Goal: Task Accomplishment & Management: Use online tool/utility

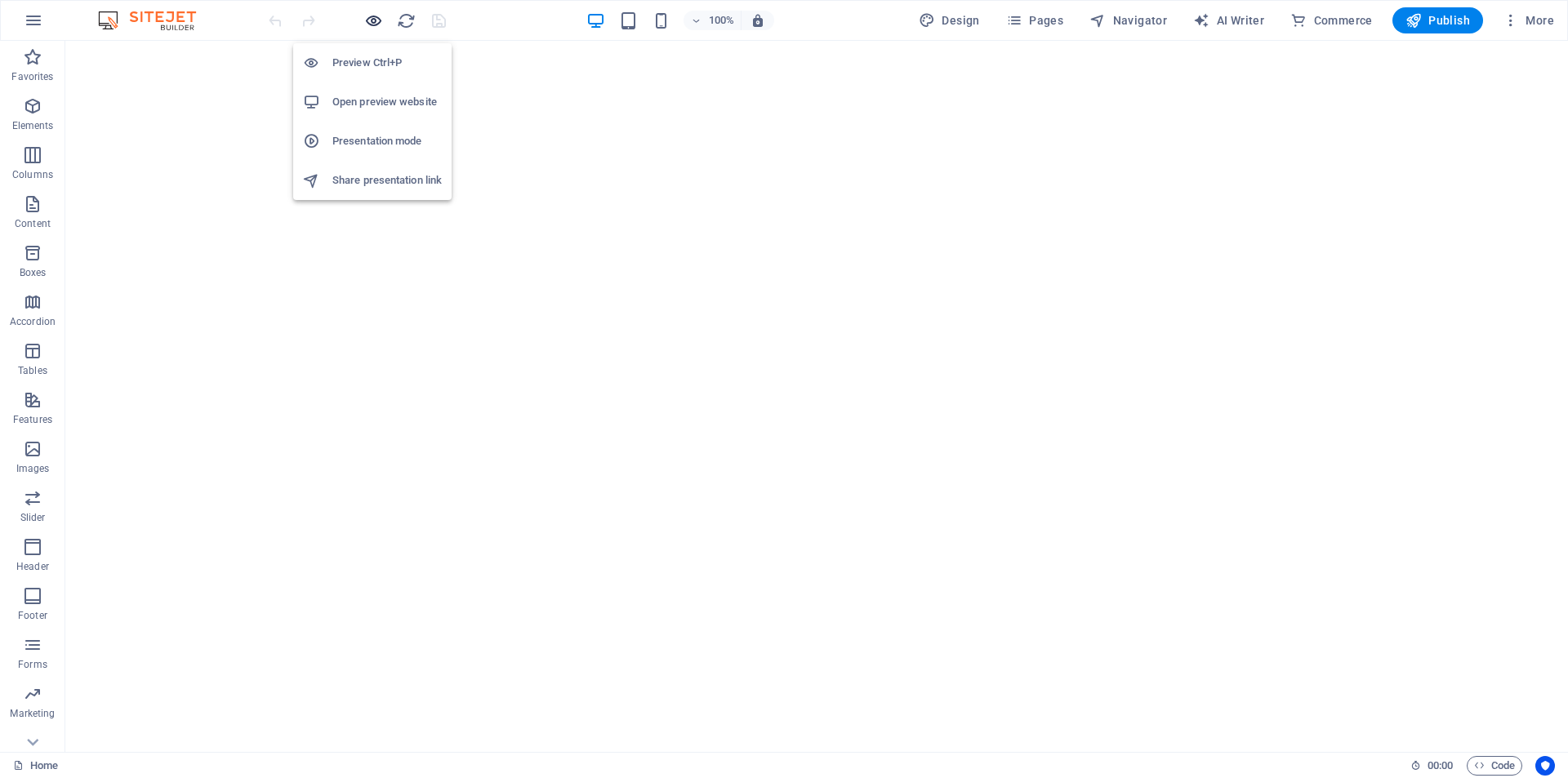
click at [373, 26] on icon "button" at bounding box center [373, 21] width 19 height 19
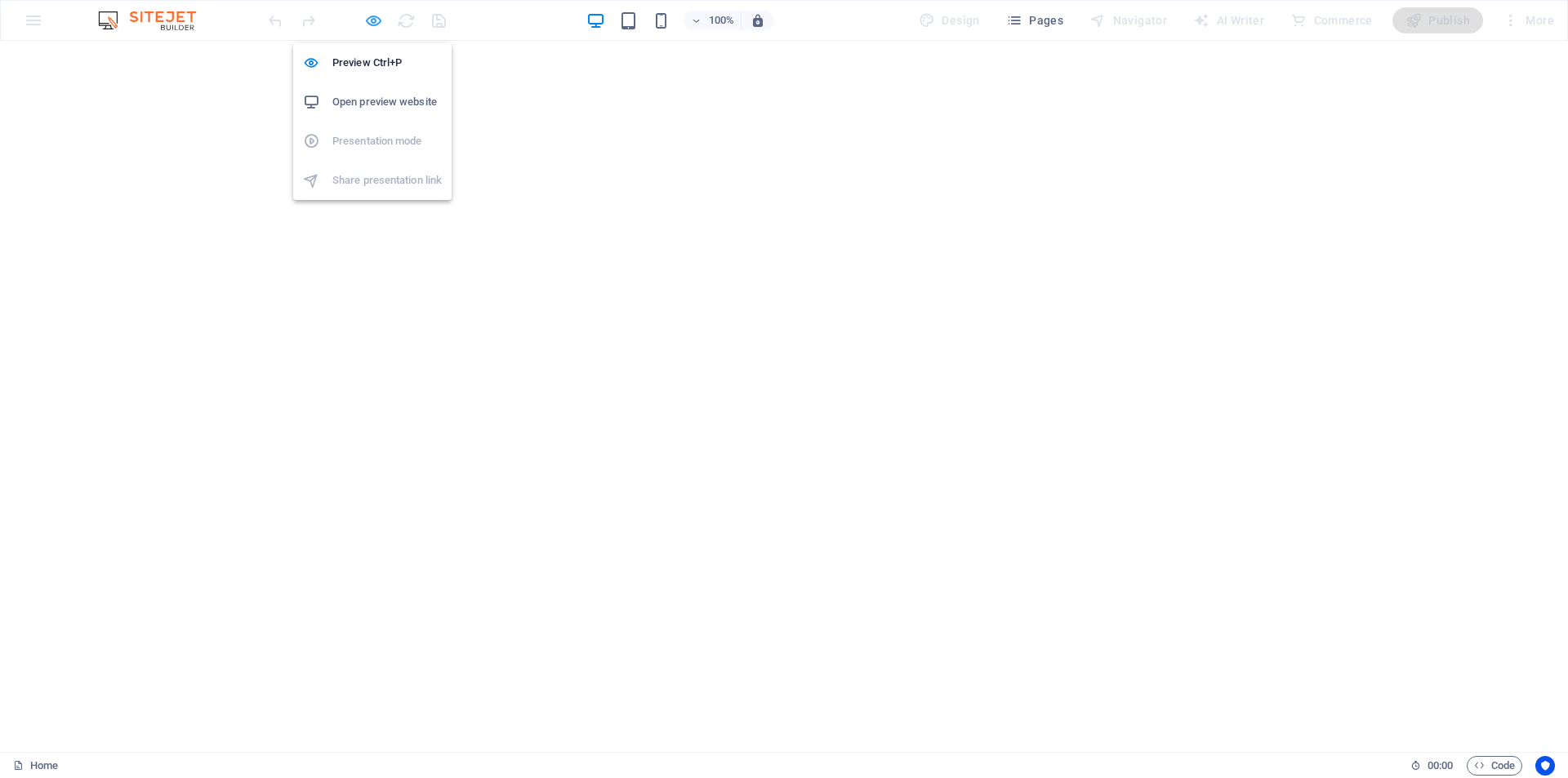
click at [371, 18] on icon "button" at bounding box center [373, 21] width 19 height 19
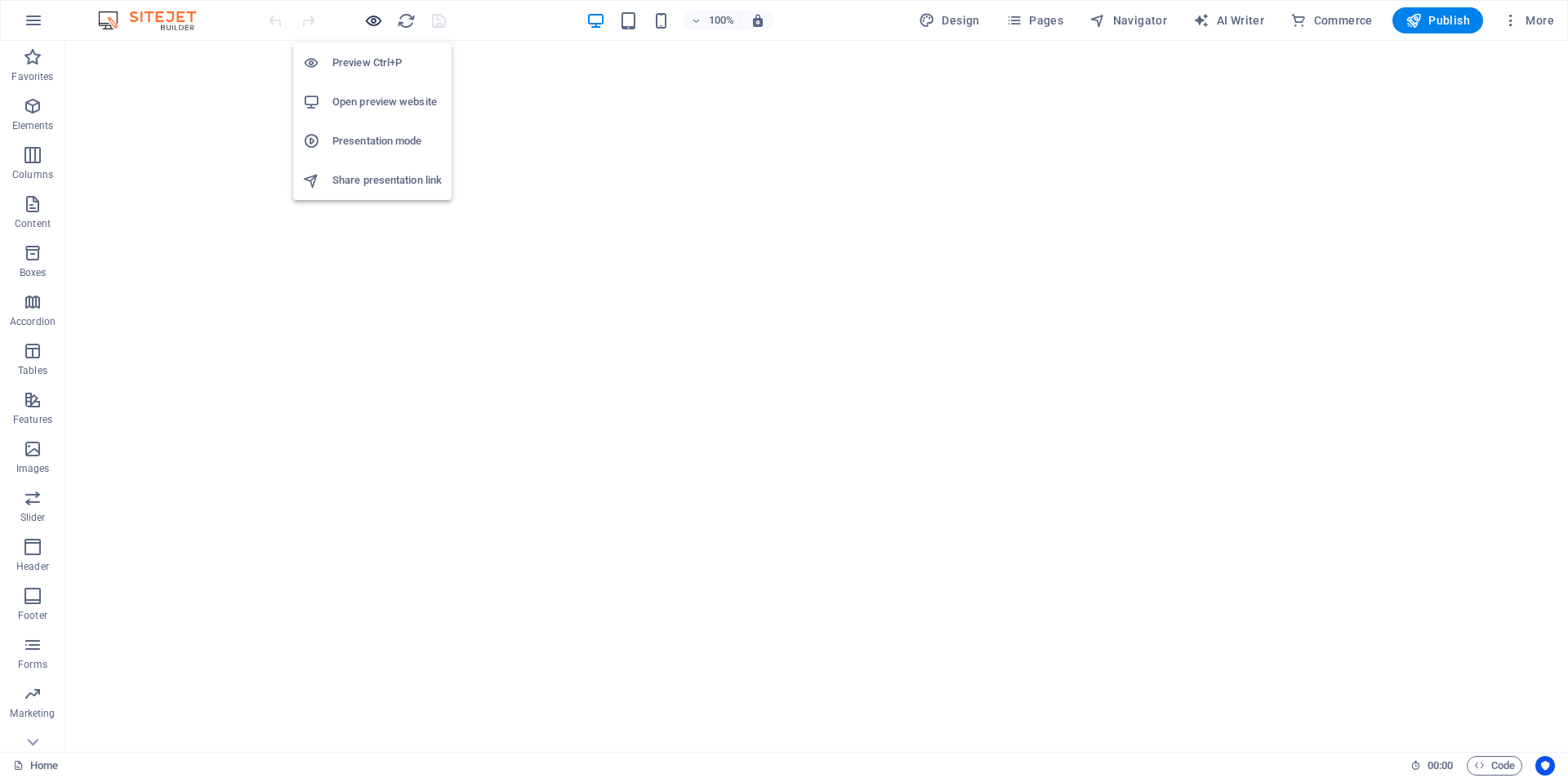
click at [371, 18] on icon "button" at bounding box center [373, 21] width 19 height 19
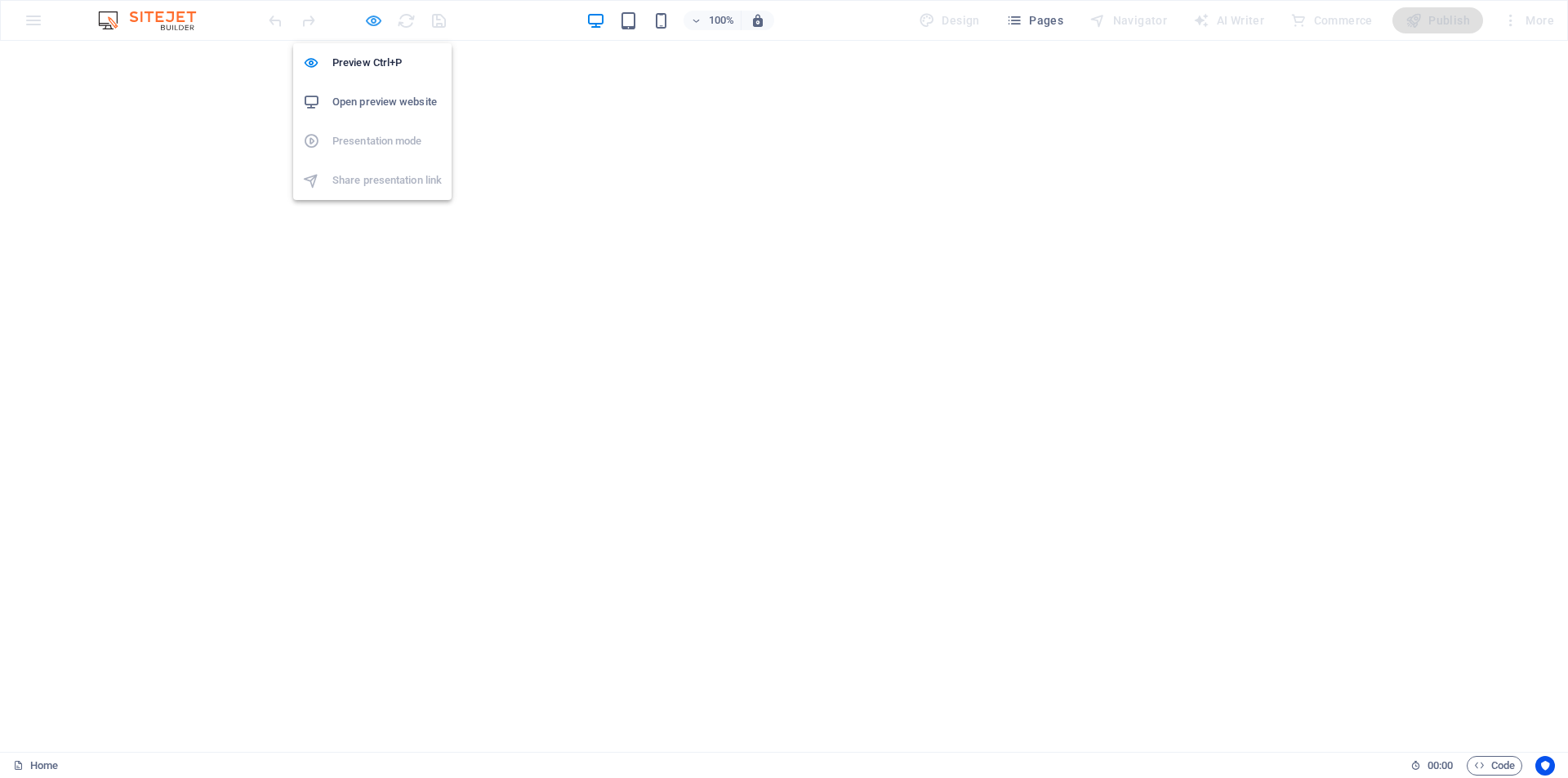
click at [373, 22] on icon "button" at bounding box center [373, 21] width 19 height 19
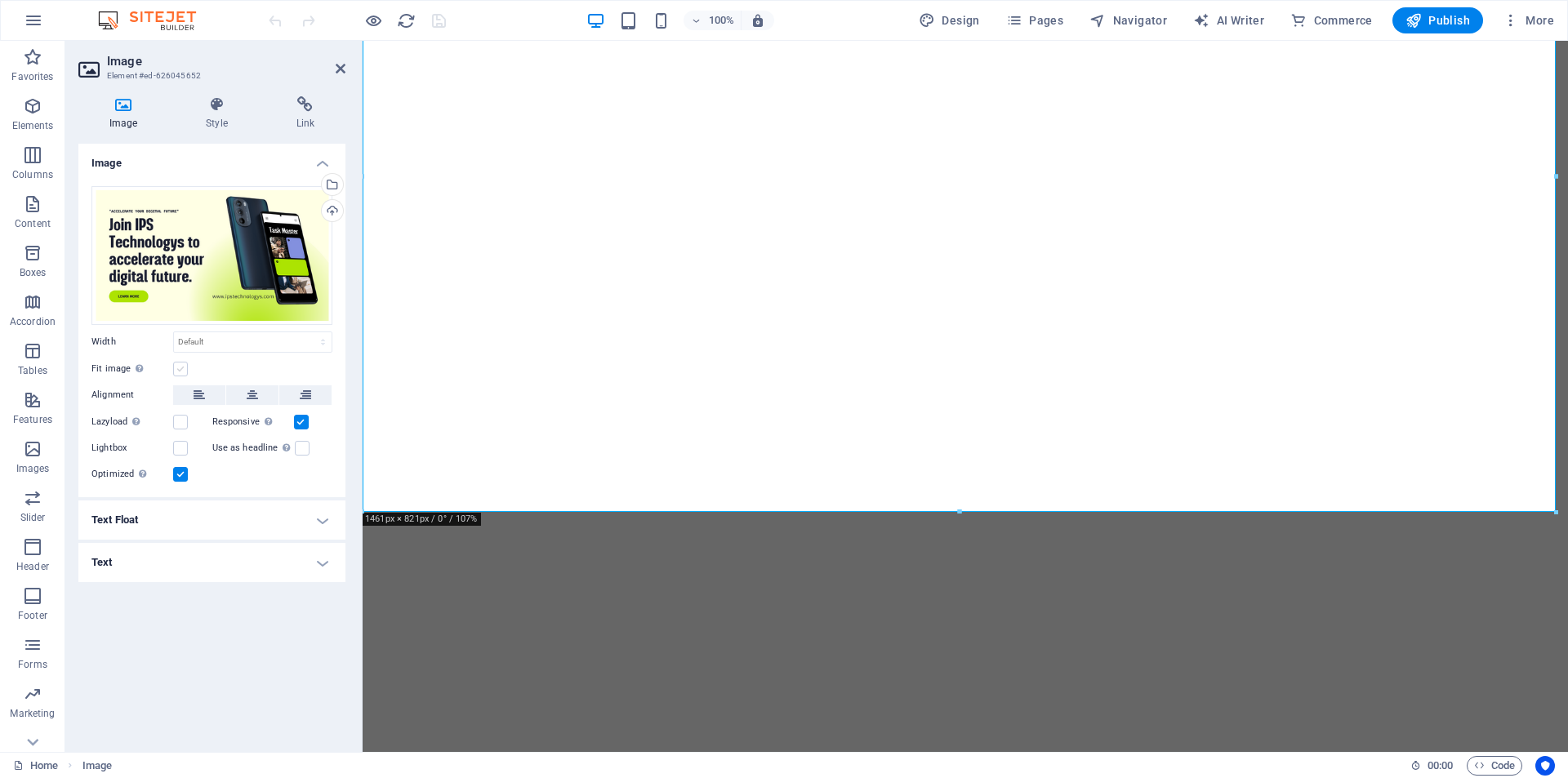
click at [182, 361] on label at bounding box center [181, 369] width 15 height 15
click at [0, 0] on input "Fit image Automatically fit image to a fixed width and height" at bounding box center [0, 0] width 0 height 0
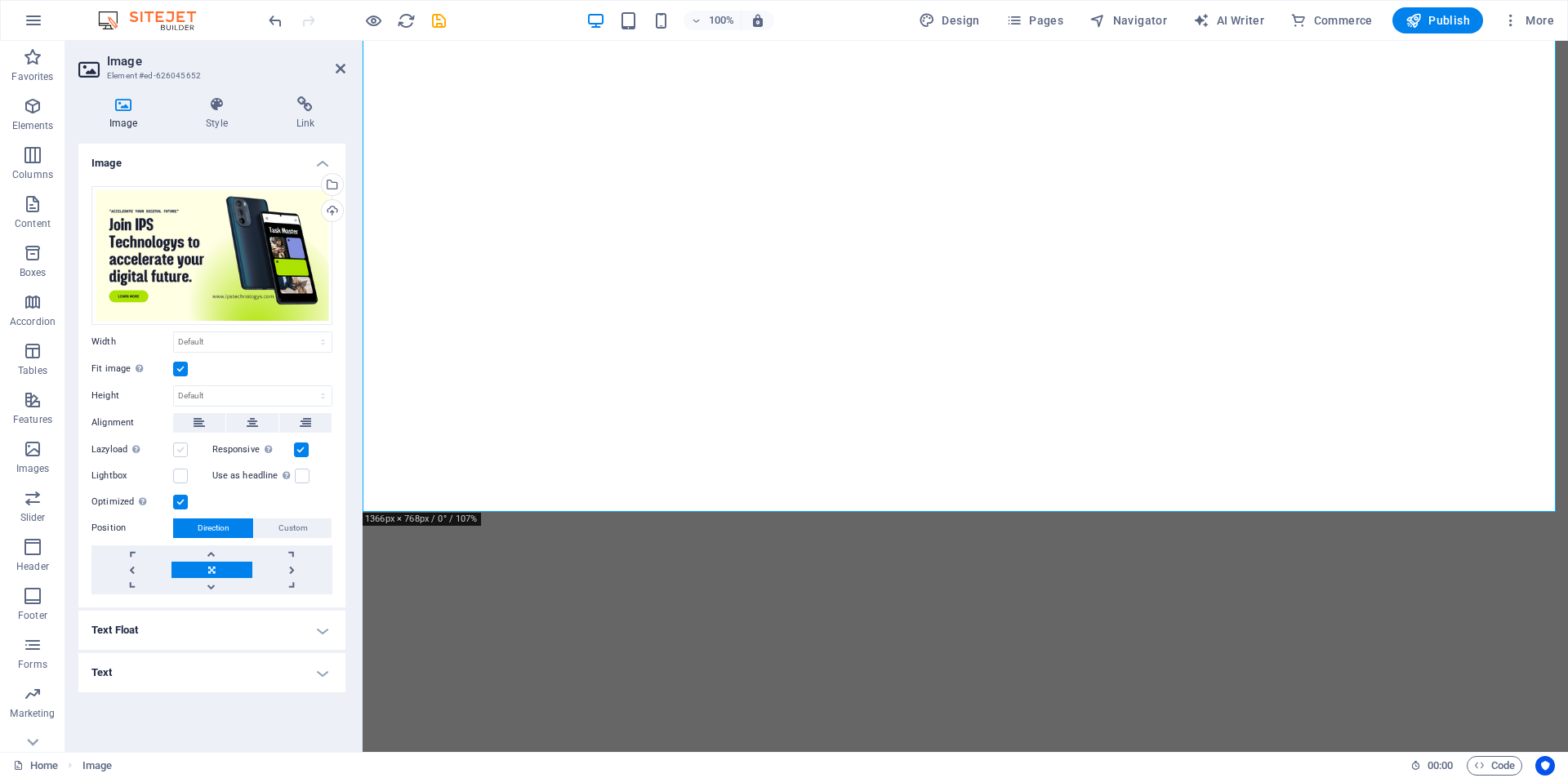
click at [177, 450] on label at bounding box center [181, 450] width 15 height 15
click at [0, 0] on input "Lazyload Loading images after the page loads improves page speed." at bounding box center [0, 0] width 0 height 0
click at [177, 450] on label at bounding box center [181, 450] width 15 height 15
click at [0, 0] on input "Lazyload Loading images after the page loads improves page speed." at bounding box center [0, 0] width 0 height 0
click at [215, 97] on icon at bounding box center [216, 105] width 83 height 17
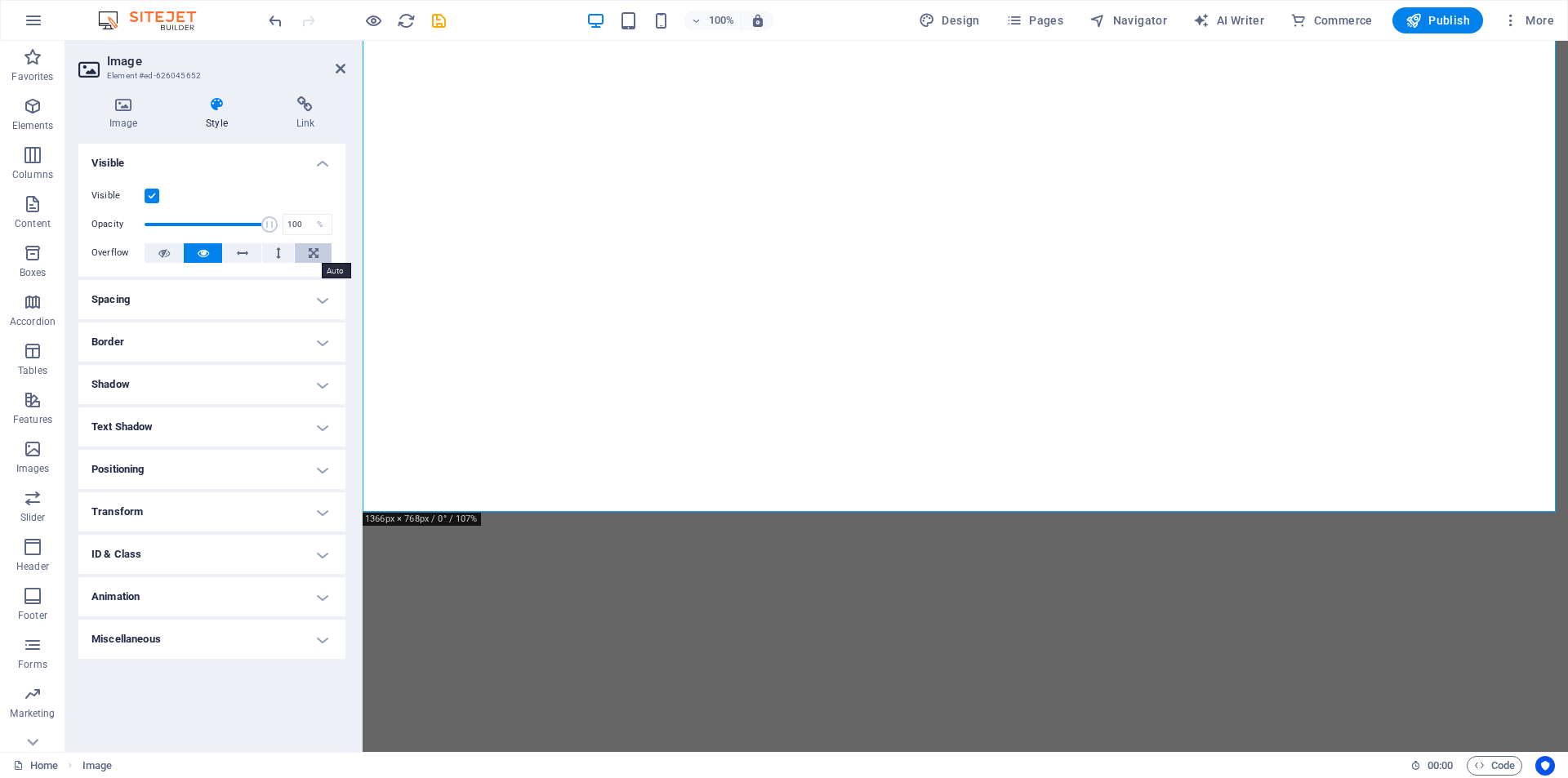
click at [324, 248] on button at bounding box center [313, 253] width 37 height 20
click at [201, 257] on icon at bounding box center [203, 253] width 12 height 20
click at [155, 193] on label at bounding box center [152, 196] width 15 height 15
click at [0, 0] on input "Visible" at bounding box center [0, 0] width 0 height 0
click at [155, 193] on label at bounding box center [152, 196] width 15 height 15
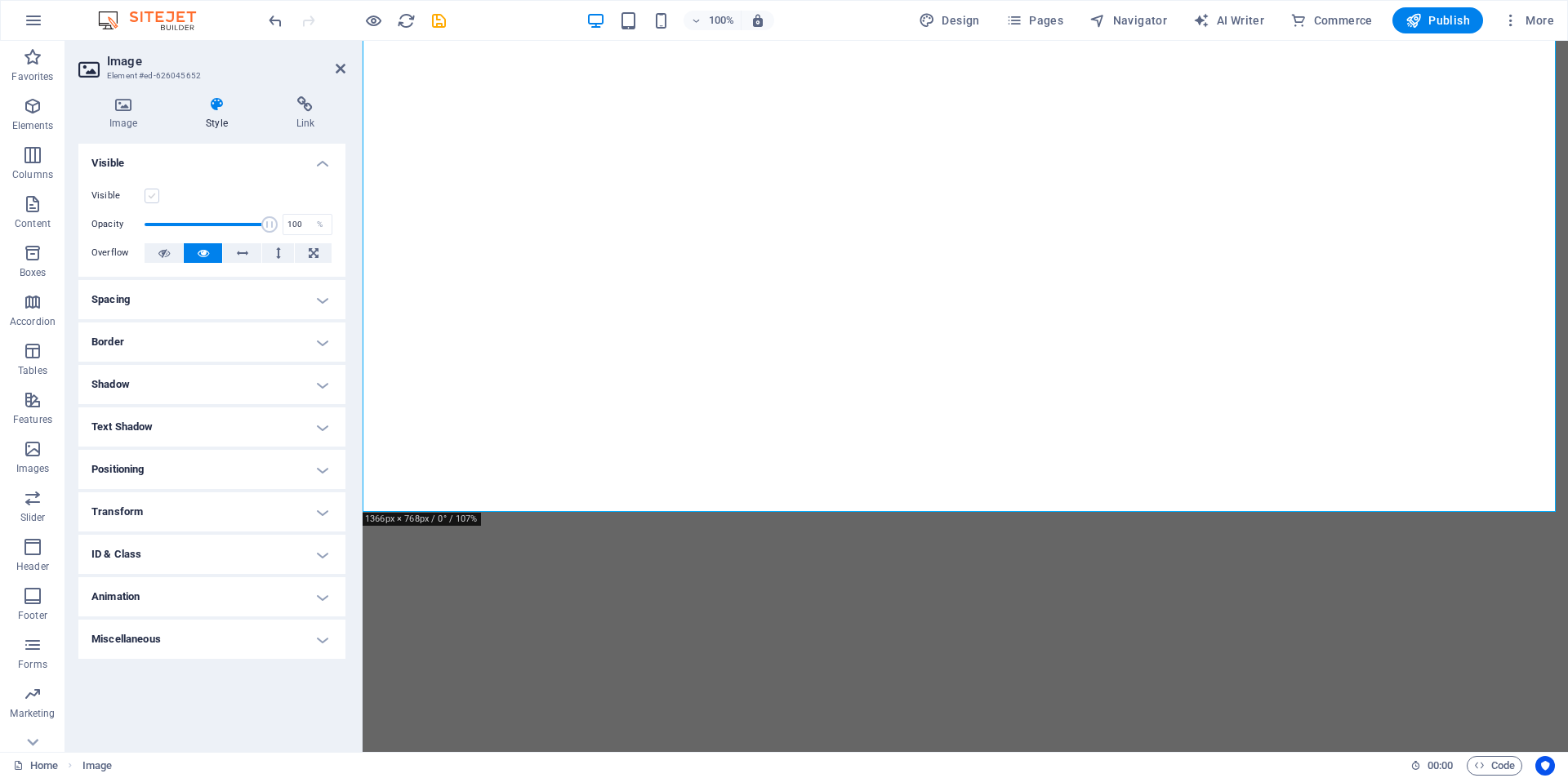
click at [0, 0] on input "Visible" at bounding box center [0, 0] width 0 height 0
click at [305, 595] on h4 "Animation" at bounding box center [212, 596] width 267 height 39
click at [305, 595] on h4 "Animation" at bounding box center [212, 592] width 267 height 30
click at [121, 111] on icon at bounding box center [123, 105] width 90 height 17
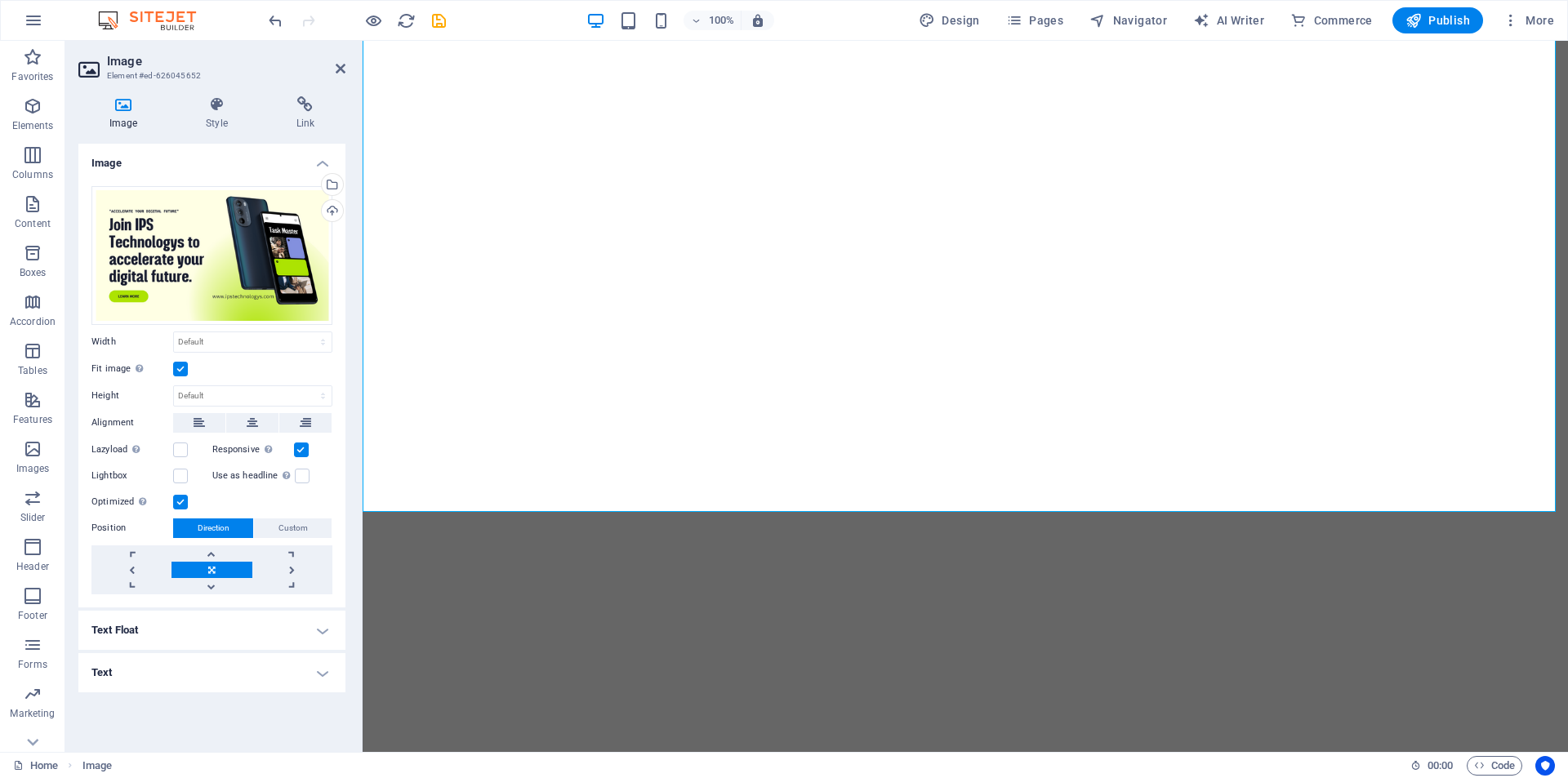
click at [177, 364] on label at bounding box center [181, 369] width 15 height 15
click at [0, 0] on input "Fit image Automatically fit image to a fixed width and height" at bounding box center [0, 0] width 0 height 0
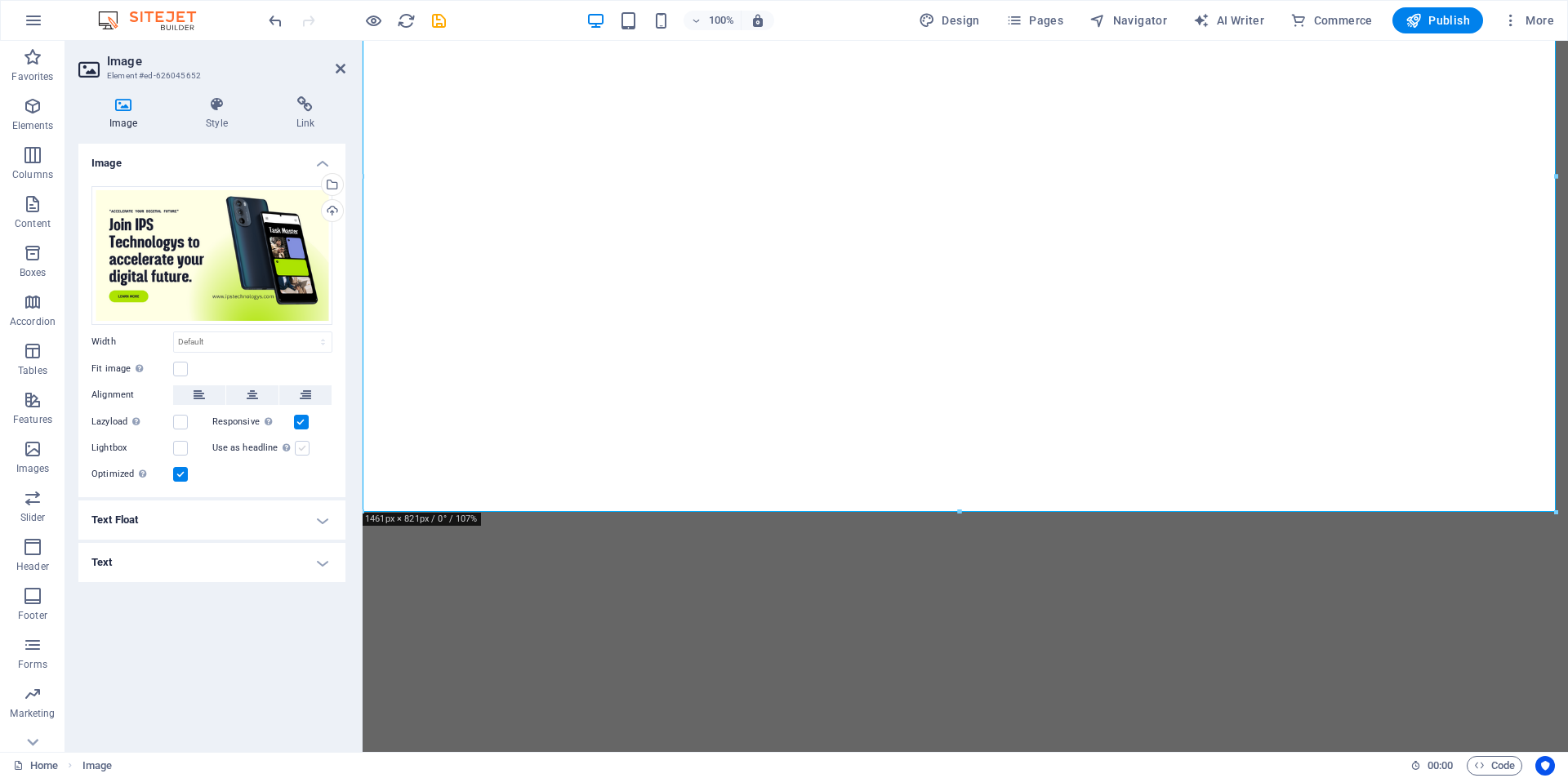
click at [301, 451] on label at bounding box center [302, 448] width 15 height 15
click at [0, 0] on input "Use as headline The image will be wrapped in an H1 headline tag. Useful for giv…" at bounding box center [0, 0] width 0 height 0
click at [301, 451] on label at bounding box center [302, 448] width 15 height 15
click at [0, 0] on input "Use as headline The image will be wrapped in an H1 headline tag. Useful for giv…" at bounding box center [0, 0] width 0 height 0
click at [182, 449] on label at bounding box center [181, 448] width 15 height 15
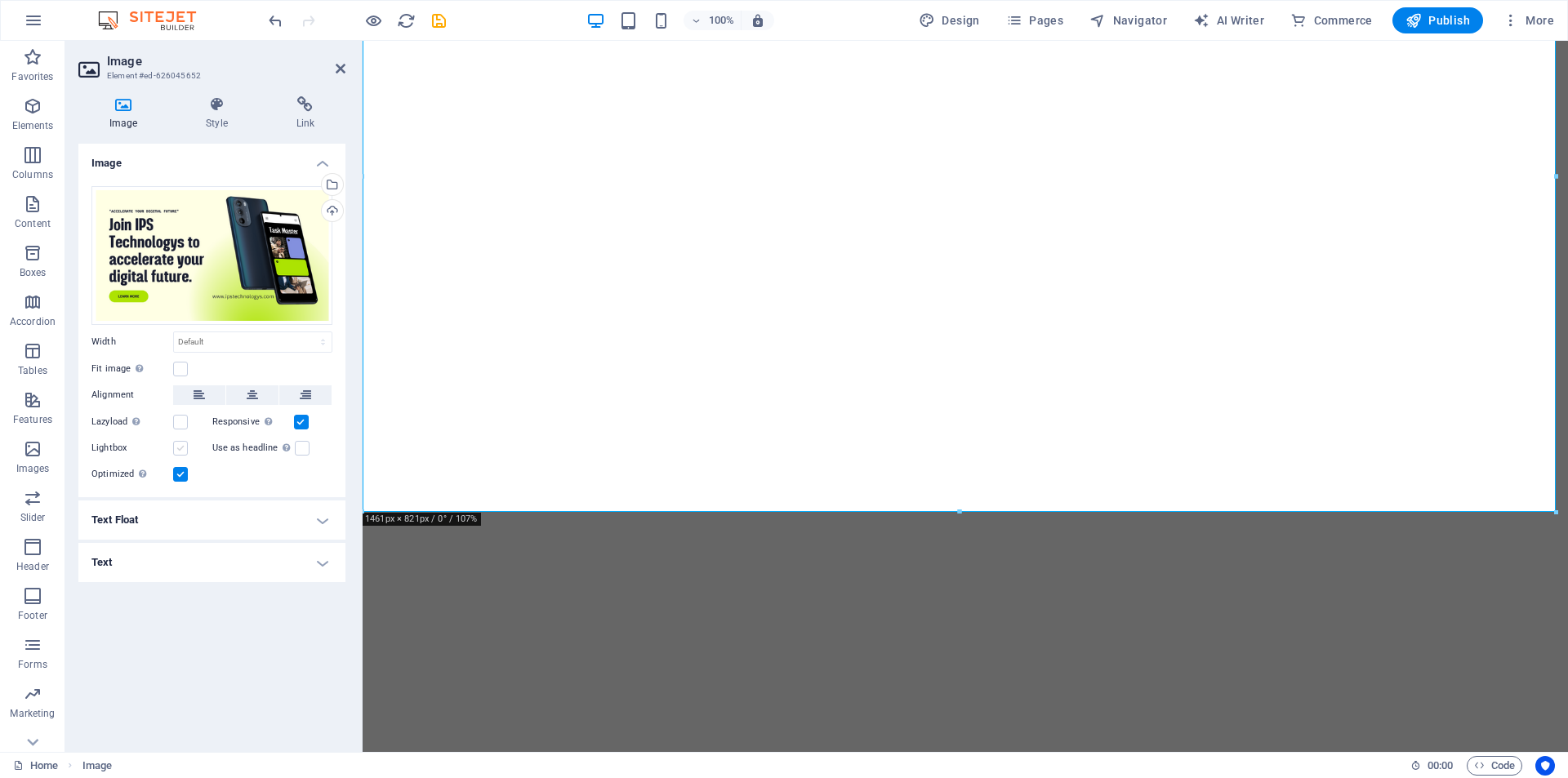
click at [0, 0] on input "Lightbox" at bounding box center [0, 0] width 0 height 0
click at [182, 449] on label at bounding box center [181, 448] width 15 height 15
click at [0, 0] on input "Lightbox" at bounding box center [0, 0] width 0 height 0
click at [253, 508] on h4 "Text Float" at bounding box center [212, 520] width 267 height 39
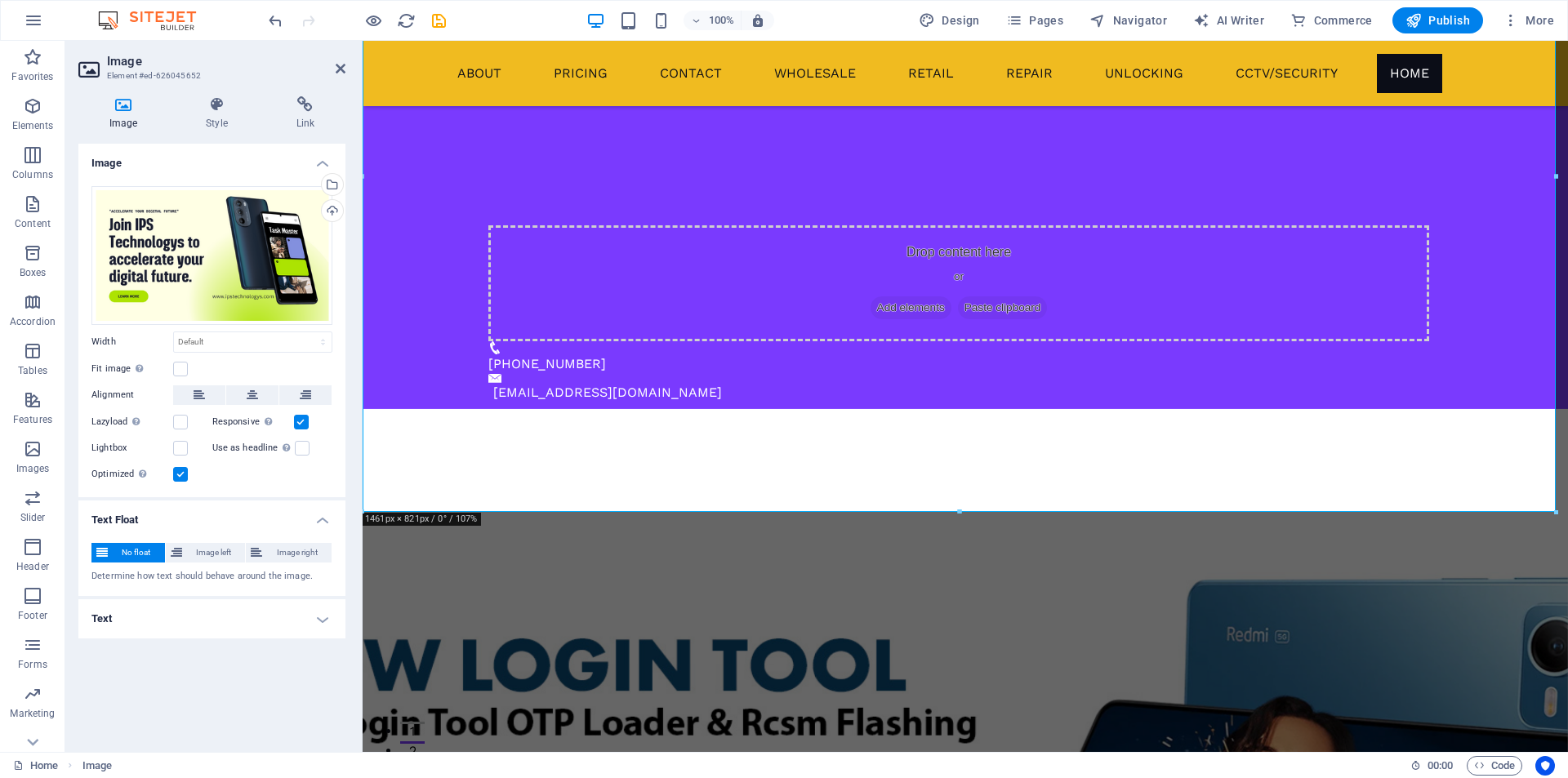
scroll to position [1585, 0]
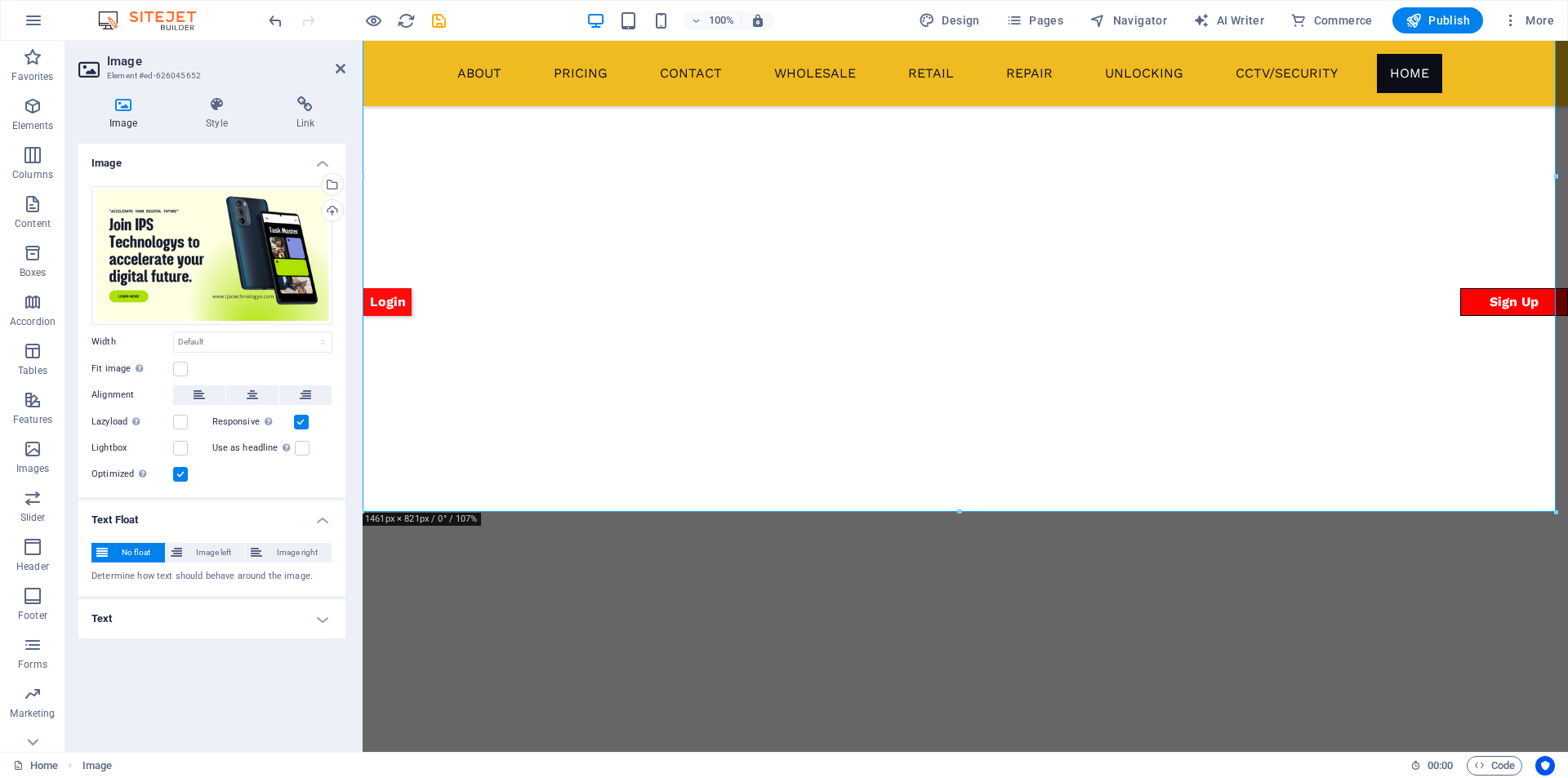
click at [253, 507] on h4 "Text Float" at bounding box center [212, 516] width 267 height 30
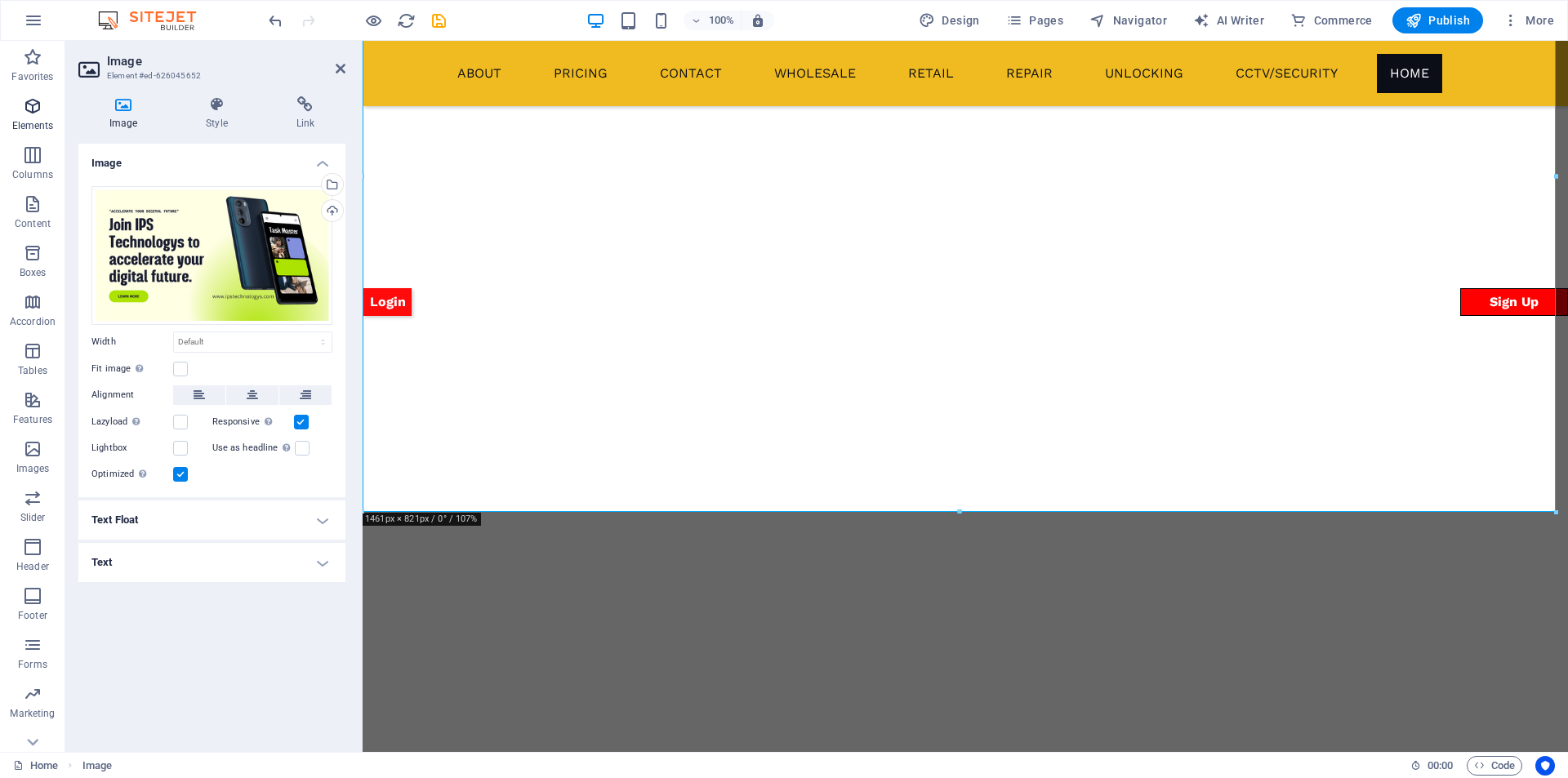
click at [34, 112] on icon "button" at bounding box center [33, 106] width 20 height 20
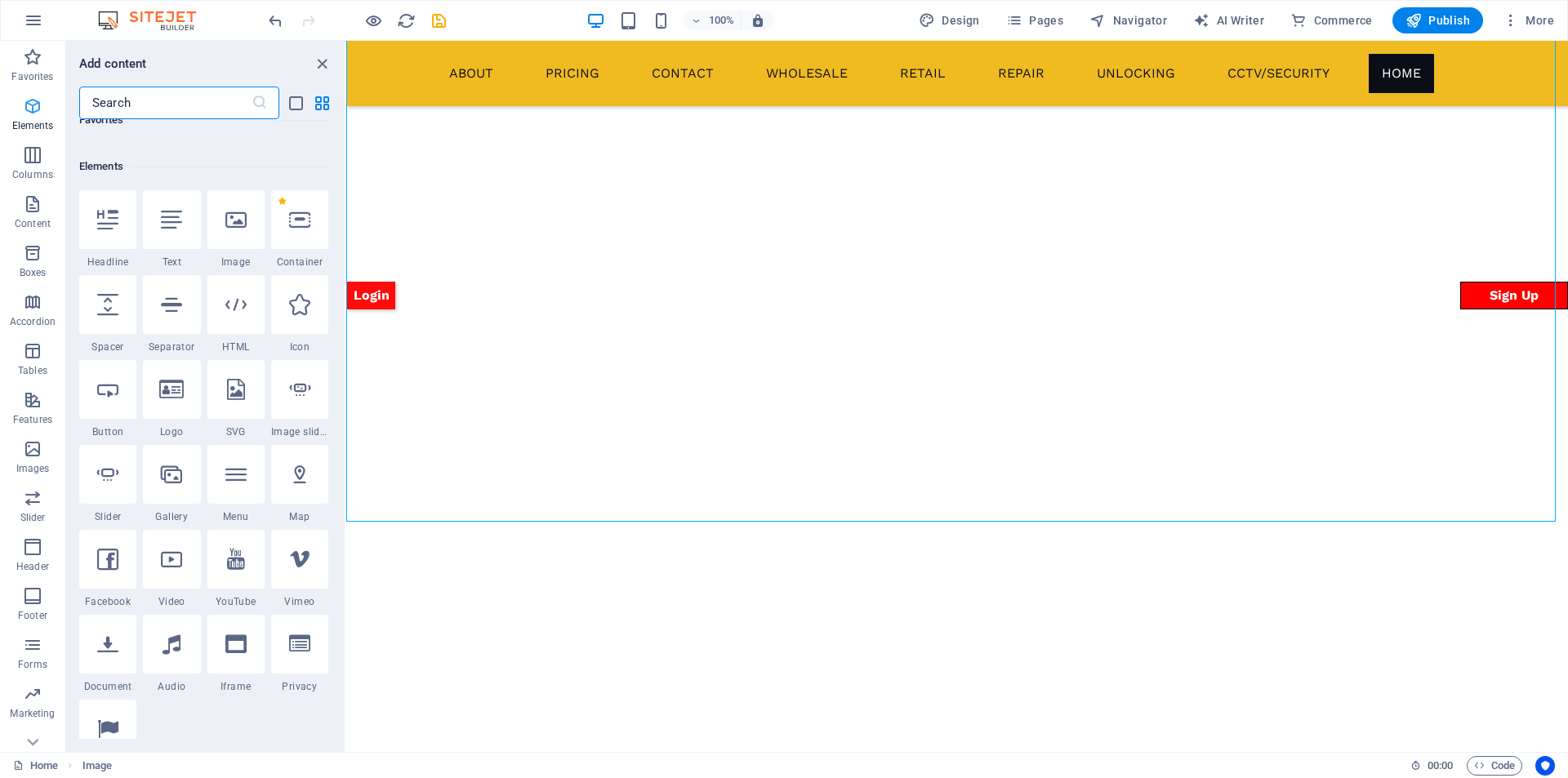
scroll to position [174, 0]
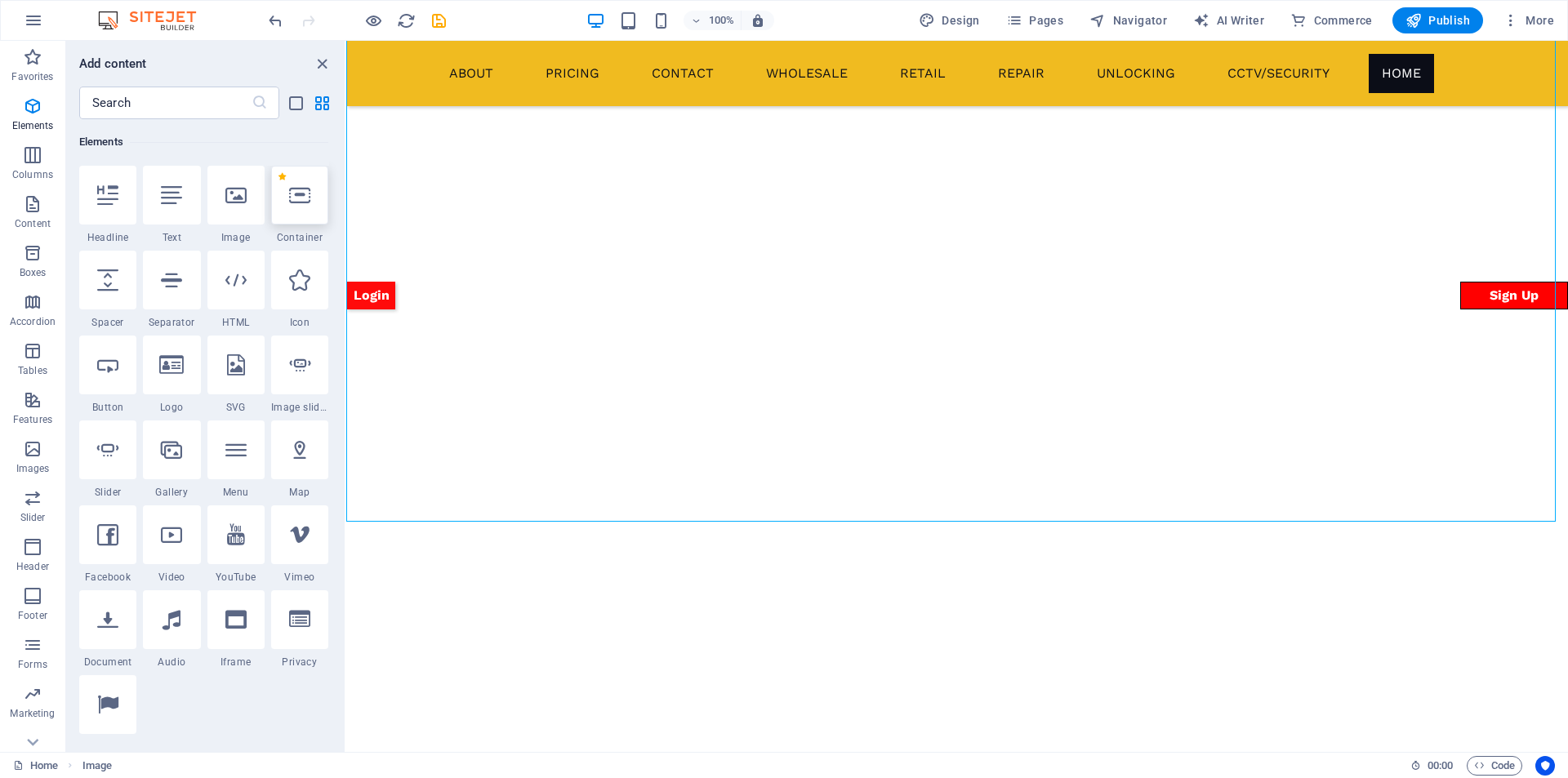
click at [297, 197] on icon at bounding box center [300, 196] width 21 height 21
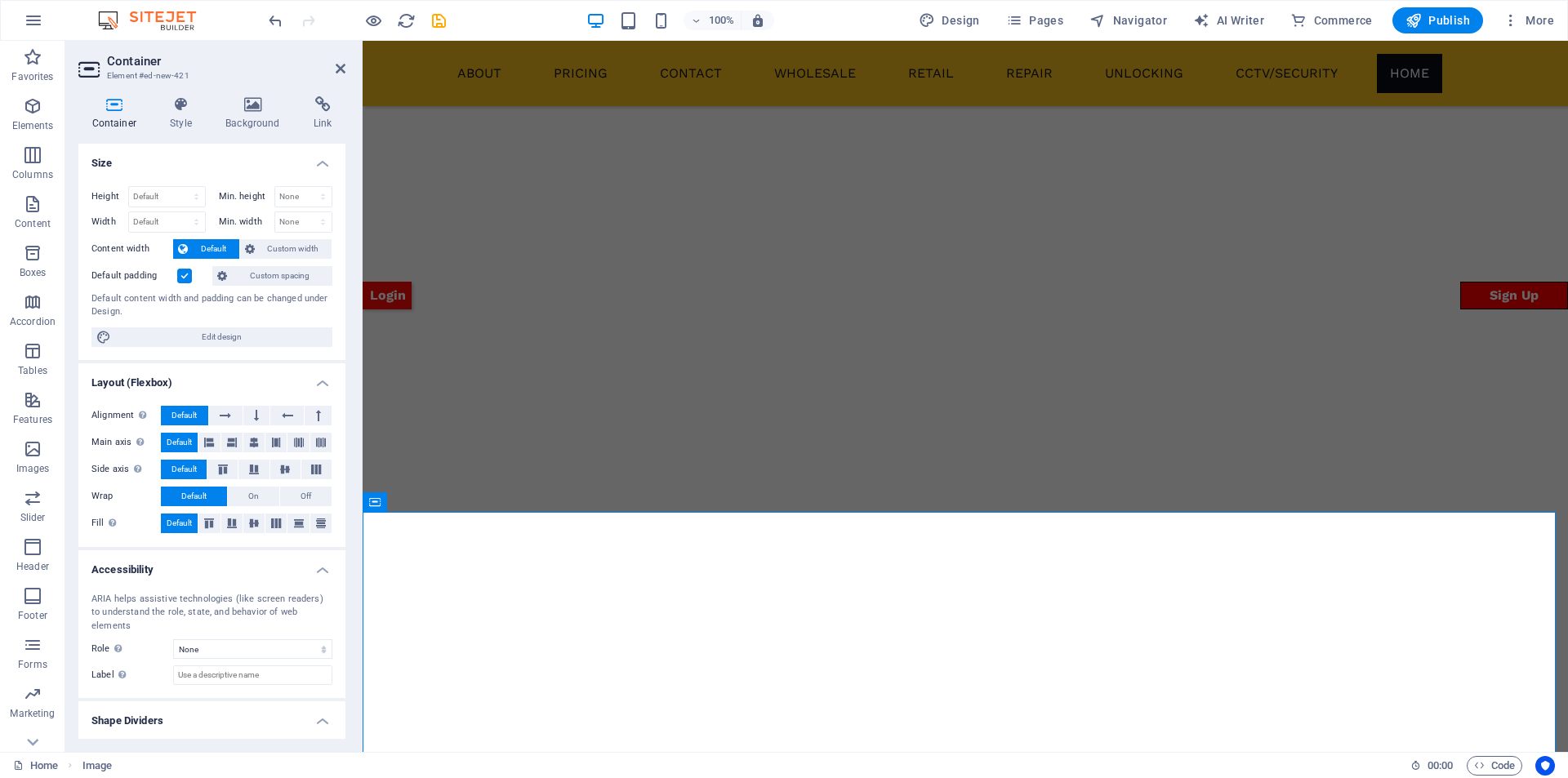
scroll to position [1585, 0]
click at [267, 14] on icon "undo" at bounding box center [276, 21] width 19 height 19
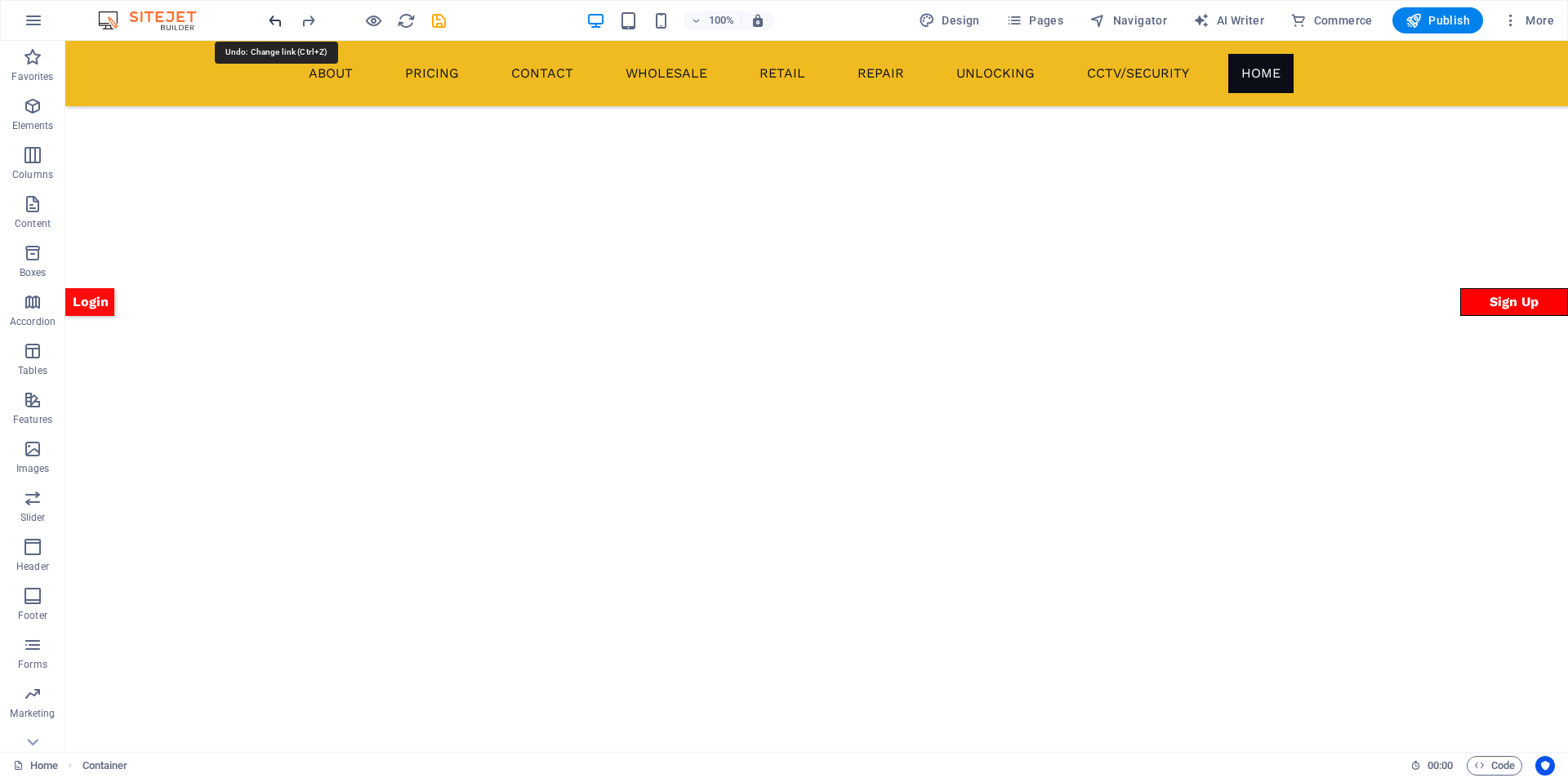
scroll to position [1708, 0]
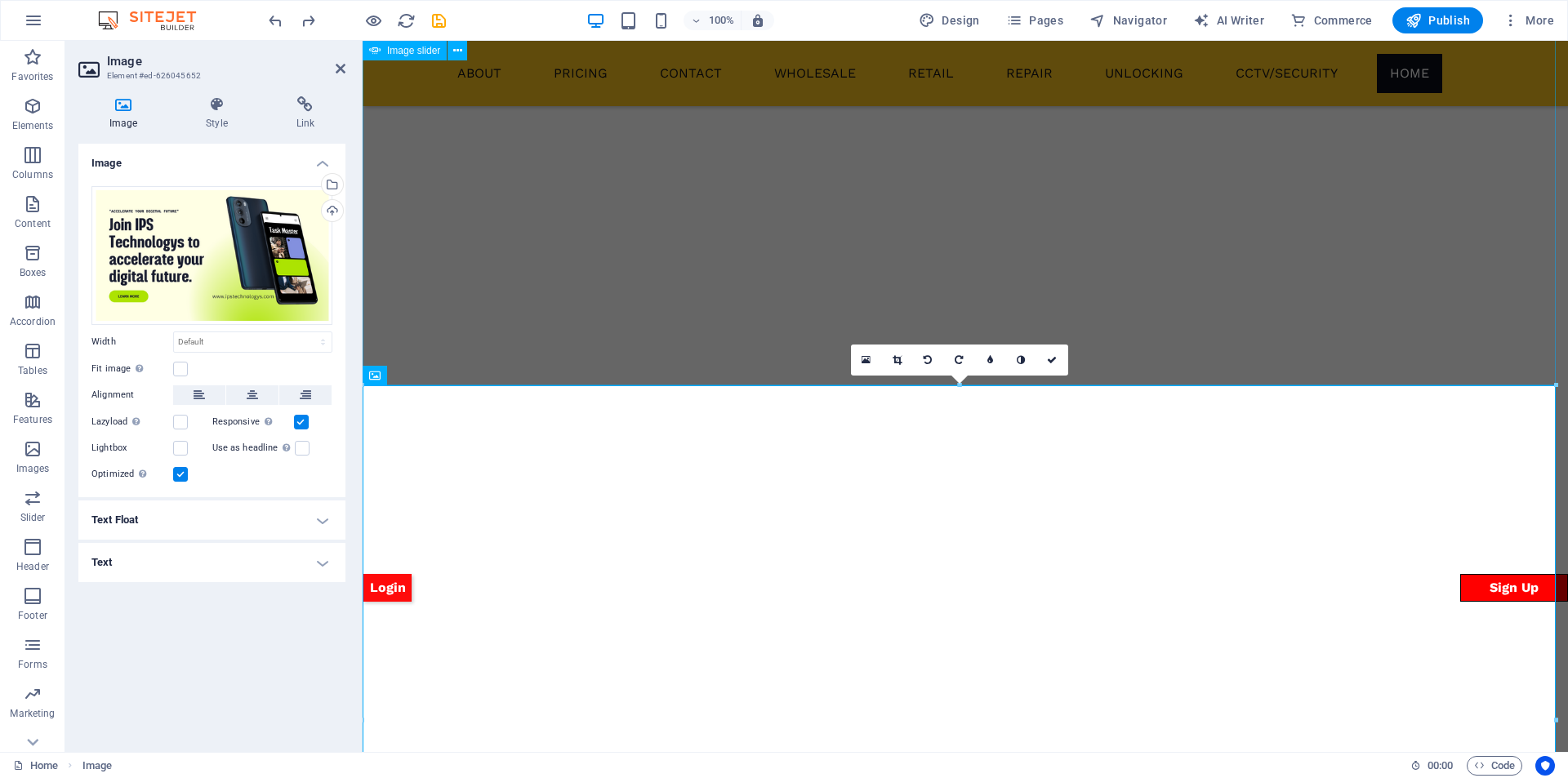
scroll to position [1313, 0]
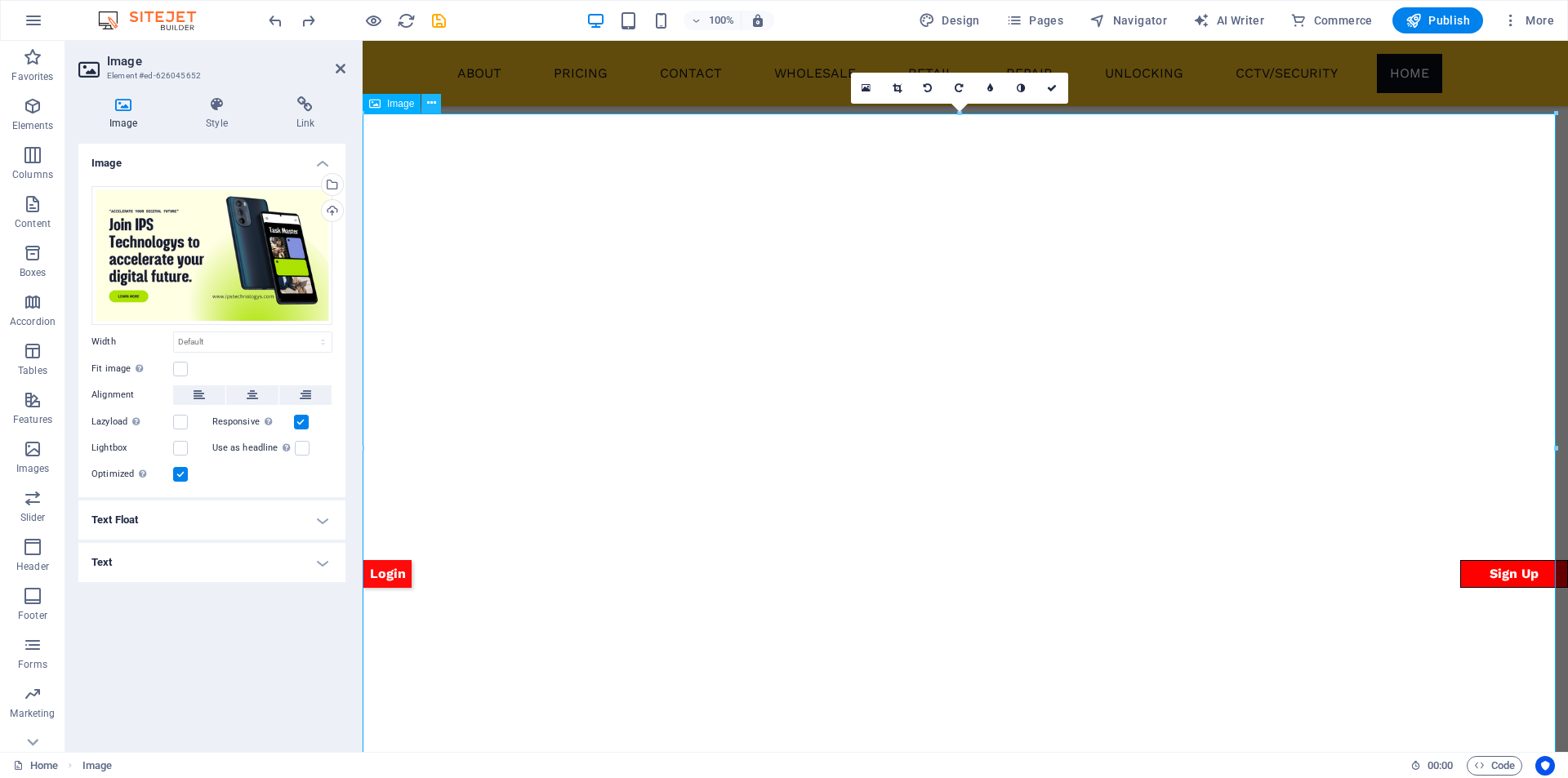
click at [427, 106] on icon at bounding box center [432, 103] width 9 height 17
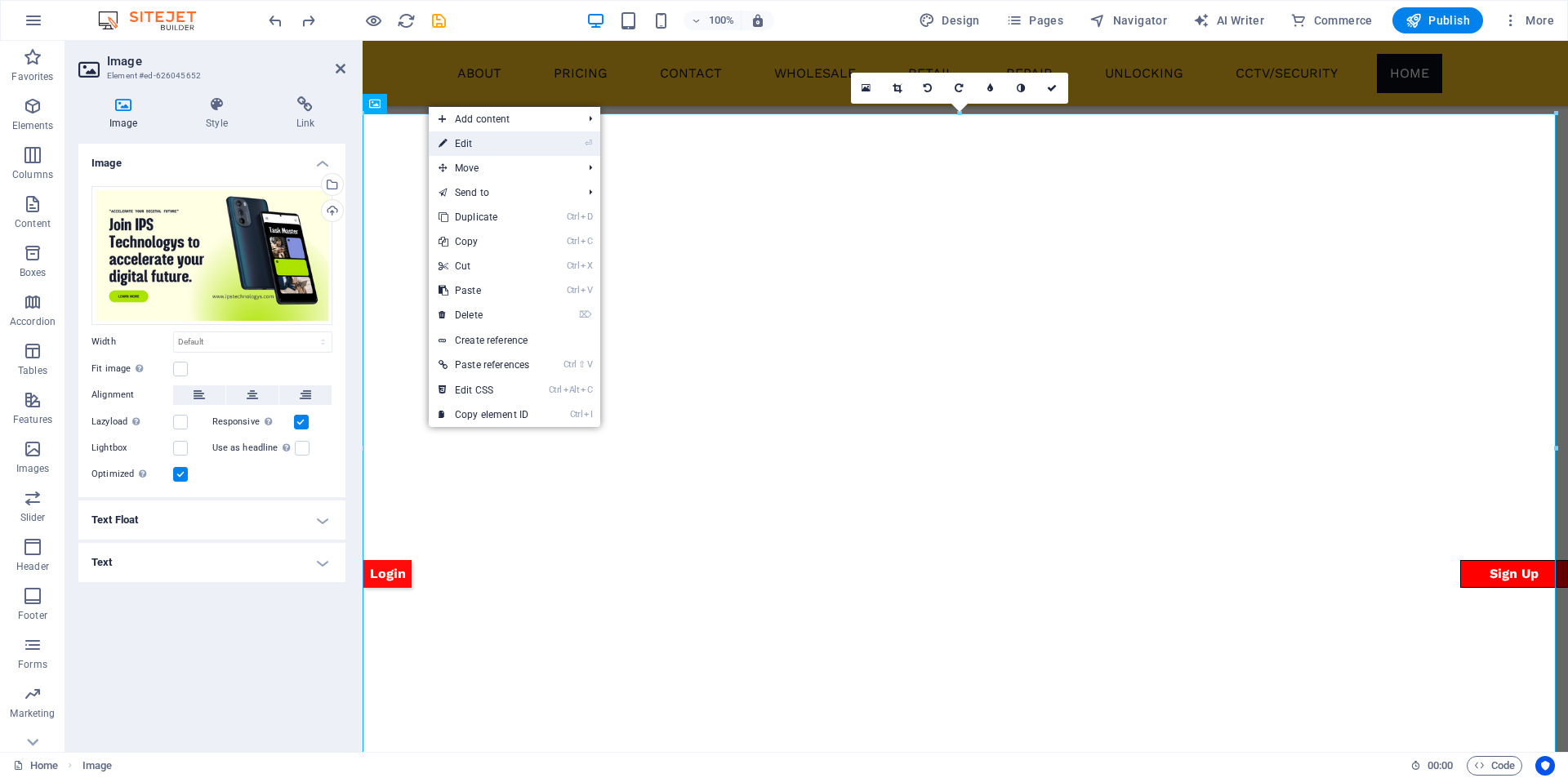
click at [451, 137] on link "⏎ Edit" at bounding box center [484, 144] width 111 height 25
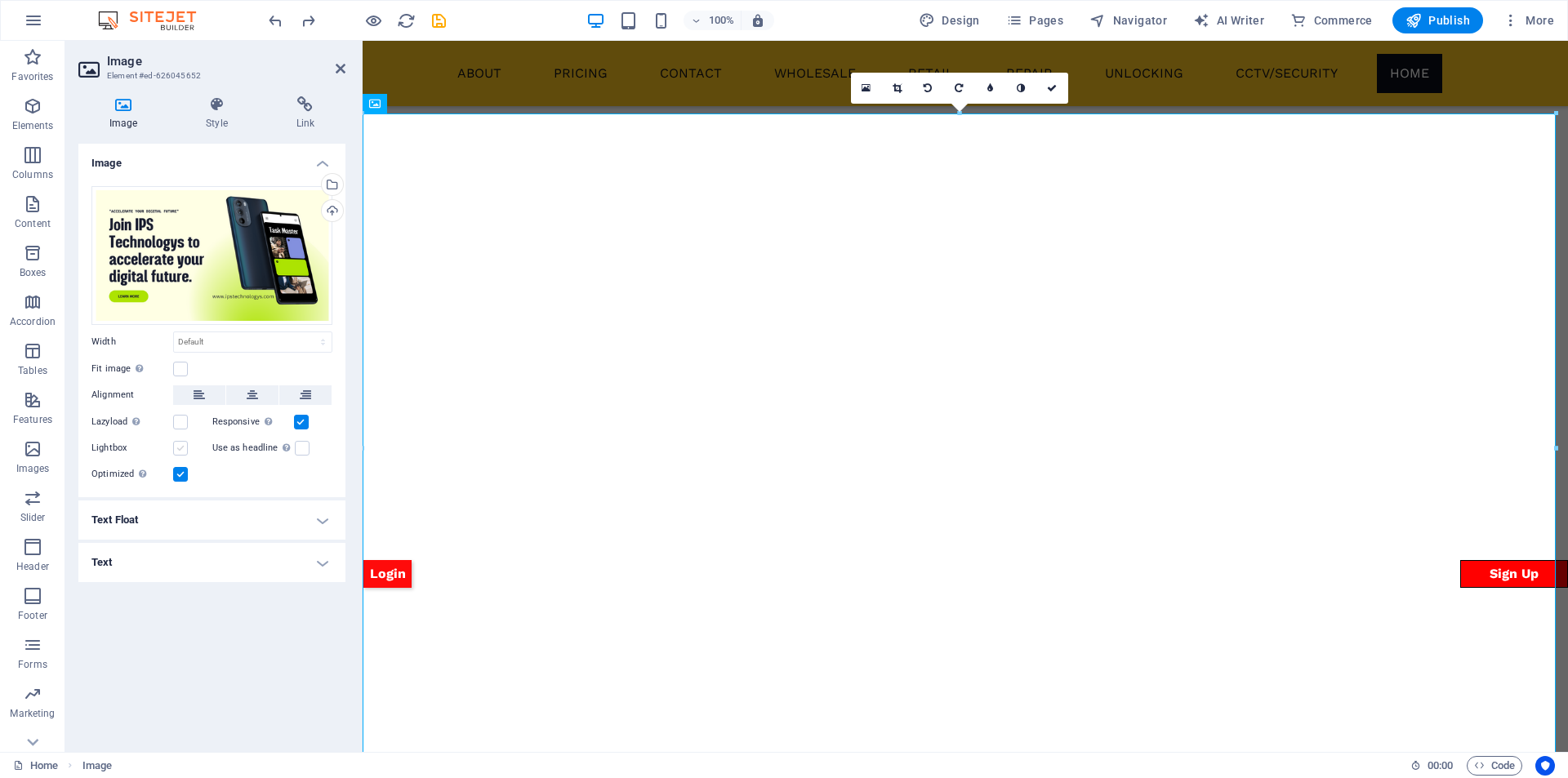
click at [177, 450] on label at bounding box center [181, 448] width 15 height 15
click at [0, 0] on input "Lightbox" at bounding box center [0, 0] width 0 height 0
click at [177, 450] on label at bounding box center [181, 448] width 15 height 15
click at [0, 0] on input "Lightbox" at bounding box center [0, 0] width 0 height 0
click at [181, 425] on label at bounding box center [181, 422] width 15 height 15
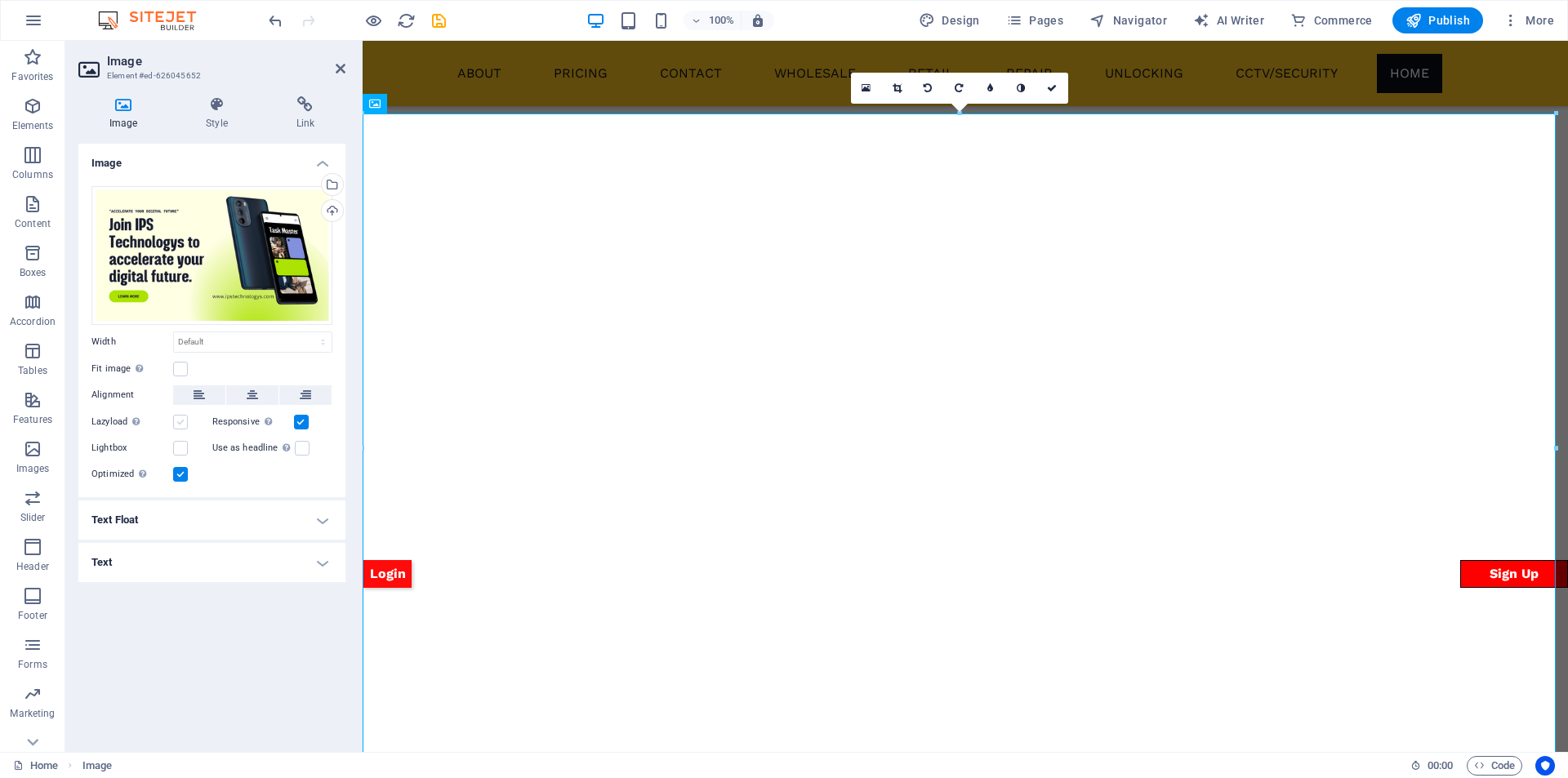
click at [0, 0] on input "Lazyload Loading images after the page loads improves page speed." at bounding box center [0, 0] width 0 height 0
click at [181, 425] on label at bounding box center [181, 422] width 15 height 15
click at [0, 0] on input "Lazyload Loading images after the page loads improves page speed." at bounding box center [0, 0] width 0 height 0
click at [230, 342] on select "Default auto px rem % em vh vw" at bounding box center [253, 342] width 158 height 20
select select "vw"
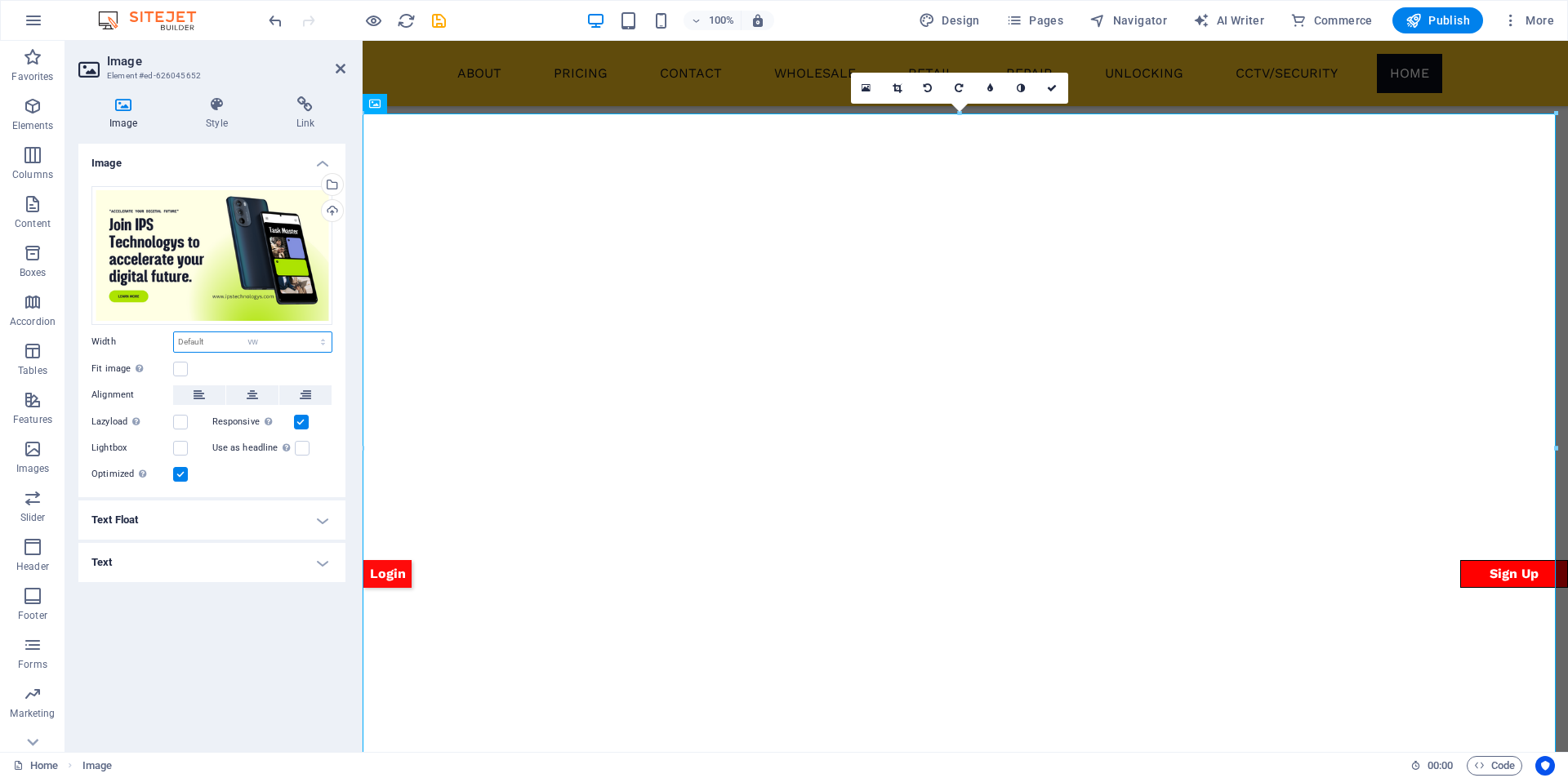
click at [309, 332] on select "Default auto px rem % em vh vw" at bounding box center [253, 342] width 158 height 20
type input "100"
click at [283, 348] on input "100" at bounding box center [253, 342] width 158 height 20
click at [321, 334] on select "Default auto px rem % em vh vw" at bounding box center [320, 342] width 23 height 20
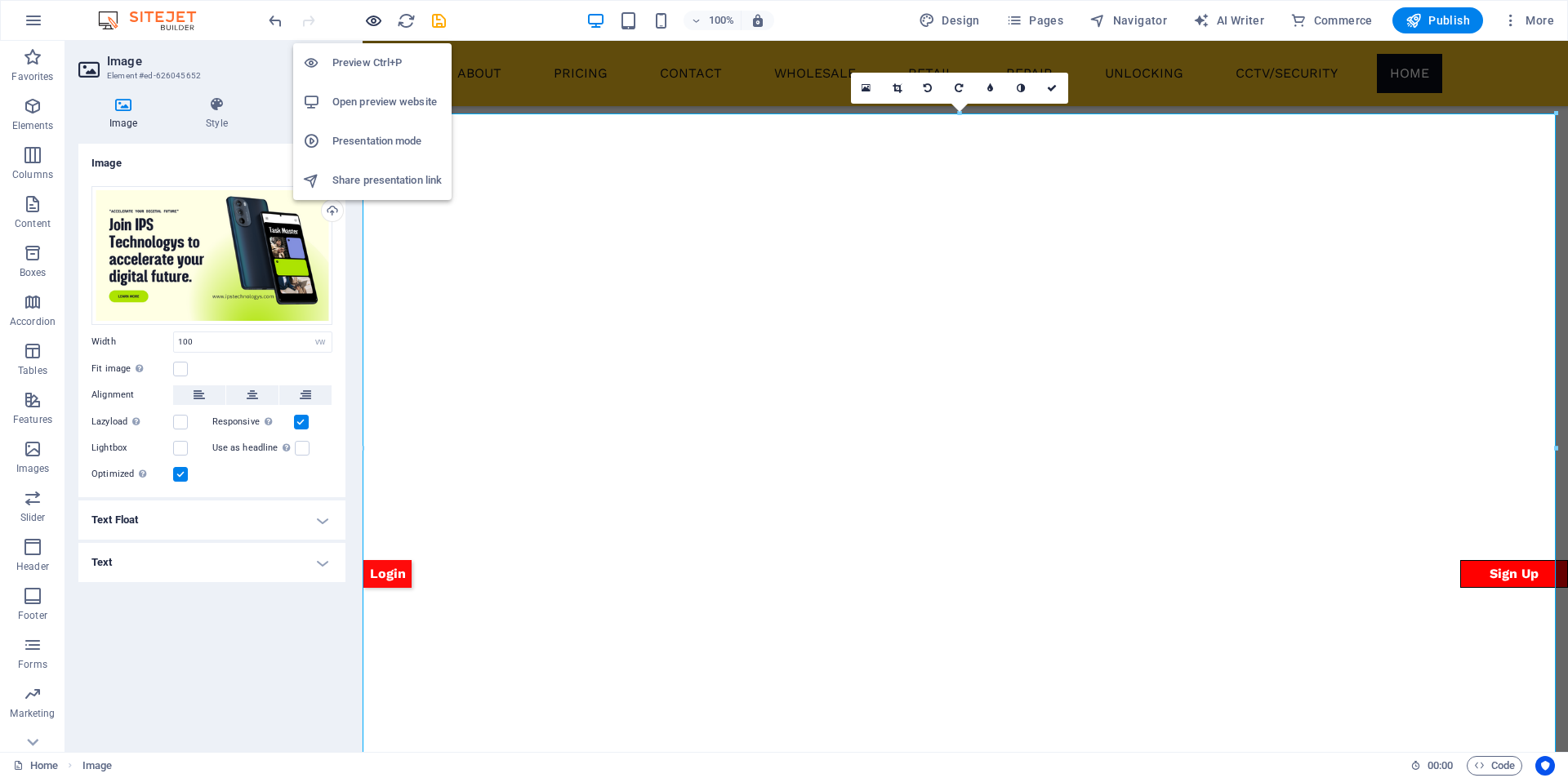
click at [375, 20] on icon "button" at bounding box center [373, 21] width 19 height 19
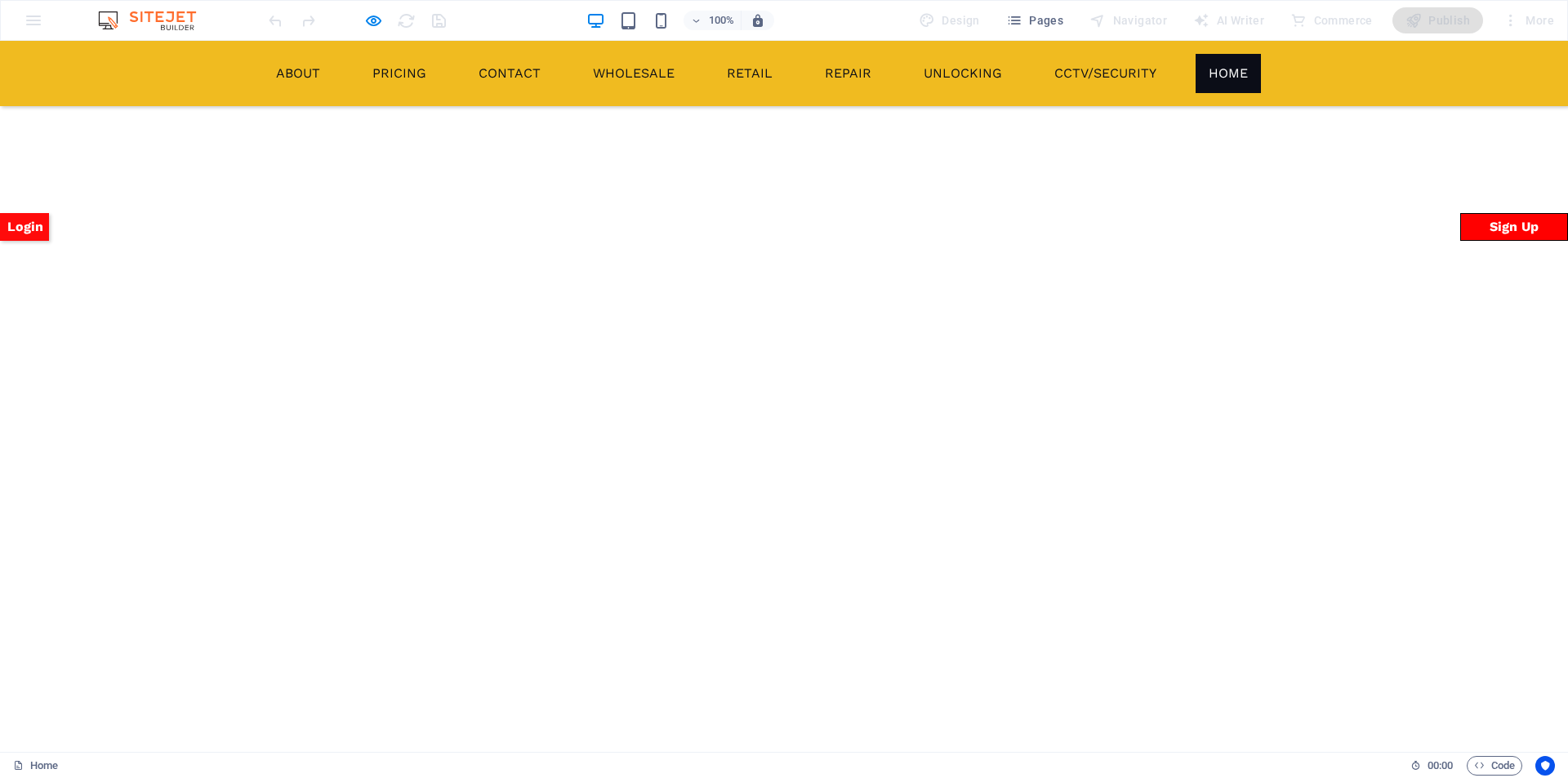
scroll to position [1464, 0]
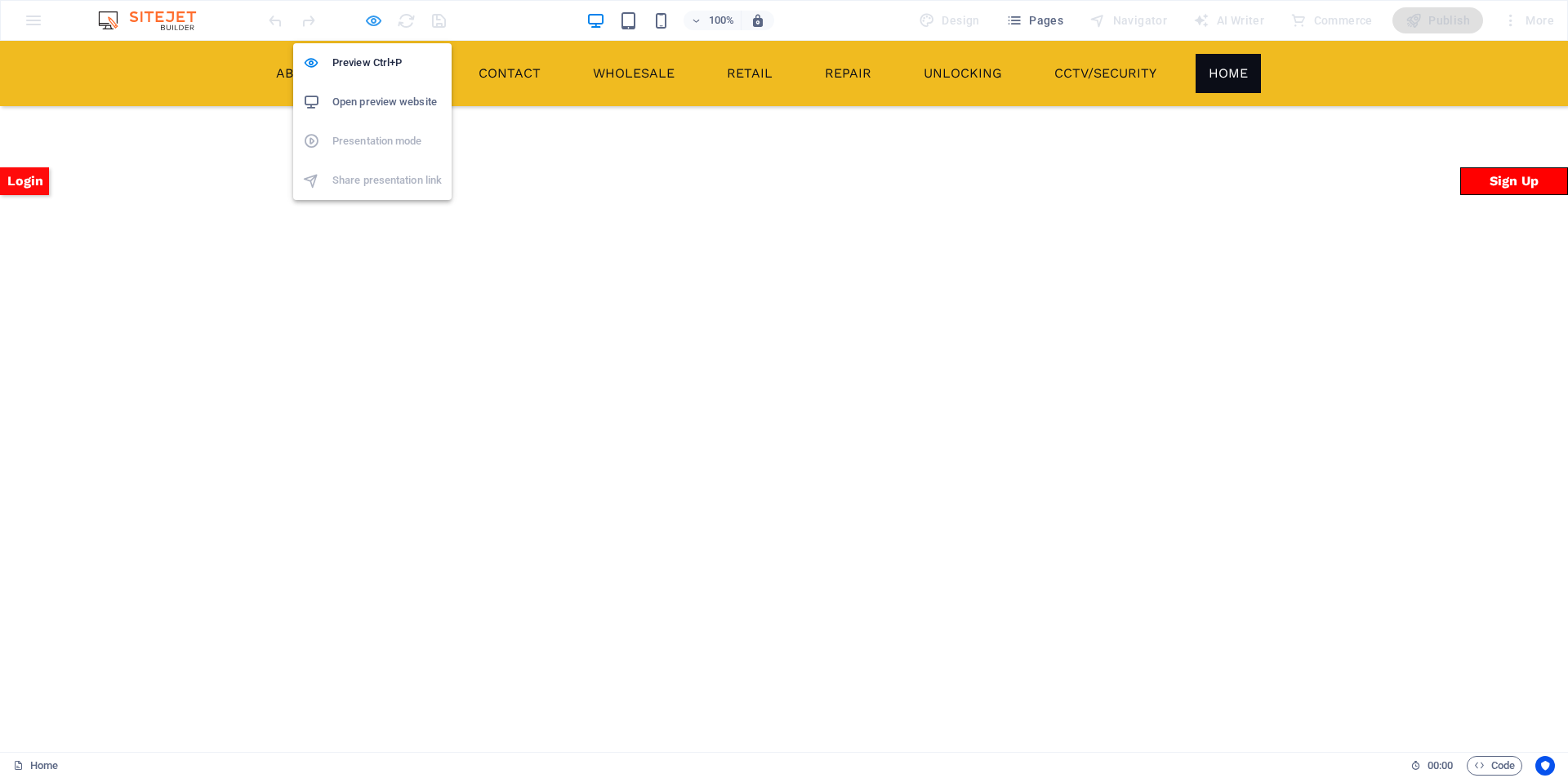
click at [366, 22] on icon "button" at bounding box center [373, 21] width 19 height 19
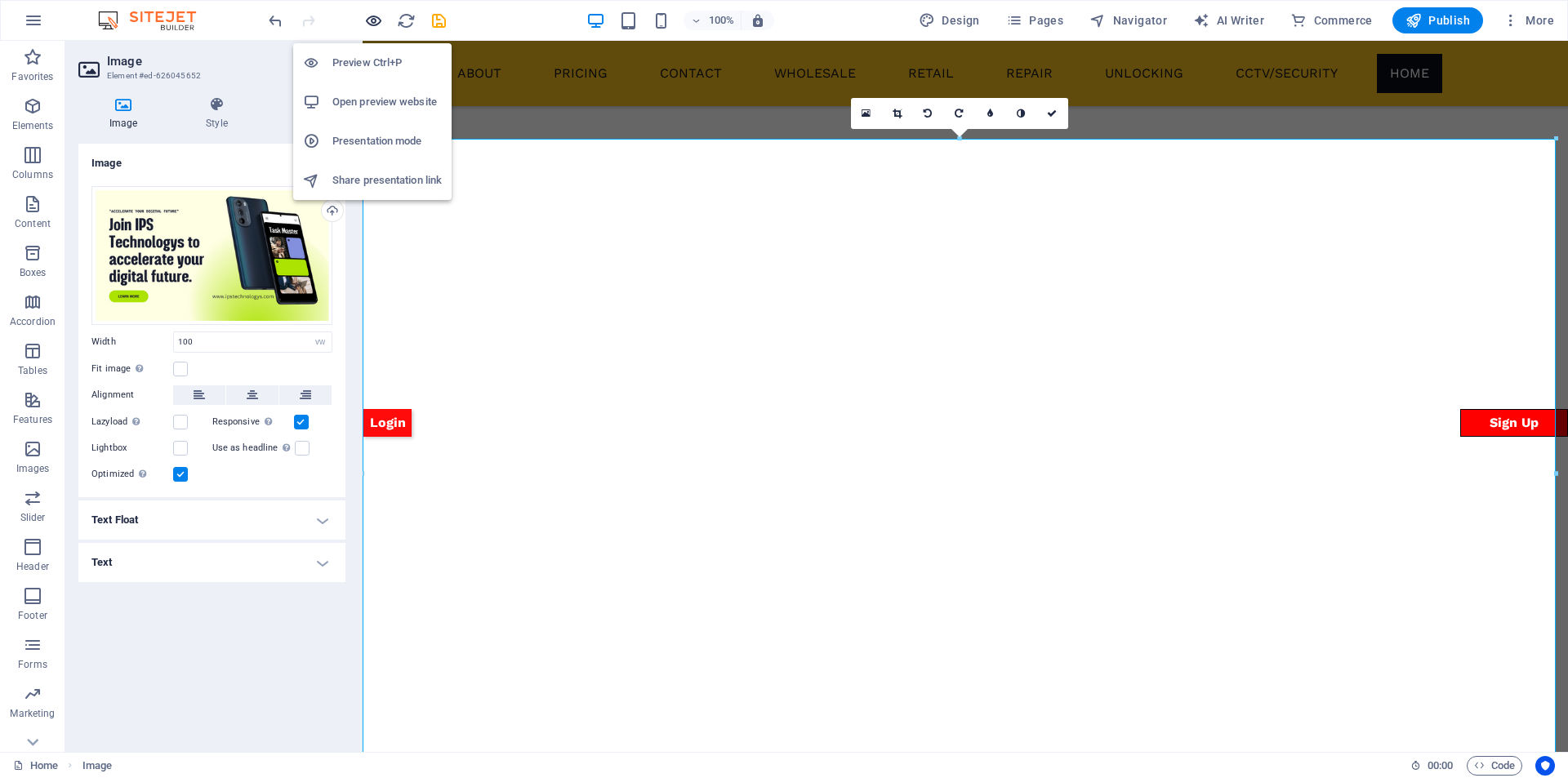
scroll to position [1439, 0]
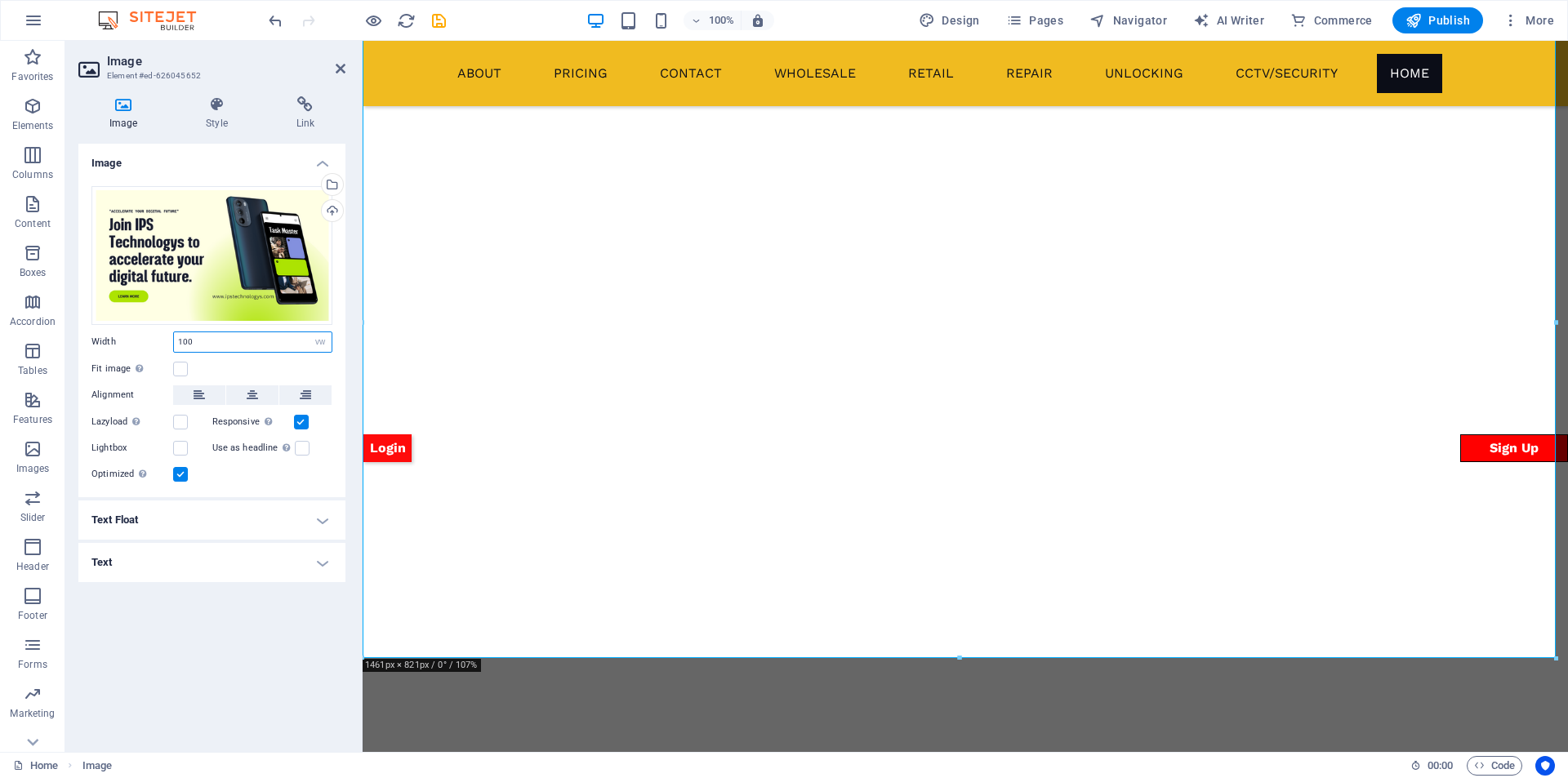
click at [211, 346] on input "100" at bounding box center [253, 342] width 158 height 20
click at [321, 342] on select "Default auto px rem % em vh vw" at bounding box center [320, 342] width 23 height 20
click at [325, 341] on select "Default auto px rem % em vh vw" at bounding box center [320, 342] width 23 height 20
click at [326, 342] on select "Default auto px rem % em vh vw" at bounding box center [320, 342] width 23 height 20
select select "default"
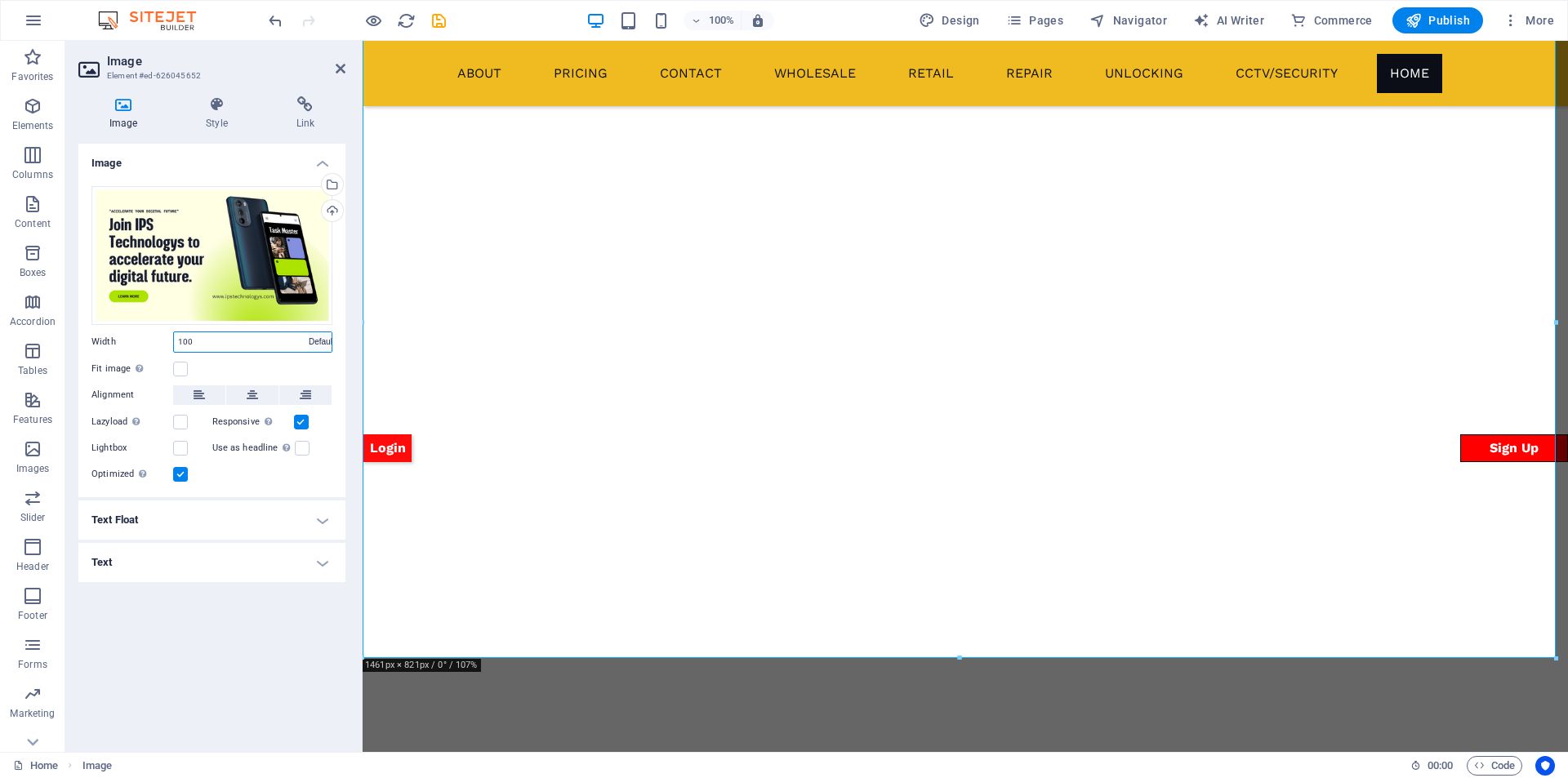
click at [309, 332] on select "Default auto px rem % em vh vw" at bounding box center [320, 342] width 23 height 20
select select "DISABLED_OPTION_VALUE"
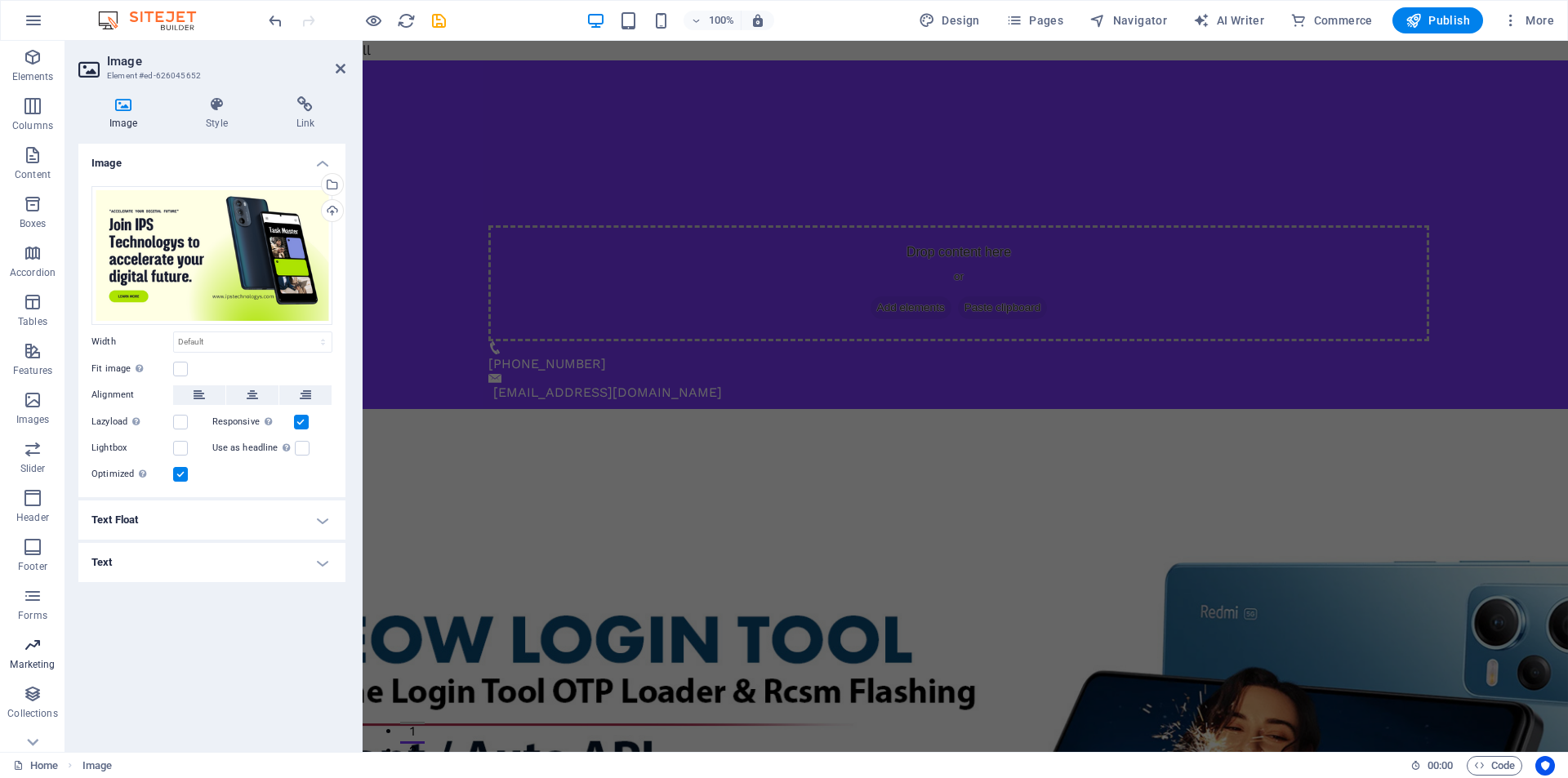
scroll to position [73, 0]
click at [40, 570] on icon "button" at bounding box center [33, 573] width 20 height 20
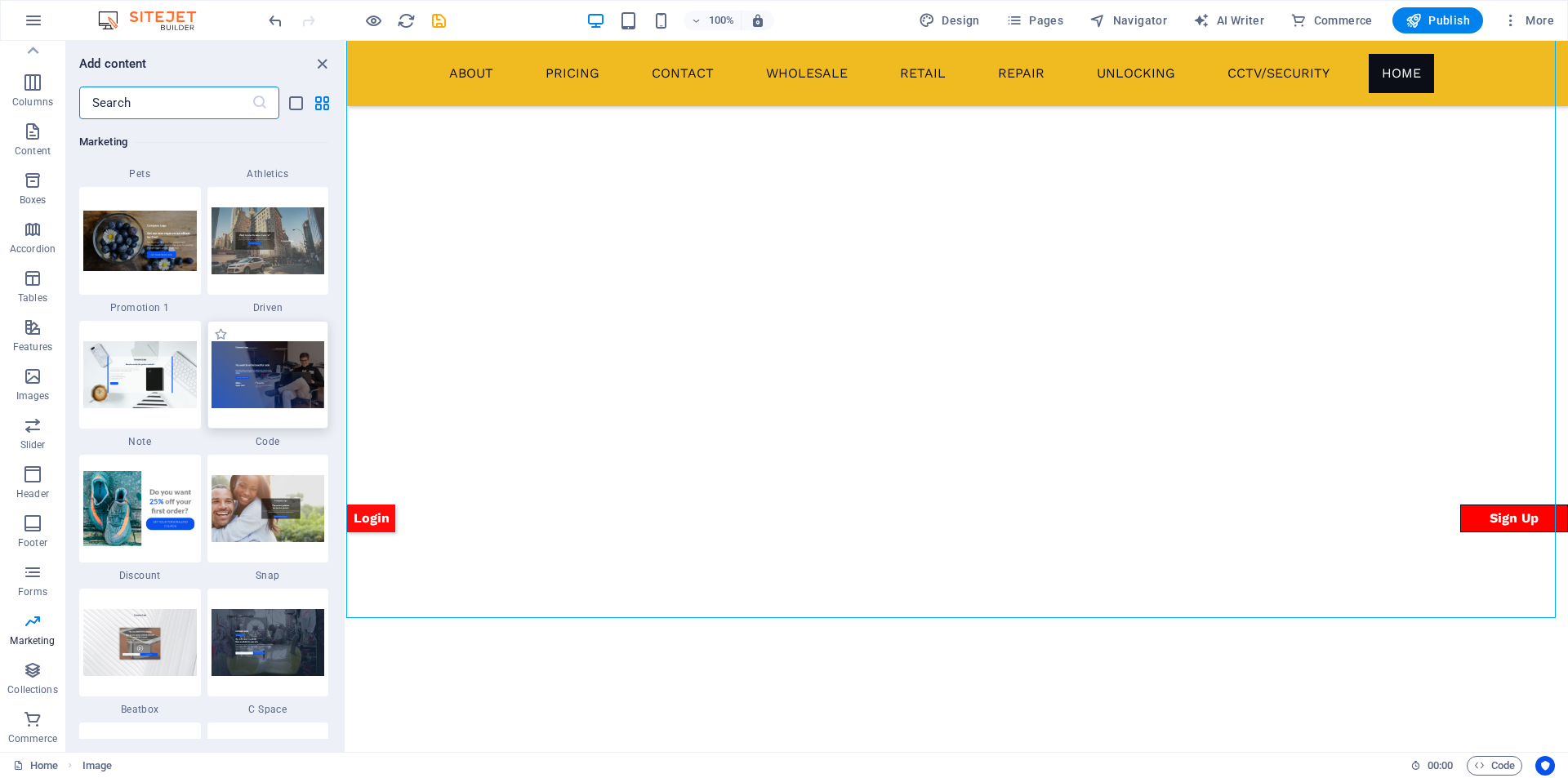
scroll to position [14096, 0]
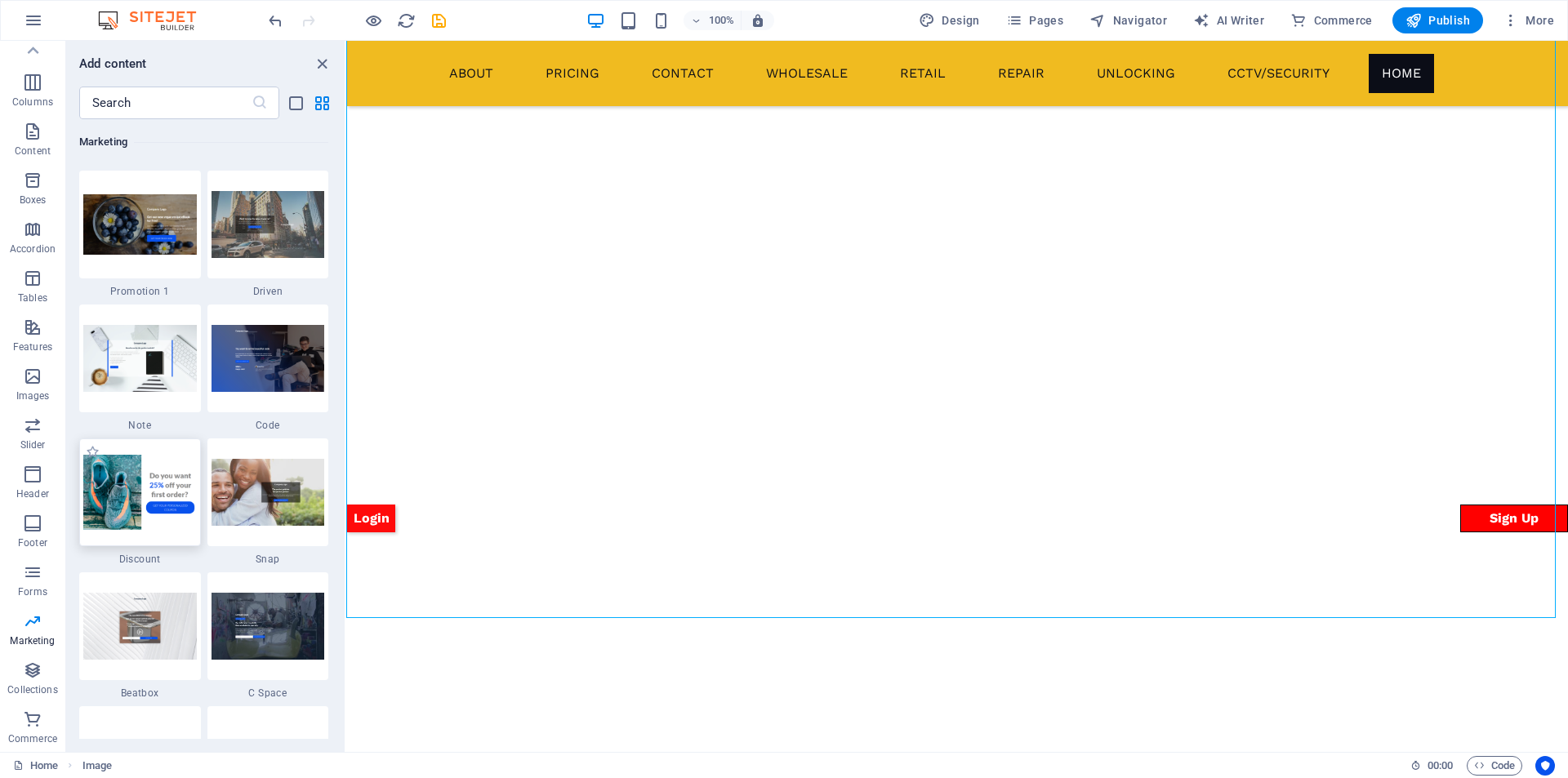
click at [159, 483] on img at bounding box center [140, 492] width 114 height 75
click at [347, 483] on div "Drag here to replace the existing content. Press “Ctrl” if you want to create a…" at bounding box center [957, 396] width 1221 height 711
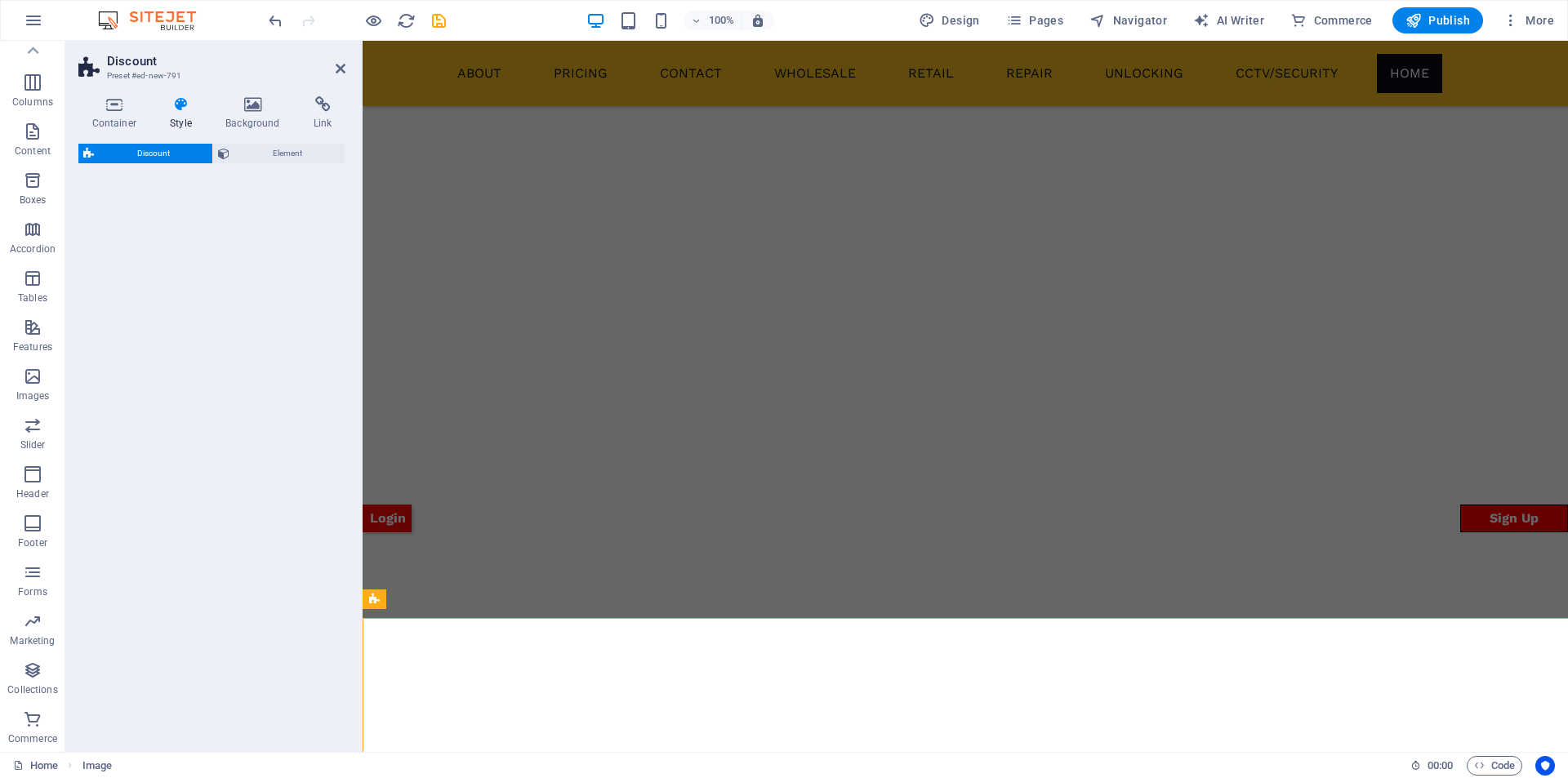
select select "rem"
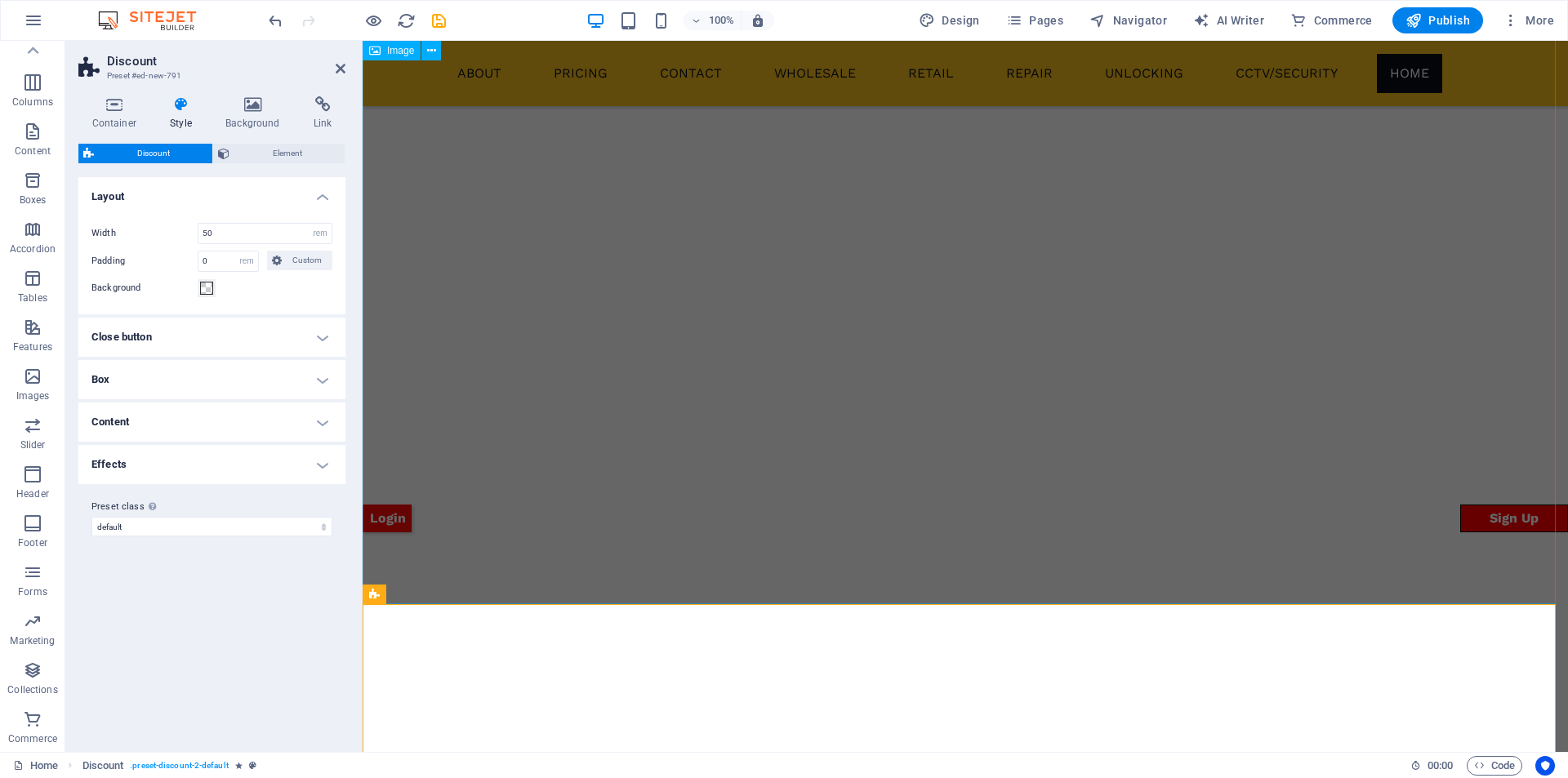
scroll to position [1912, 0]
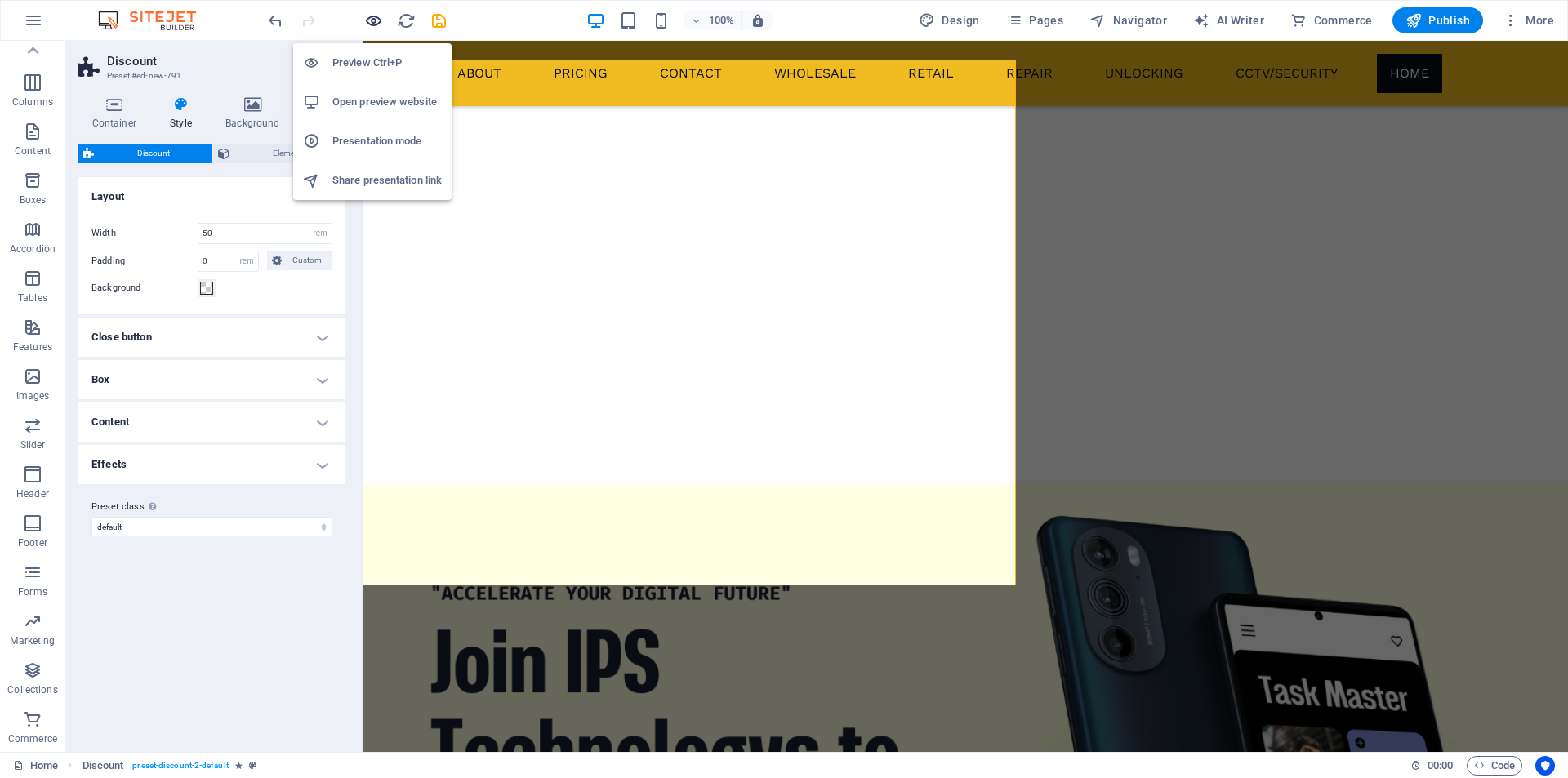
click at [367, 20] on icon "button" at bounding box center [373, 21] width 19 height 19
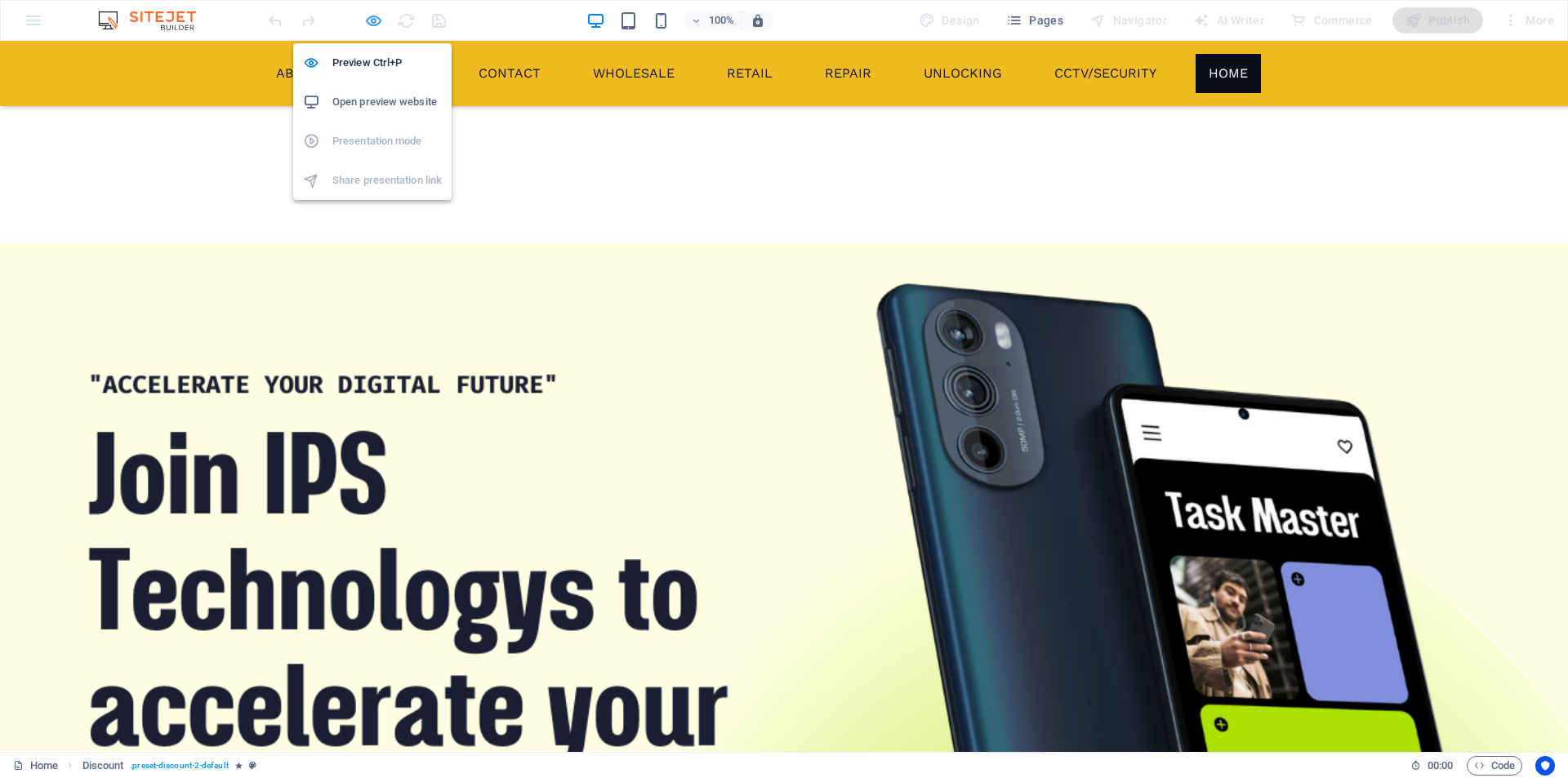
scroll to position [1901, 0]
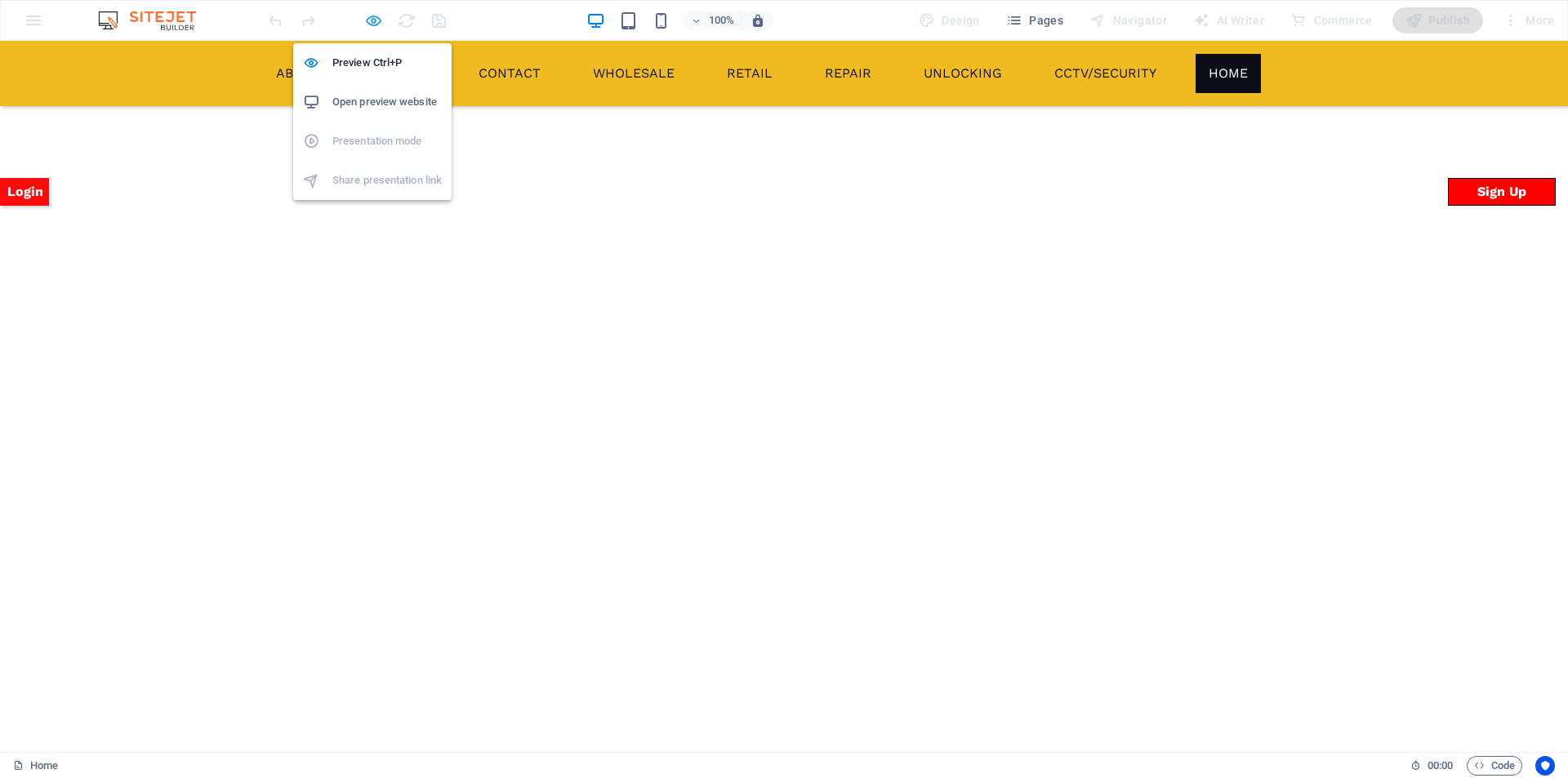
click at [371, 19] on icon "button" at bounding box center [373, 21] width 19 height 19
select select "rem"
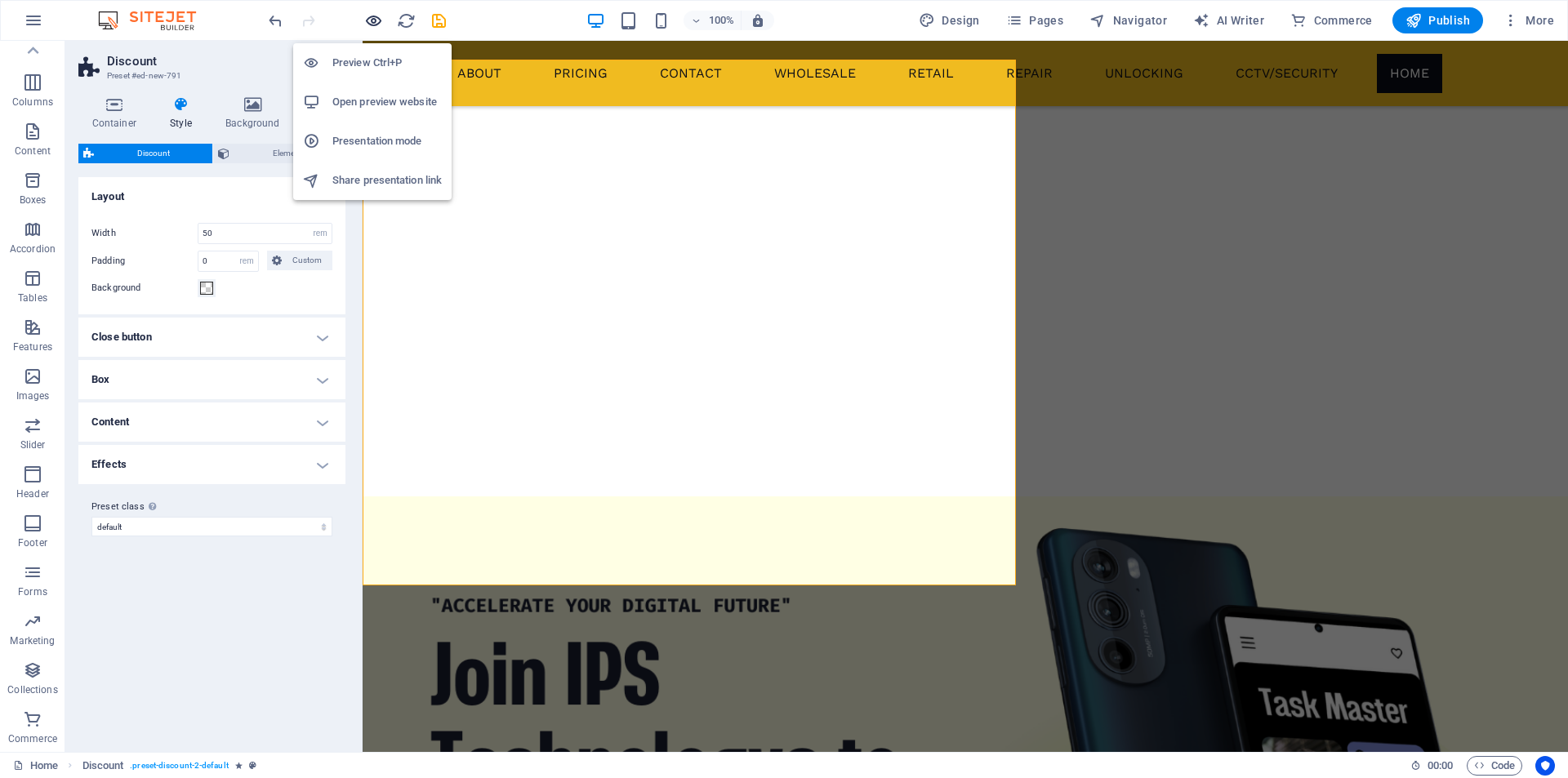
scroll to position [1912, 0]
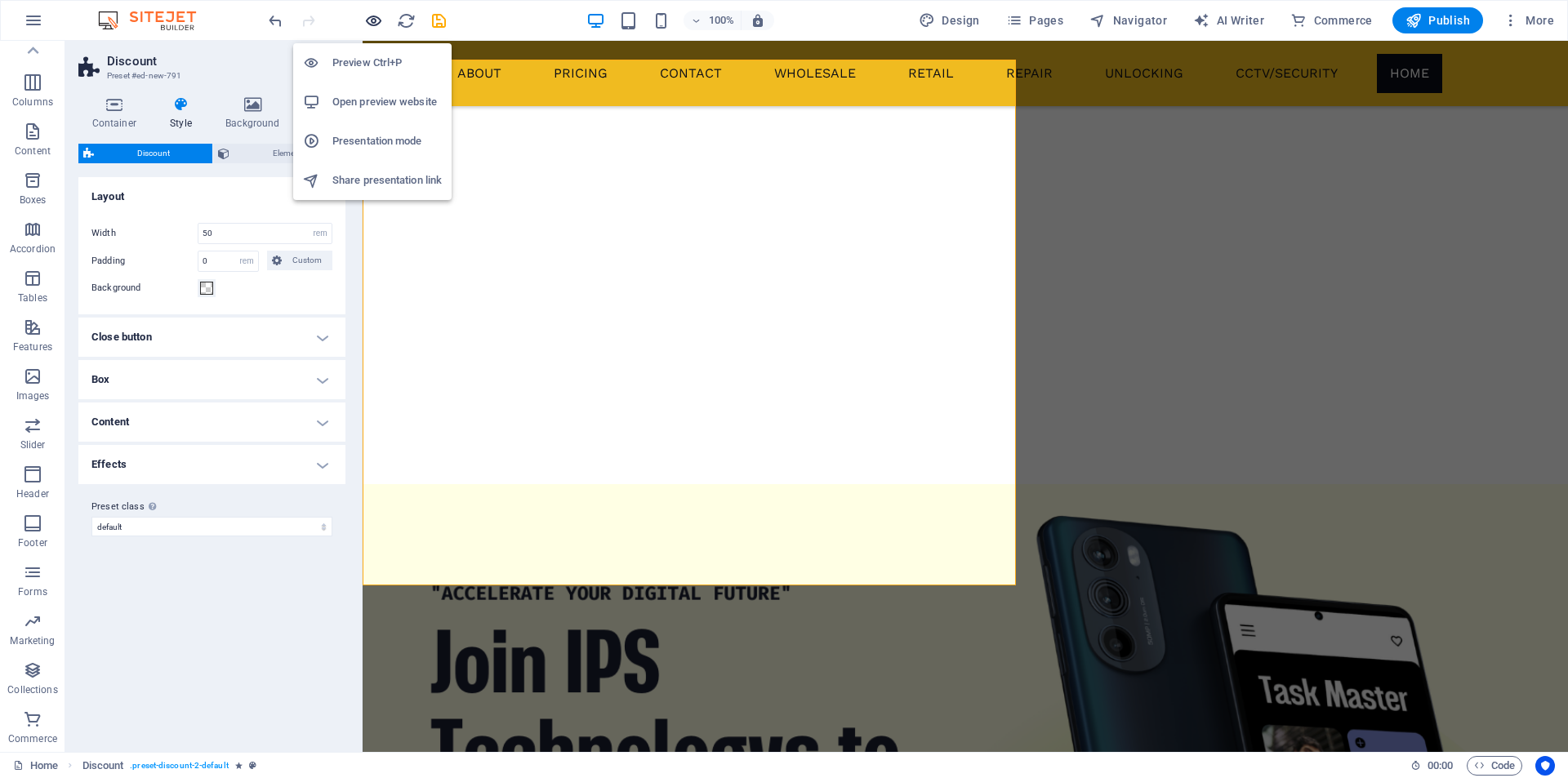
click at [369, 23] on icon "button" at bounding box center [373, 21] width 19 height 19
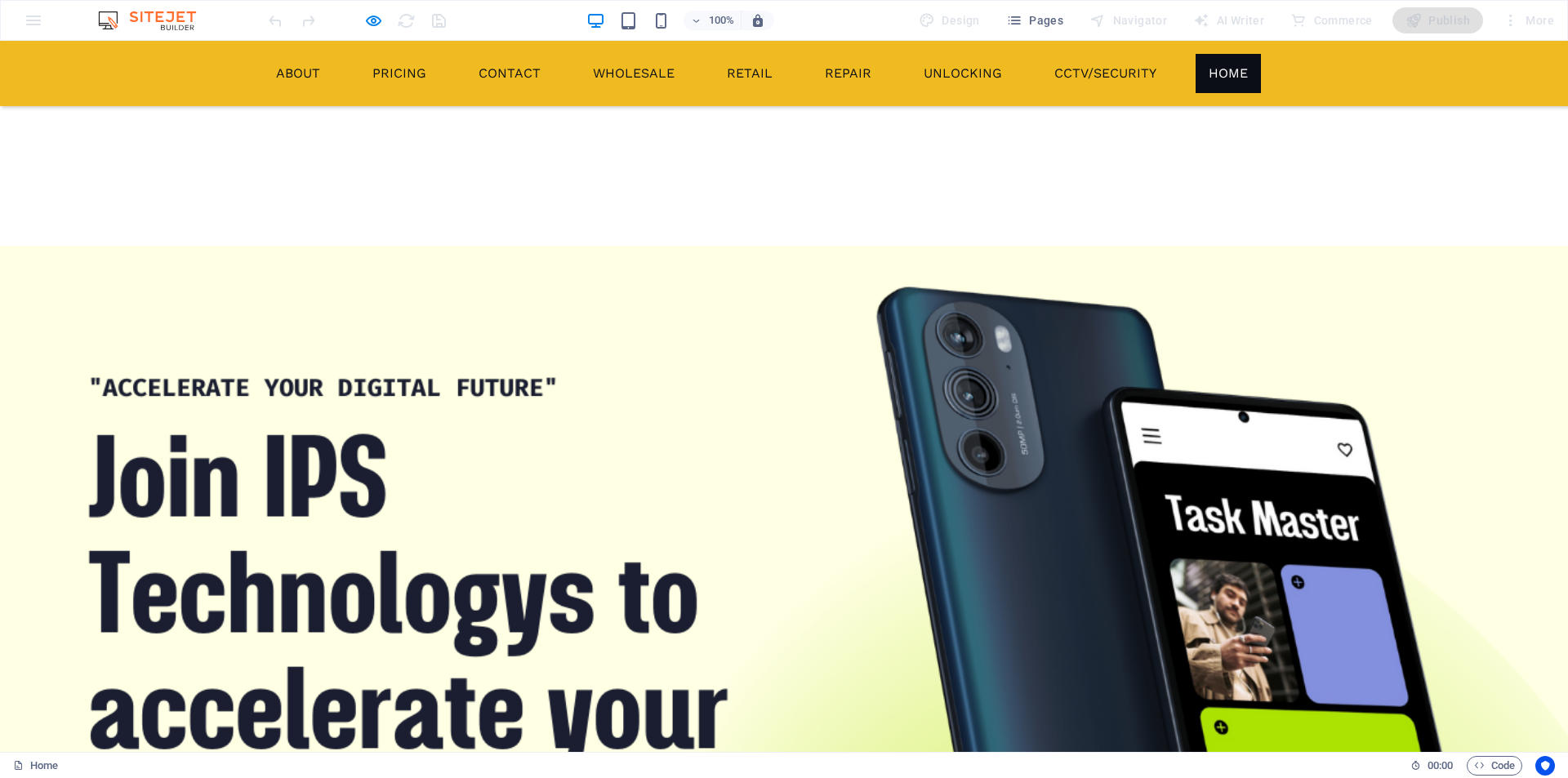
scroll to position [1901, 0]
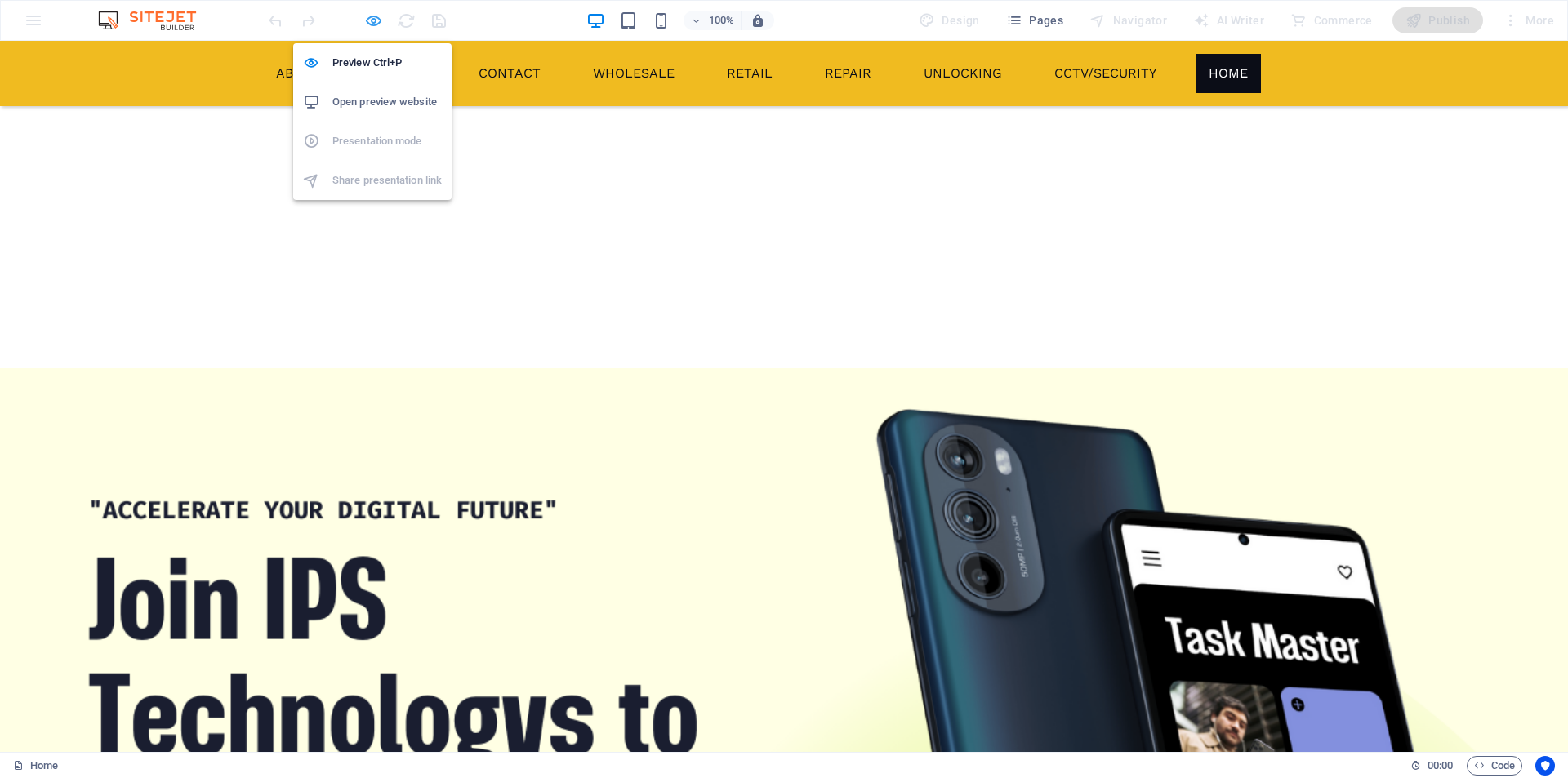
click at [370, 20] on icon "button" at bounding box center [373, 21] width 19 height 19
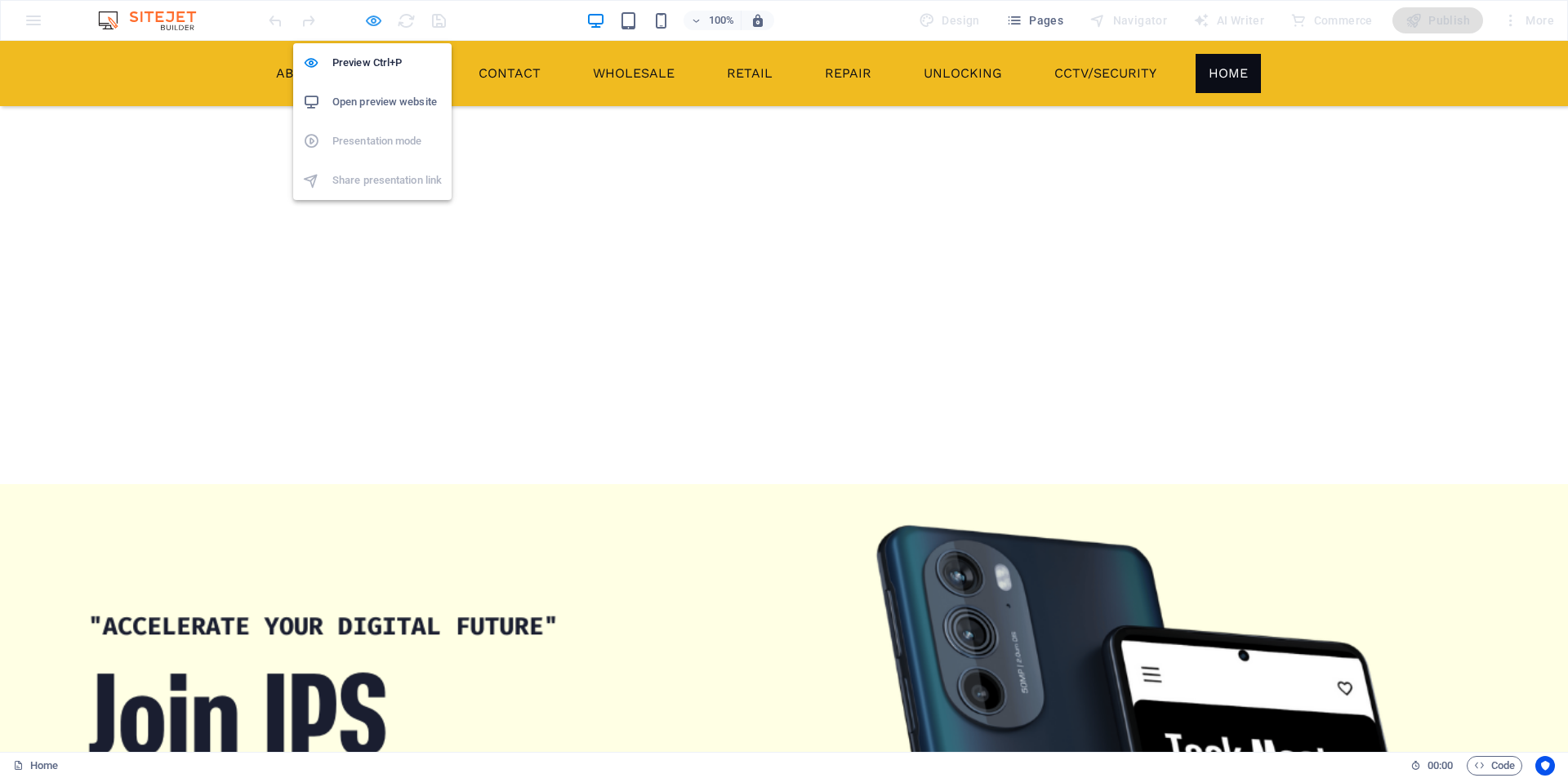
select select "rem"
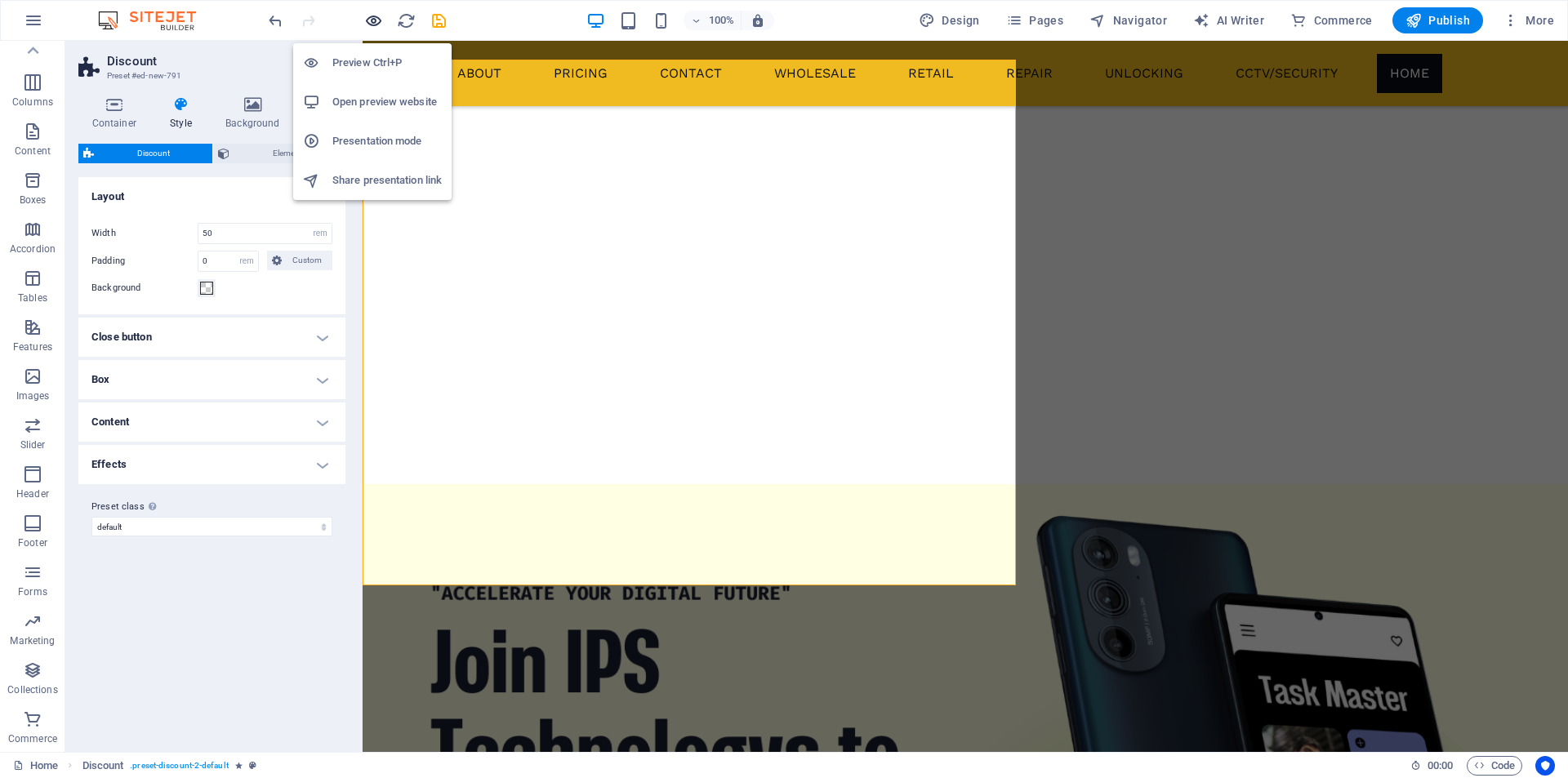
click at [370, 20] on icon "button" at bounding box center [373, 21] width 19 height 19
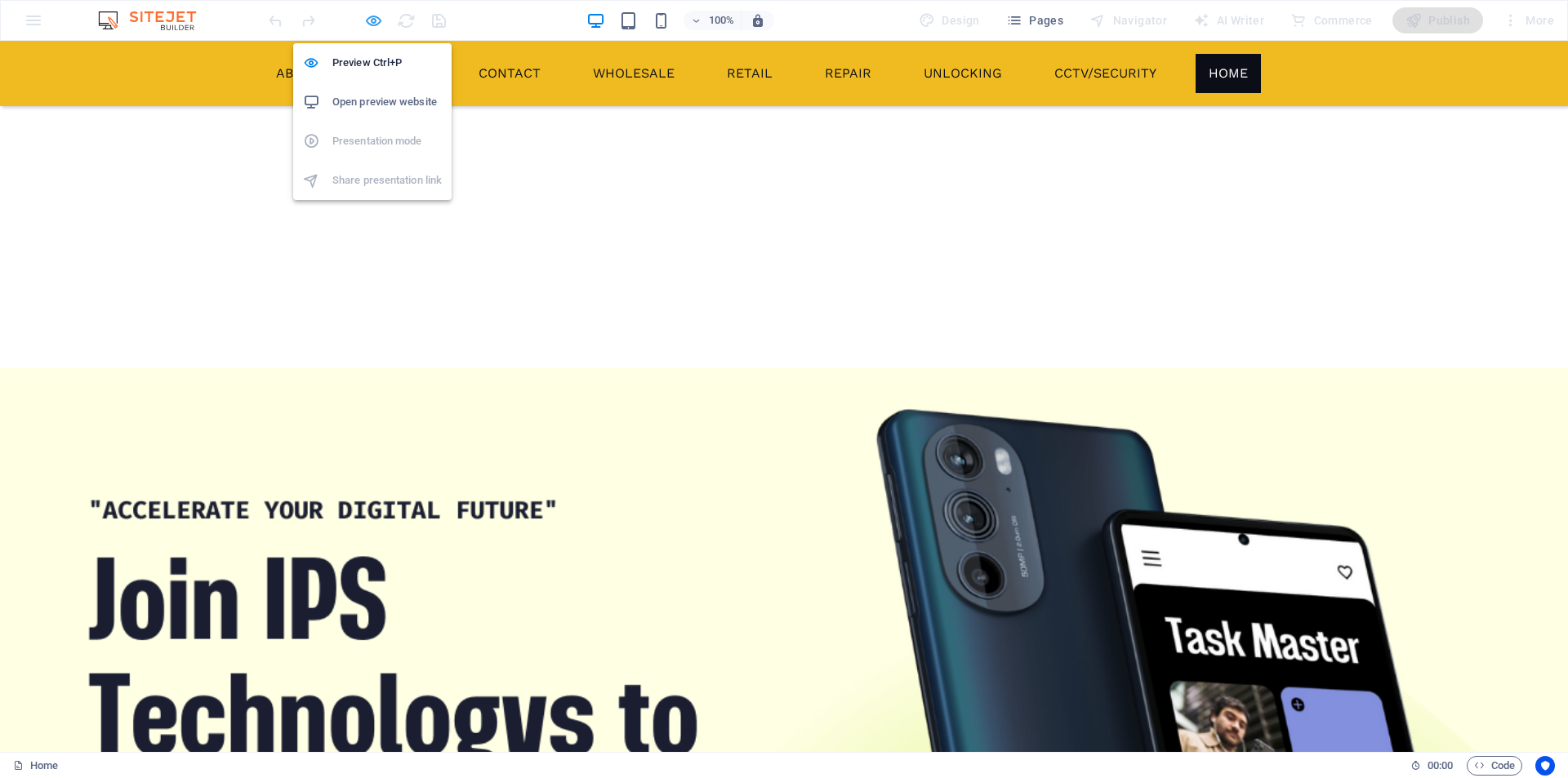
click at [371, 26] on icon "button" at bounding box center [373, 21] width 19 height 19
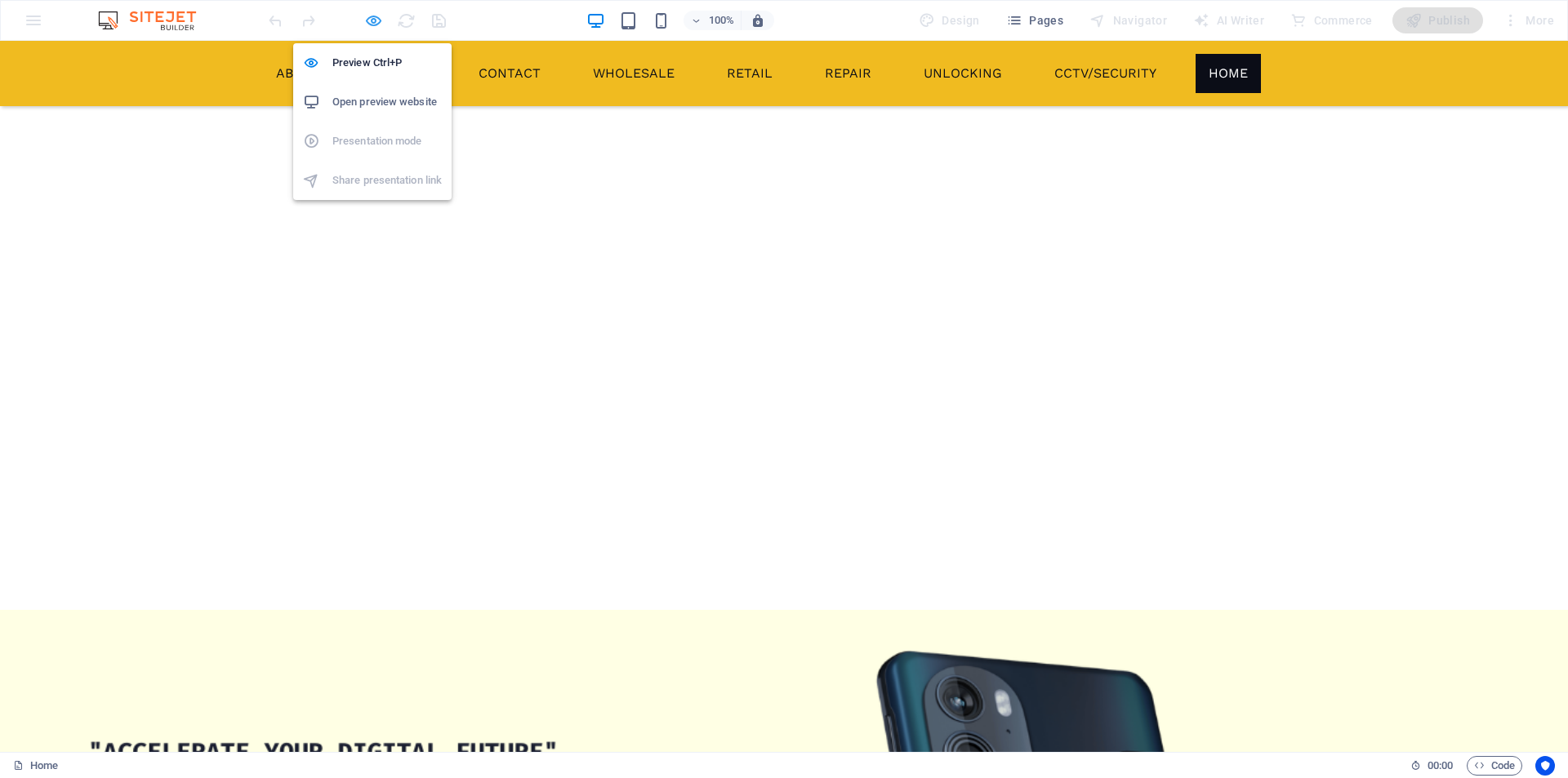
select select "rem"
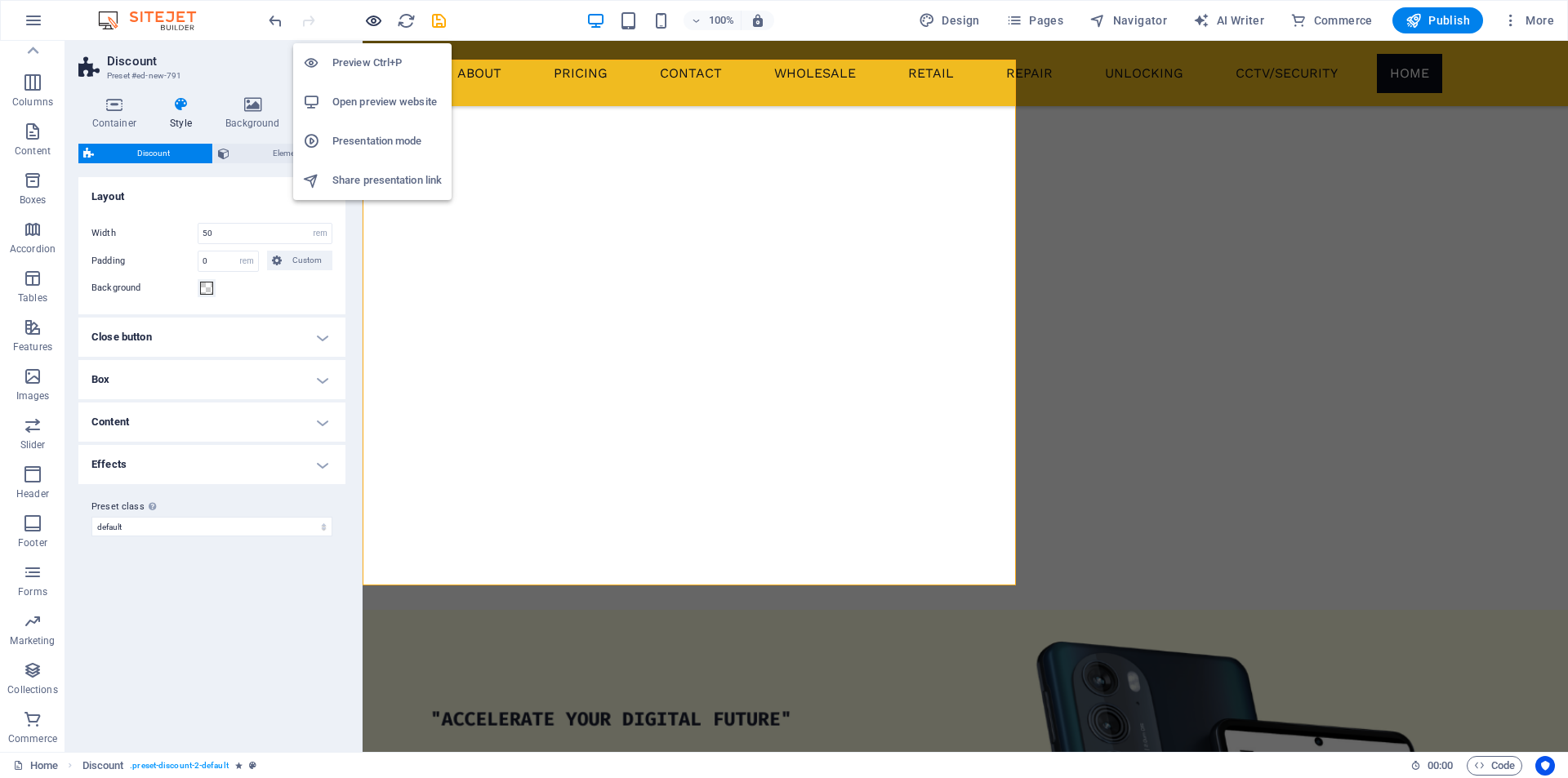
scroll to position [1912, 0]
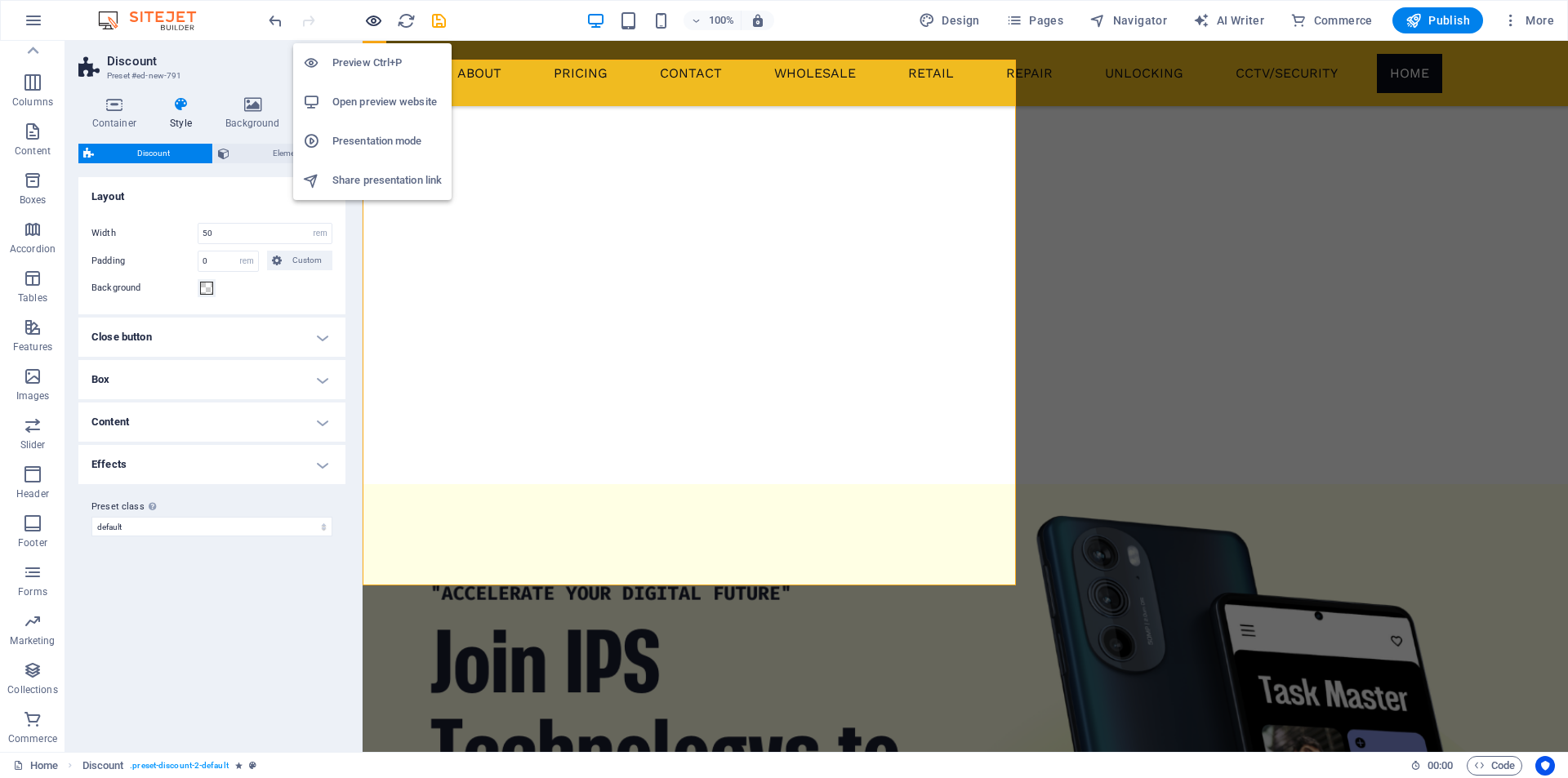
click at [377, 18] on icon "button" at bounding box center [373, 21] width 19 height 19
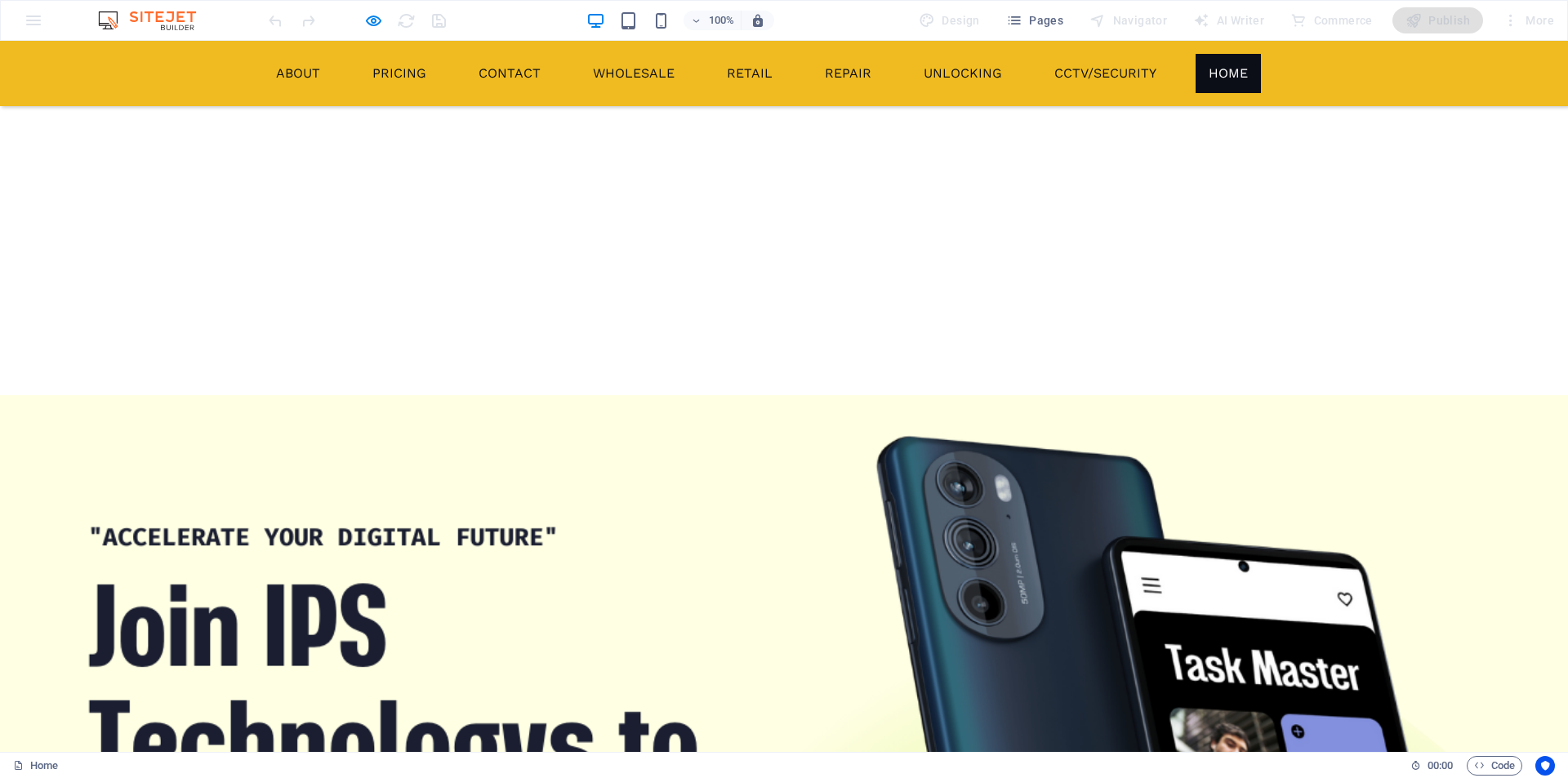
scroll to position [1901, 0]
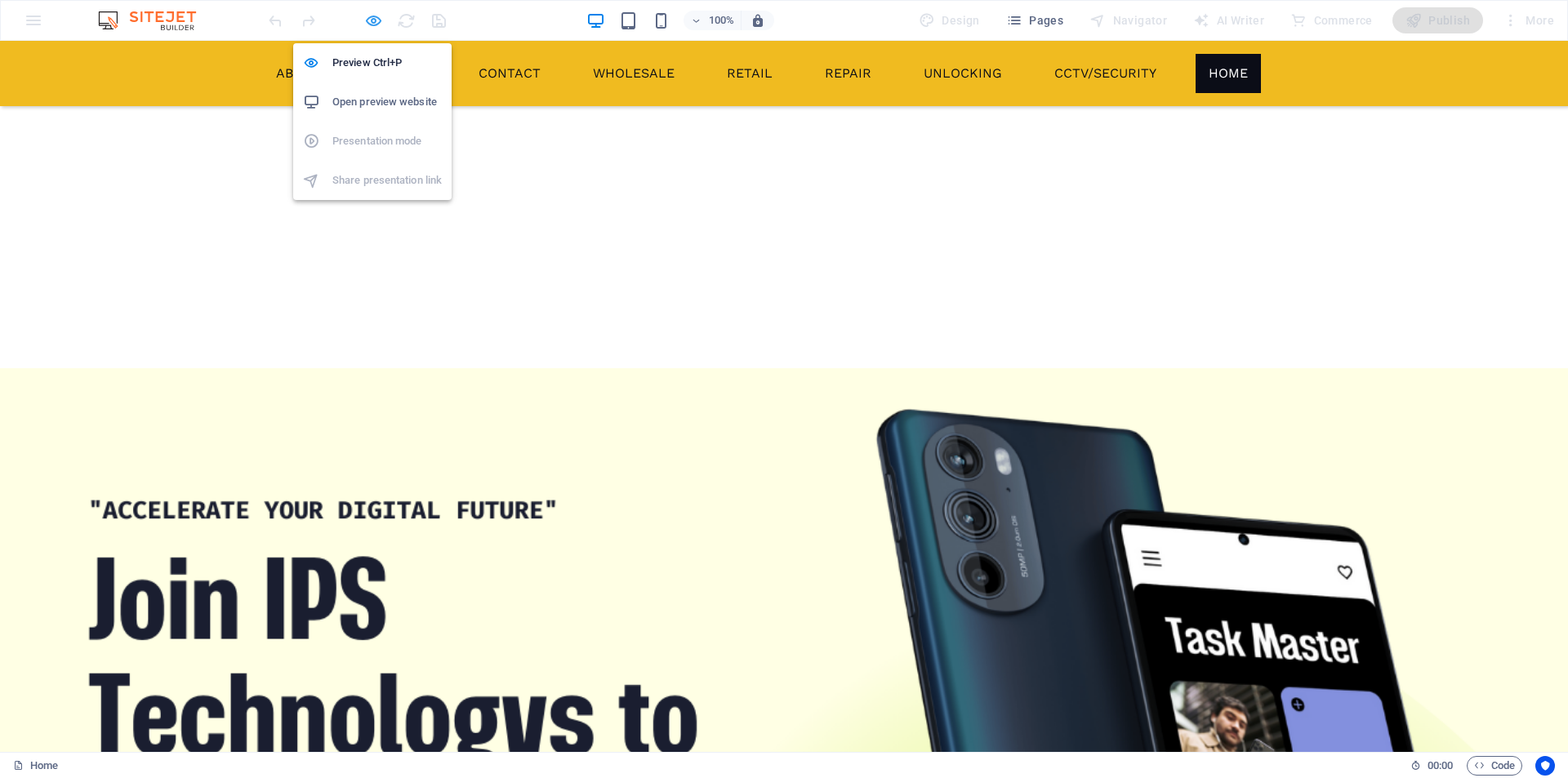
click at [371, 17] on icon "button" at bounding box center [373, 21] width 19 height 19
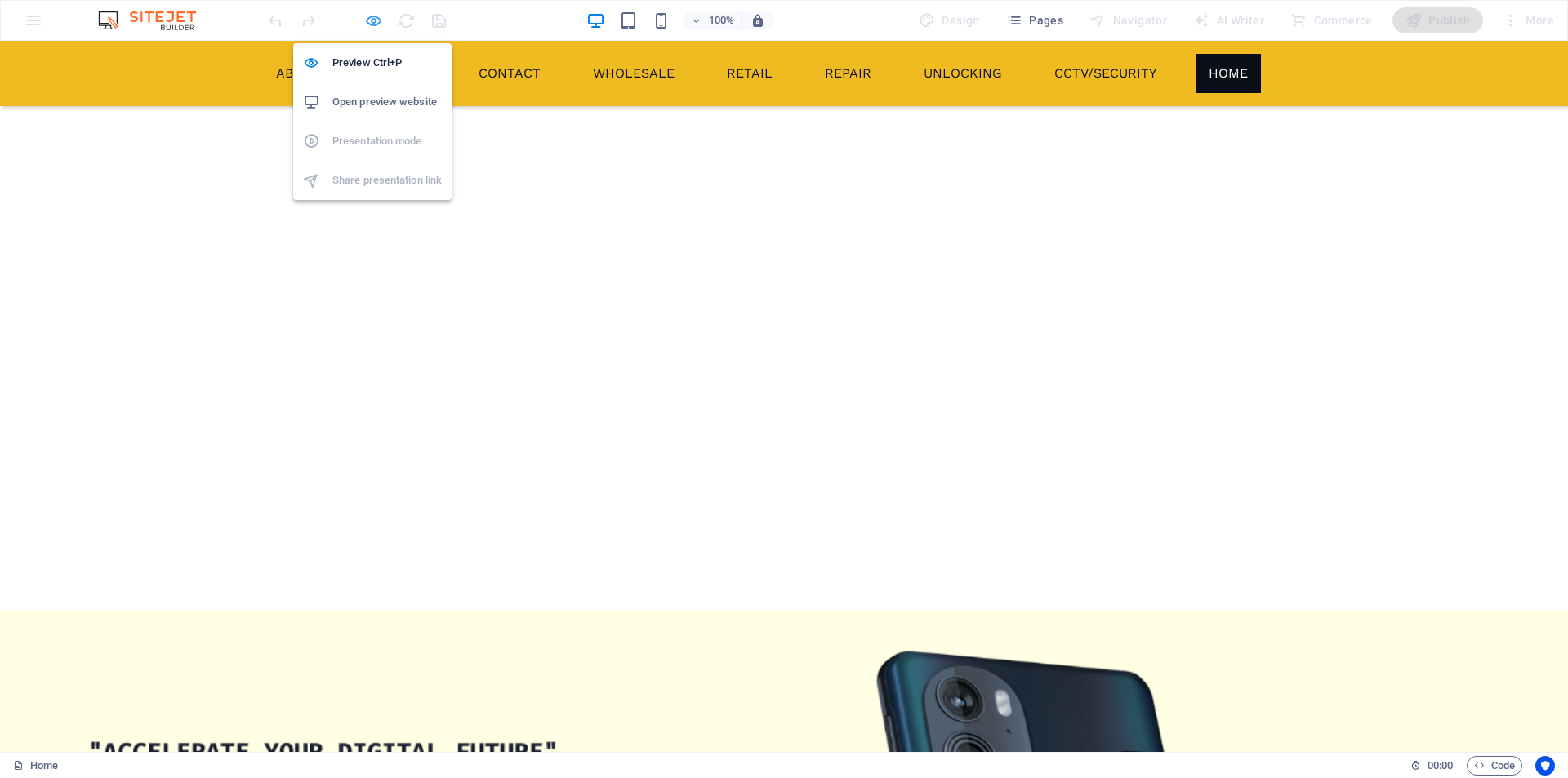
select select "rem"
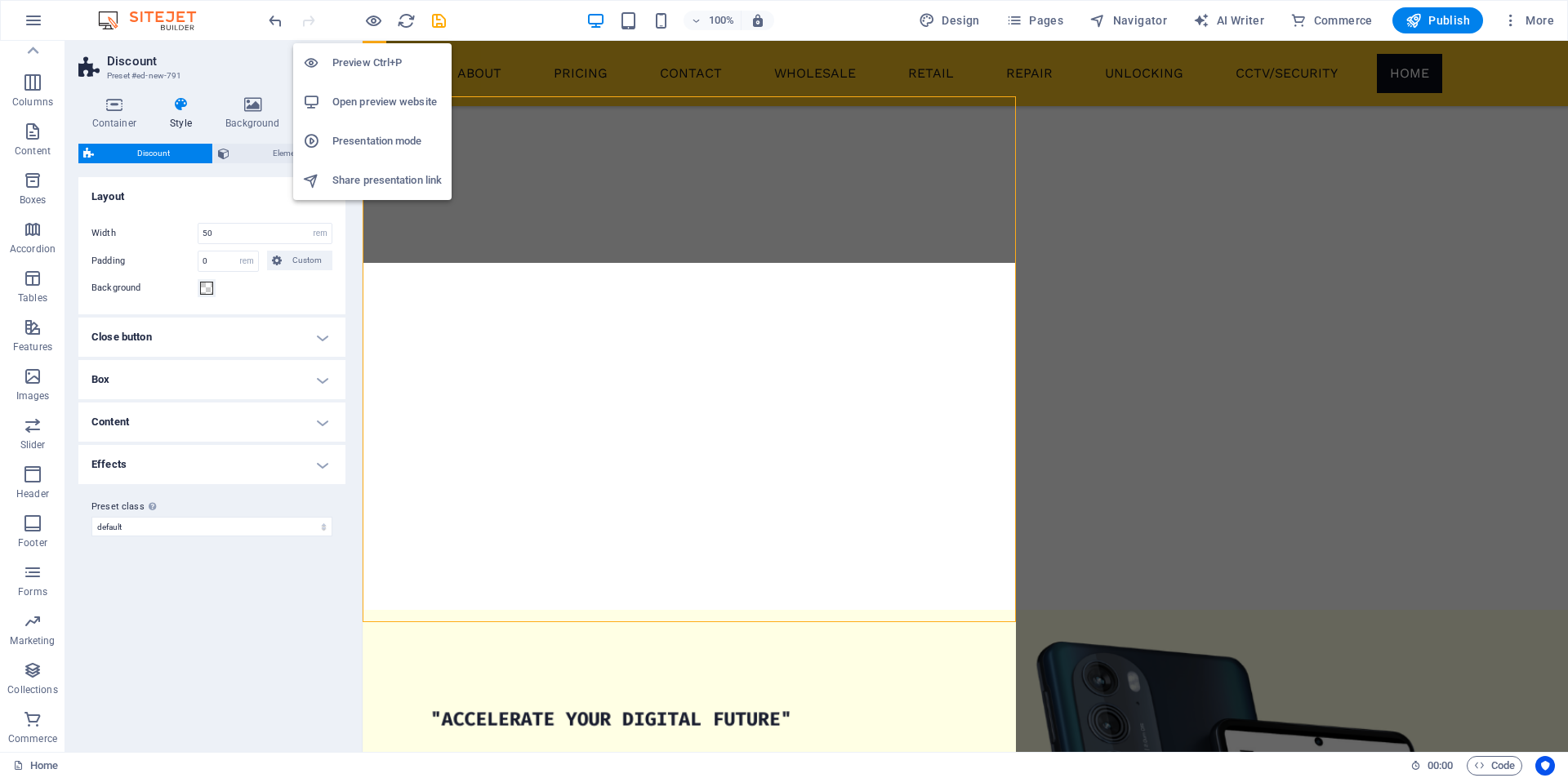
scroll to position [1912, 0]
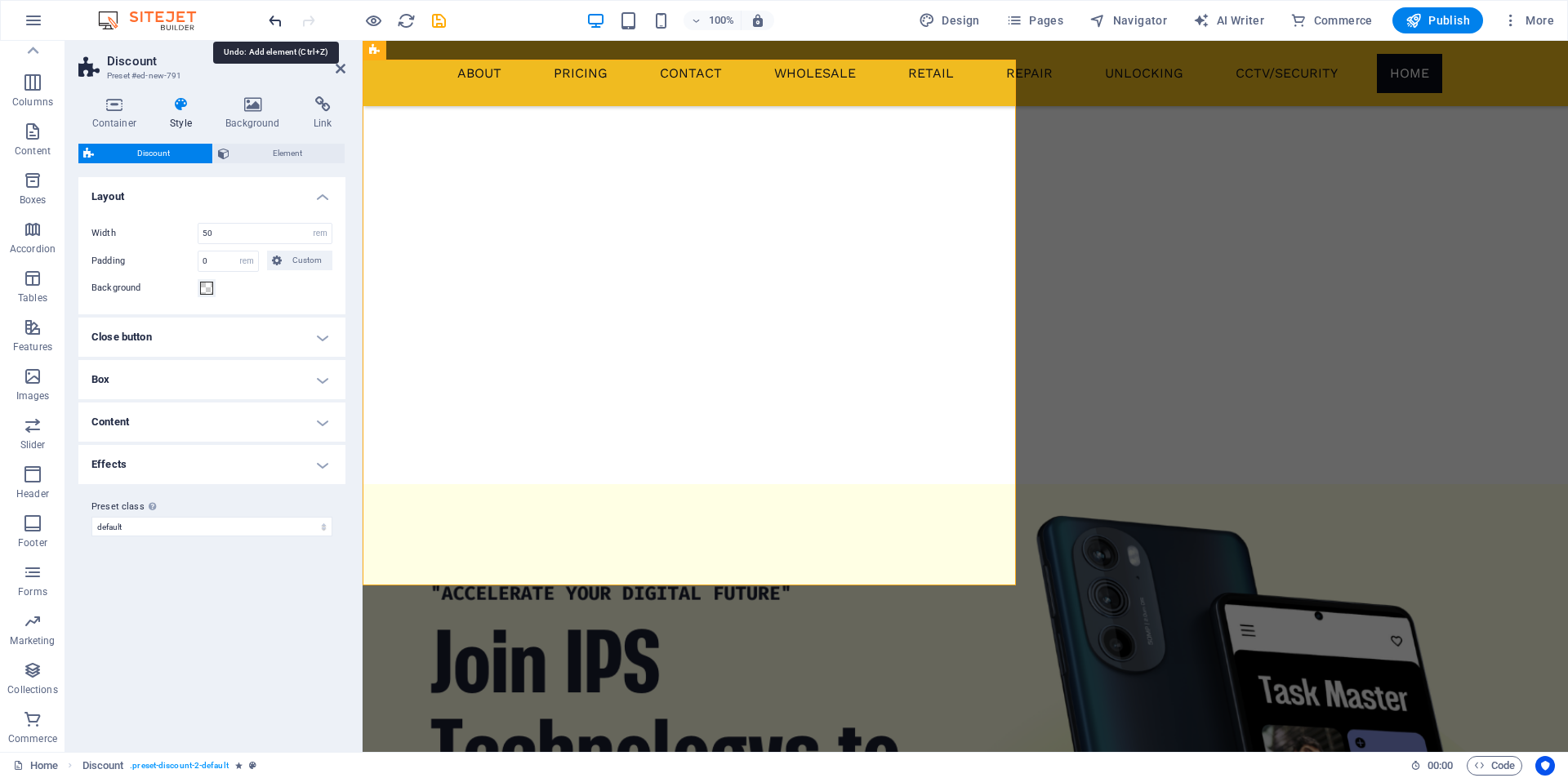
click at [271, 16] on icon "undo" at bounding box center [276, 21] width 19 height 19
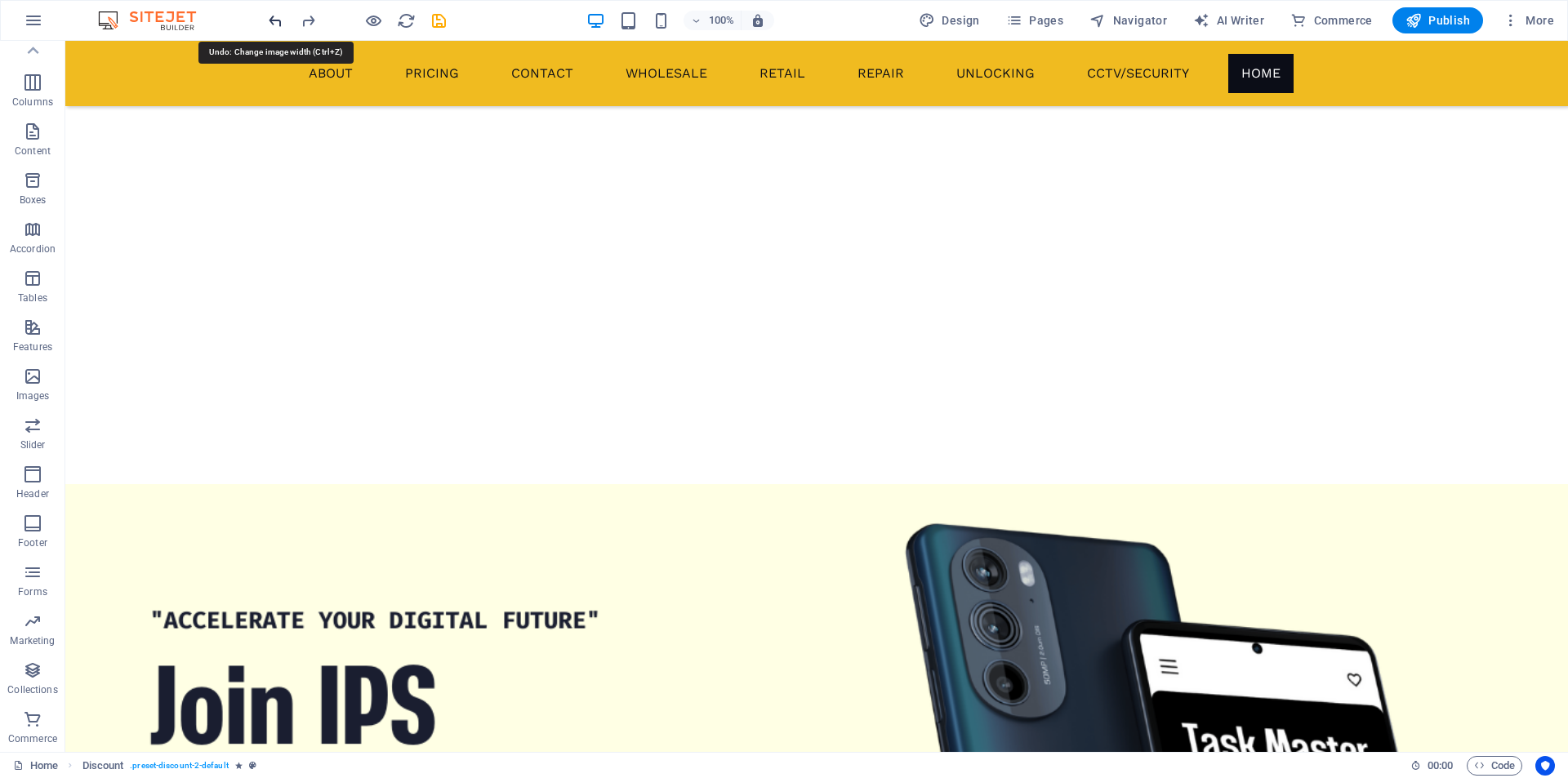
scroll to position [2006, 0]
click at [33, 570] on icon "button" at bounding box center [33, 573] width 20 height 20
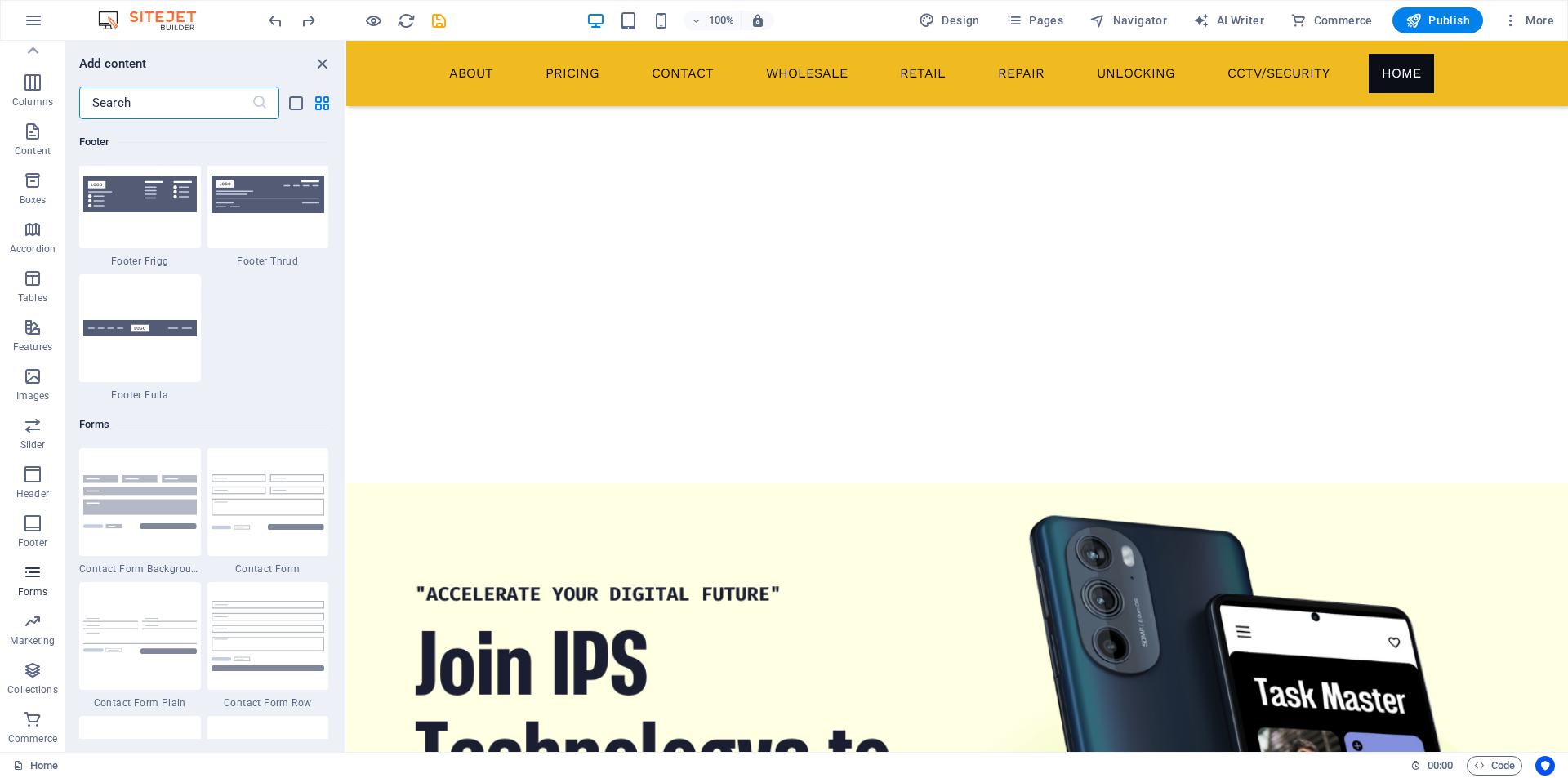
scroll to position [11919, 0]
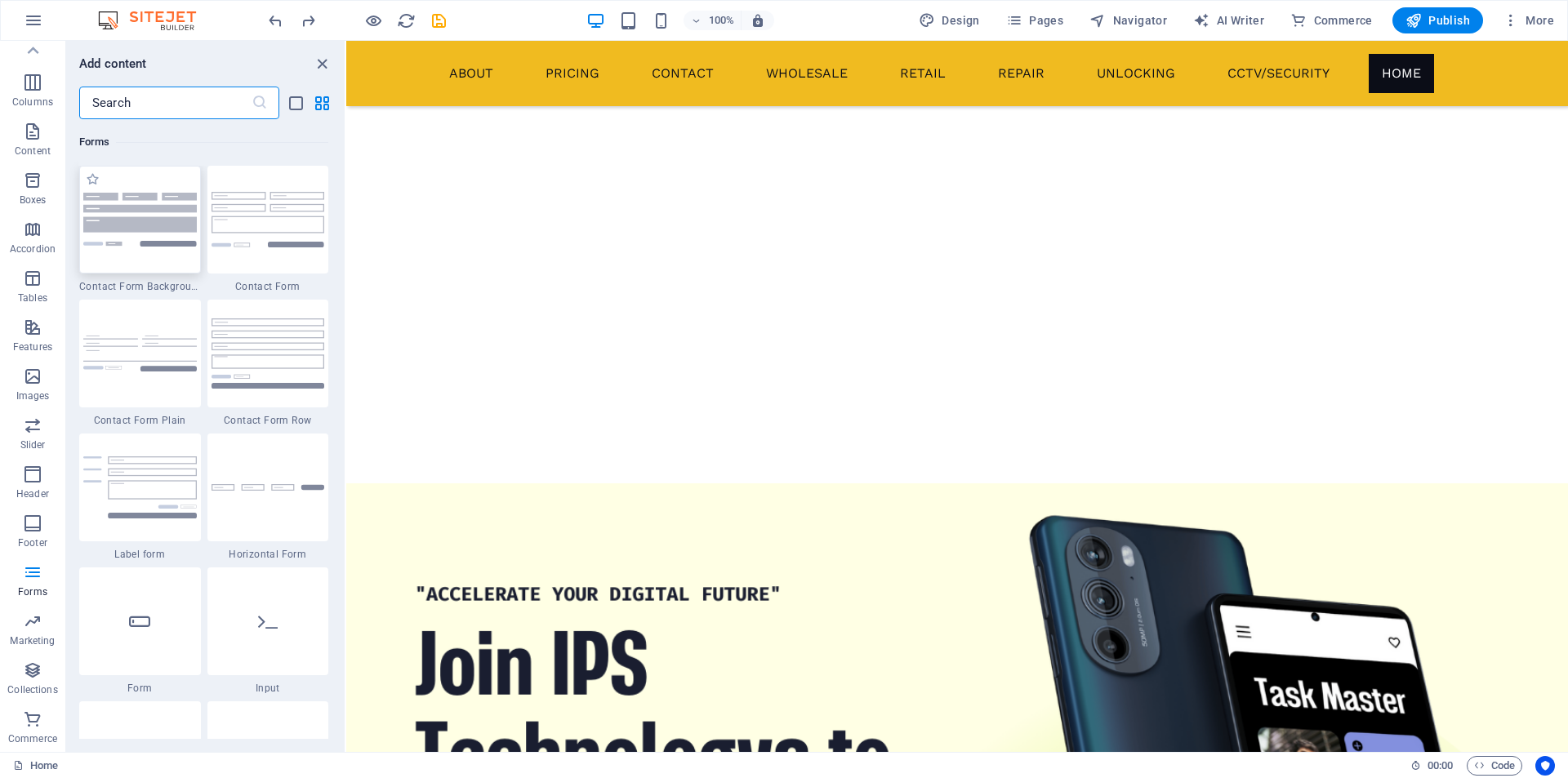
click at [182, 214] on img at bounding box center [140, 219] width 114 height 53
click at [181, 214] on img at bounding box center [140, 219] width 114 height 53
click at [113, 215] on img at bounding box center [140, 219] width 114 height 53
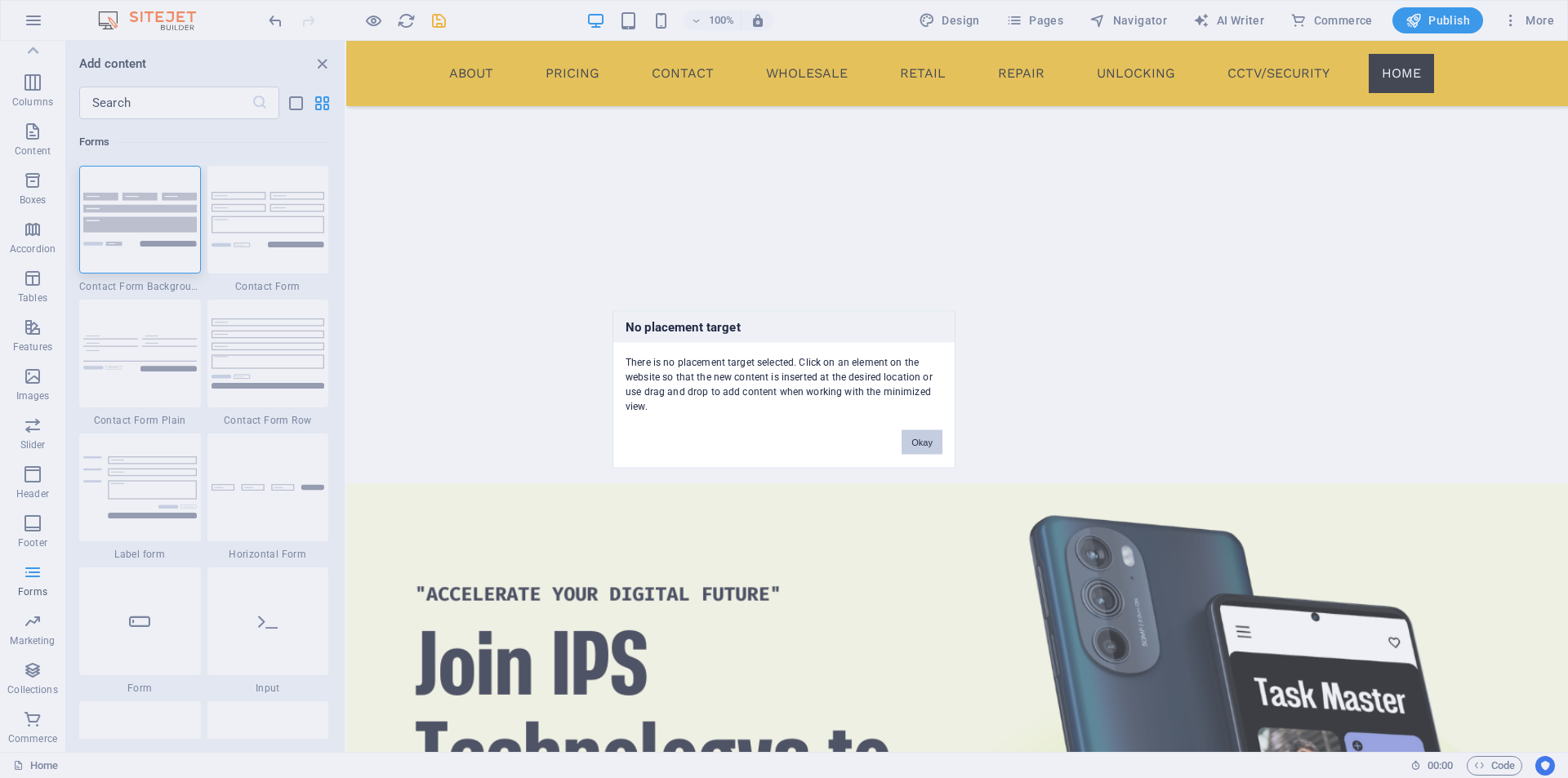
drag, startPoint x: 923, startPoint y: 443, endPoint x: 564, endPoint y: 399, distance: 361.7
click at [923, 443] on button "Okay" at bounding box center [921, 441] width 40 height 25
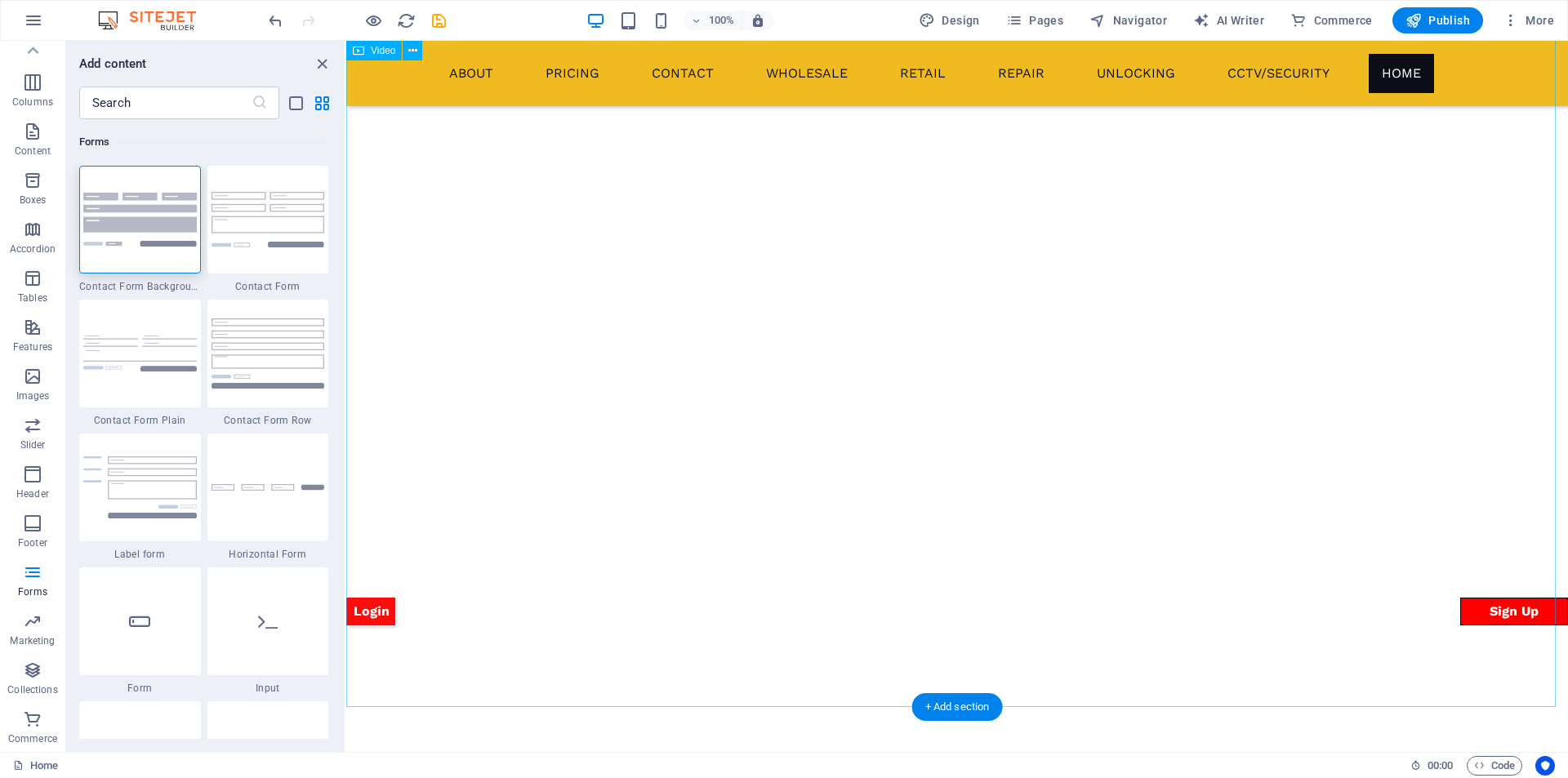
scroll to position [1102, 0]
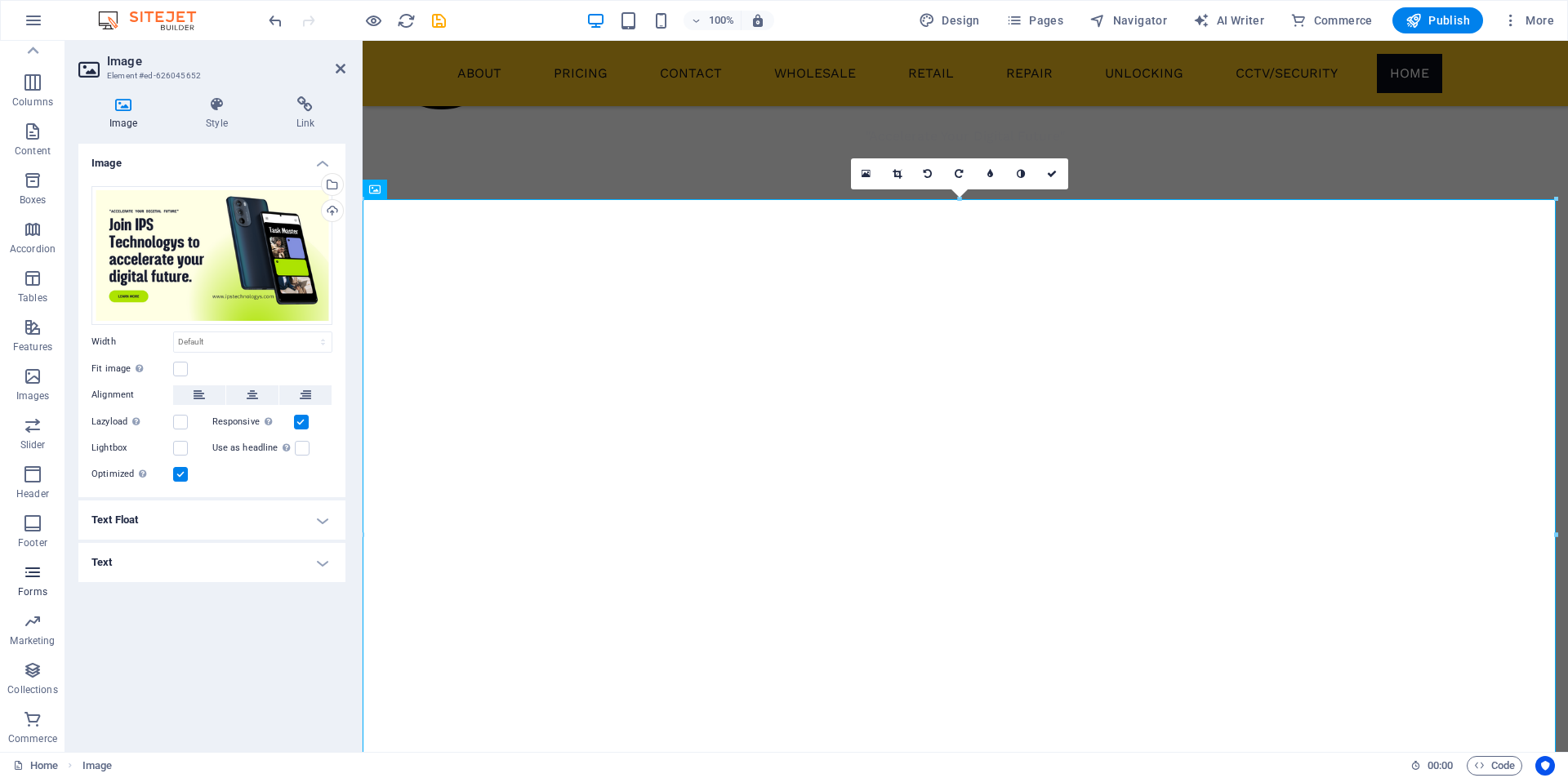
click at [35, 575] on icon "button" at bounding box center [33, 573] width 20 height 20
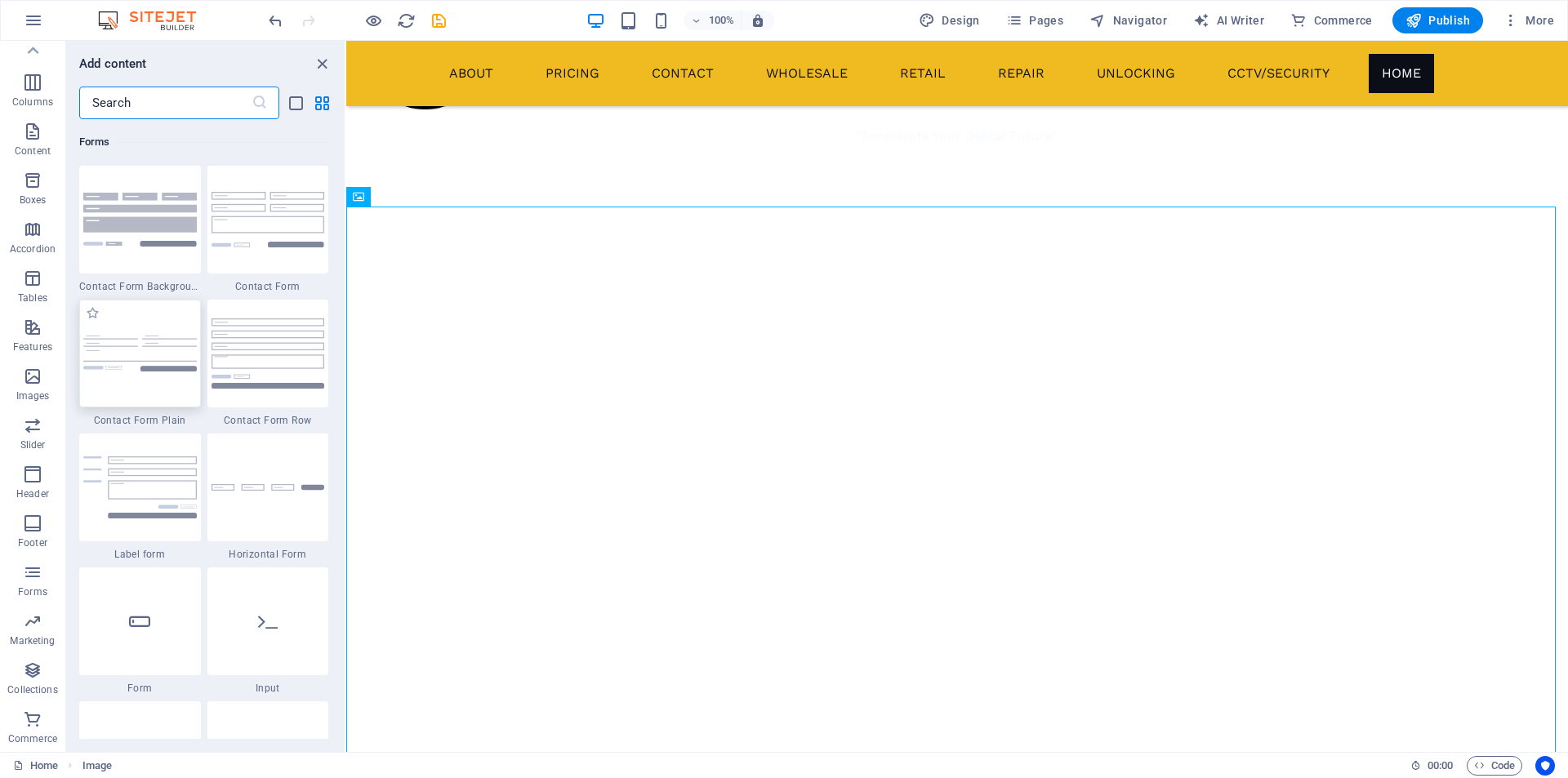
scroll to position [11919, 0]
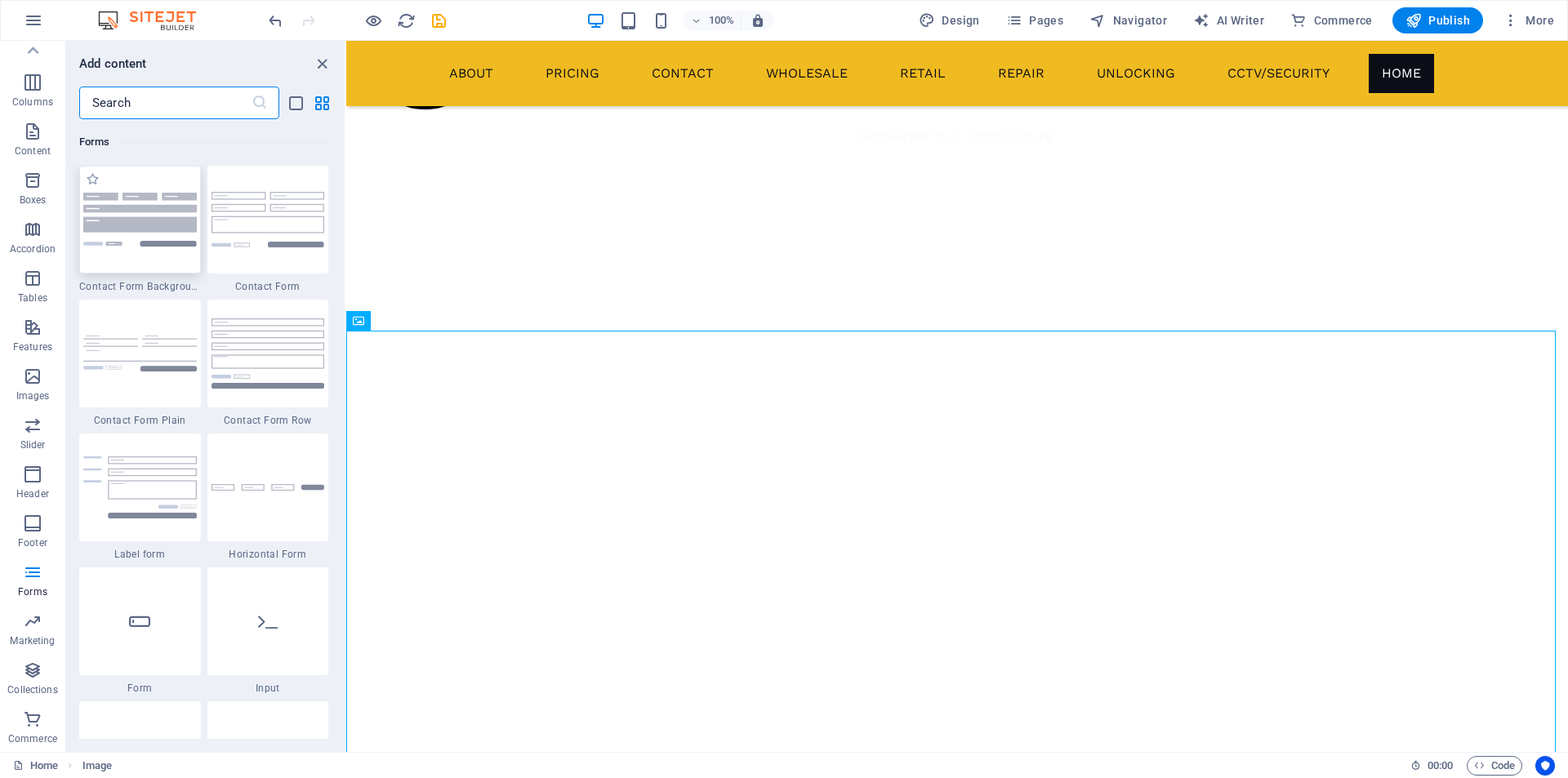
click at [163, 220] on img at bounding box center [140, 219] width 114 height 53
click at [347, 220] on div "Drag here to replace the existing content. Press “Ctrl” if you want to create a…" at bounding box center [957, 396] width 1221 height 711
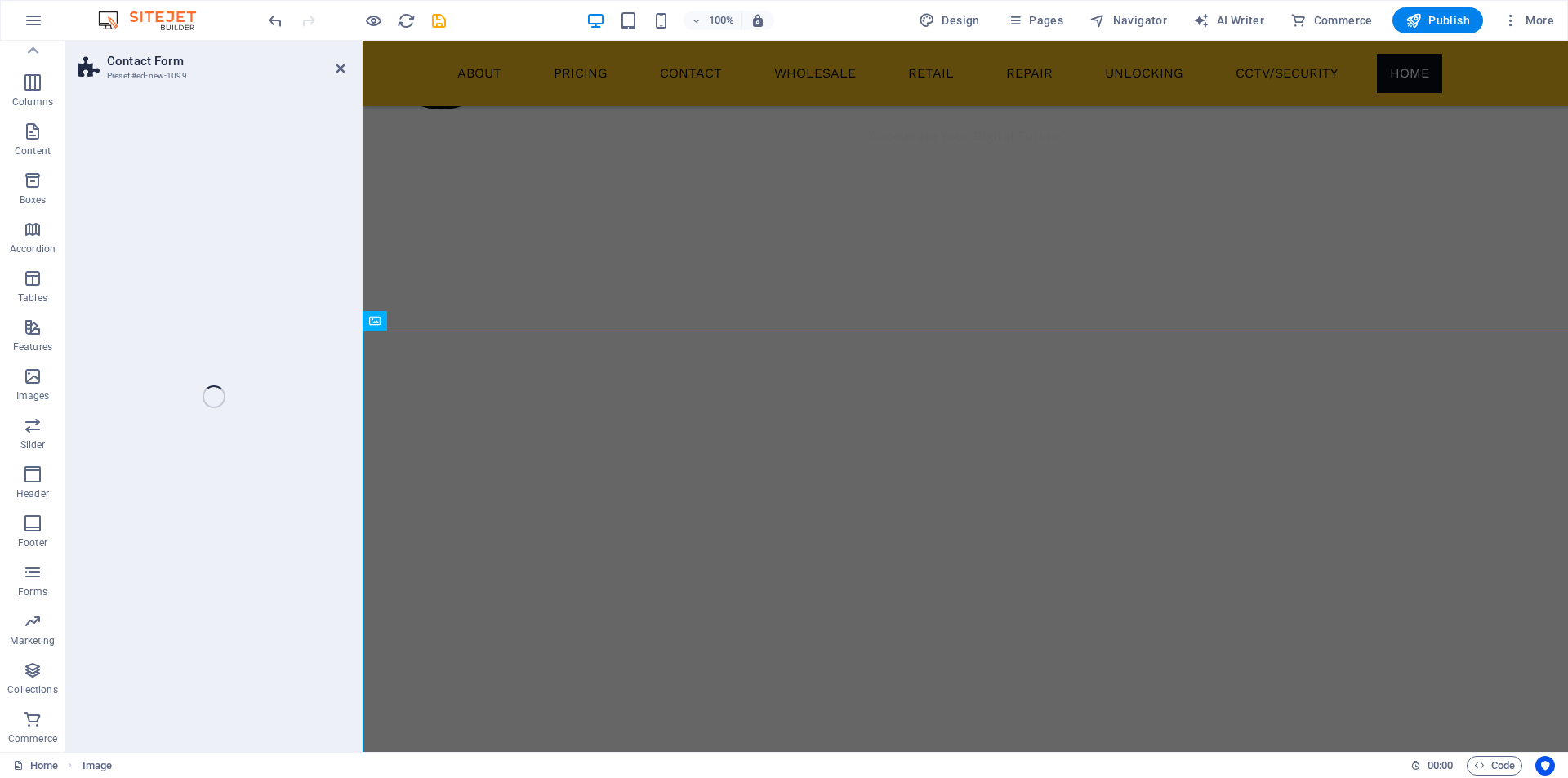
click at [163, 218] on div "Contact Form Preset #ed-new-1099 Drag here to replace the existing content. Pre…" at bounding box center [816, 396] width 1503 height 711
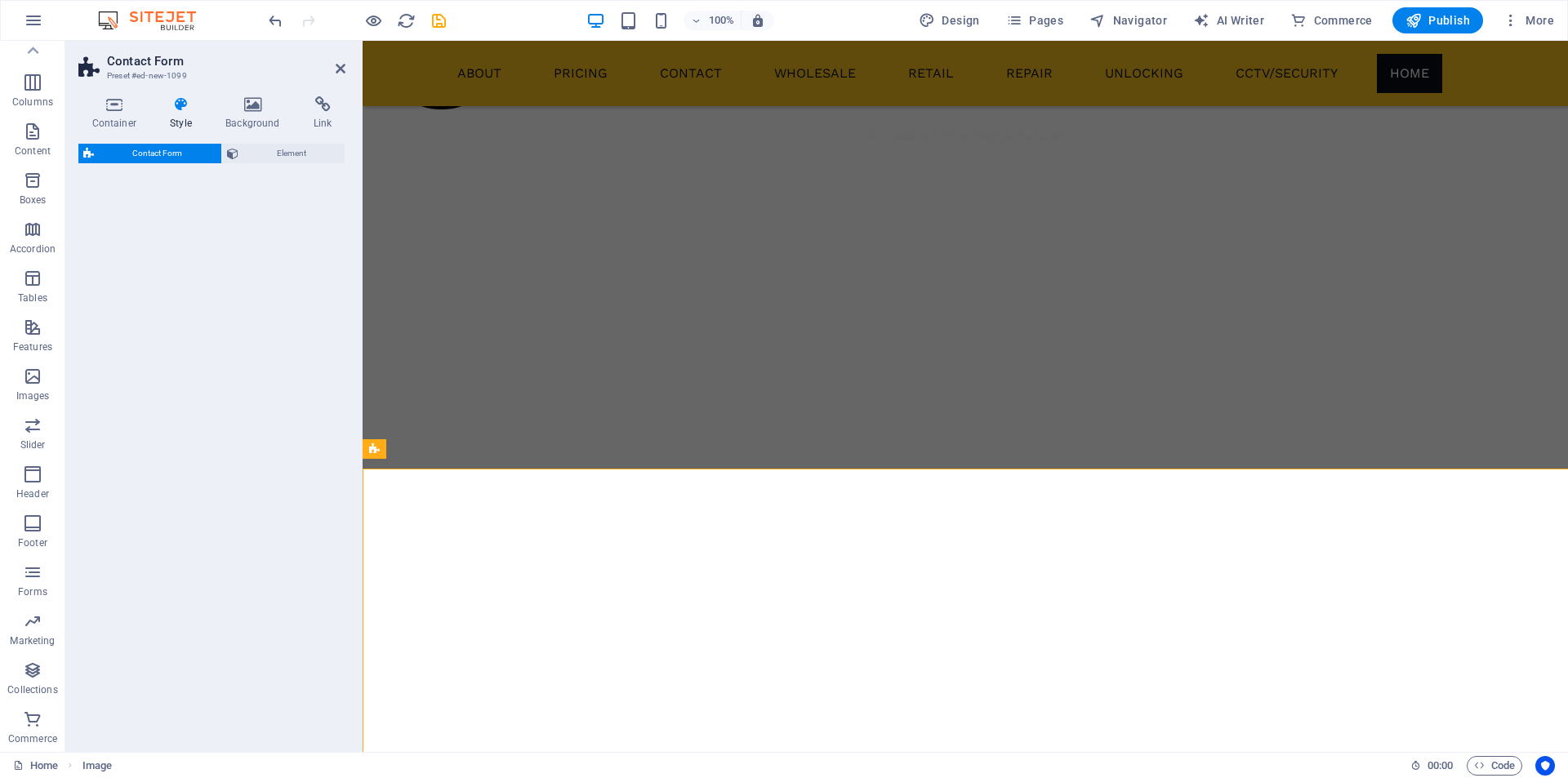
scroll to position [1881, 0]
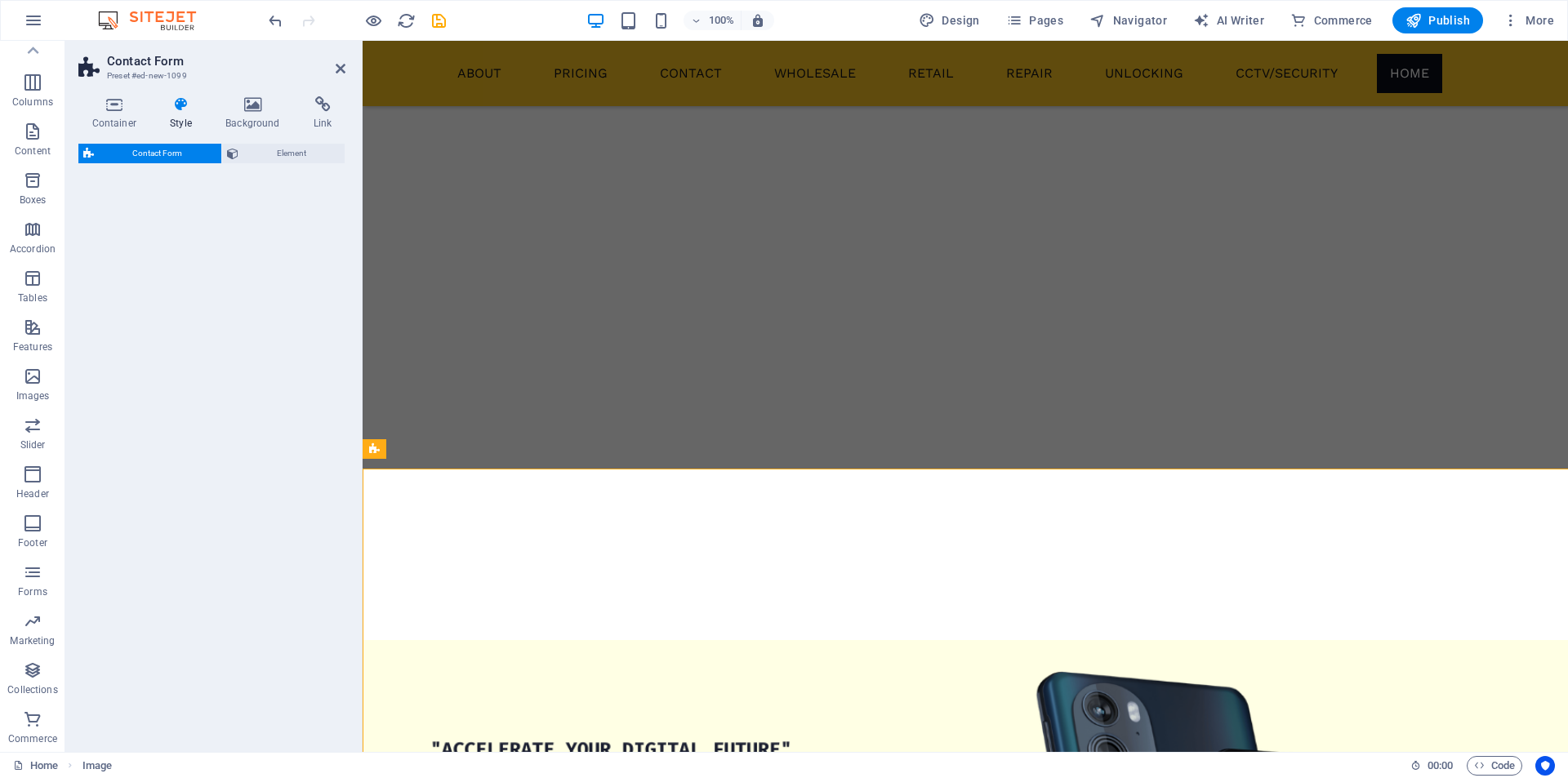
select select "rem"
select select "preset-contact-form-v3-background"
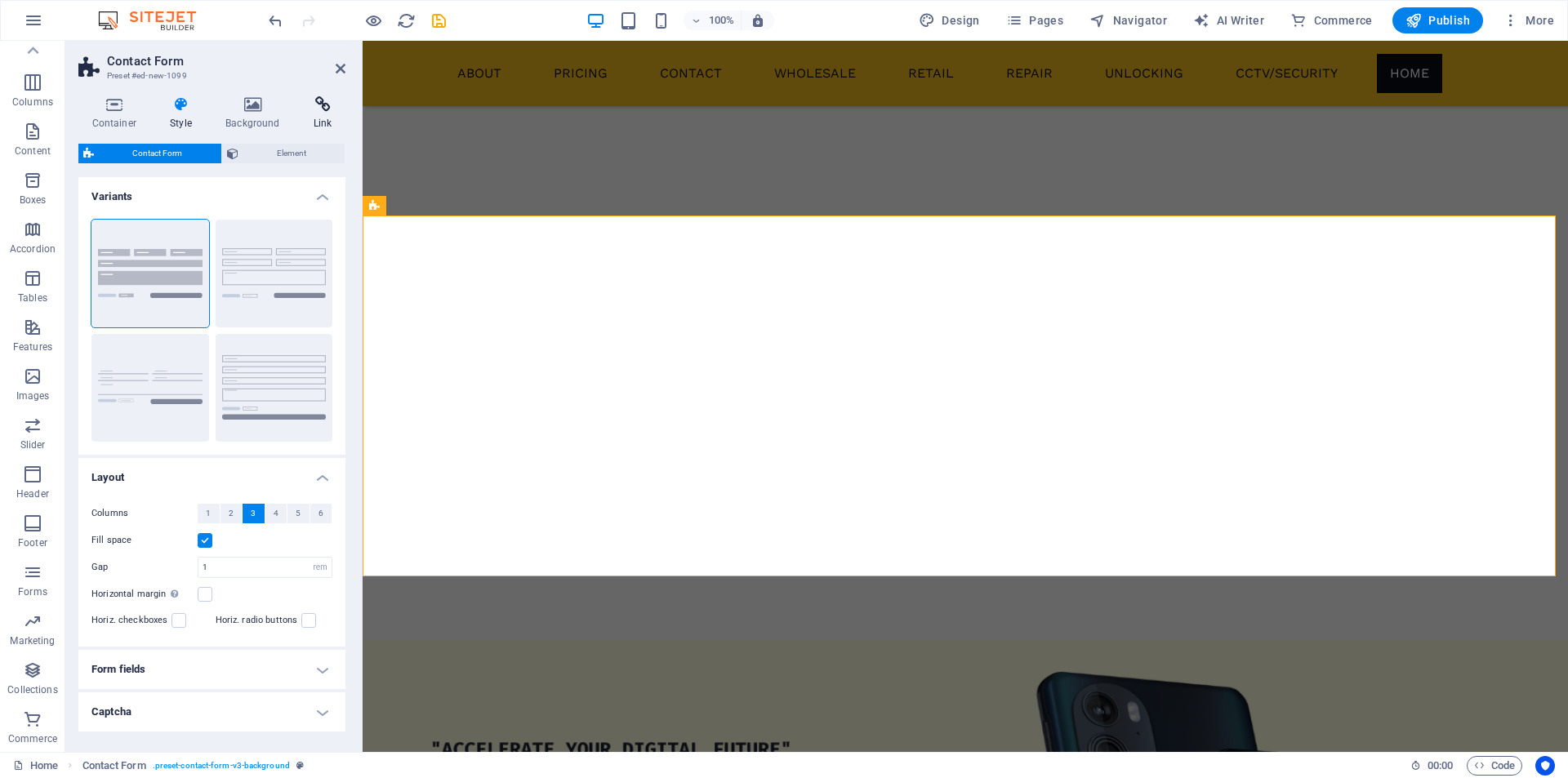
click at [315, 112] on icon at bounding box center [322, 105] width 45 height 17
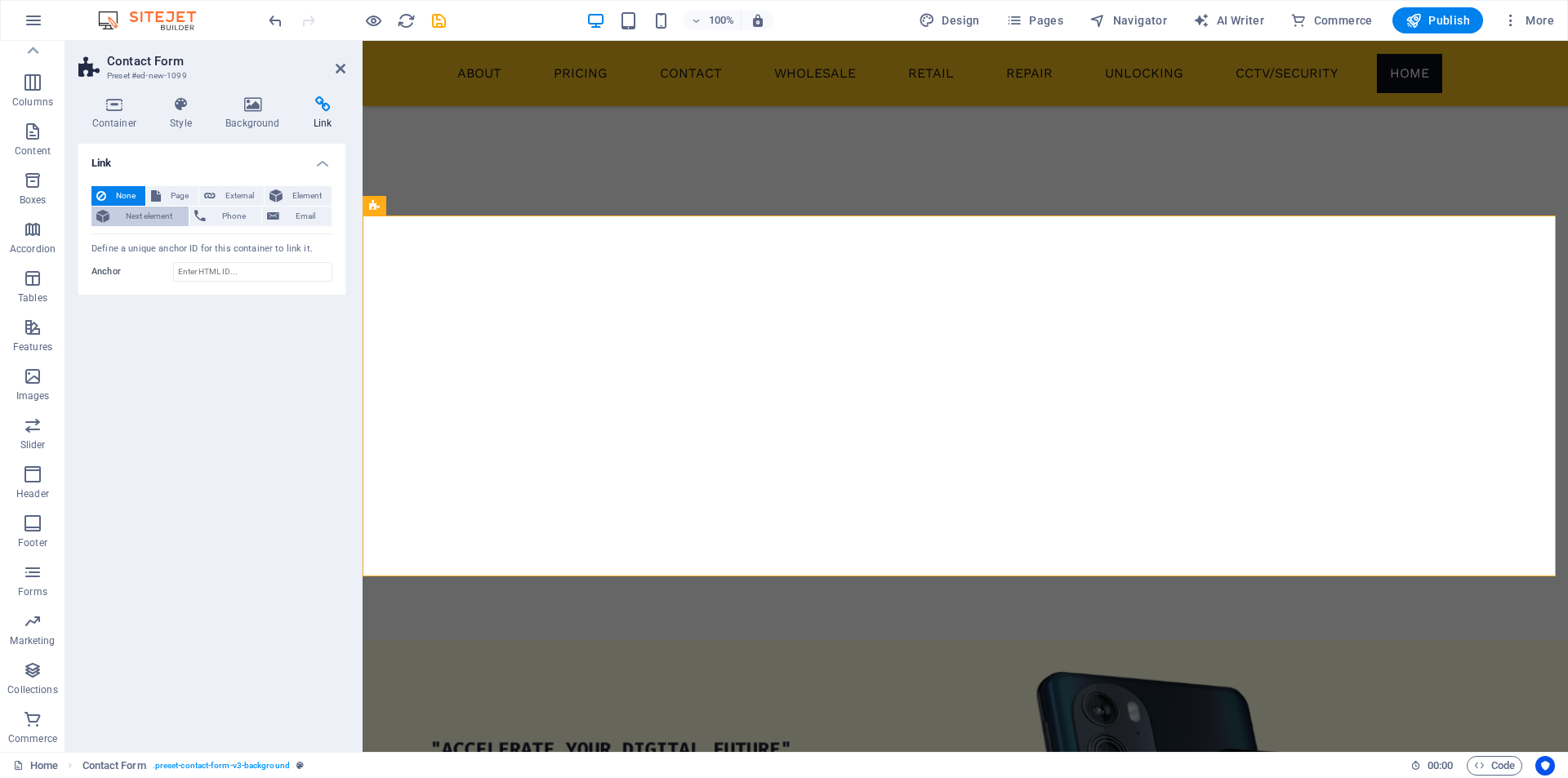
click at [151, 215] on span "Next element" at bounding box center [149, 216] width 69 height 20
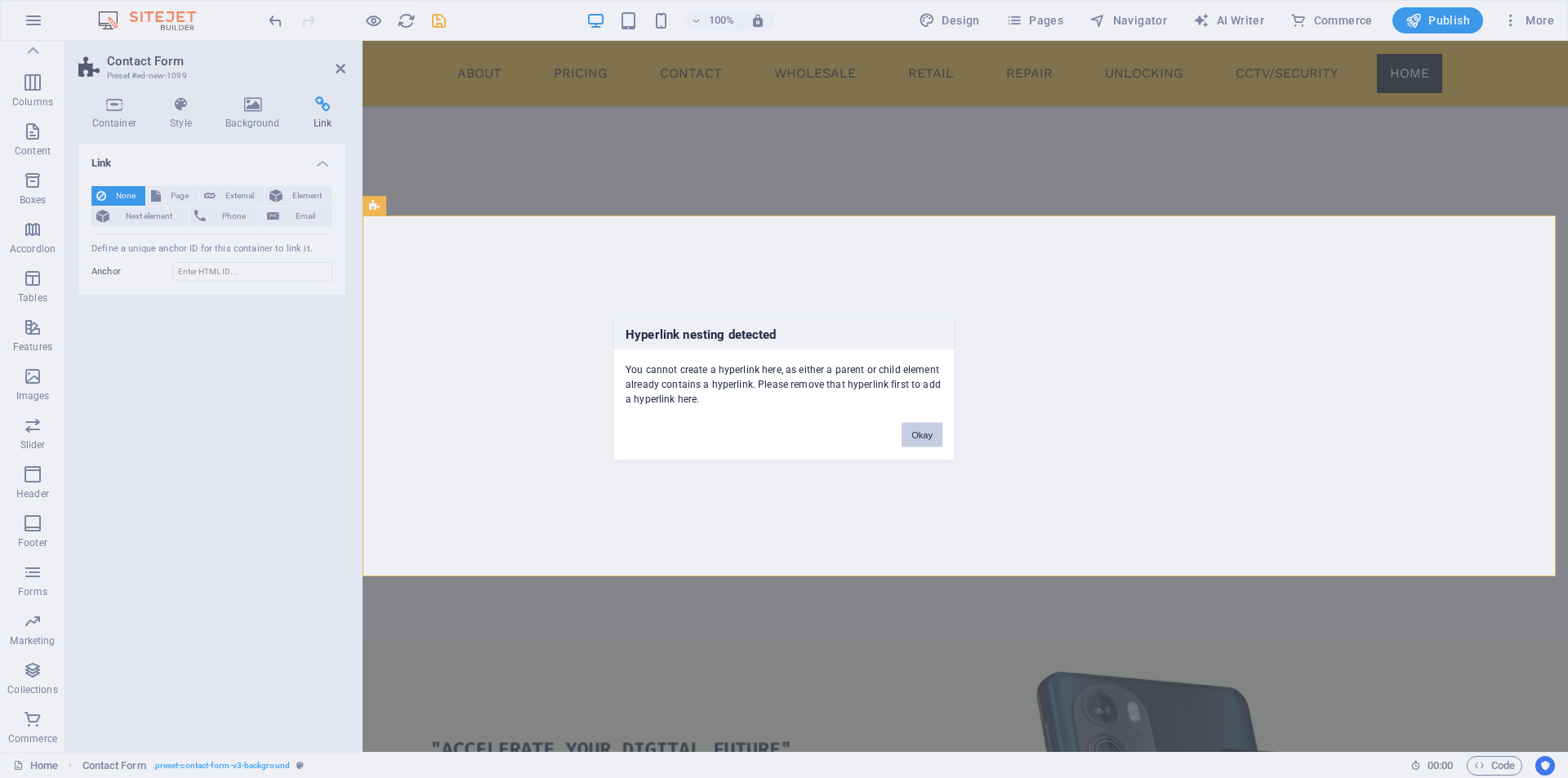
click at [930, 427] on button "Okay" at bounding box center [921, 435] width 40 height 25
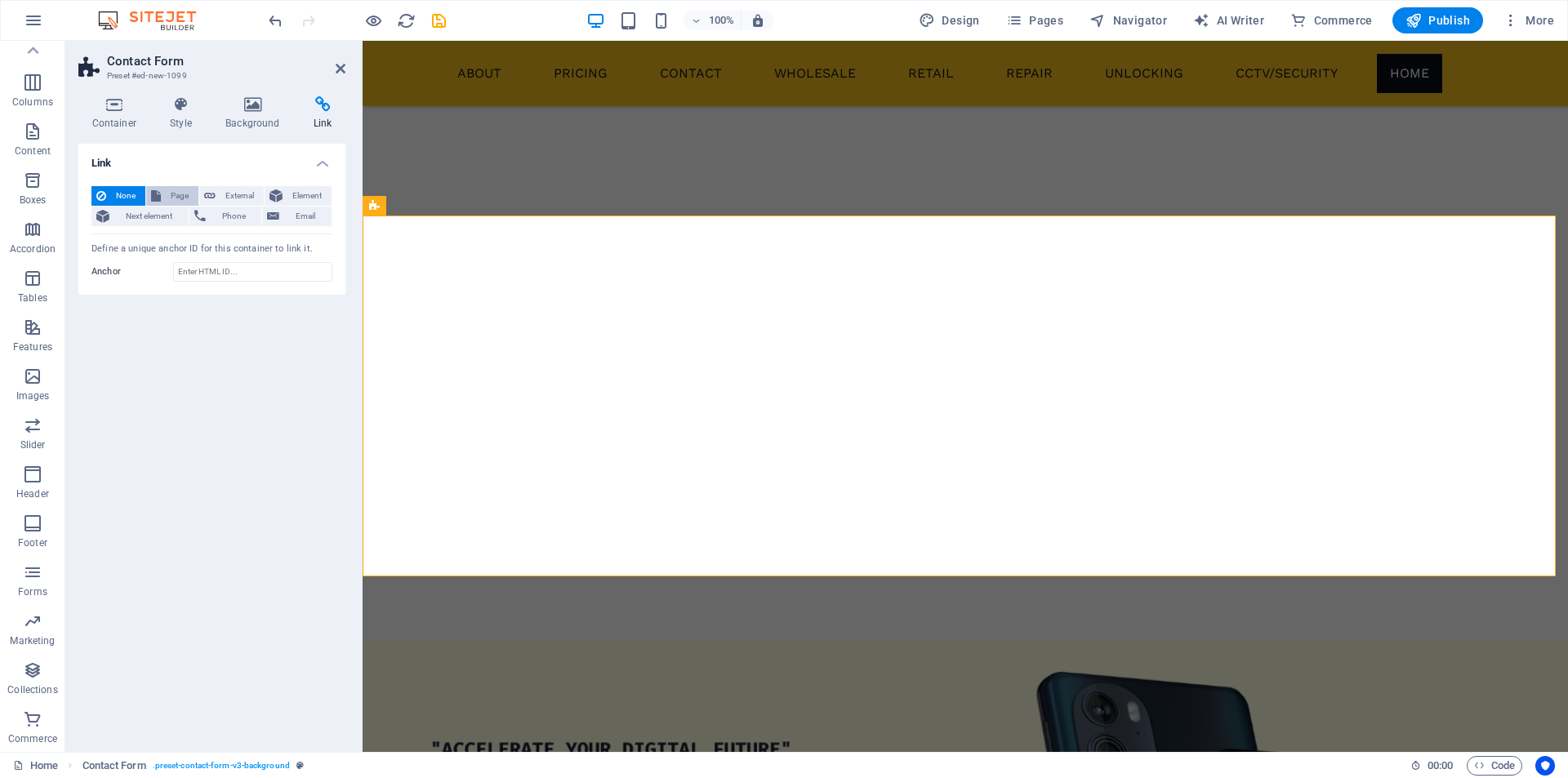
click at [177, 193] on span "Page" at bounding box center [180, 196] width 28 height 20
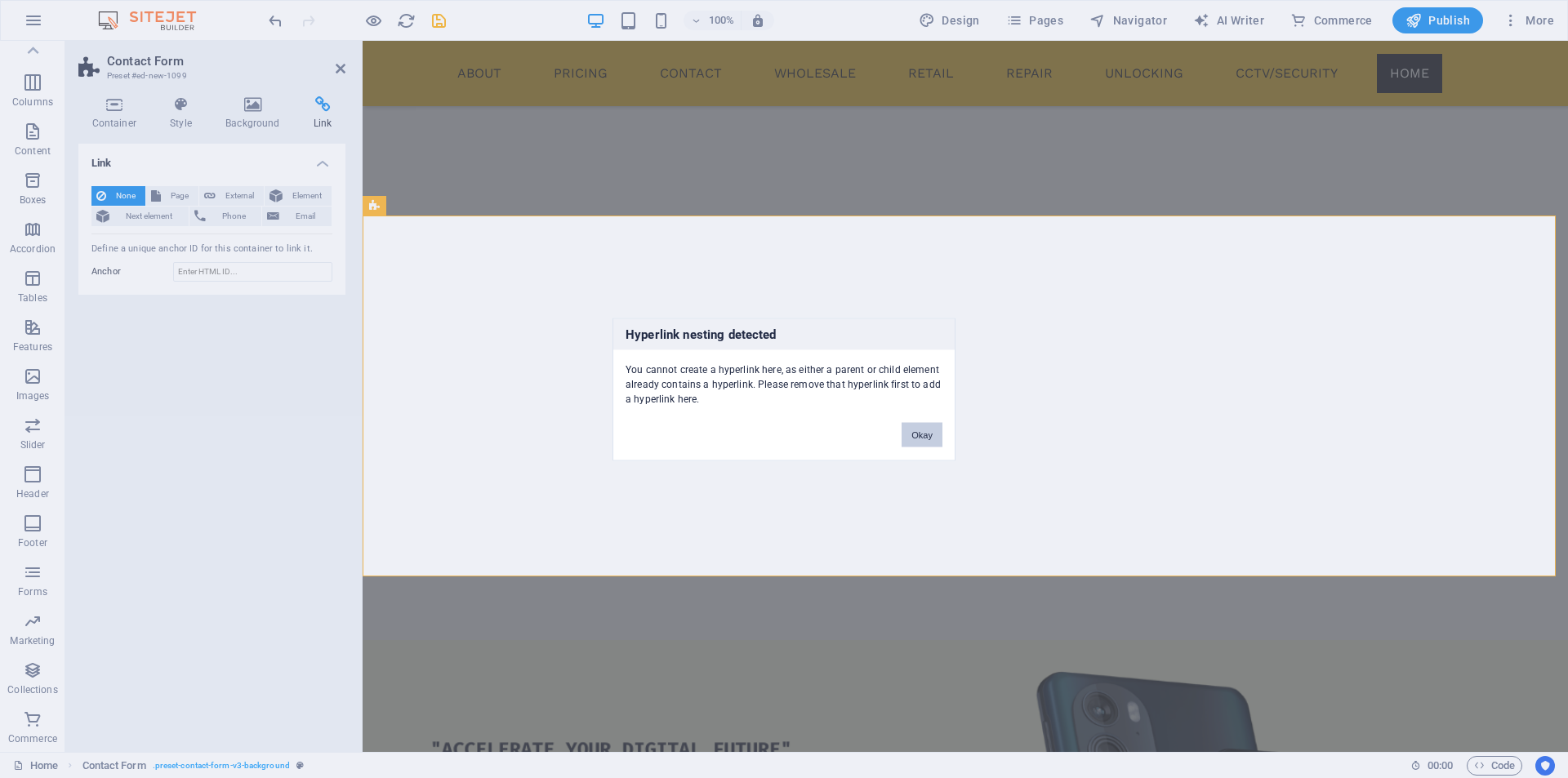
click at [927, 441] on button "Okay" at bounding box center [921, 435] width 40 height 25
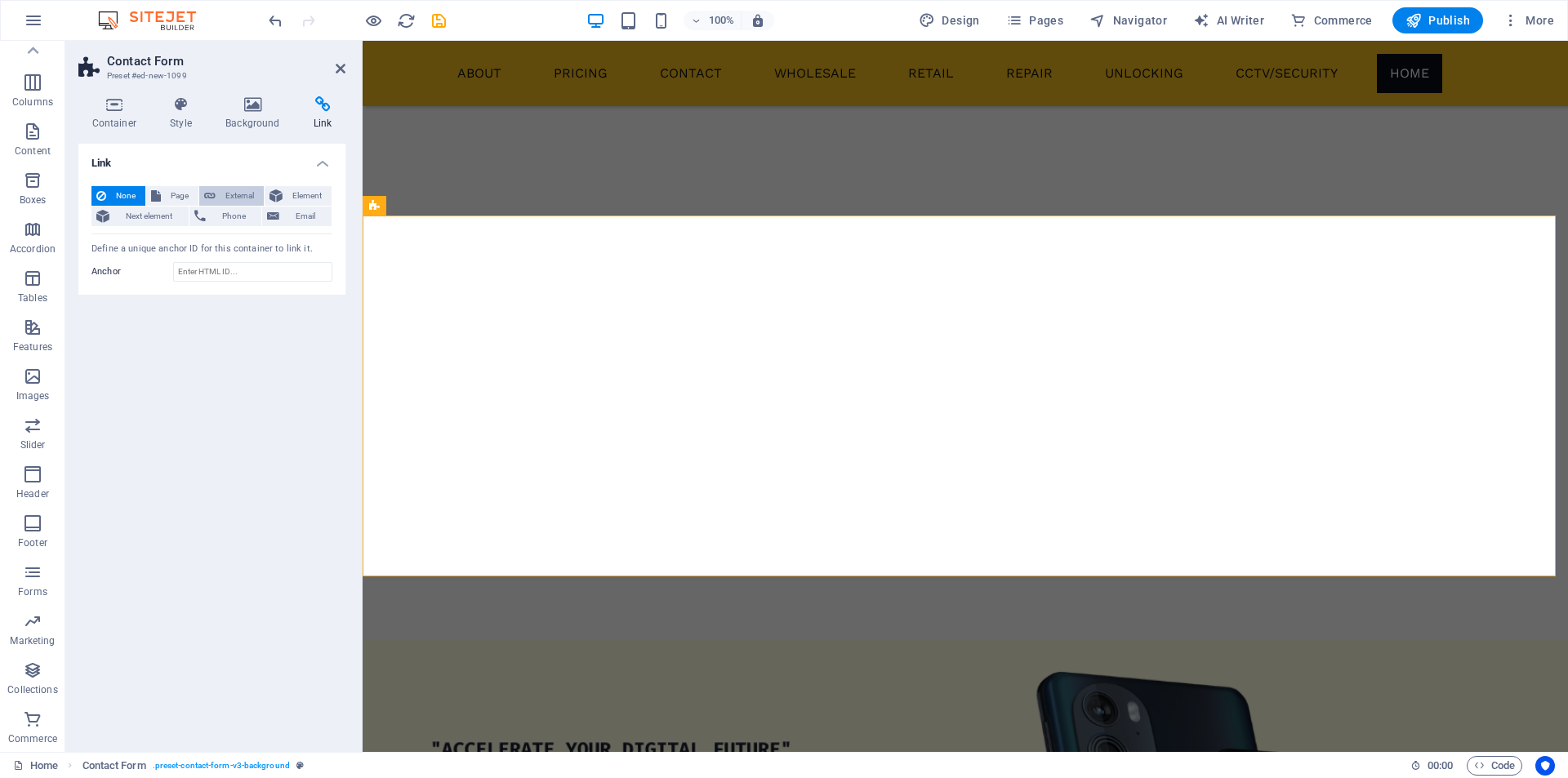
click at [235, 193] on span "External" at bounding box center [239, 196] width 39 height 20
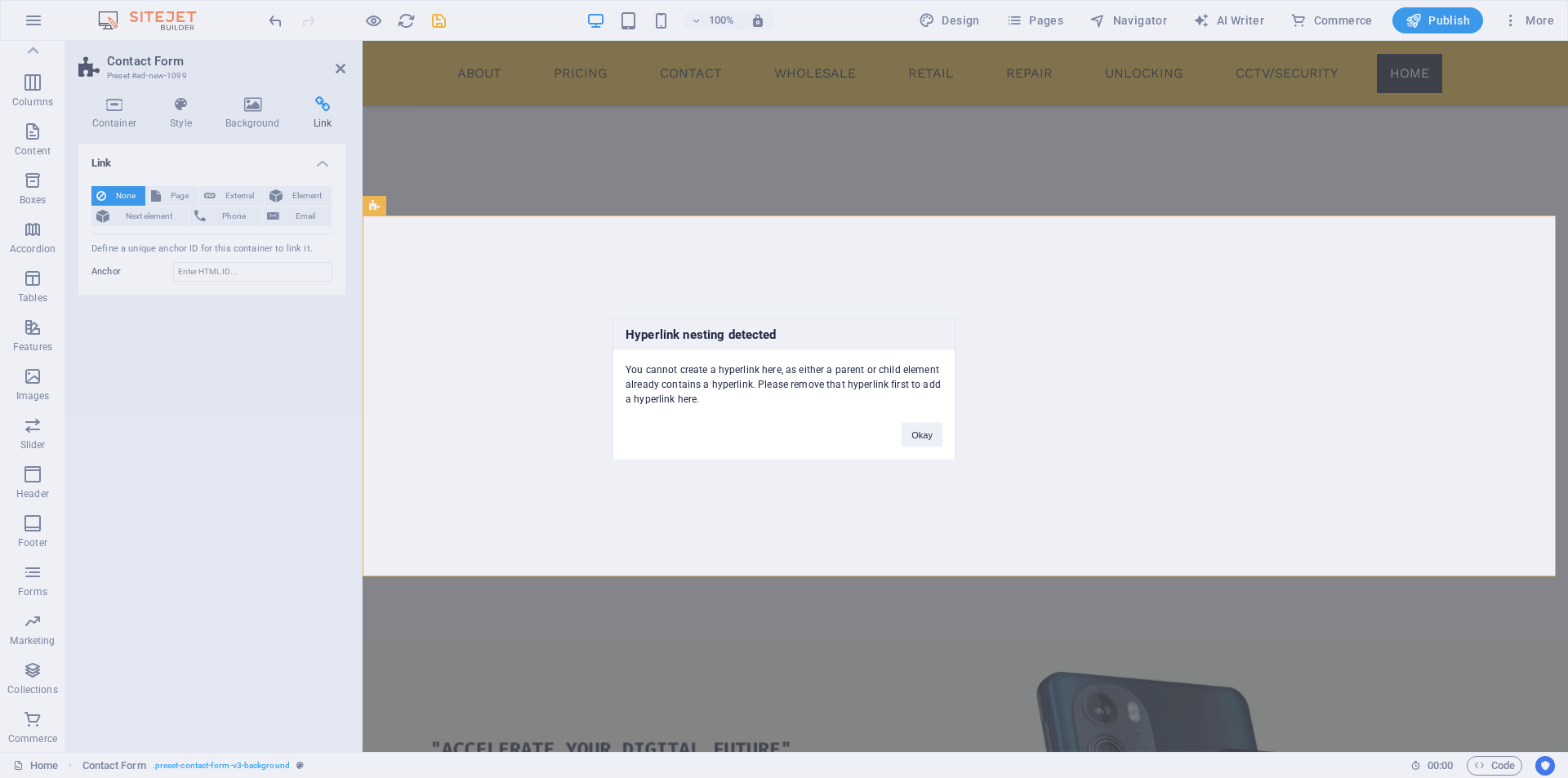
click at [900, 428] on div "Okay" at bounding box center [922, 427] width 65 height 41
click at [922, 437] on button "Okay" at bounding box center [921, 435] width 40 height 25
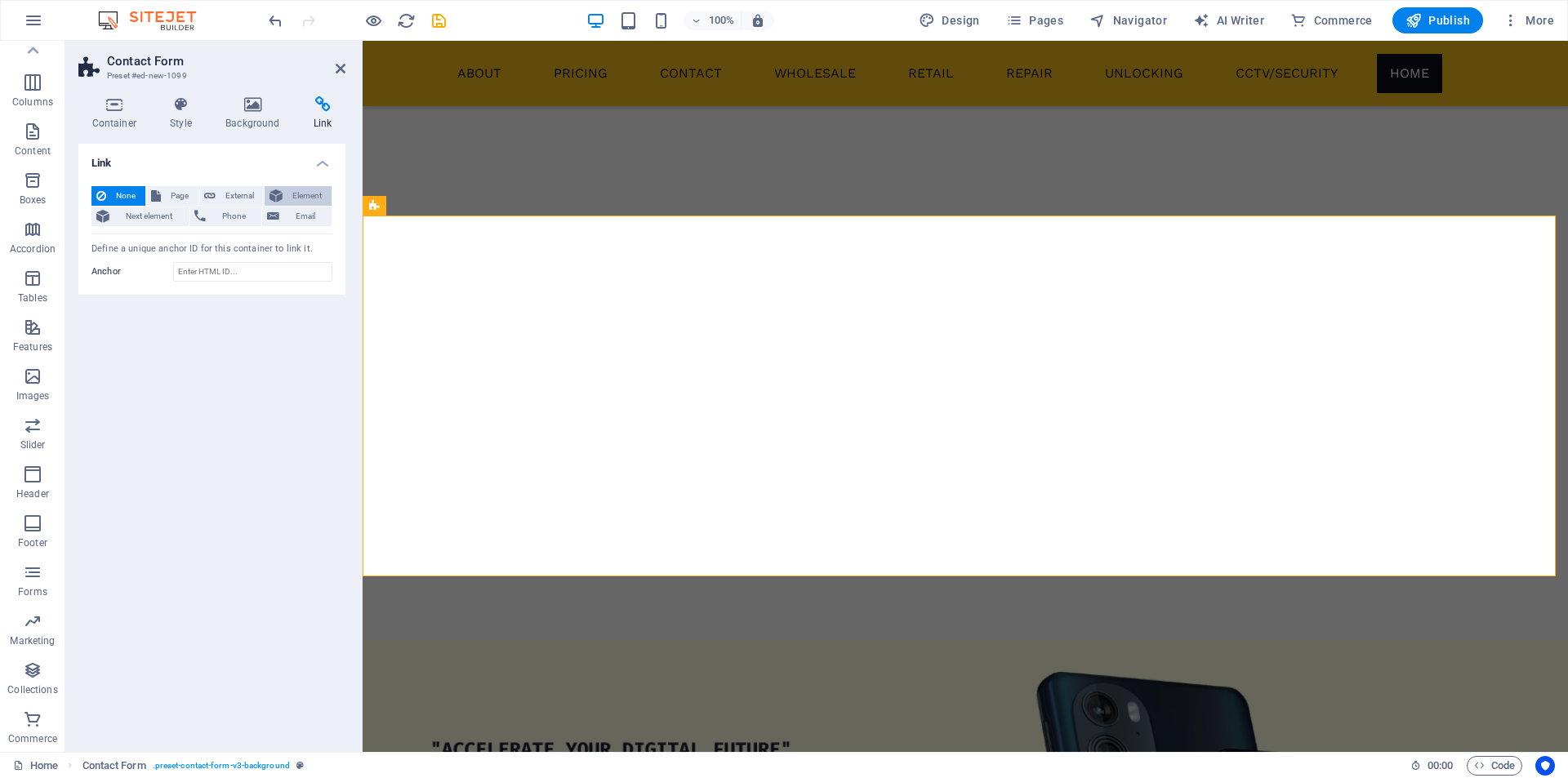
click at [305, 190] on span "Element" at bounding box center [306, 196] width 39 height 20
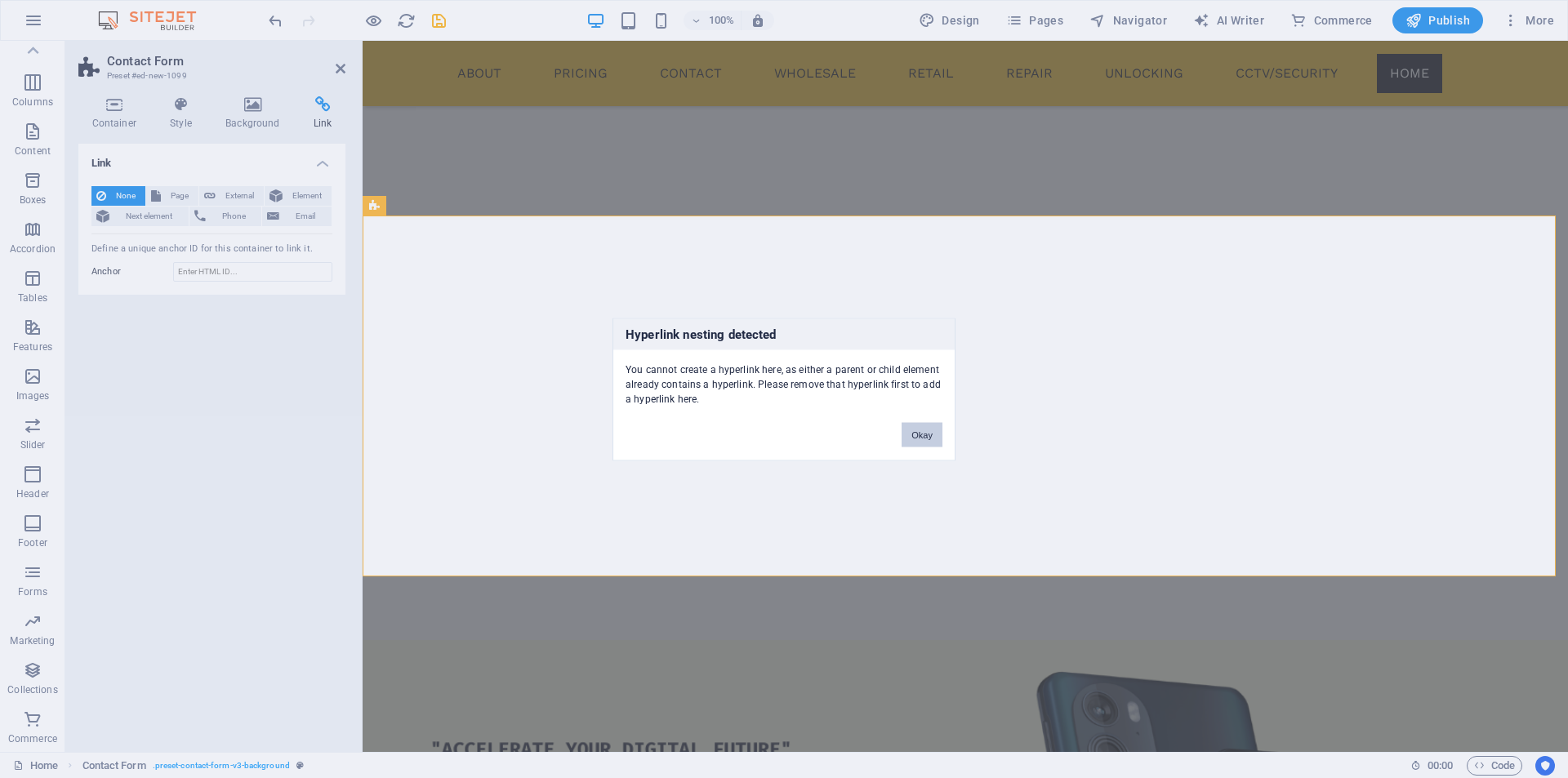
click at [901, 427] on button "Okay" at bounding box center [921, 435] width 40 height 25
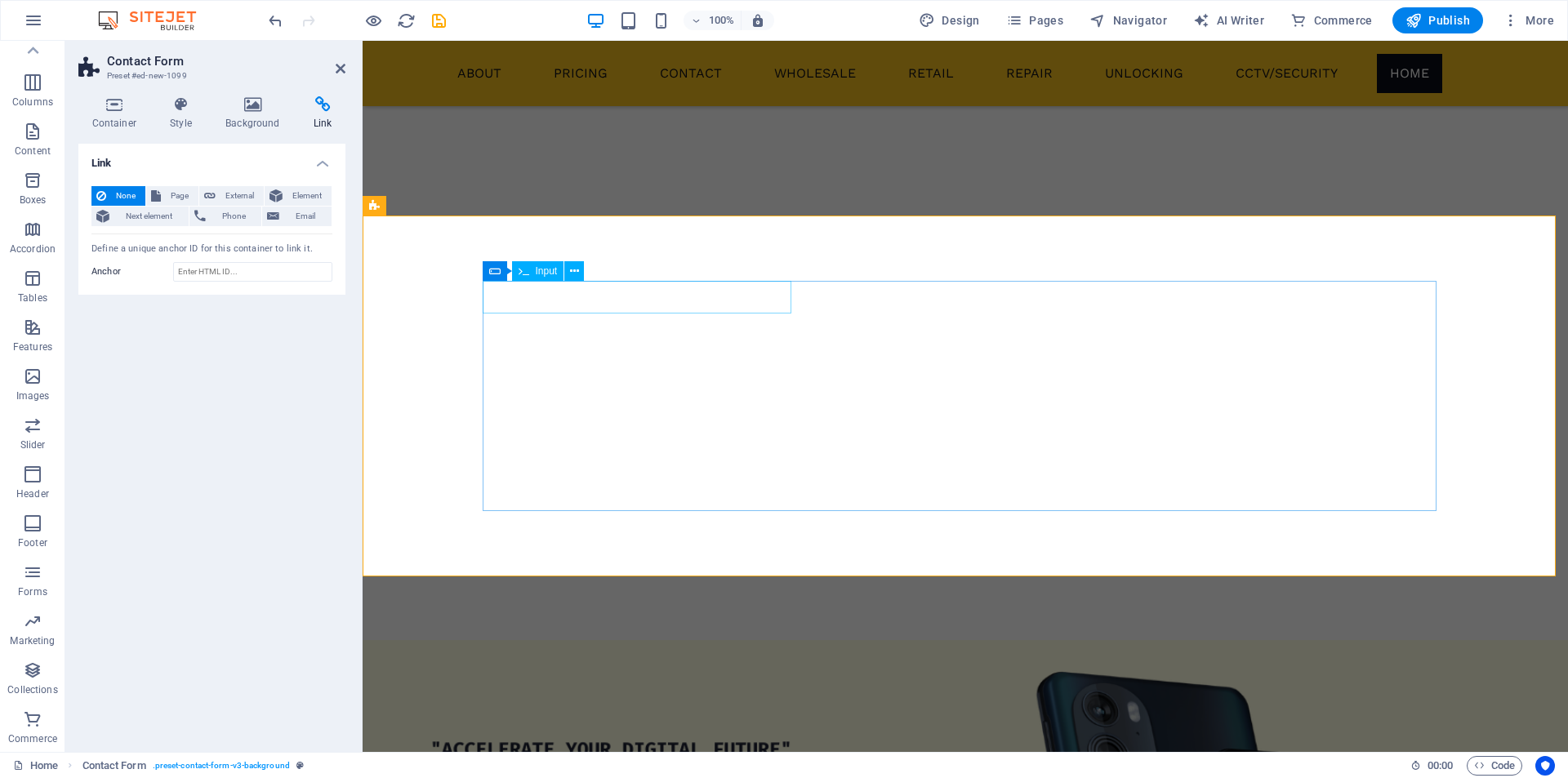
click at [314, 194] on span "Element" at bounding box center [306, 196] width 39 height 20
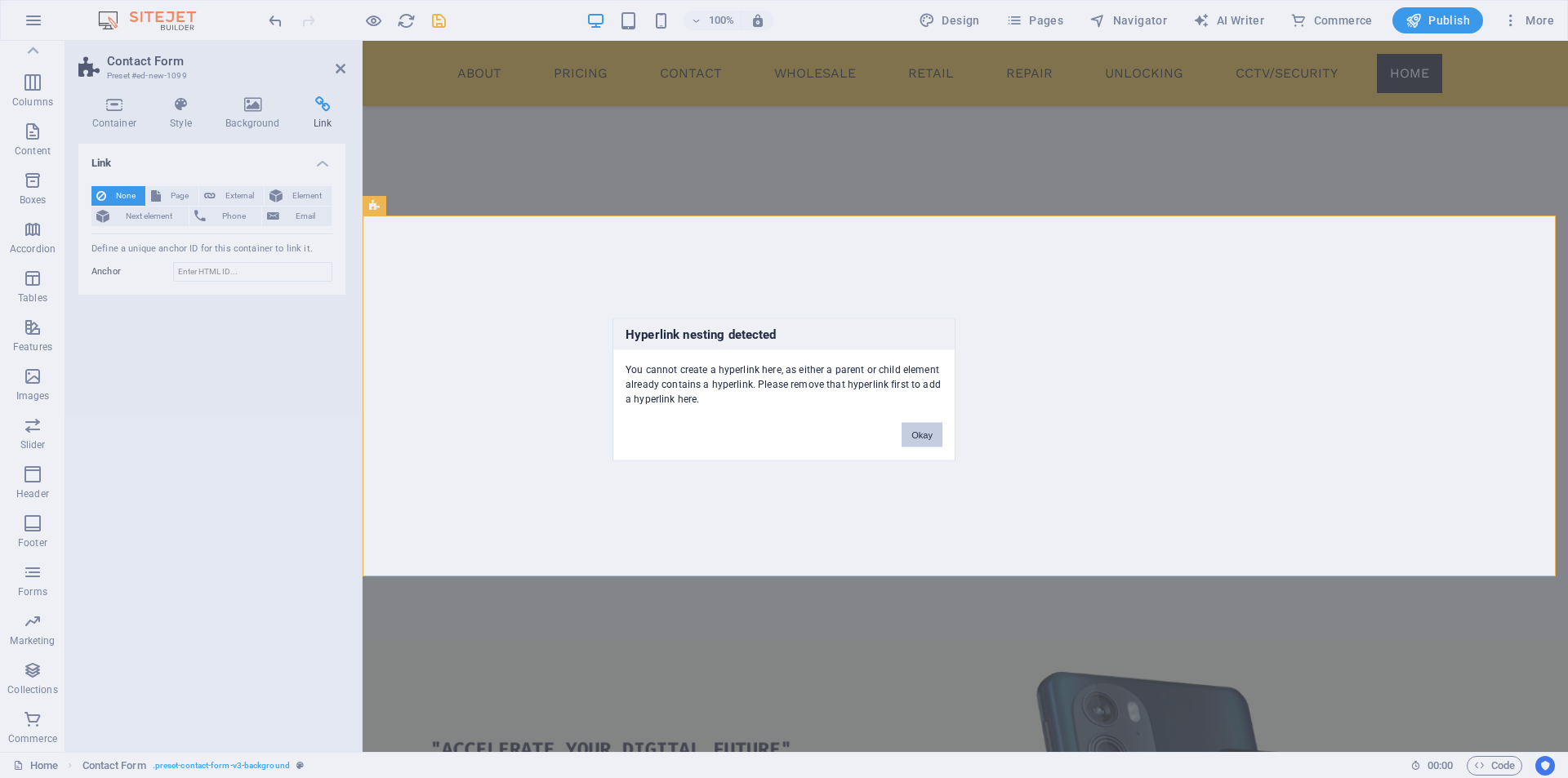
click at [937, 436] on button "Okay" at bounding box center [921, 435] width 40 height 25
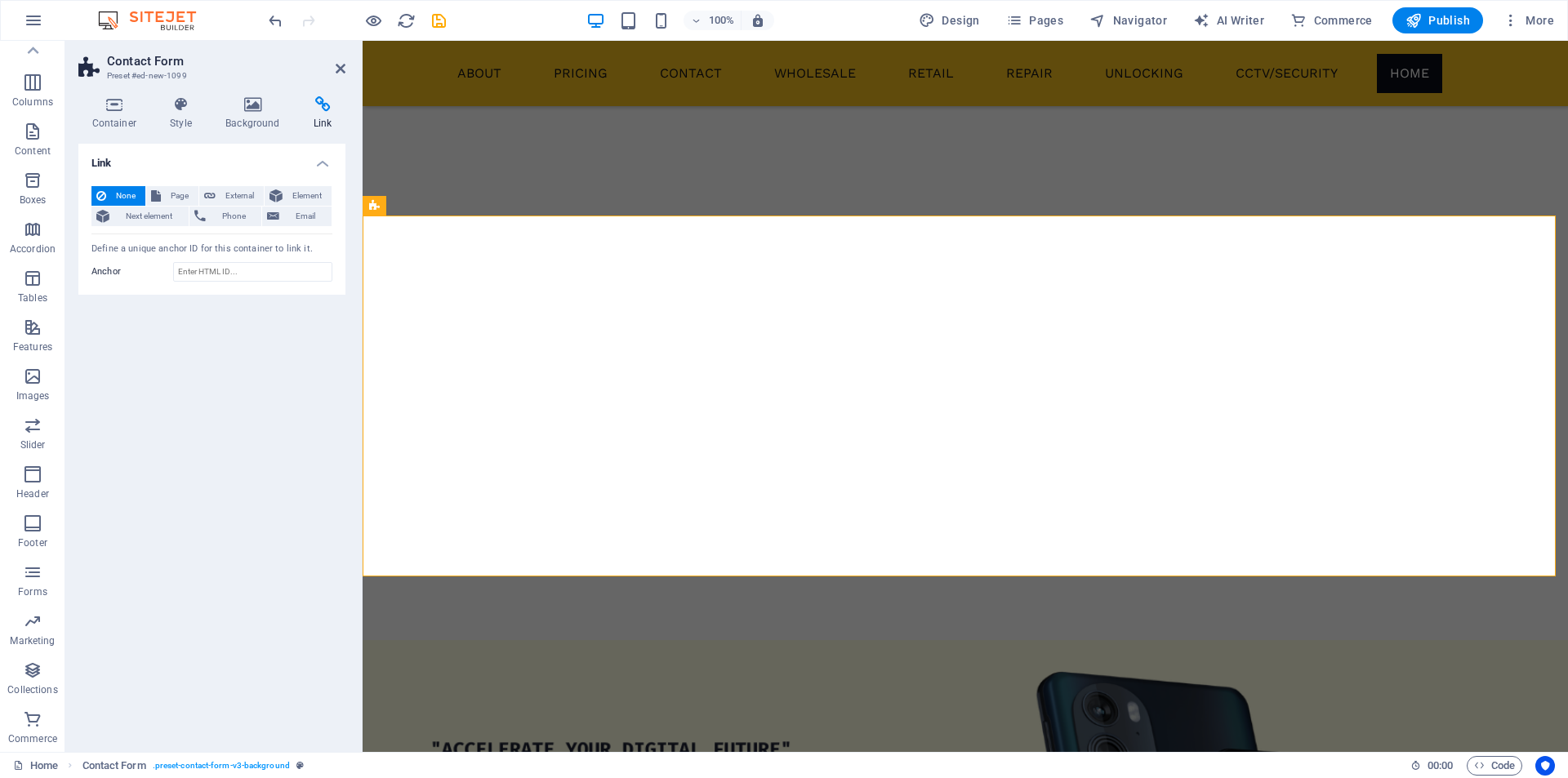
click at [291, 22] on div at bounding box center [357, 21] width 183 height 26
click at [278, 26] on icon "undo" at bounding box center [276, 21] width 19 height 19
click at [276, 28] on icon "undo" at bounding box center [276, 21] width 19 height 19
click at [268, 17] on icon "undo" at bounding box center [276, 21] width 19 height 19
click at [268, 14] on icon "undo" at bounding box center [276, 21] width 19 height 19
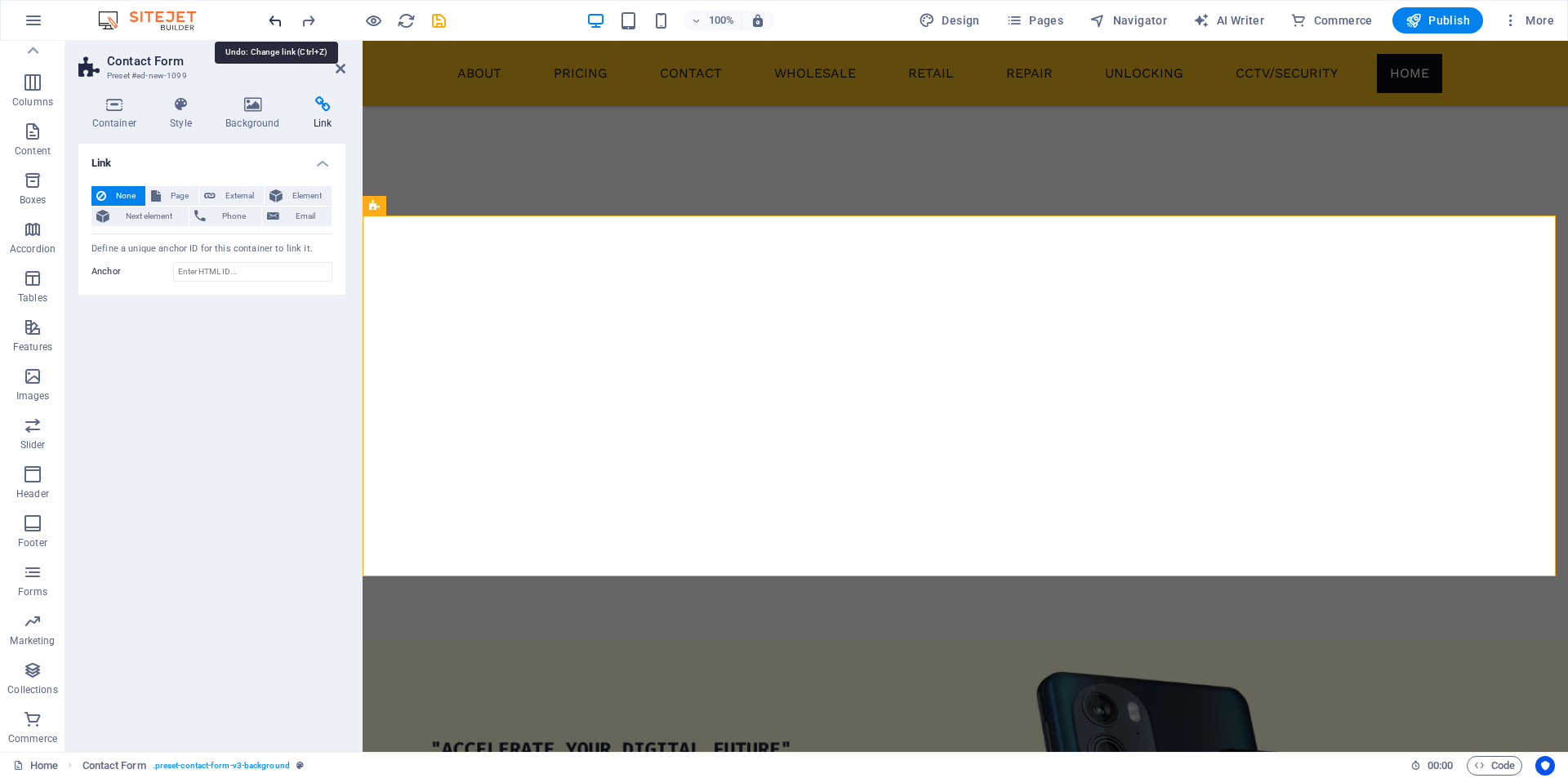
click at [275, 19] on icon "undo" at bounding box center [276, 21] width 19 height 19
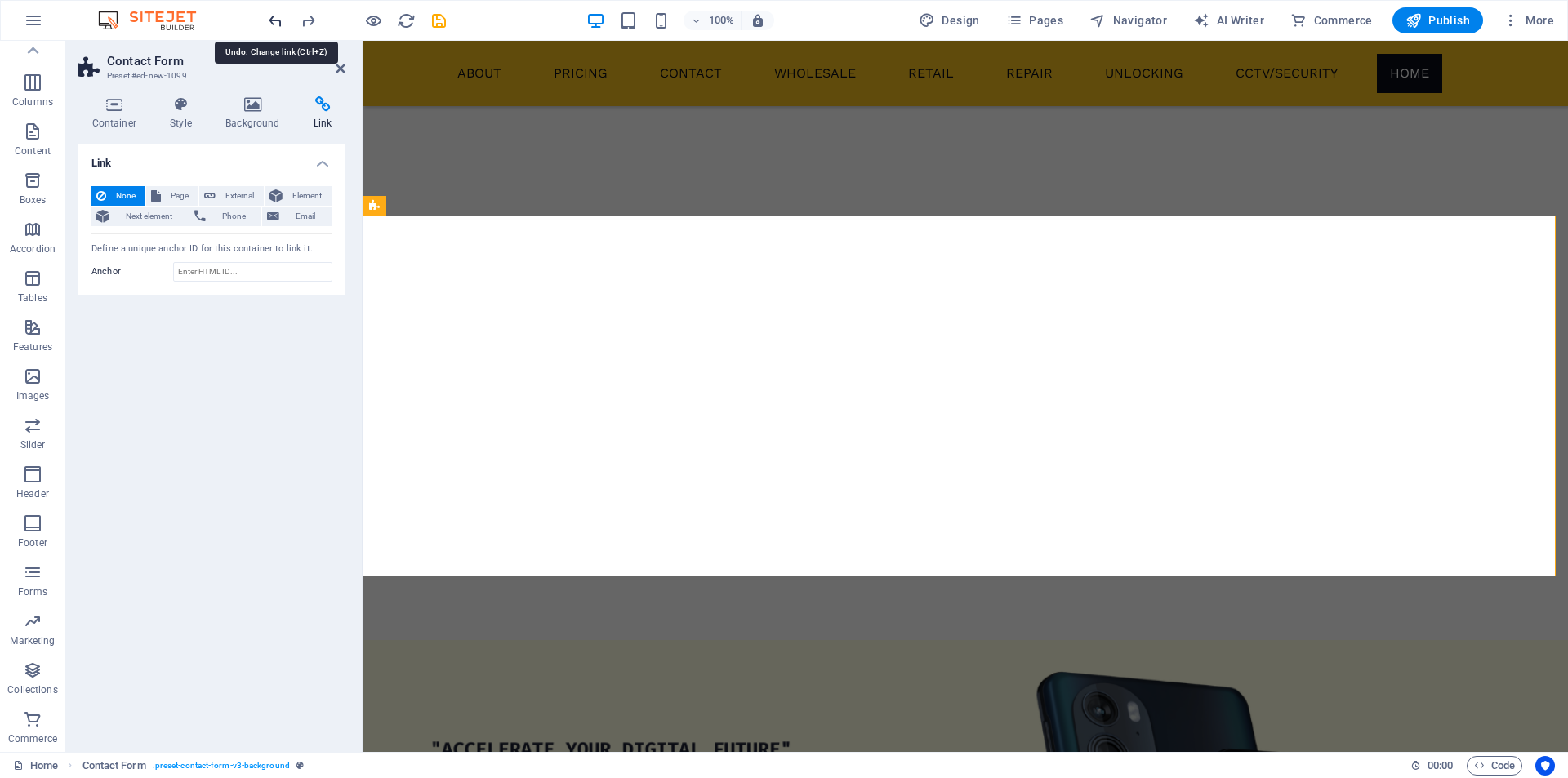
click at [275, 19] on icon "undo" at bounding box center [276, 21] width 19 height 19
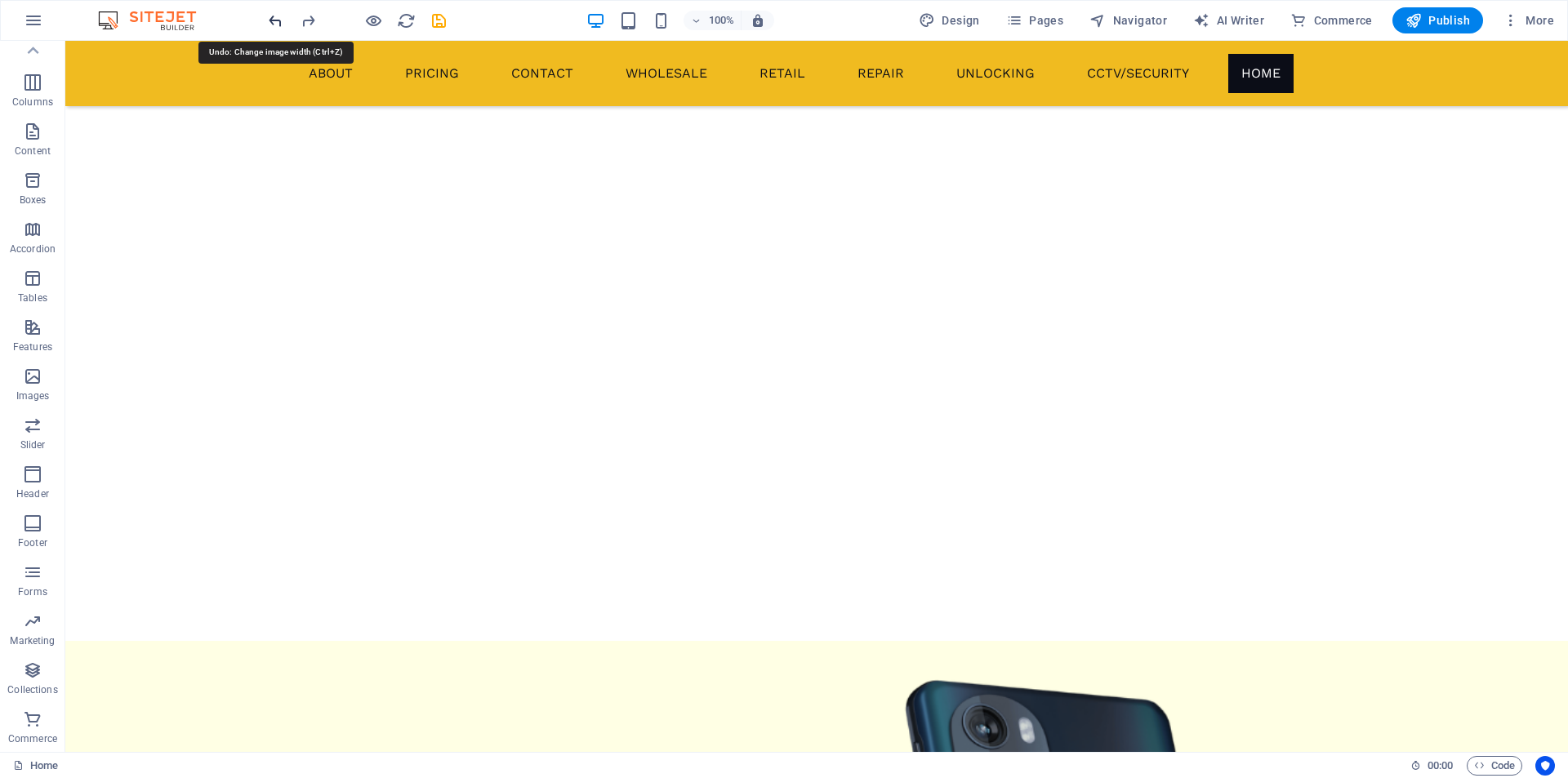
click at [275, 19] on icon "undo" at bounding box center [276, 21] width 19 height 19
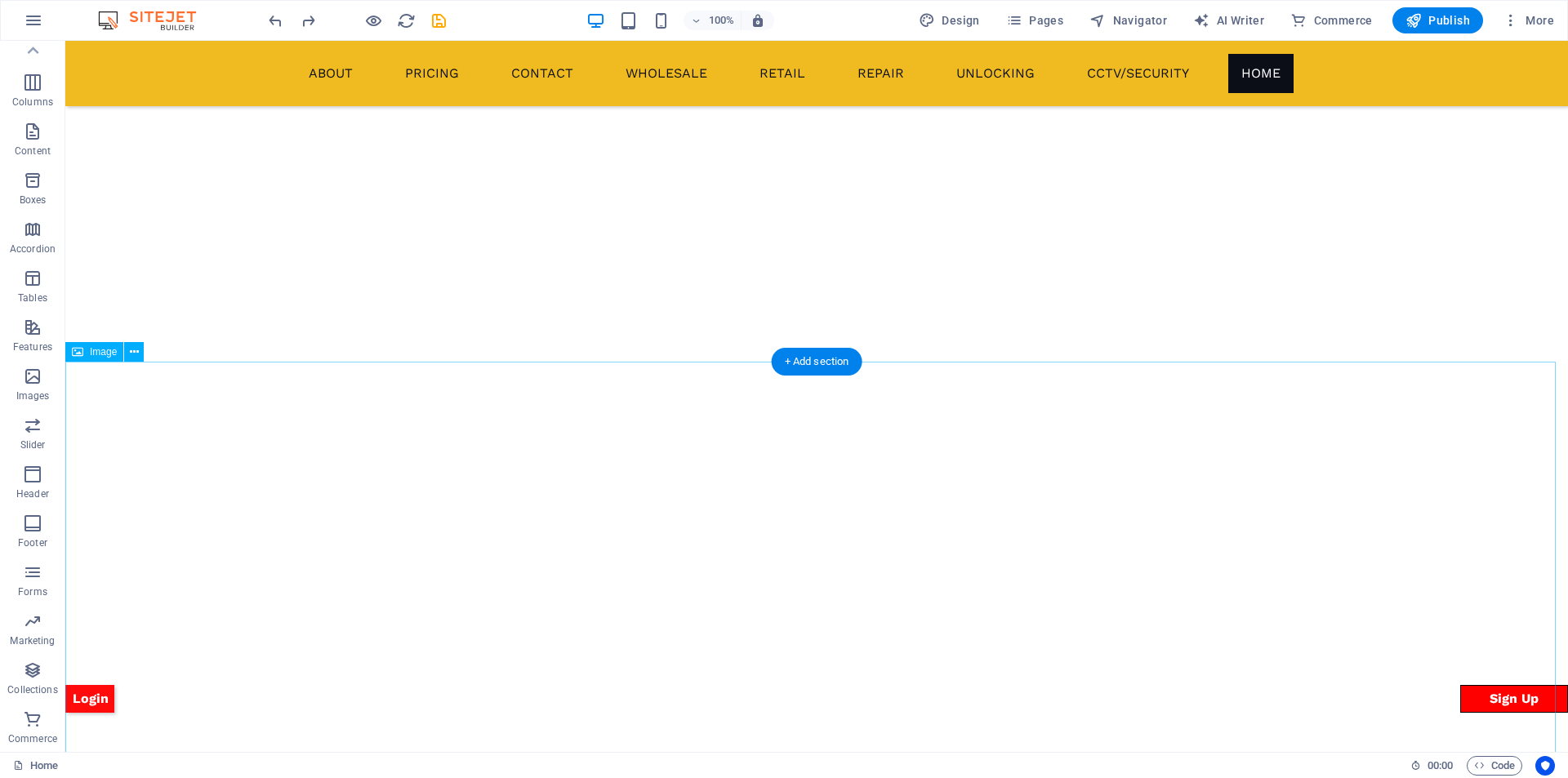
select select "vw"
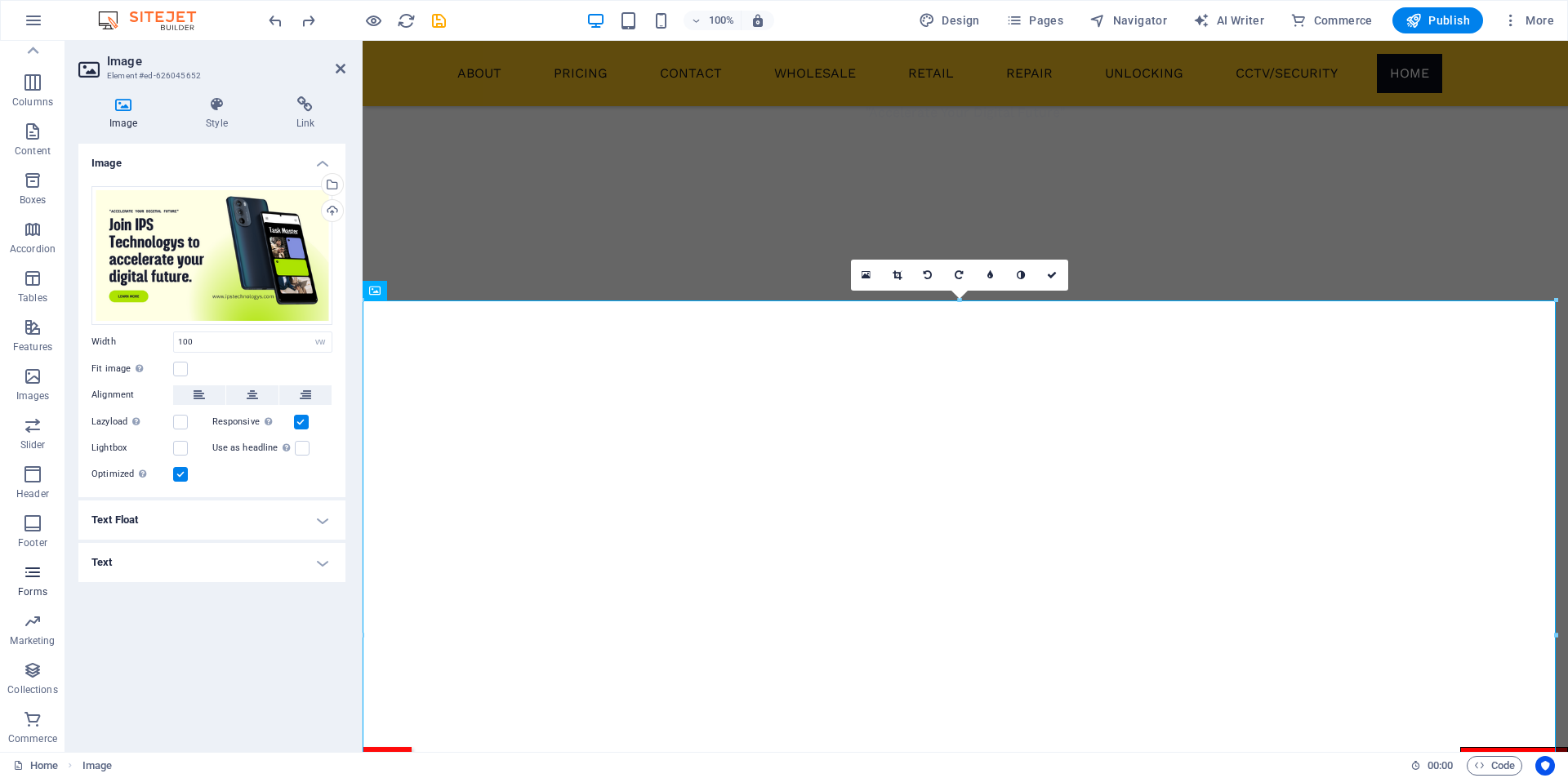
click at [33, 575] on icon "button" at bounding box center [33, 573] width 20 height 20
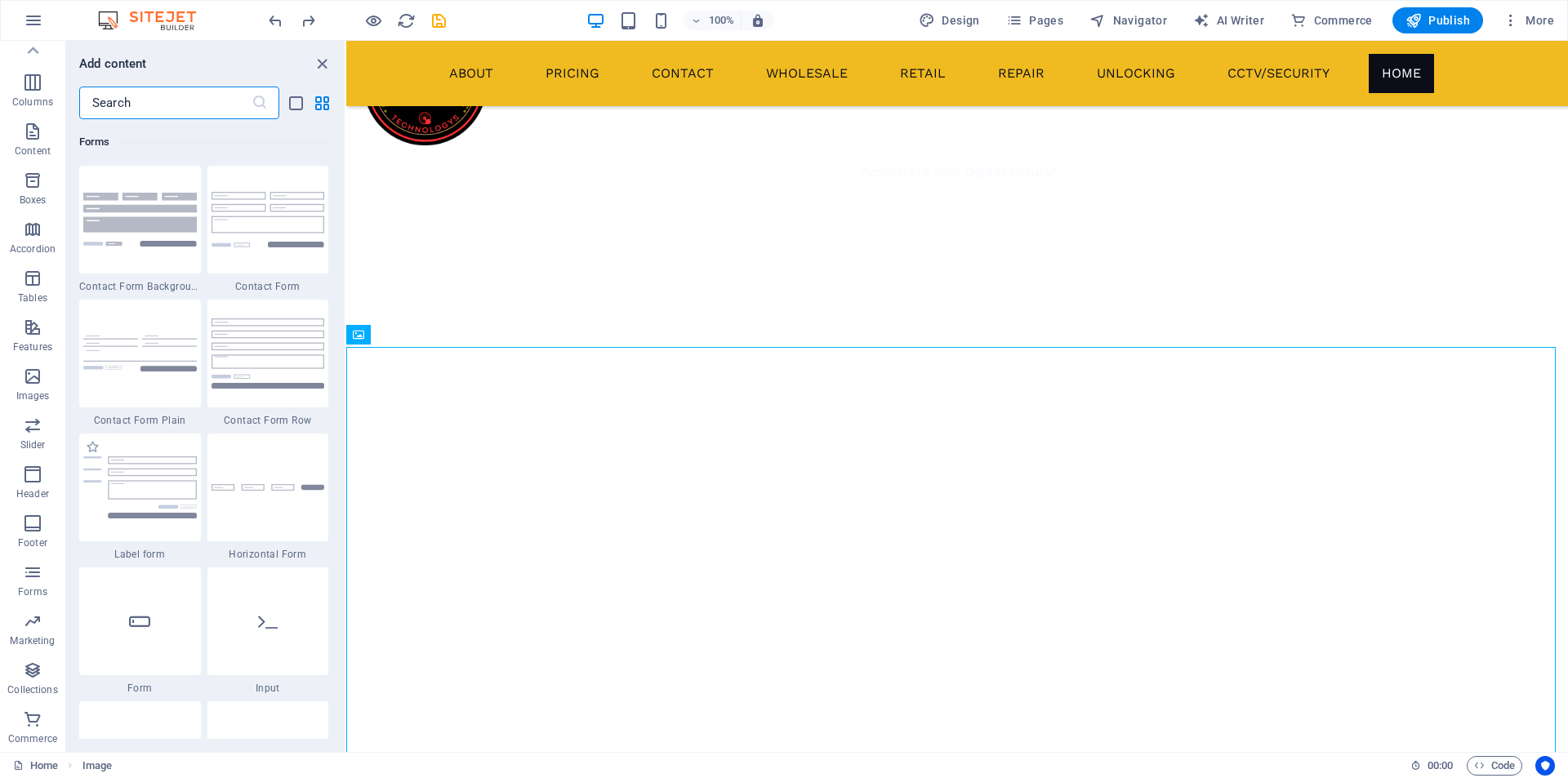
scroll to position [1063, 0]
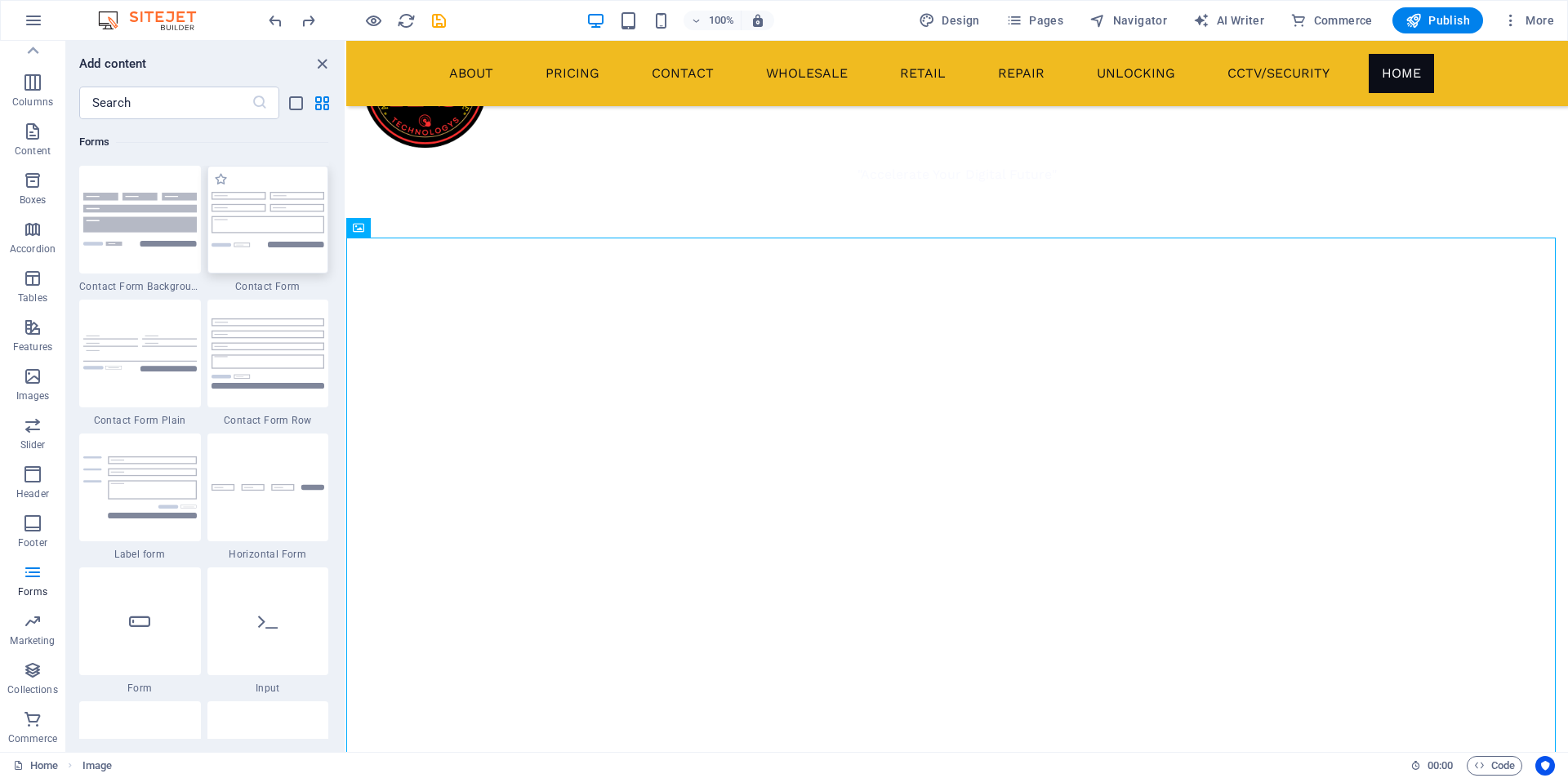
click at [274, 238] on img at bounding box center [268, 219] width 114 height 54
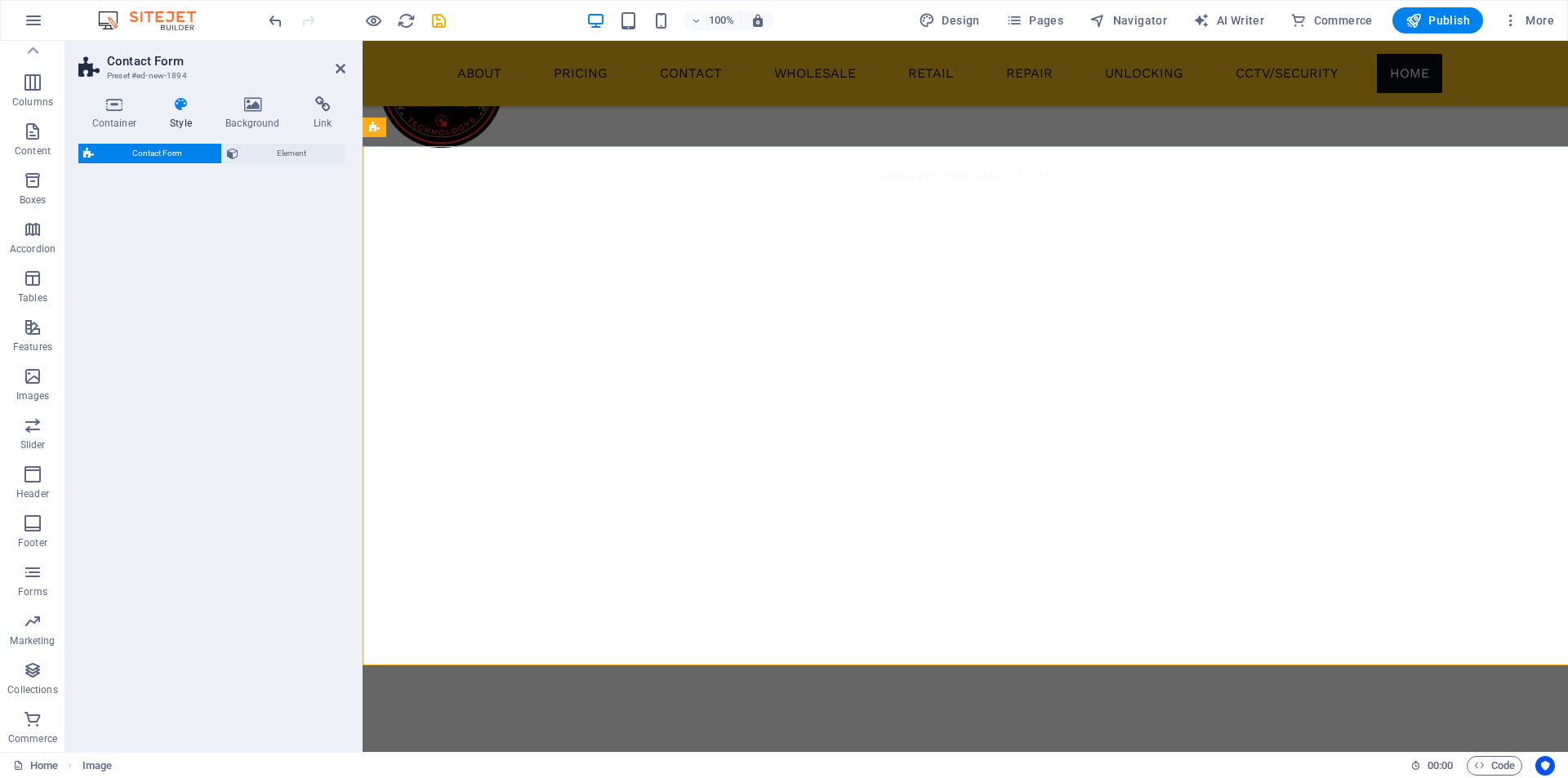
select select "rem"
select select "preset-contact-form-v3-default"
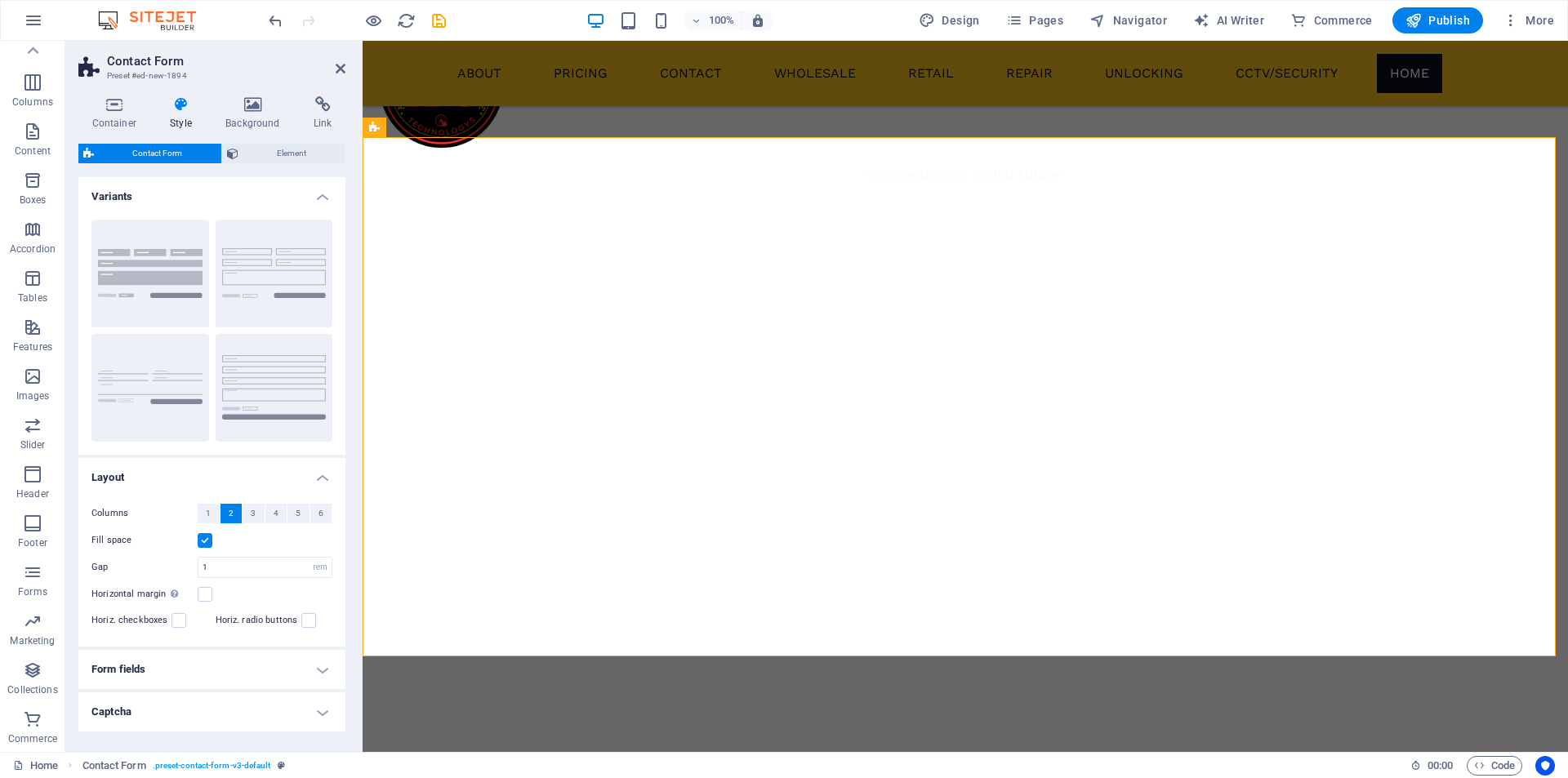
scroll to position [1835, 0]
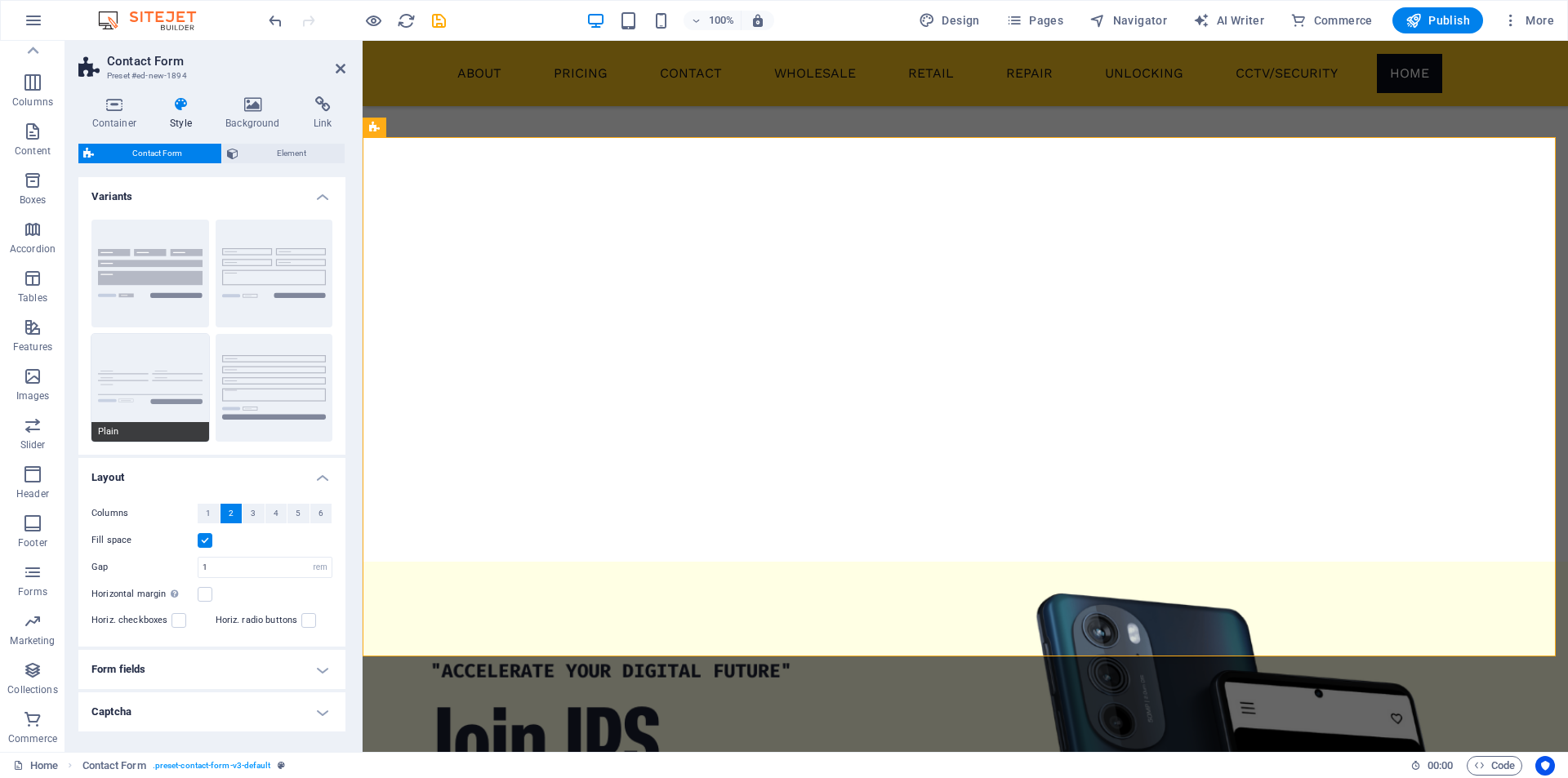
click at [134, 362] on button "Plain" at bounding box center [150, 388] width 117 height 108
click at [264, 270] on button "Default" at bounding box center [274, 273] width 117 height 108
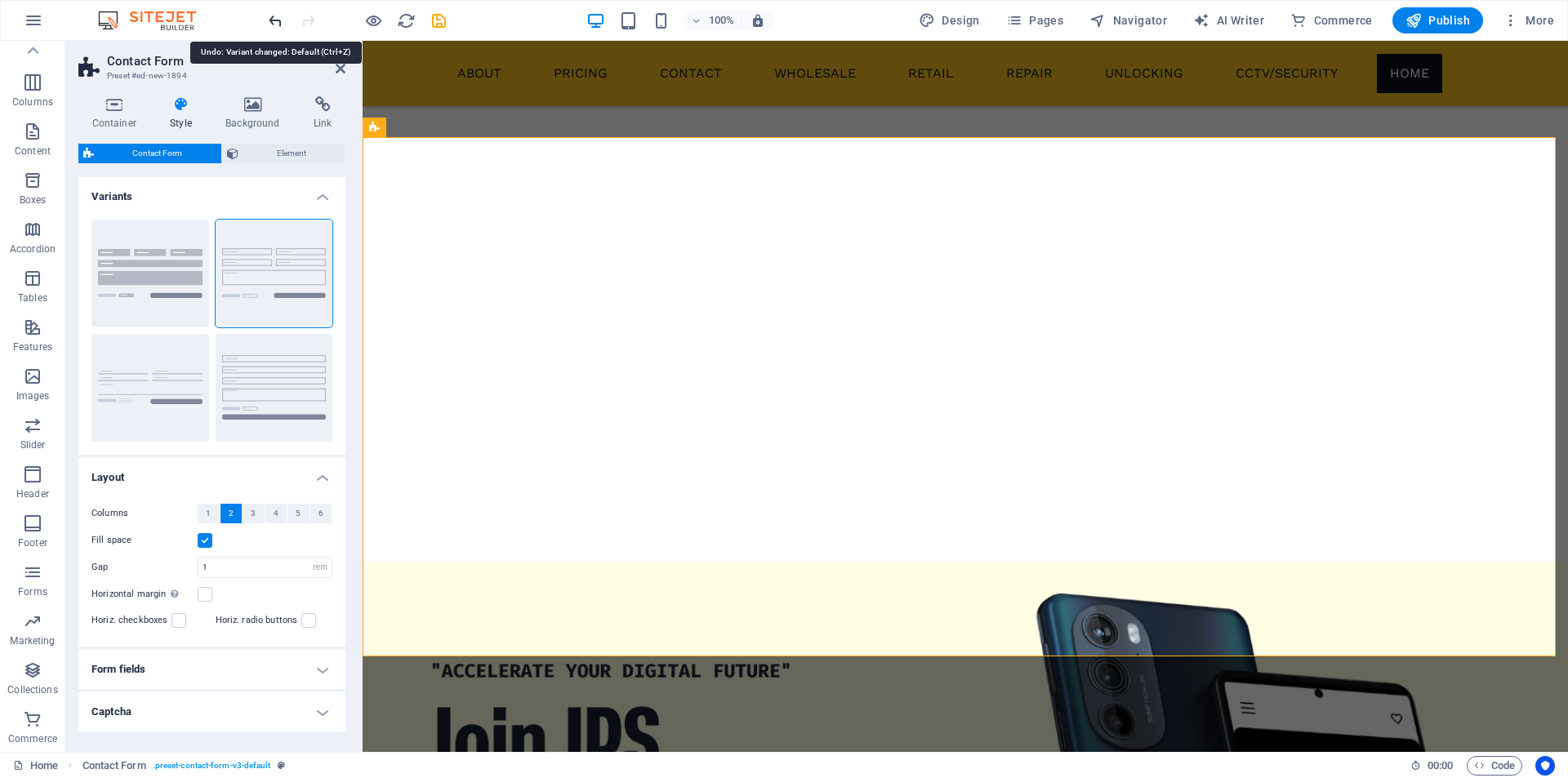
click at [280, 27] on icon "undo" at bounding box center [276, 21] width 19 height 19
click at [280, 16] on icon "undo" at bounding box center [276, 21] width 19 height 19
click at [279, 16] on icon "undo" at bounding box center [276, 21] width 19 height 19
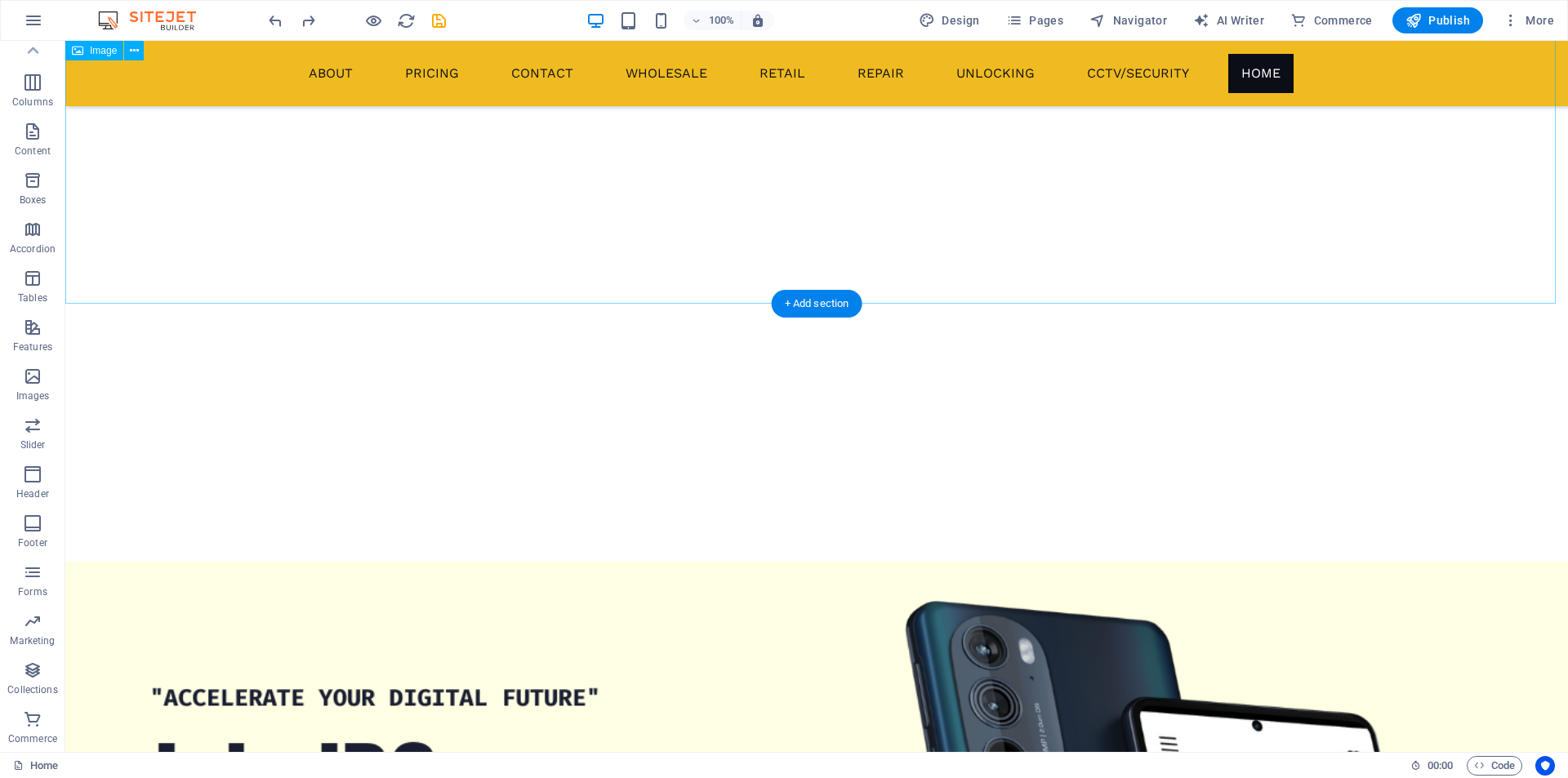
scroll to position [1112, 0]
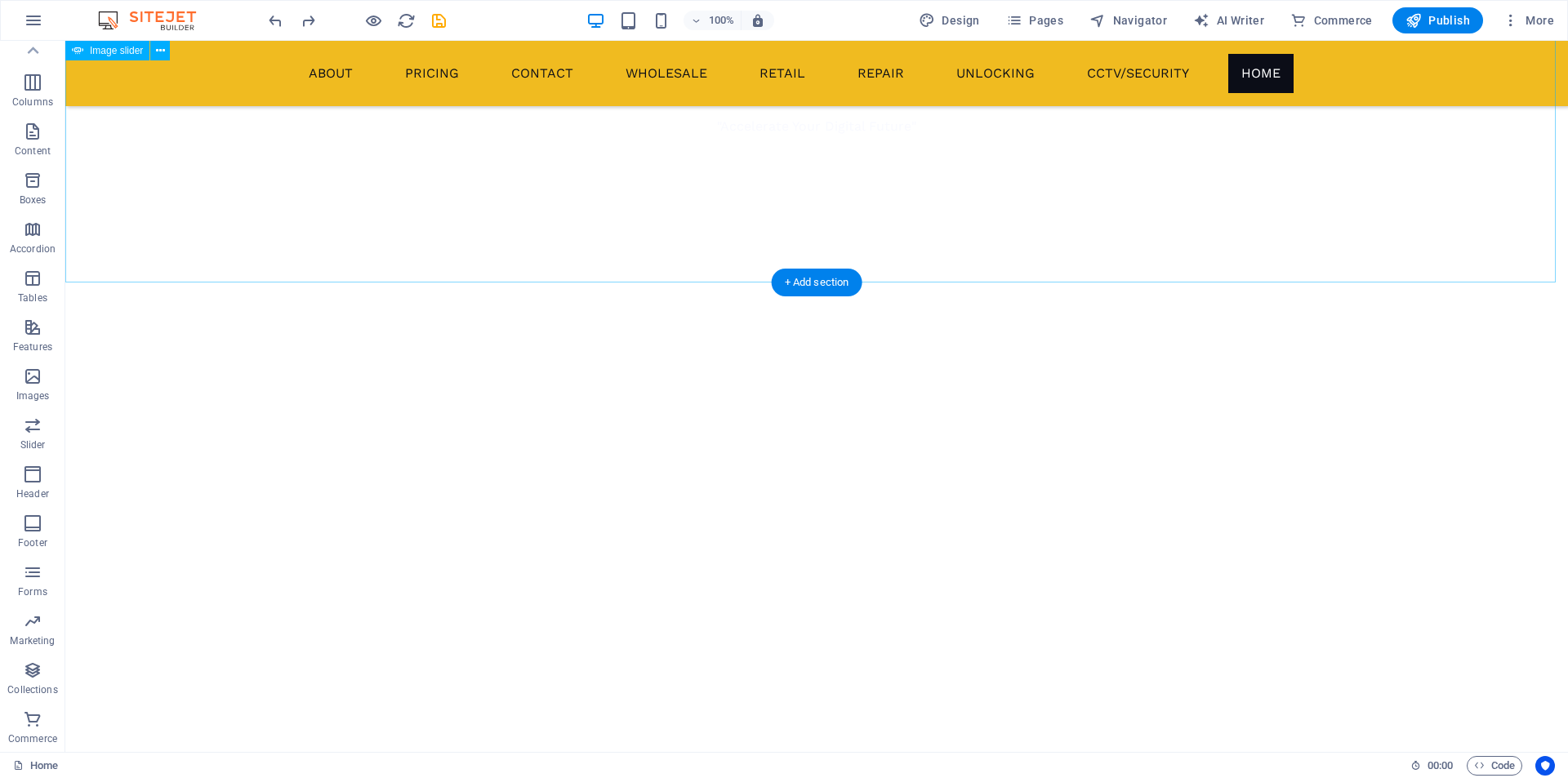
drag, startPoint x: 155, startPoint y: 282, endPoint x: 126, endPoint y: 303, distance: 35.8
select select "vw"
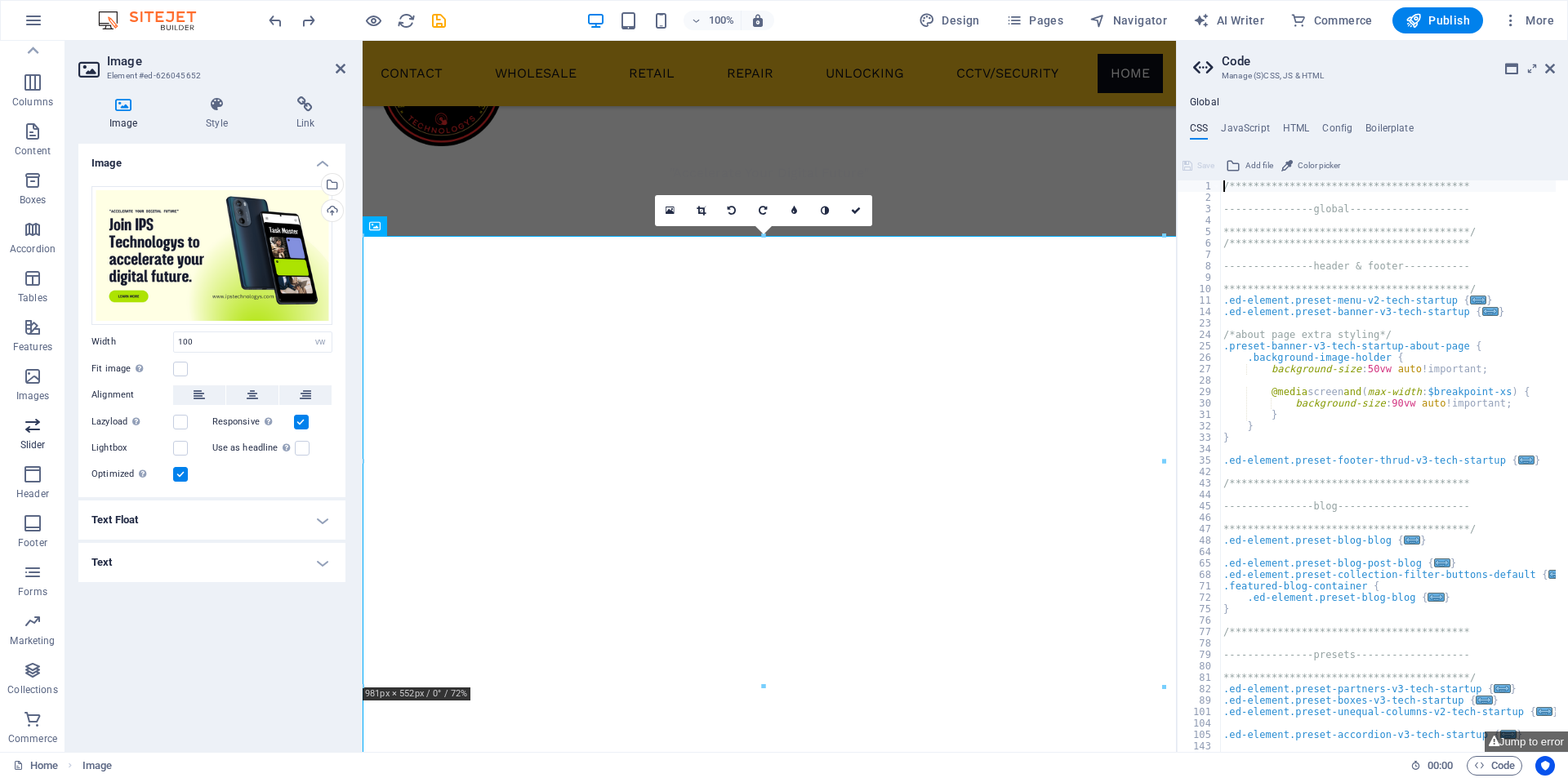
scroll to position [1004, 0]
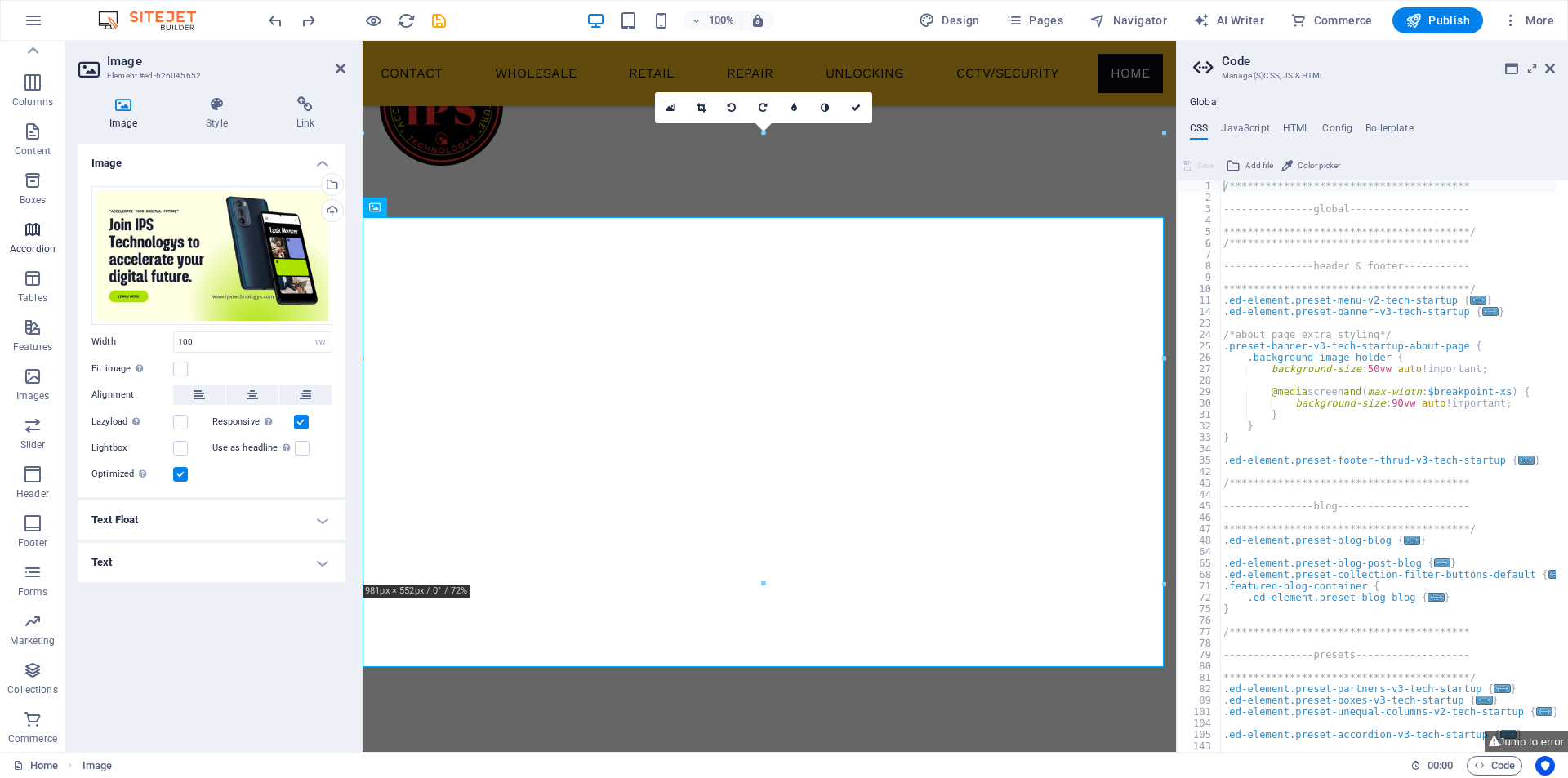
click at [43, 231] on span "Accordion" at bounding box center [32, 238] width 65 height 39
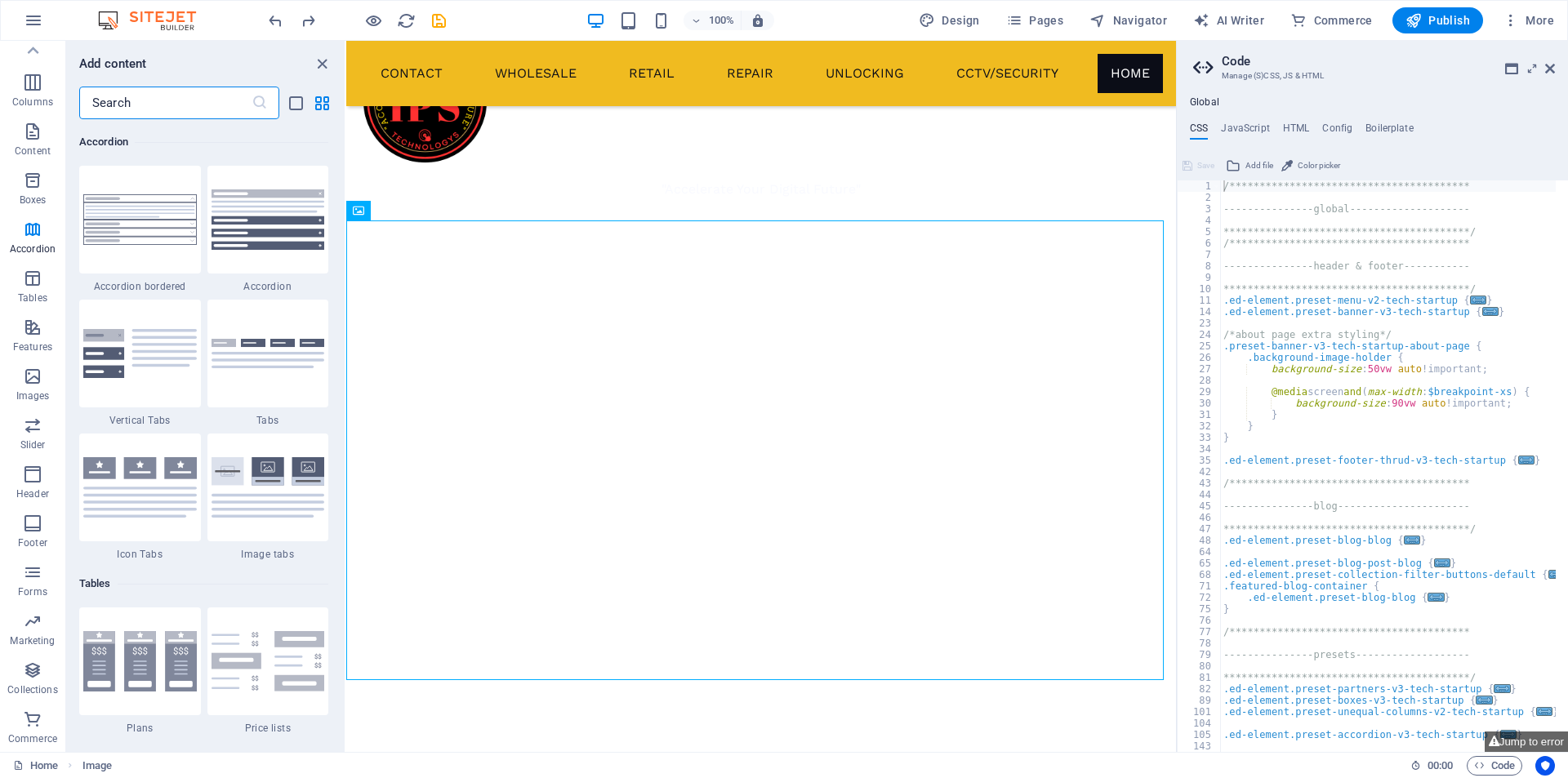
scroll to position [5485, 0]
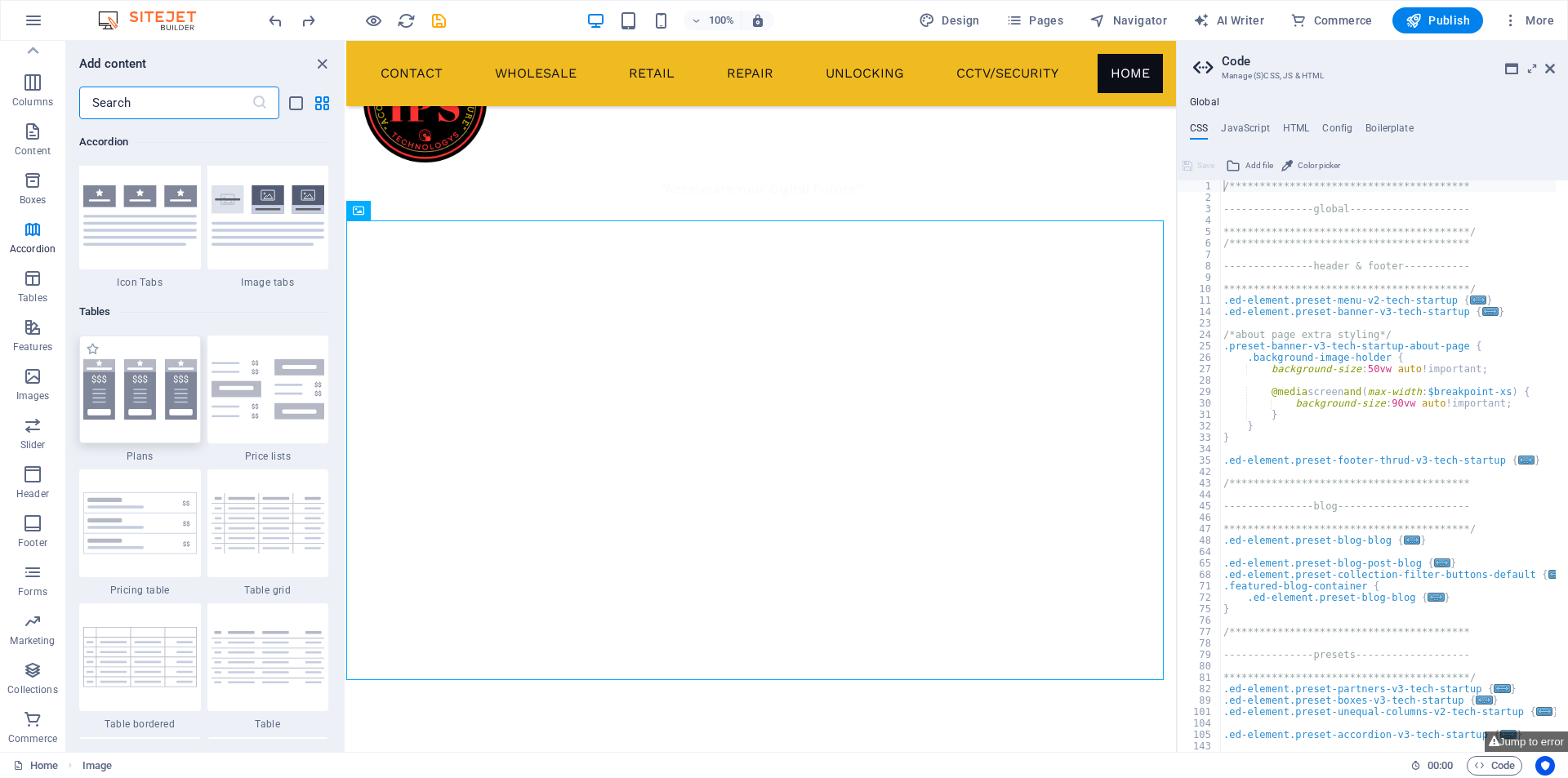
click at [143, 394] on img at bounding box center [140, 389] width 114 height 60
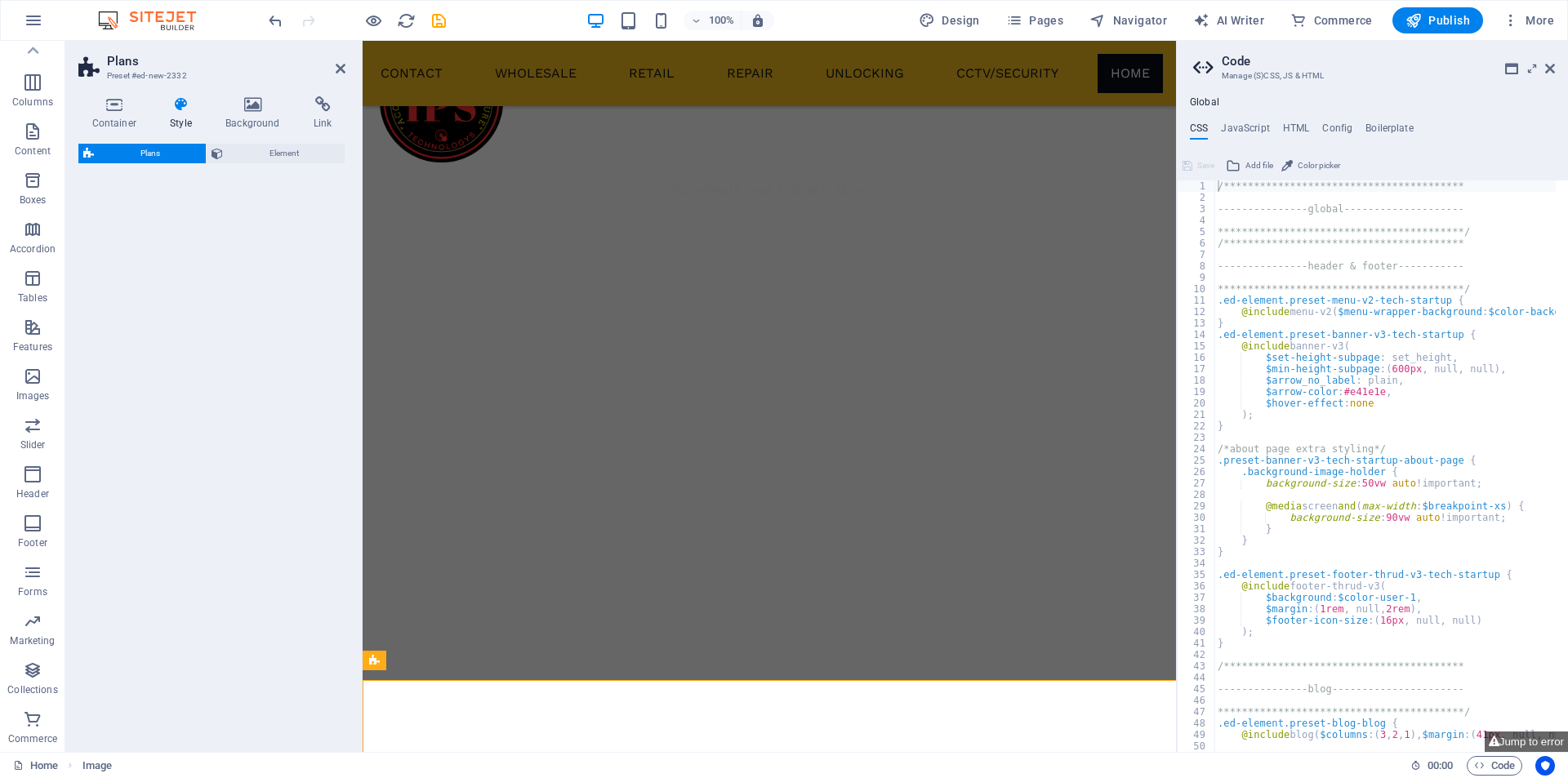
select select "rem"
select select "preset-pricing-boxes-v3-default"
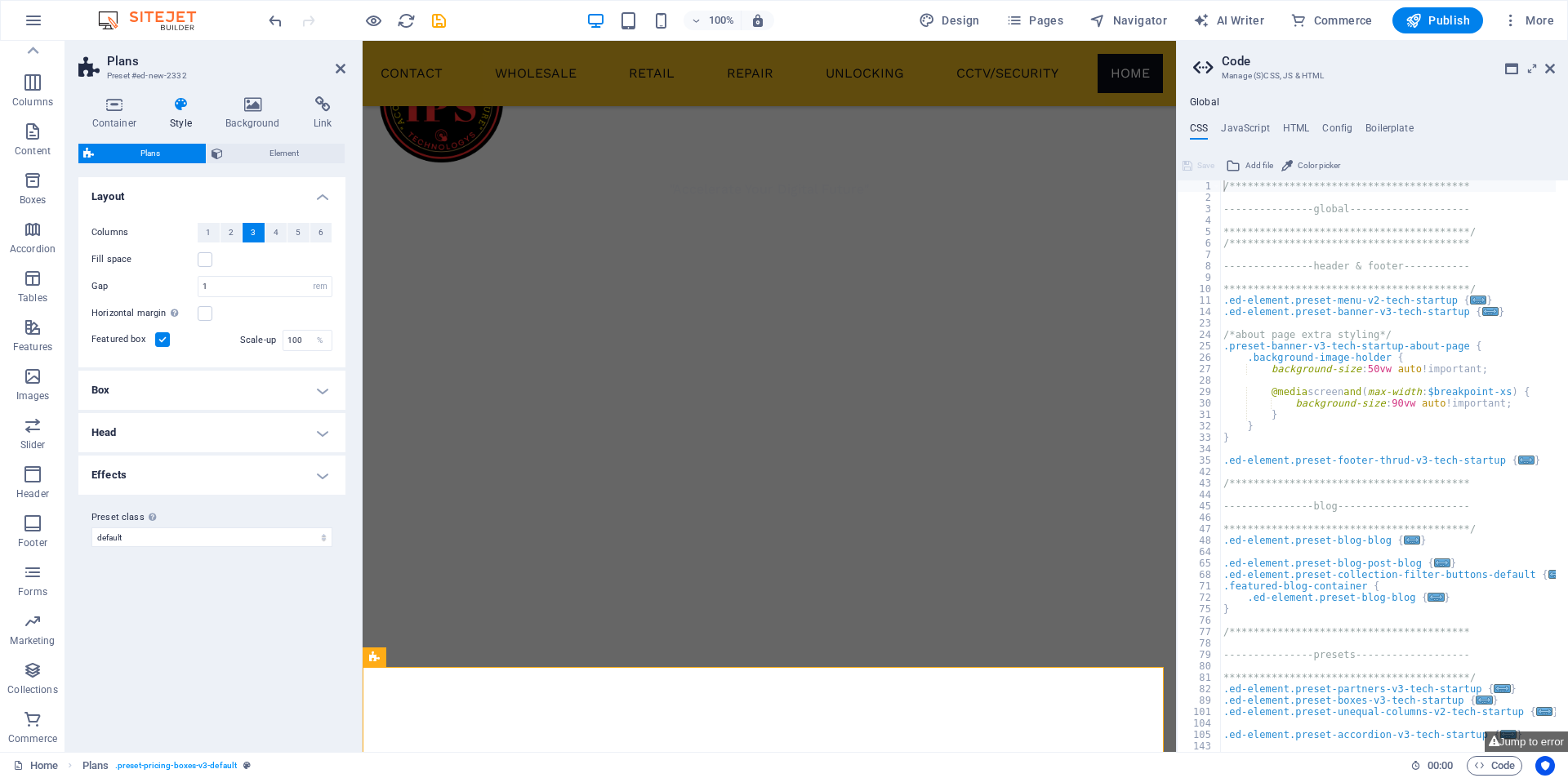
scroll to position [1046, 0]
click at [1553, 67] on icon at bounding box center [1550, 68] width 10 height 13
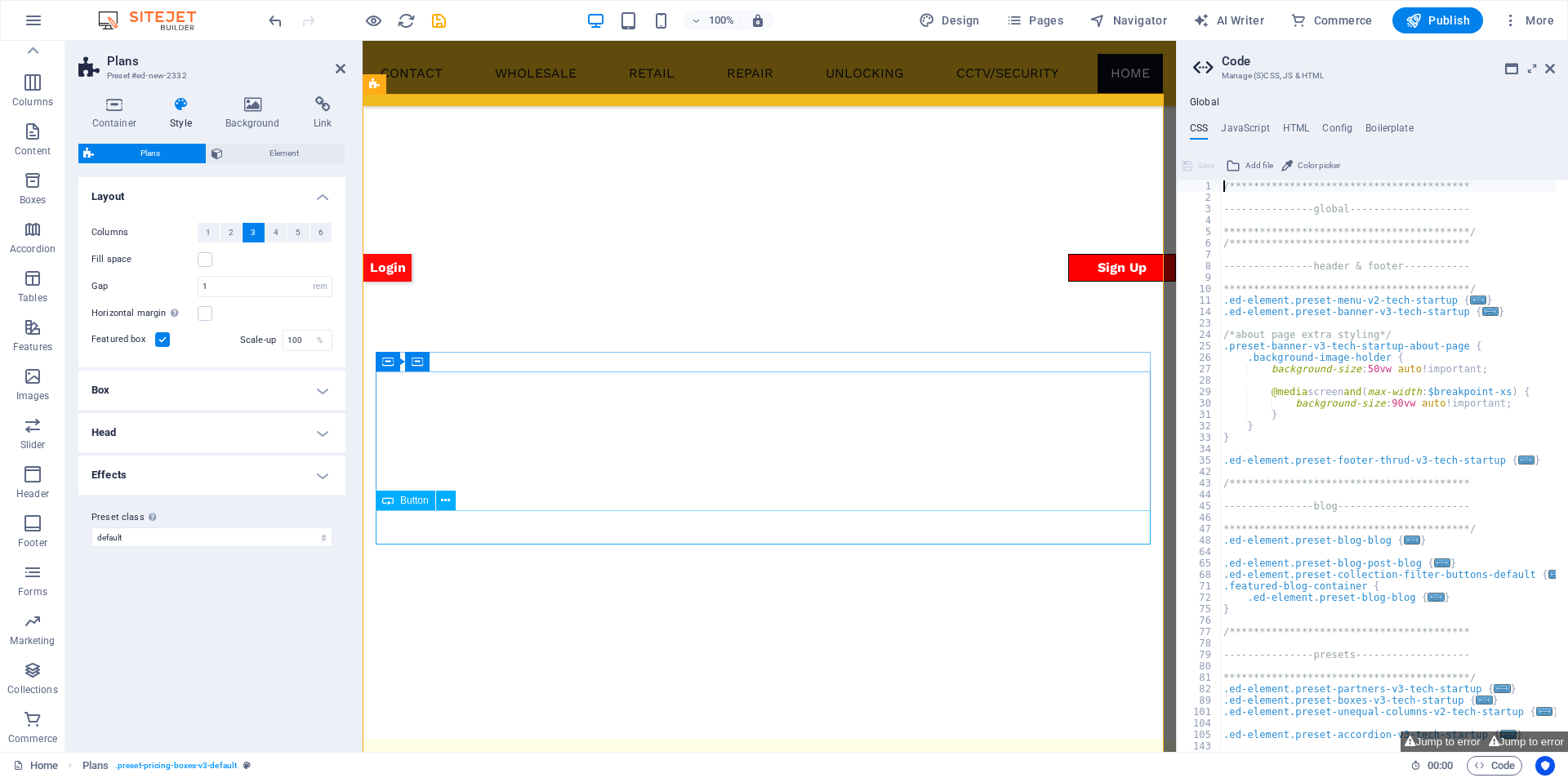
scroll to position [1347, 0]
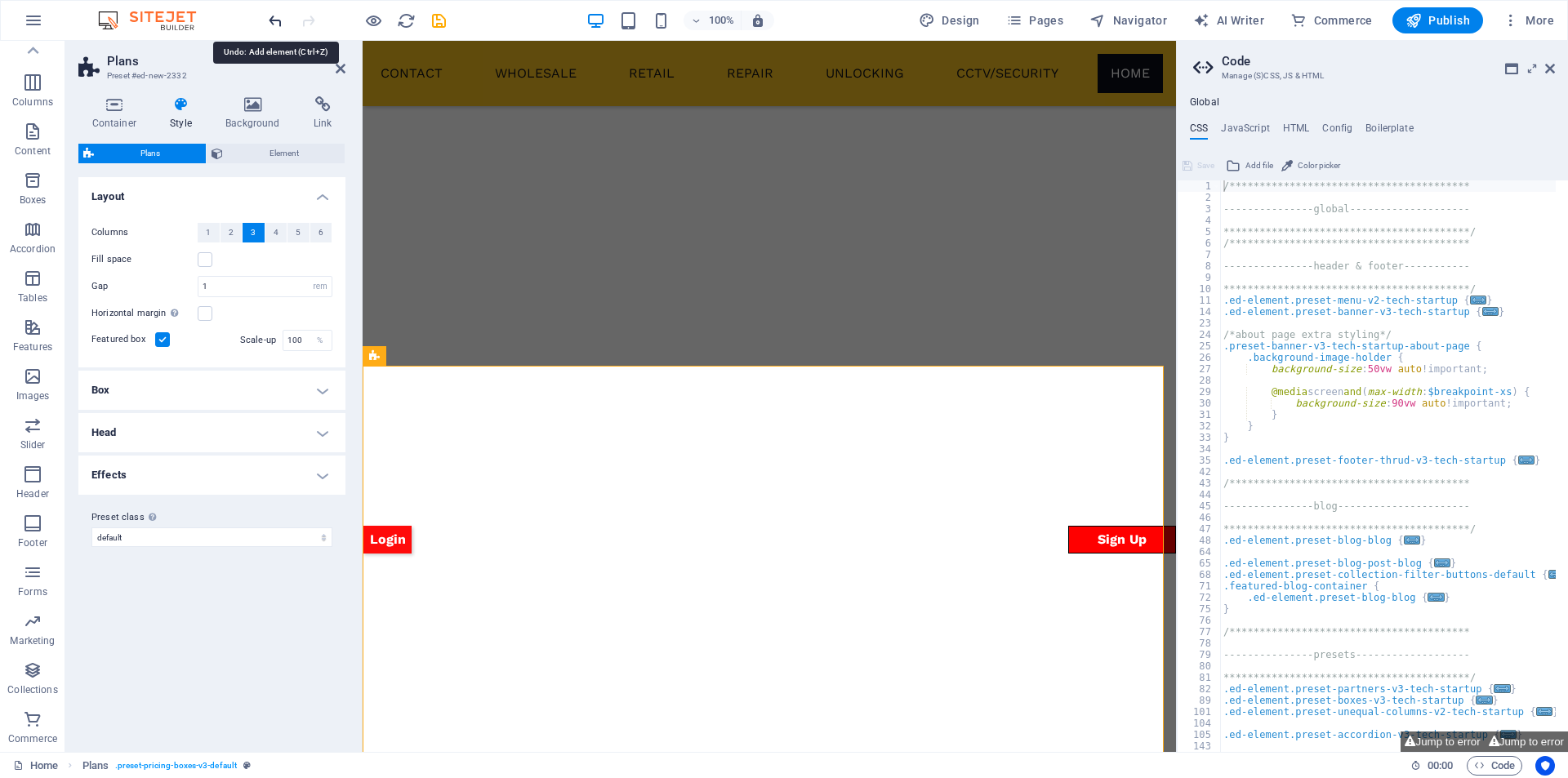
click at [271, 14] on icon "undo" at bounding box center [276, 21] width 19 height 19
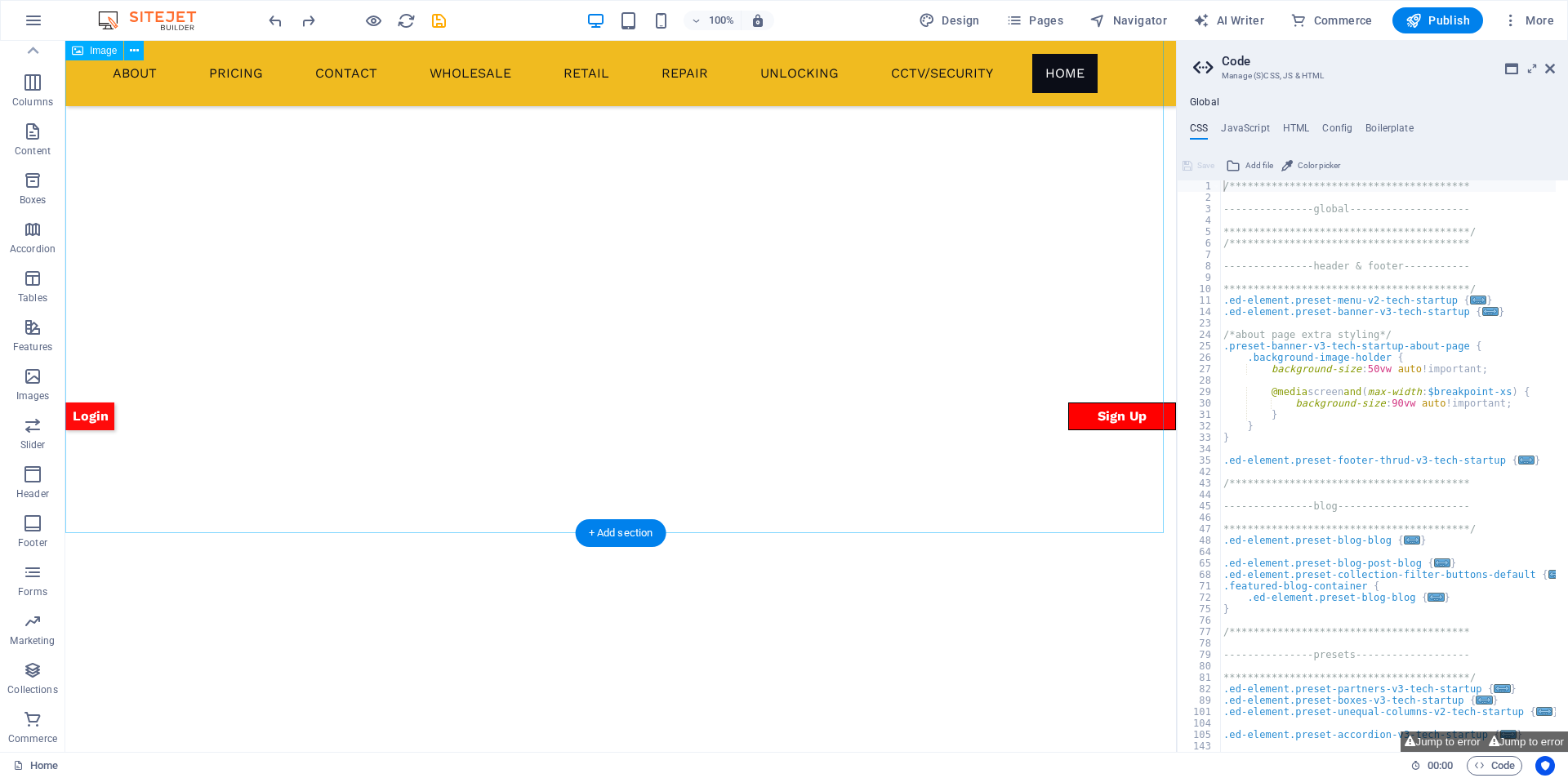
select select "vw"
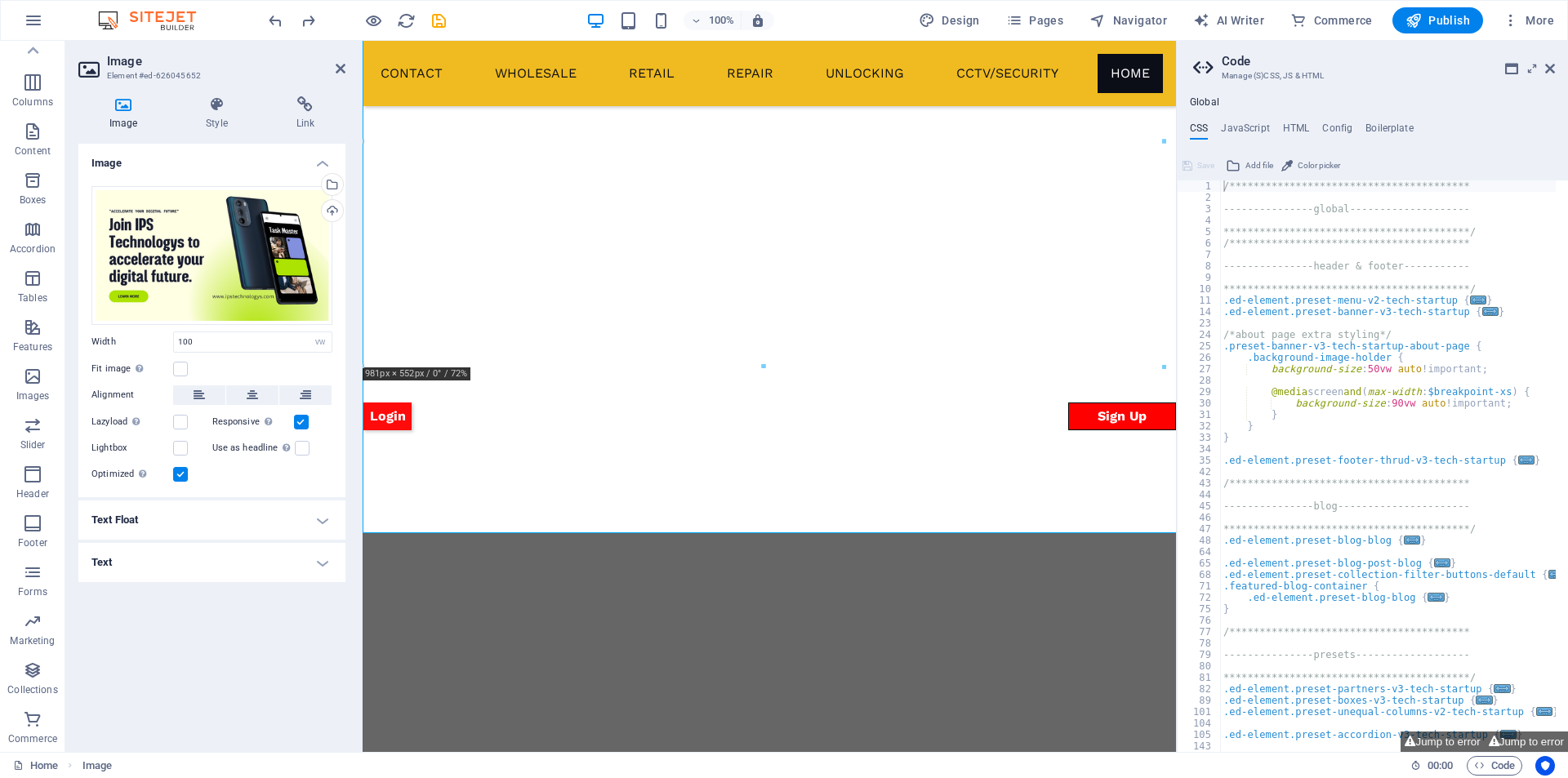
scroll to position [1347, 0]
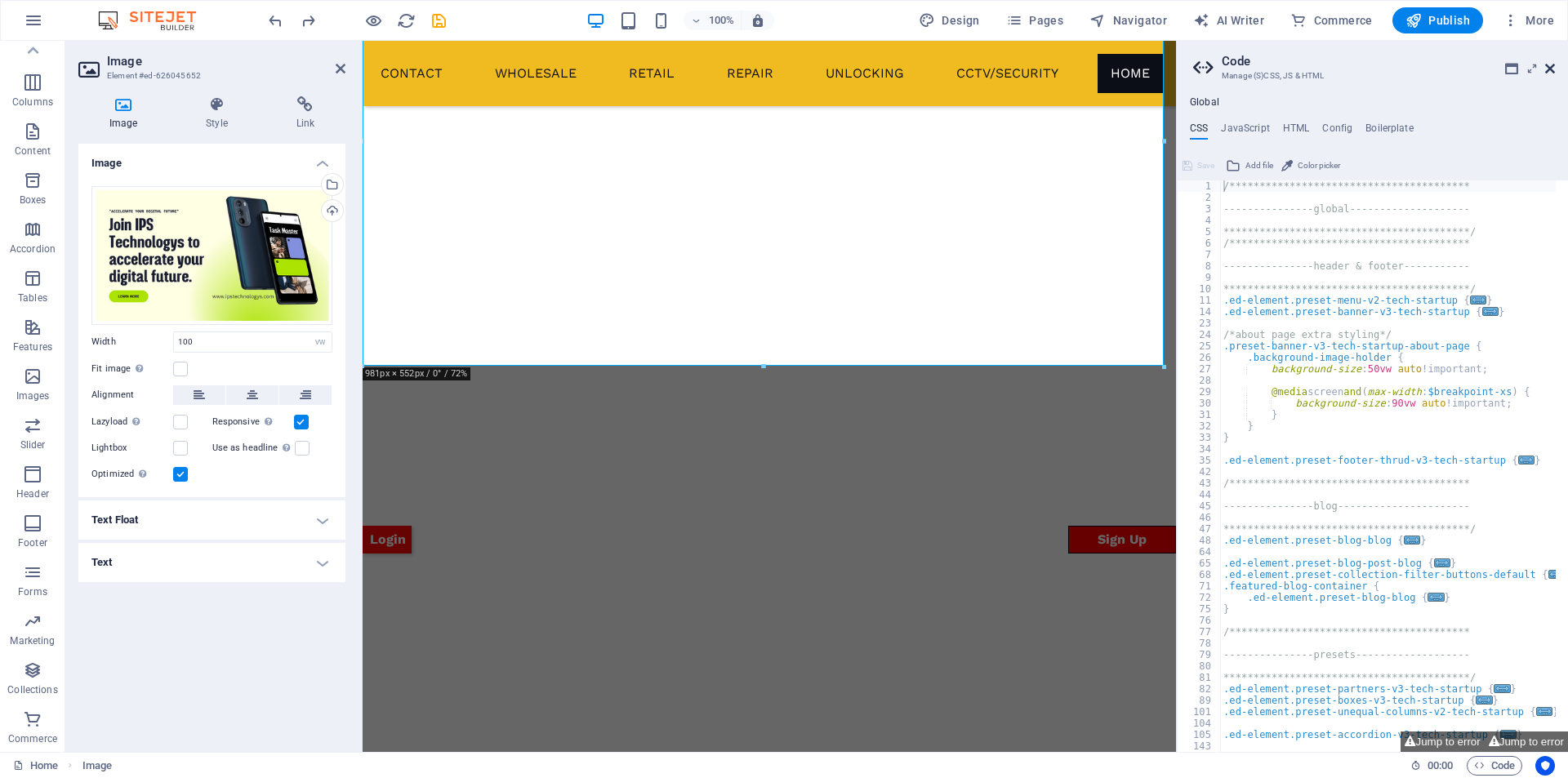
click at [1552, 71] on icon at bounding box center [1550, 68] width 10 height 13
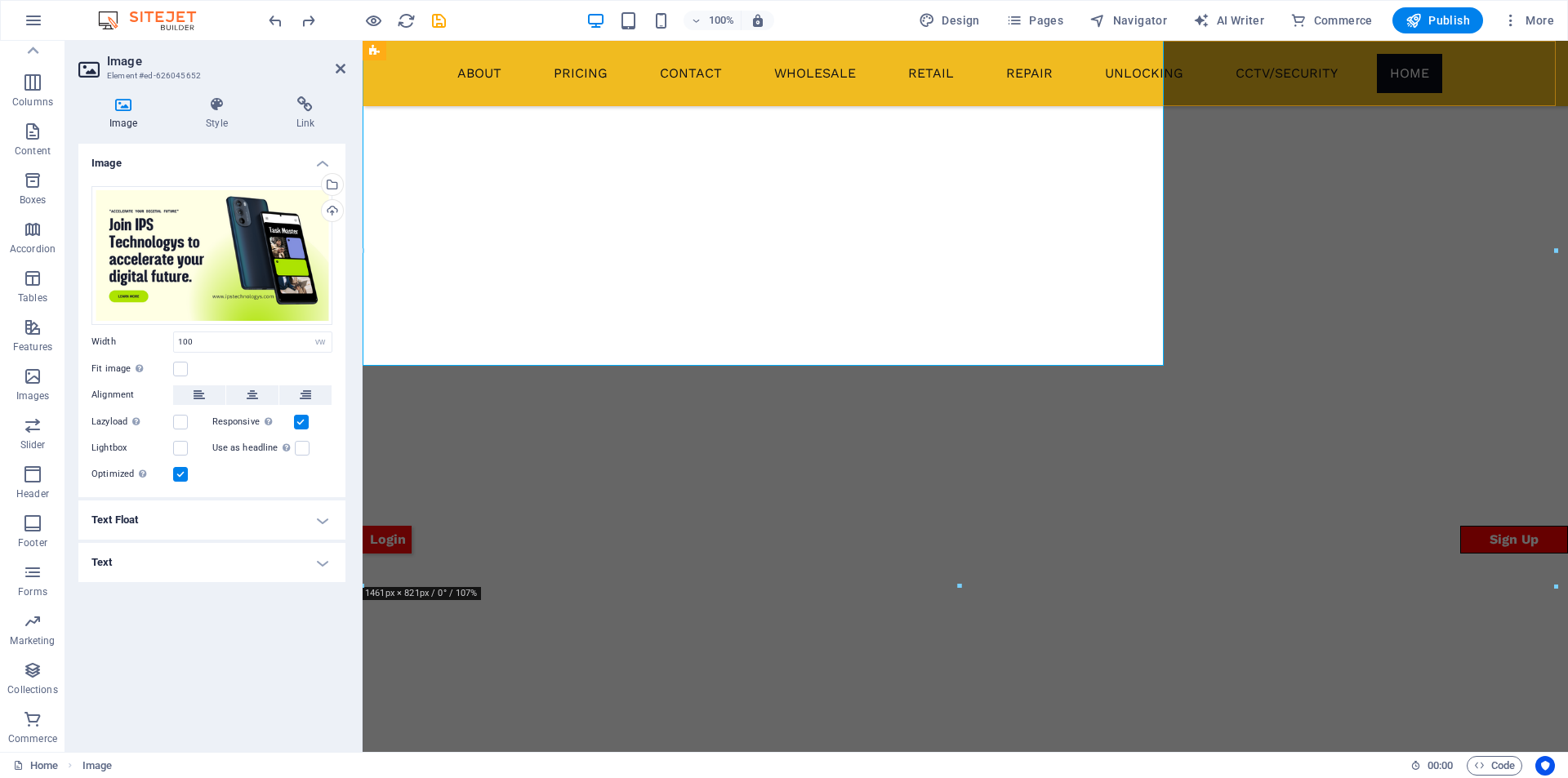
scroll to position [1511, 0]
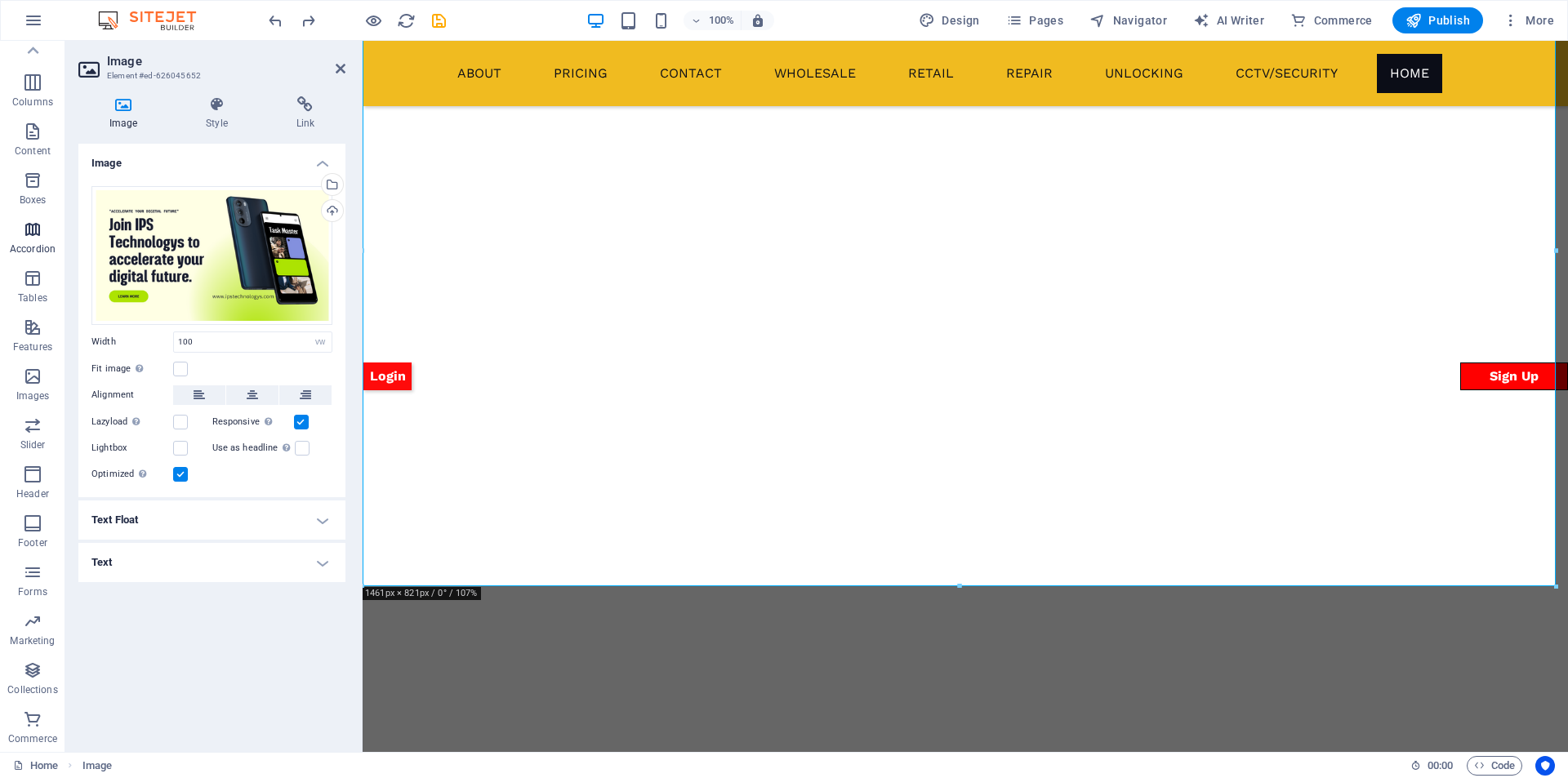
click at [36, 224] on icon "button" at bounding box center [33, 229] width 20 height 20
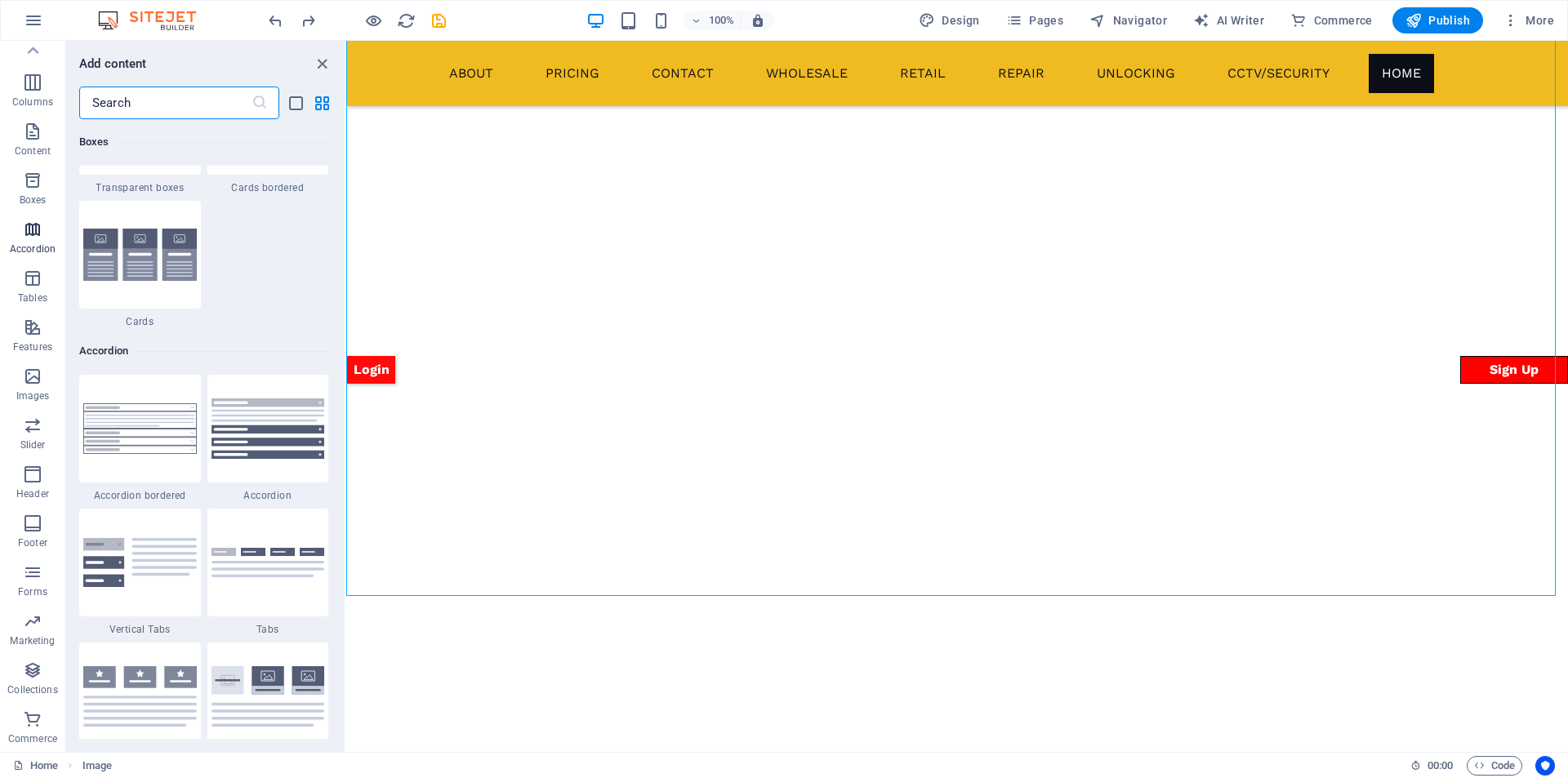
scroll to position [5213, 0]
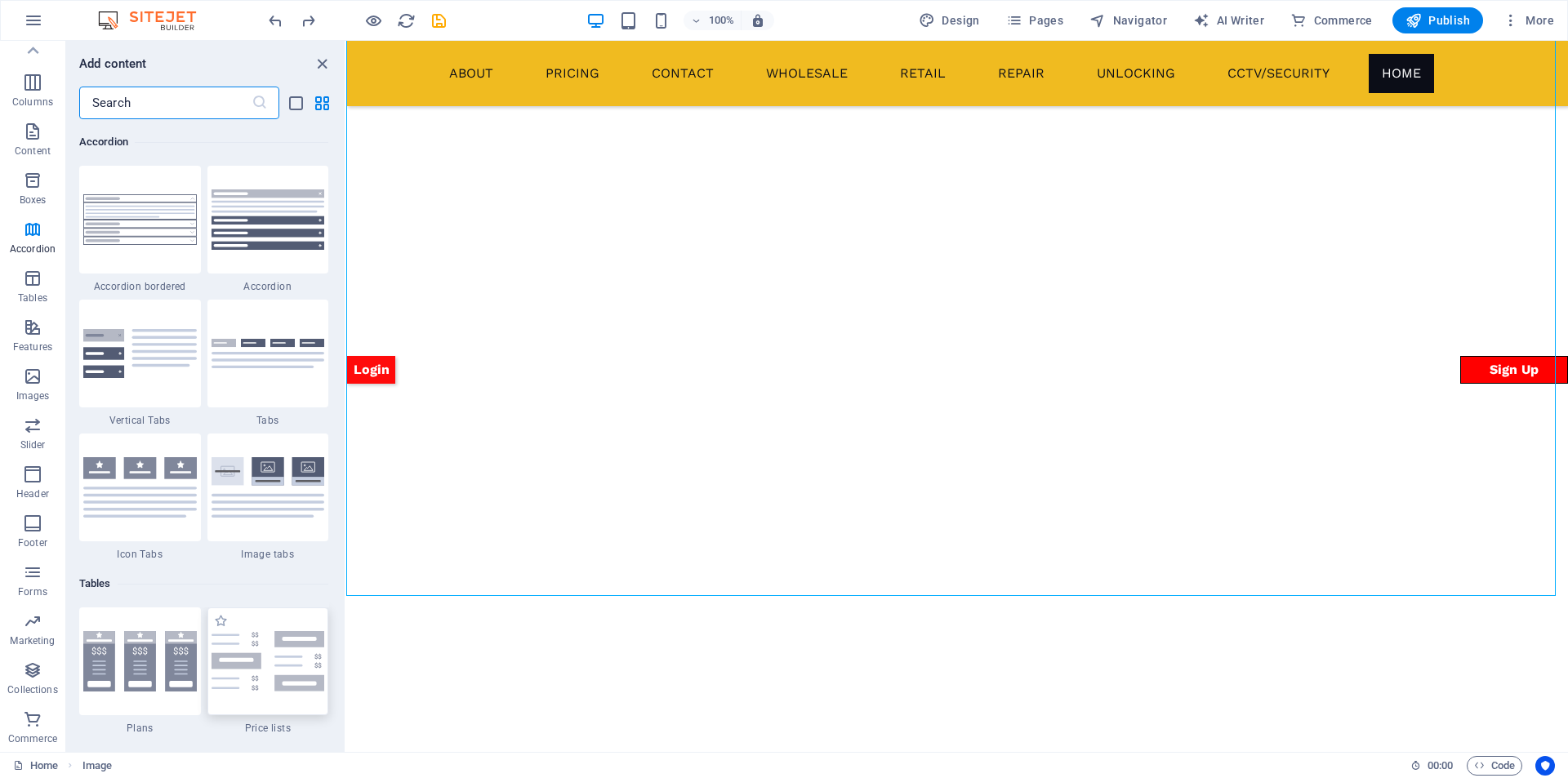
click at [293, 653] on img at bounding box center [268, 661] width 114 height 60
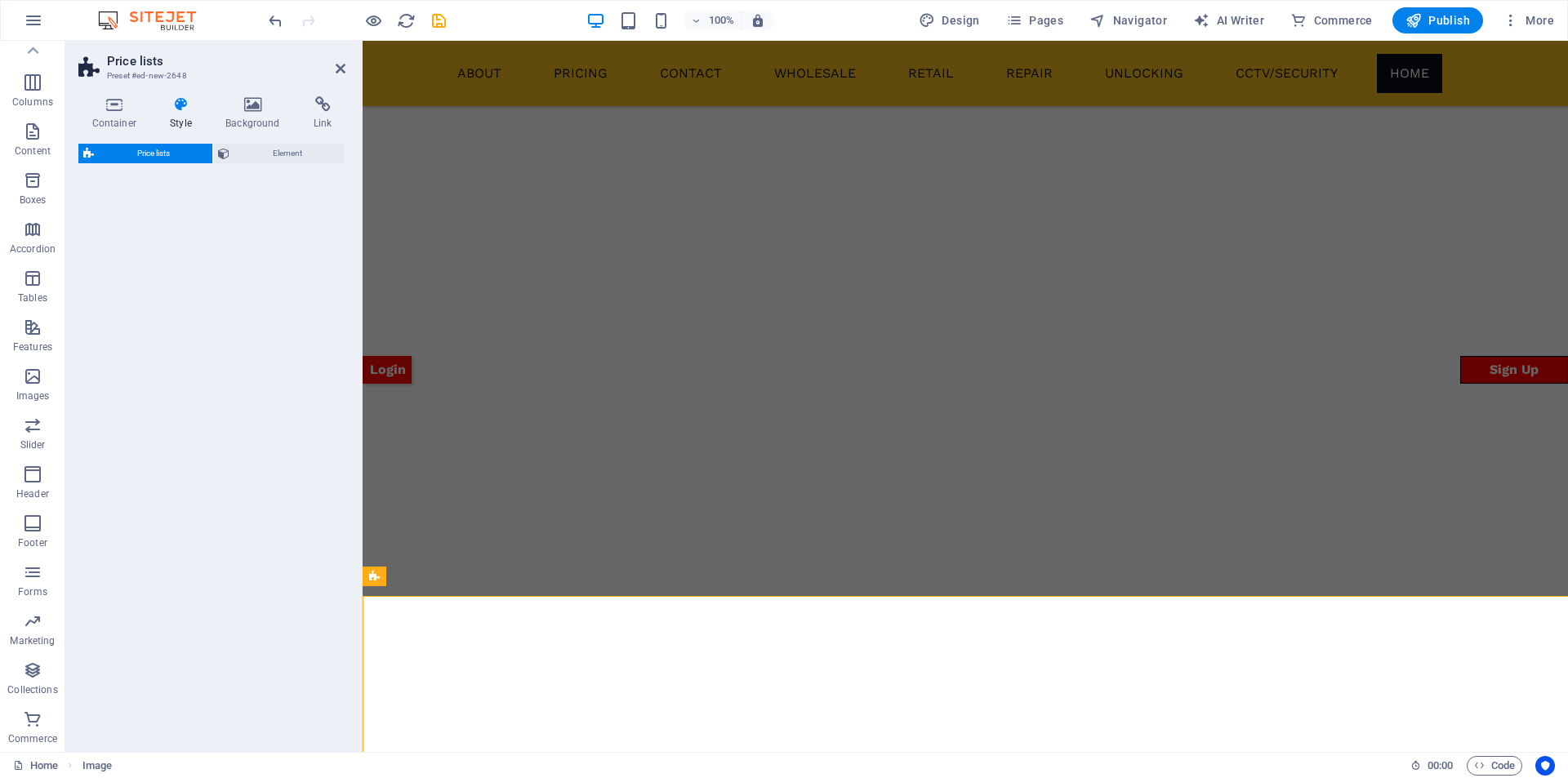
scroll to position [1511, 0]
select select "rem"
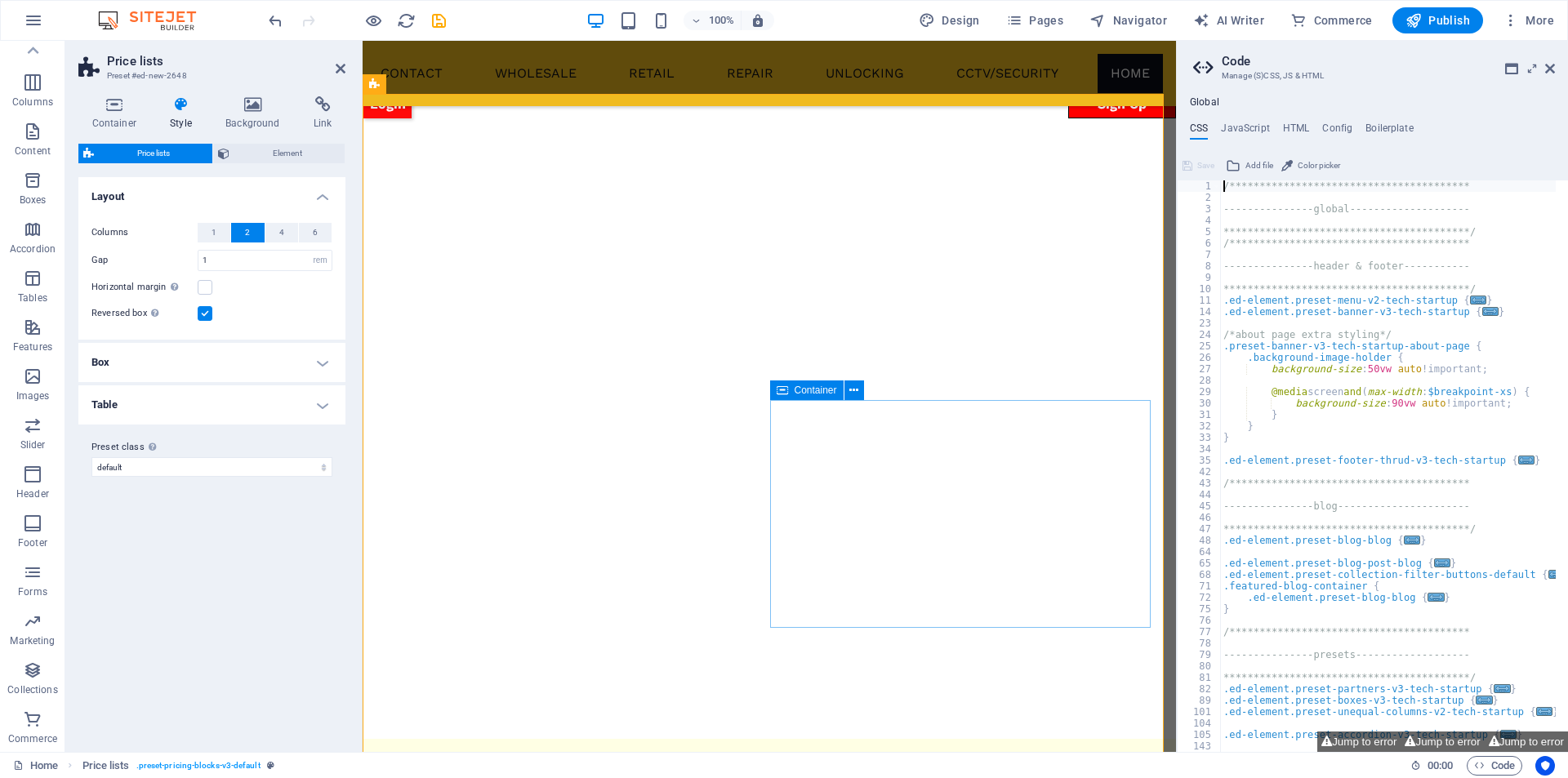
scroll to position [1619, 0]
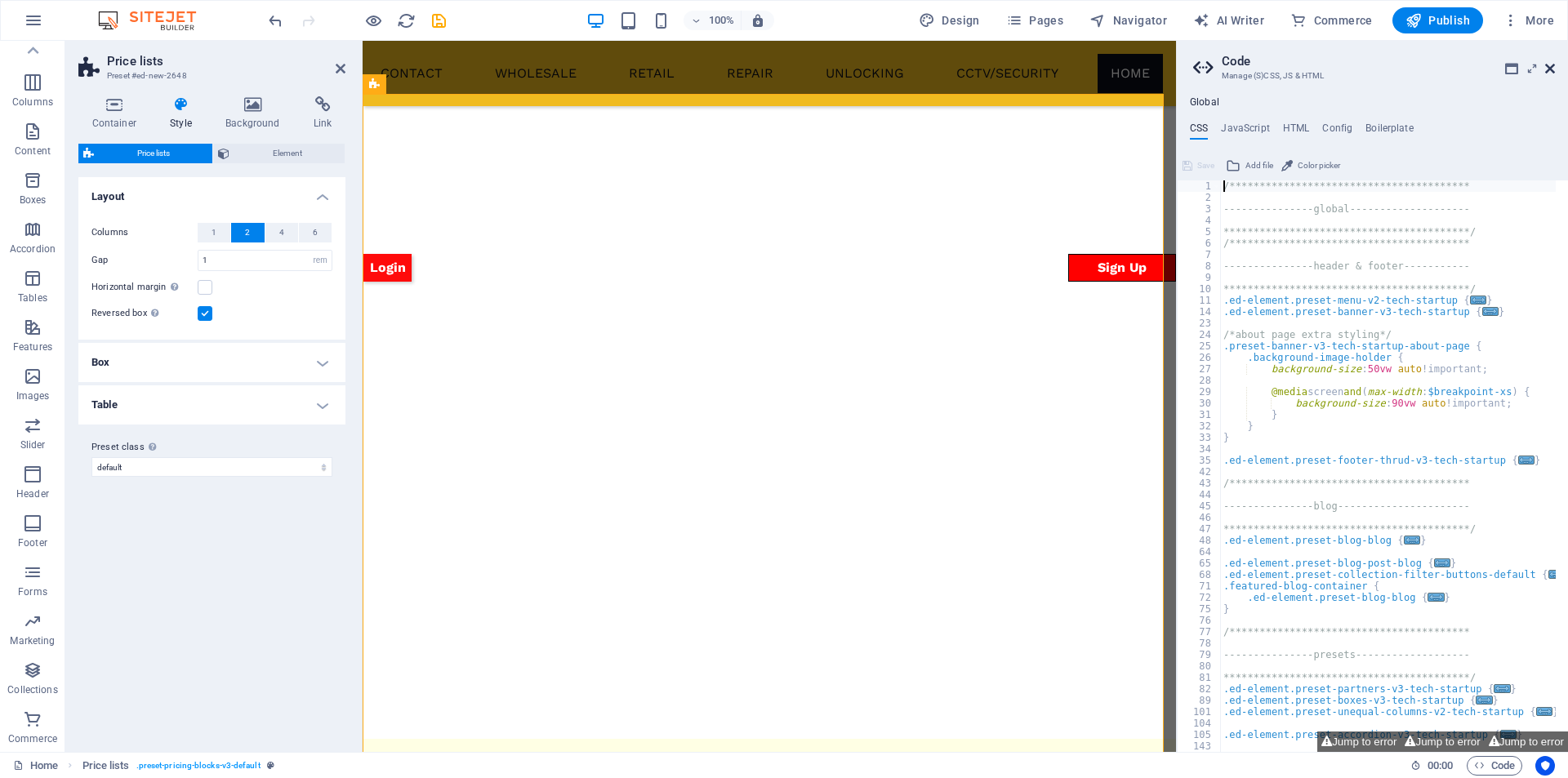
click at [1545, 67] on icon at bounding box center [1550, 68] width 10 height 13
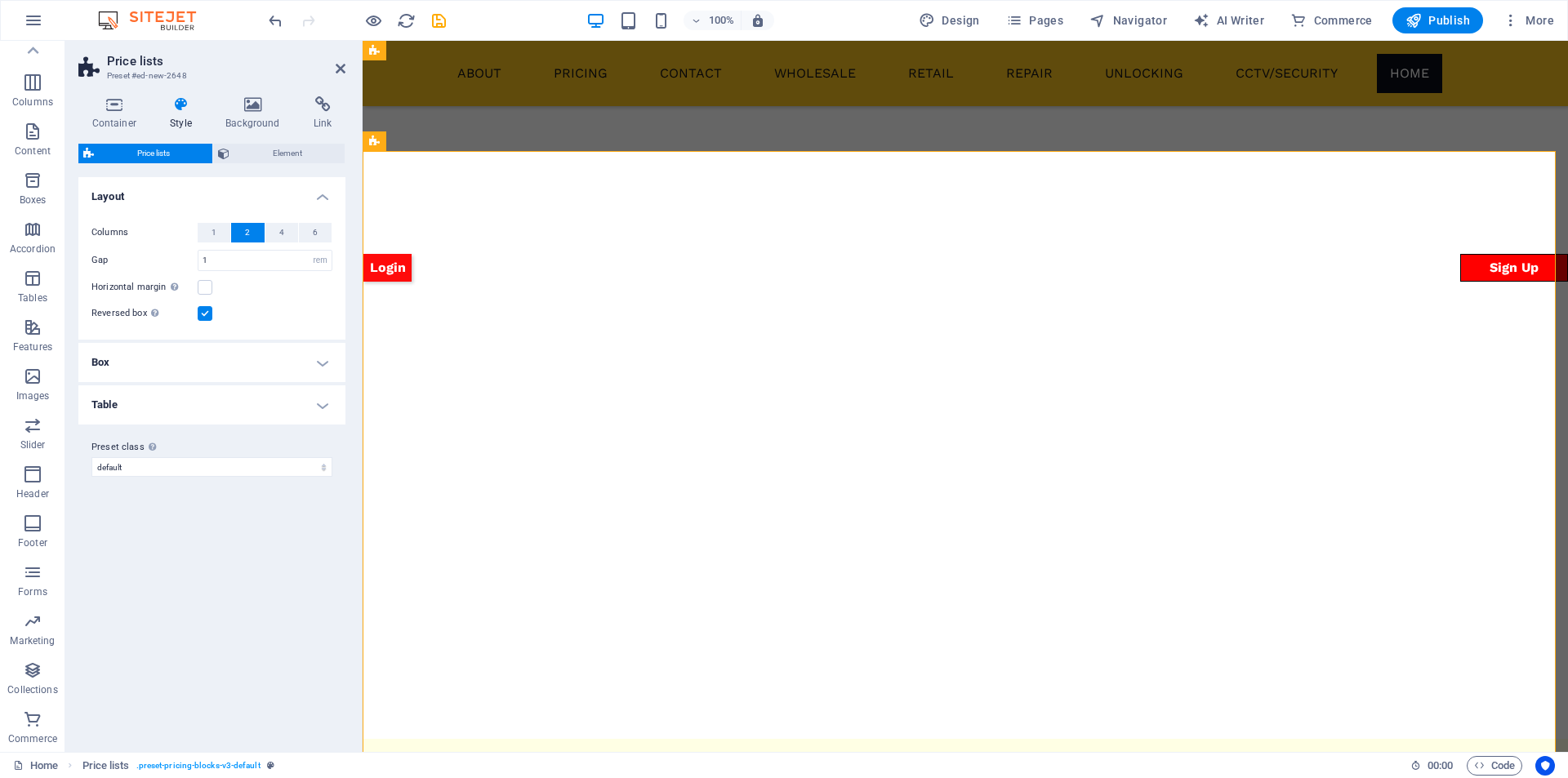
scroll to position [1782, 0]
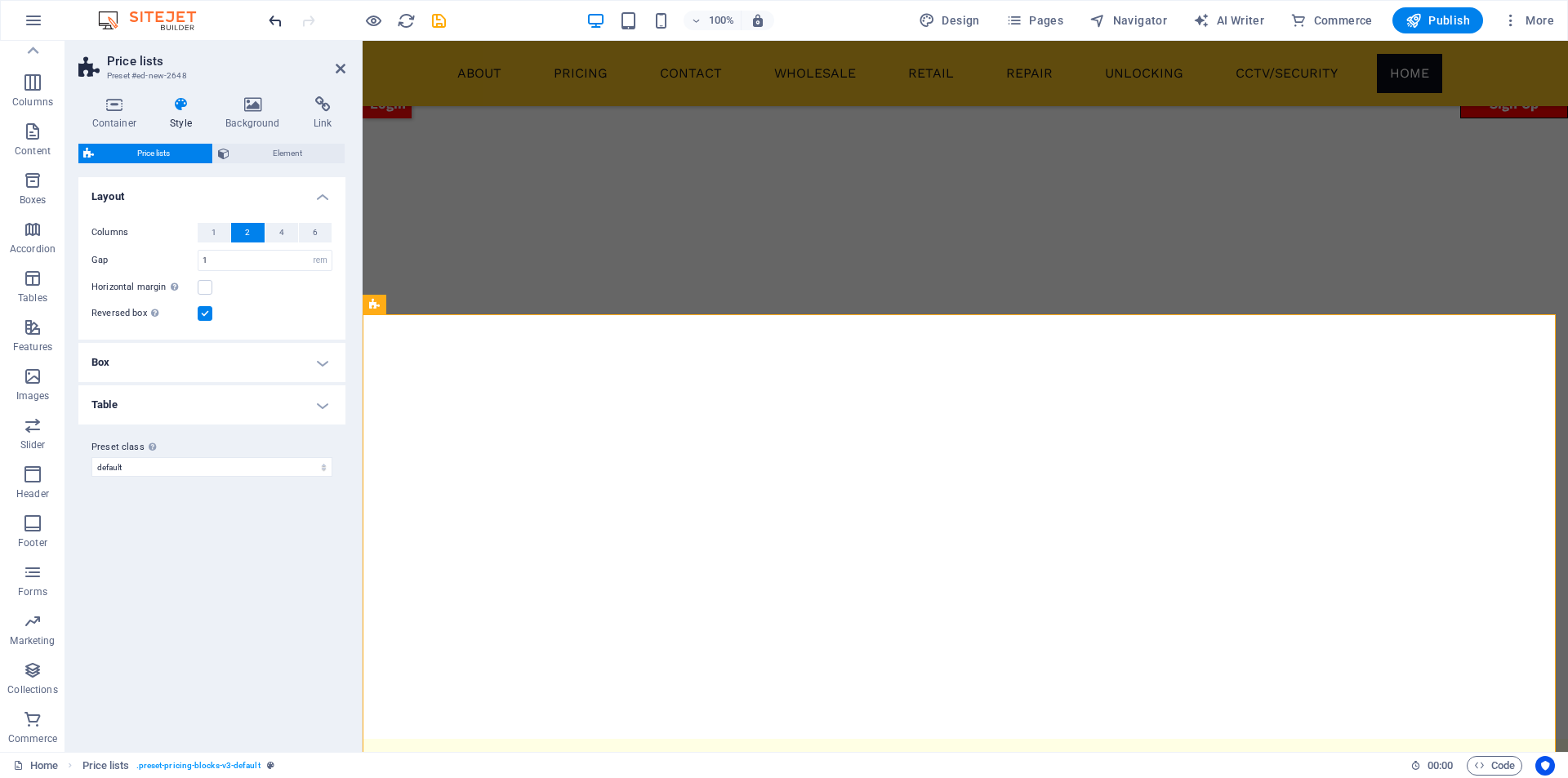
click at [273, 28] on icon "undo" at bounding box center [276, 21] width 19 height 19
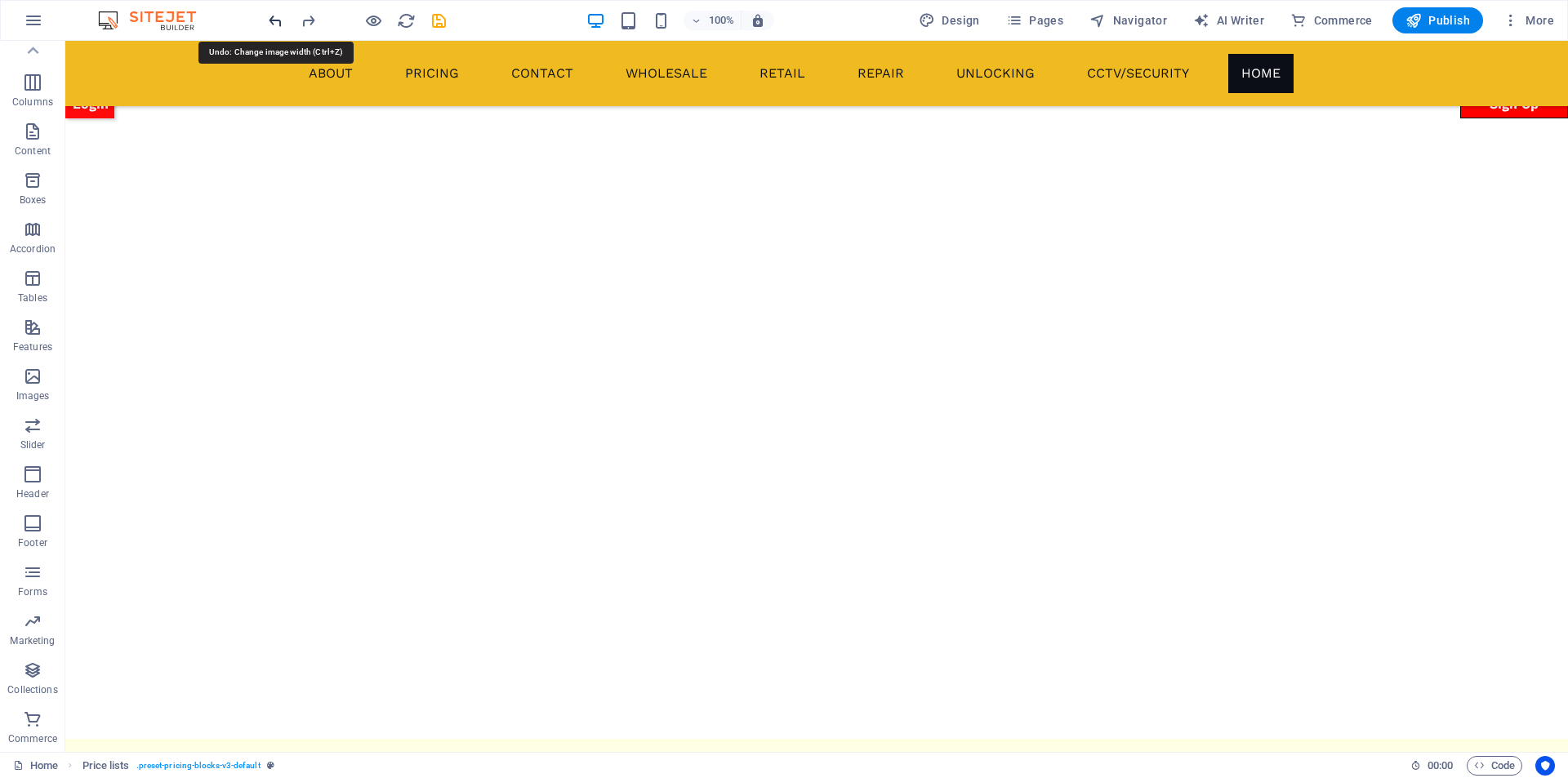
scroll to position [1906, 0]
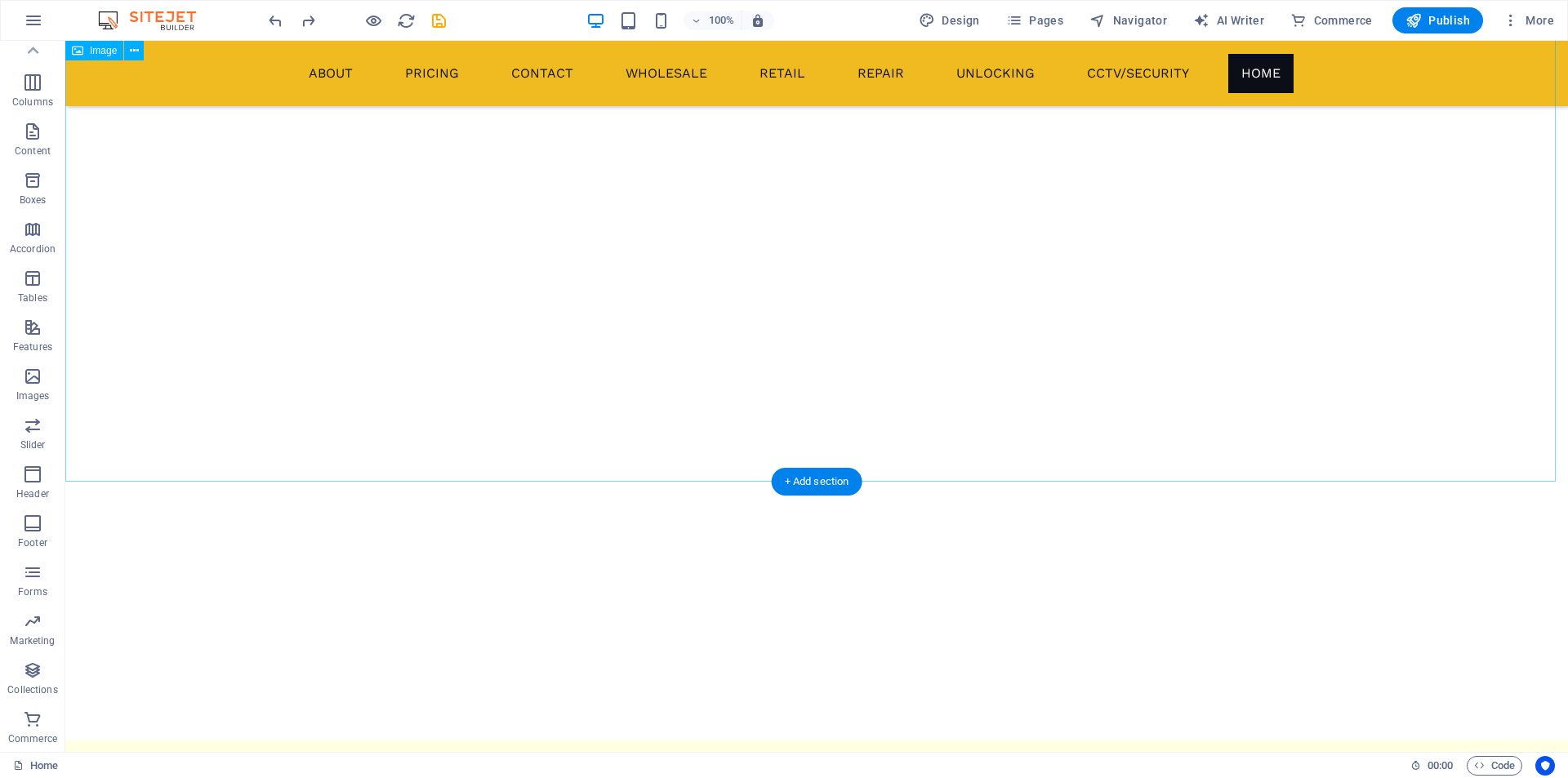
select select "vw"
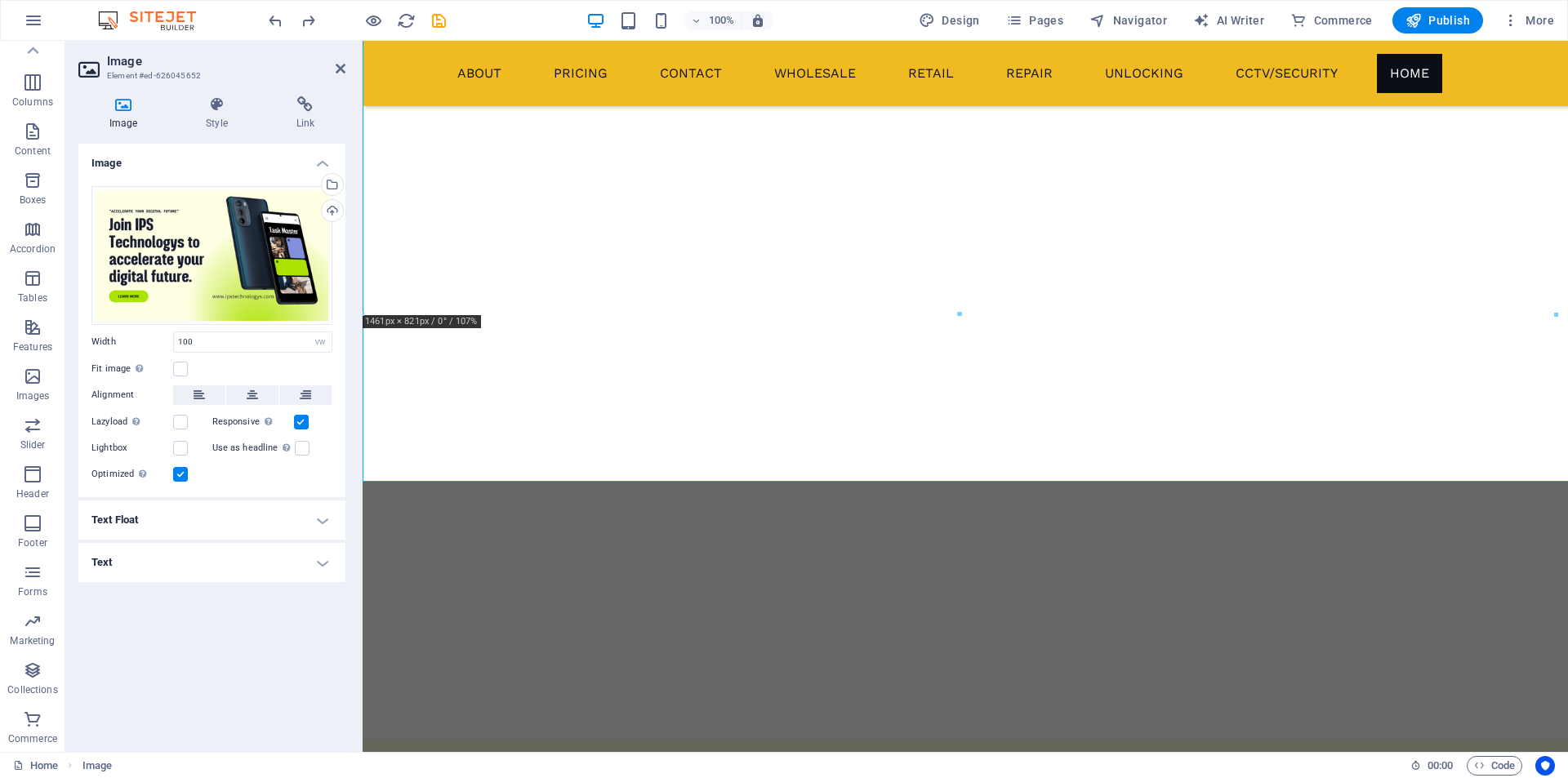
scroll to position [1782, 0]
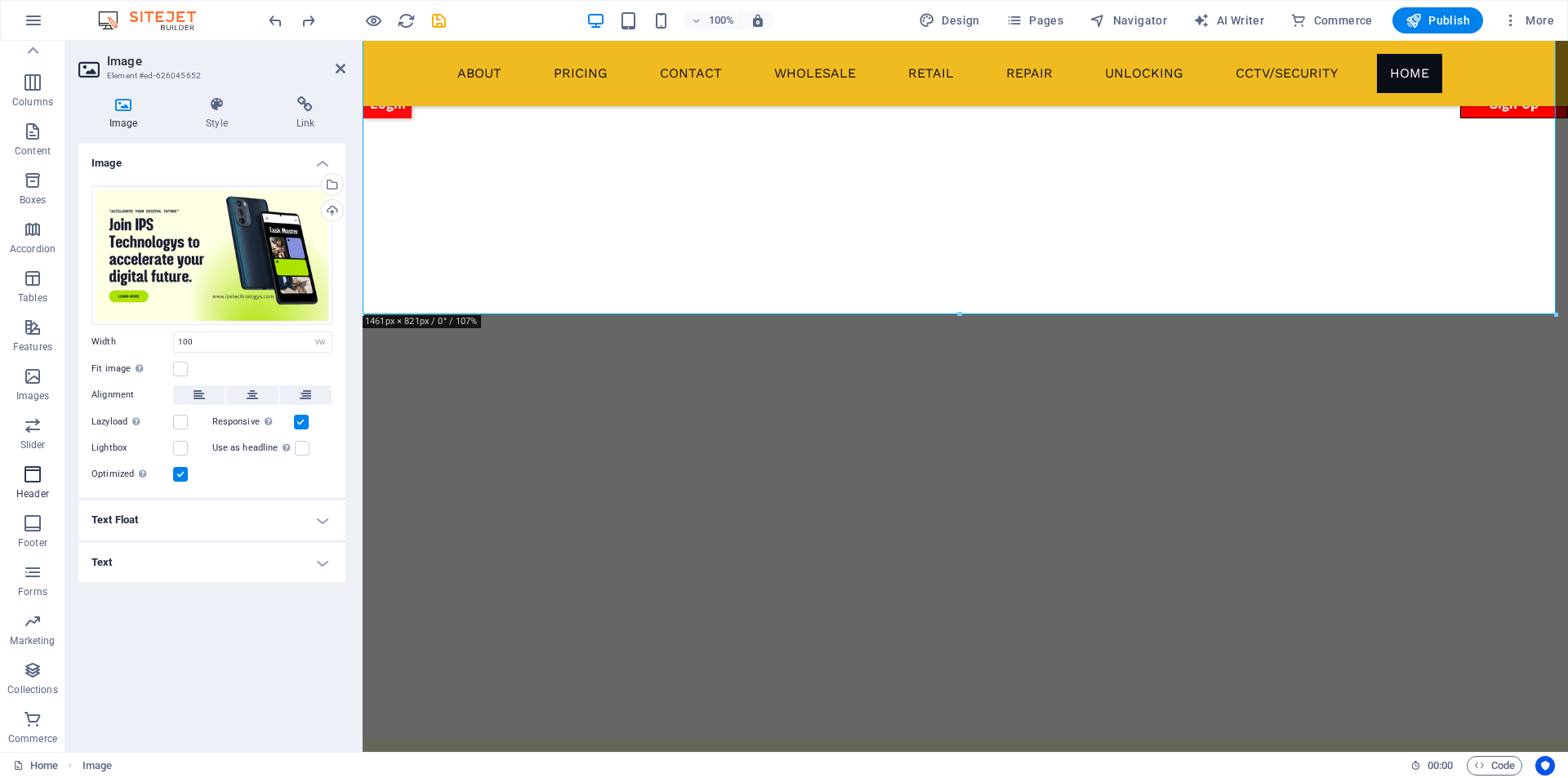
click at [26, 469] on icon "button" at bounding box center [33, 474] width 20 height 20
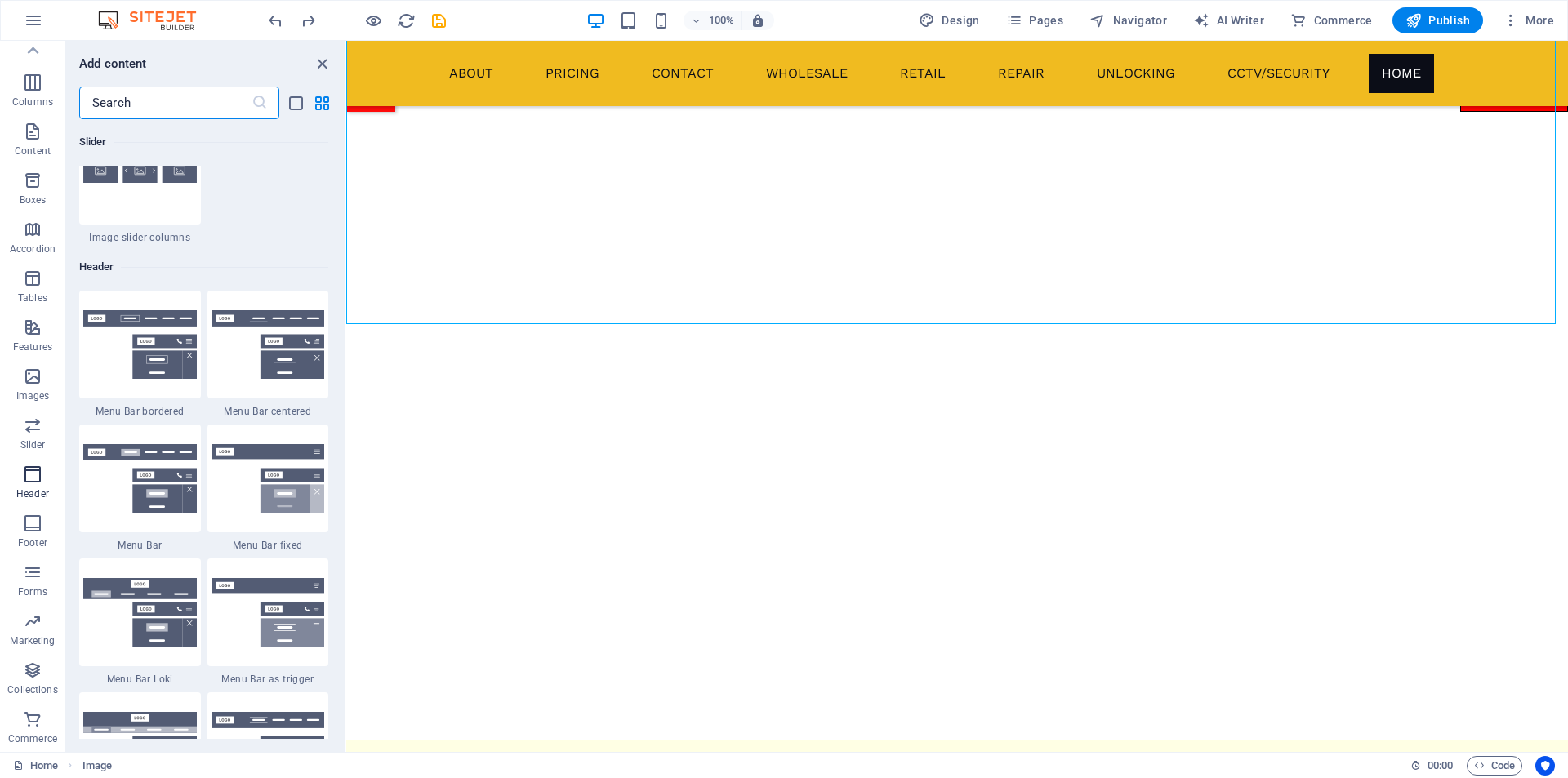
scroll to position [9831, 0]
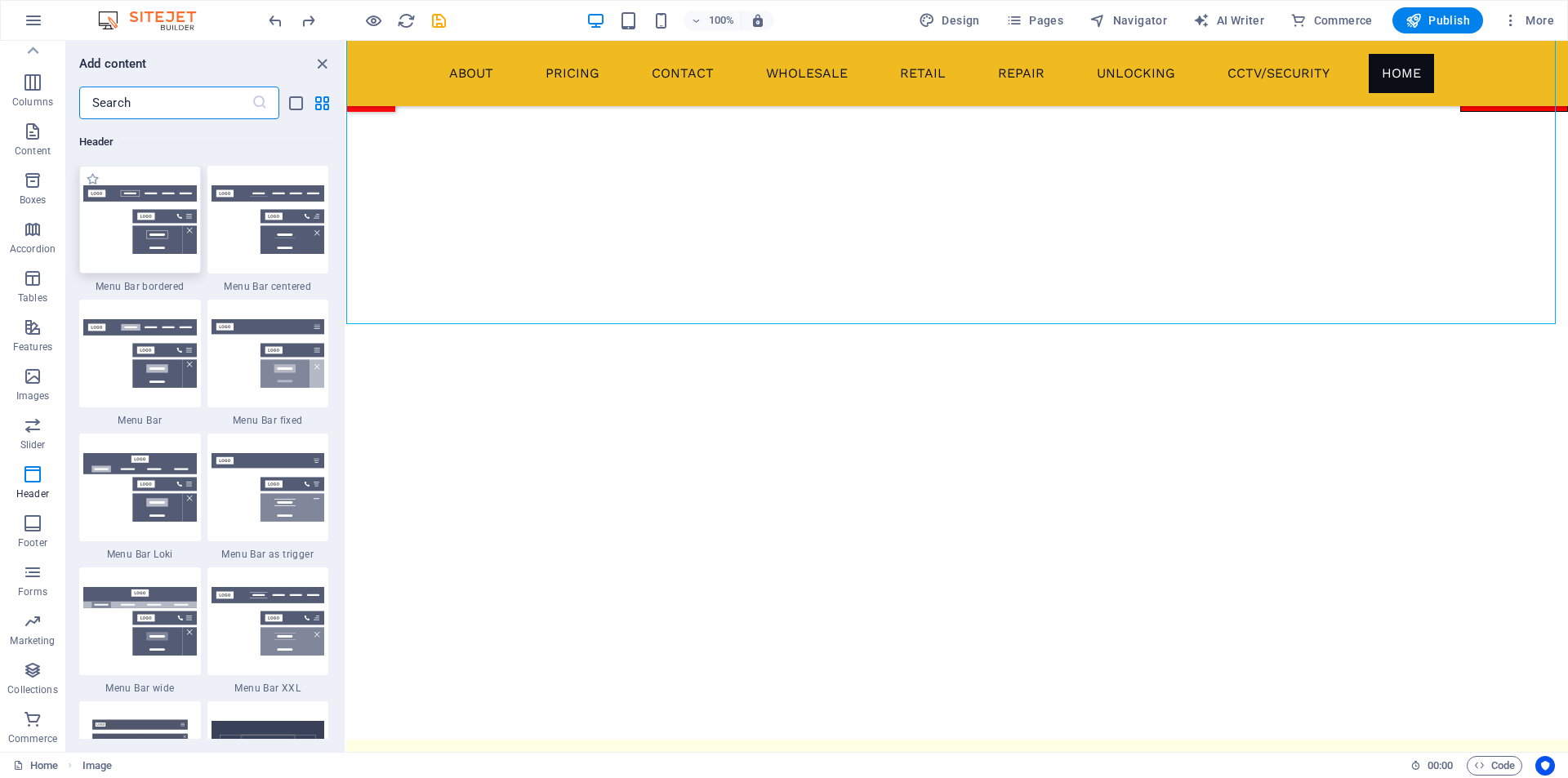
click at [103, 215] on img at bounding box center [140, 219] width 114 height 68
click at [347, 215] on div "Drag here to replace the existing content. Press “Ctrl” if you want to create a…" at bounding box center [957, 396] width 1221 height 711
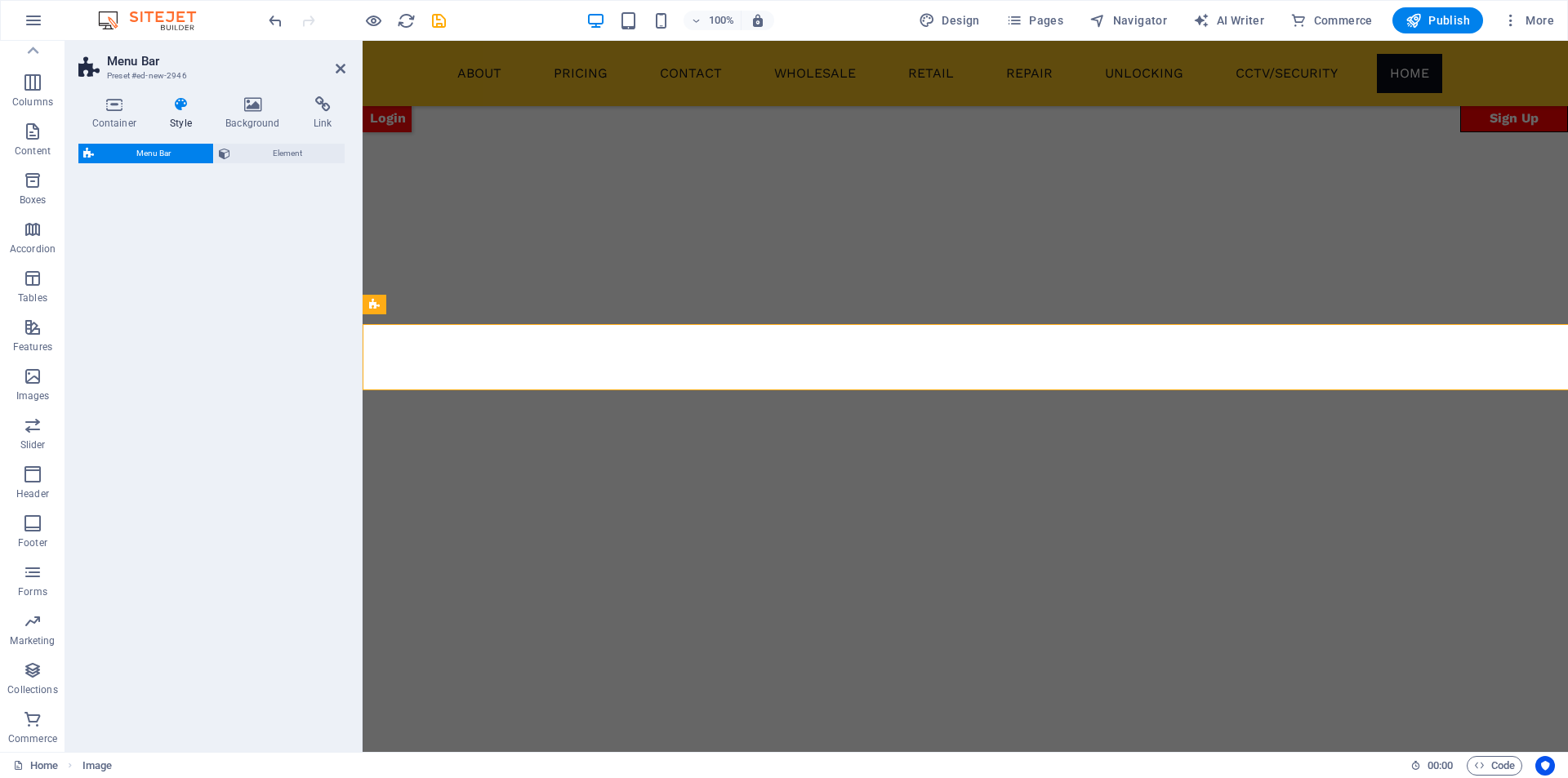
scroll to position [1782, 0]
select select "rem"
select select "preset-menu-v2-border"
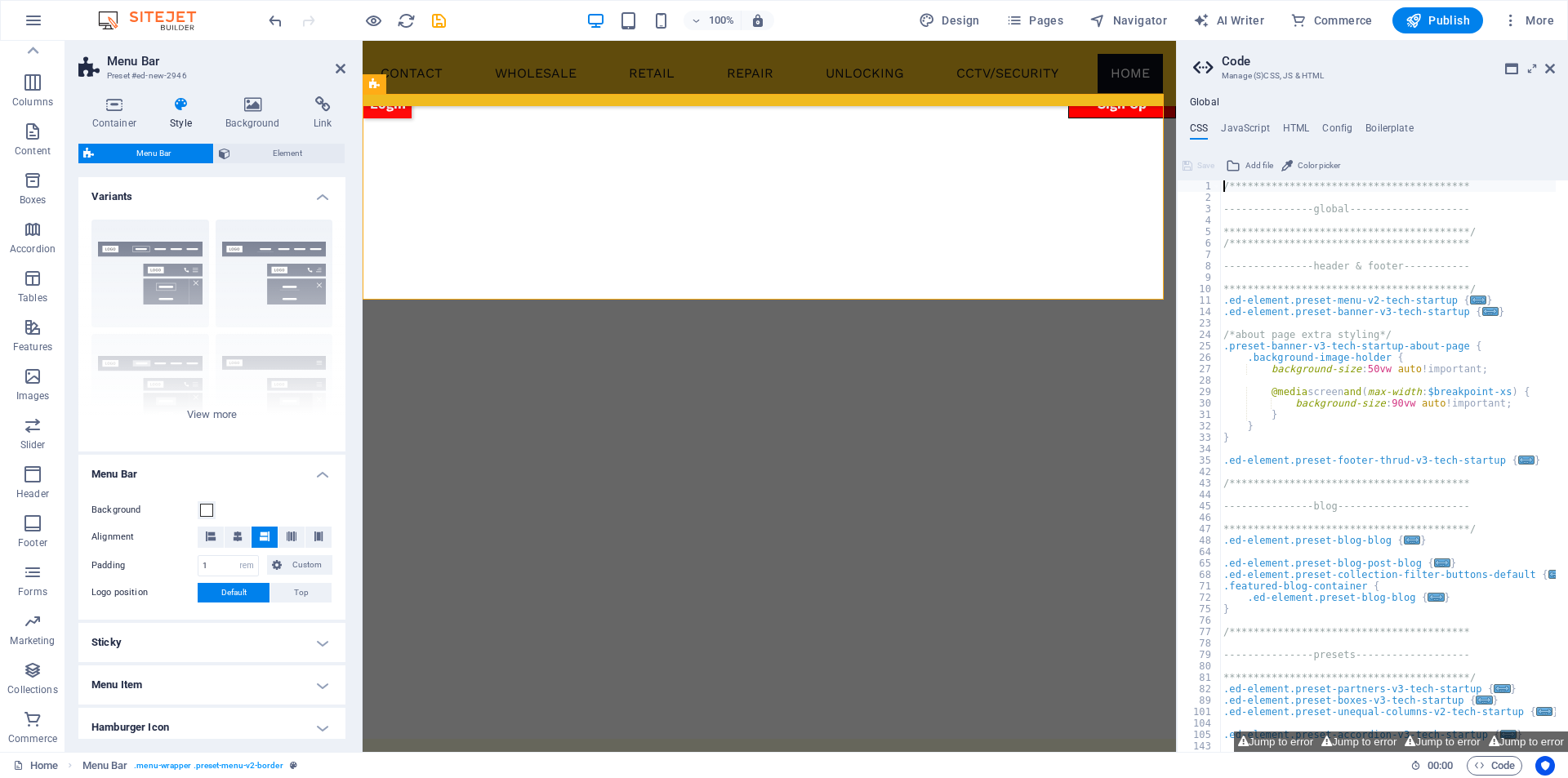
scroll to position [1619, 0]
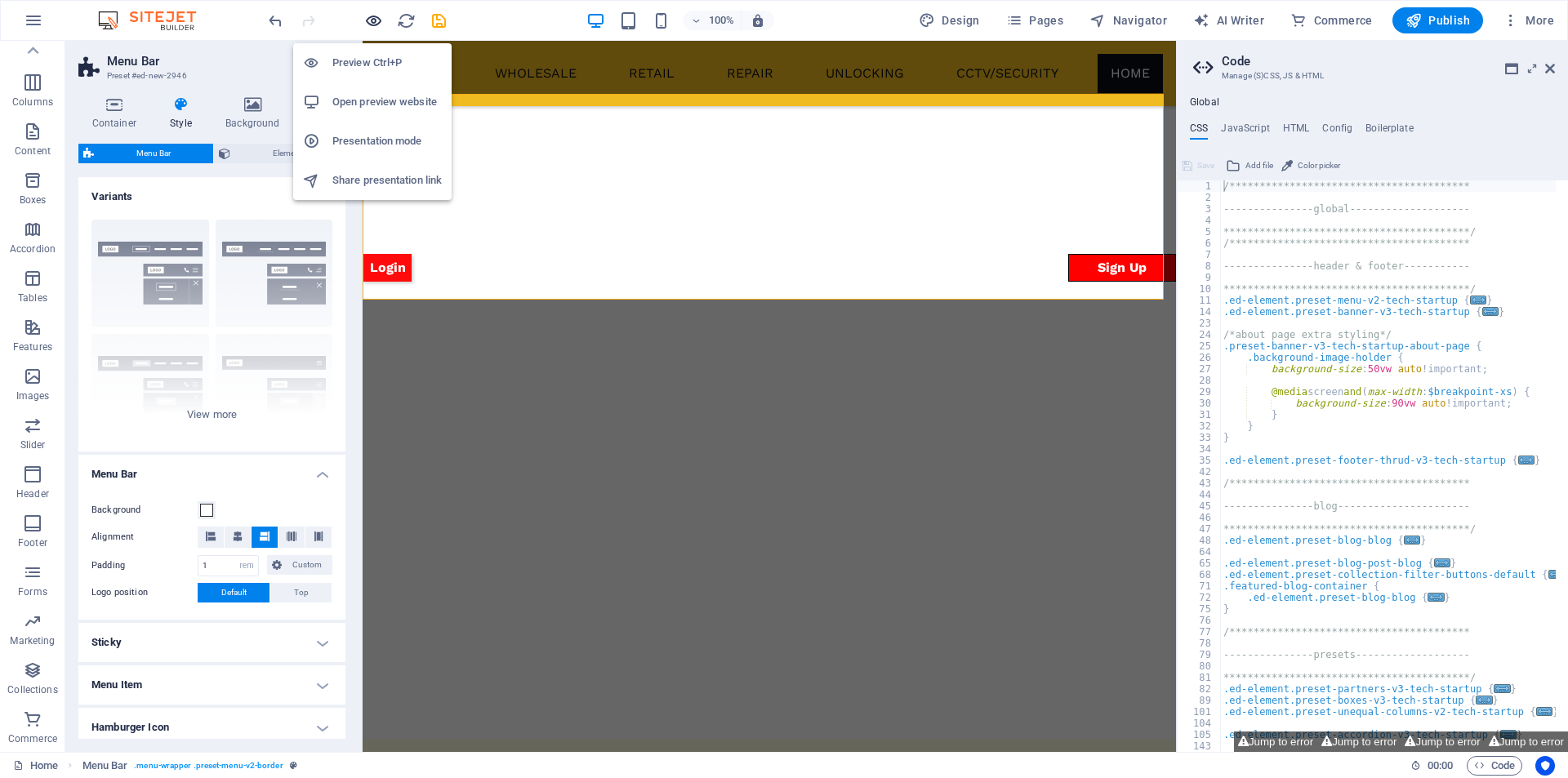
click at [370, 21] on icon "button" at bounding box center [373, 21] width 19 height 19
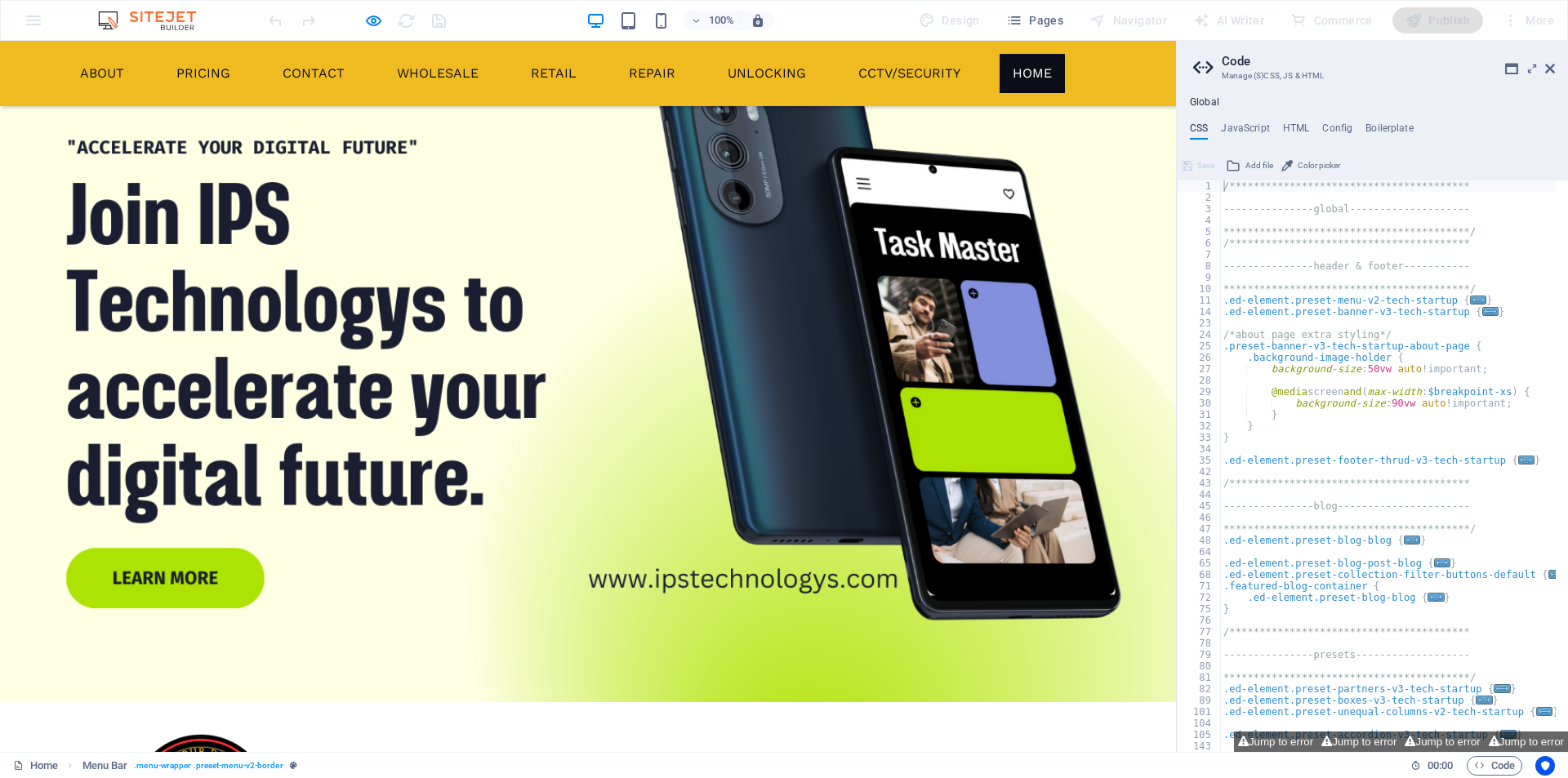
scroll to position [2314, 0]
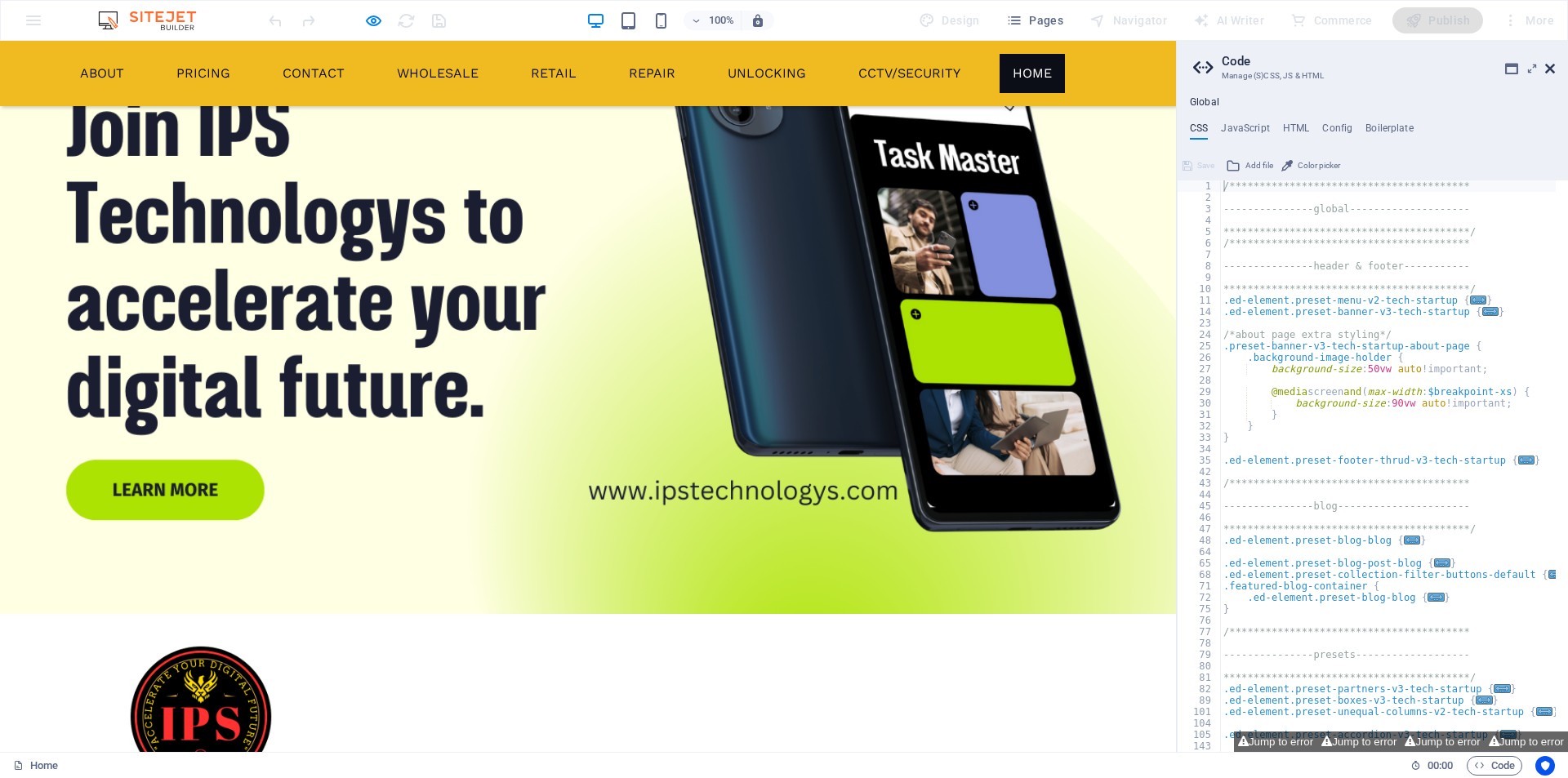
click at [1554, 70] on icon at bounding box center [1550, 68] width 10 height 13
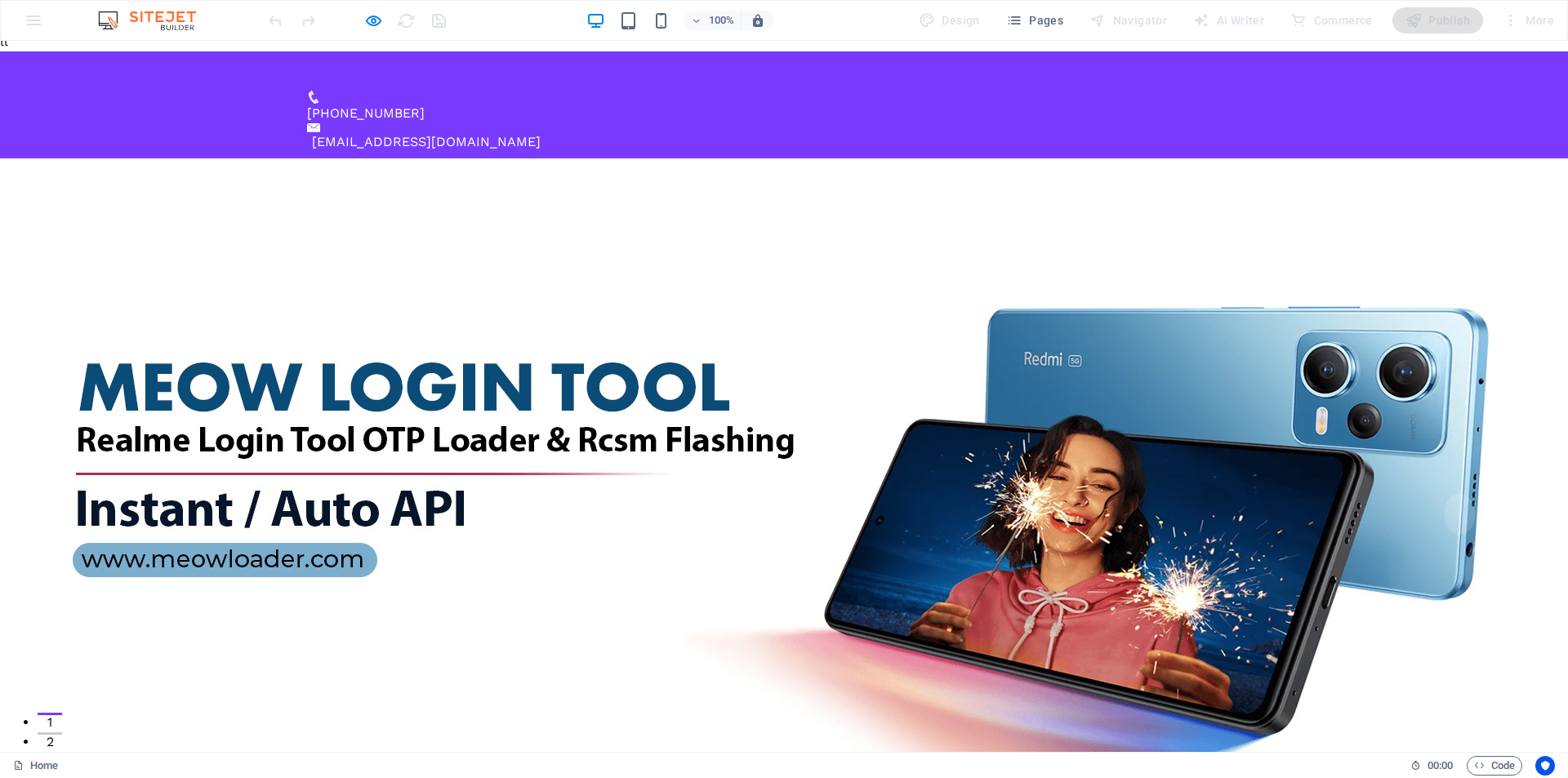
scroll to position [0, 0]
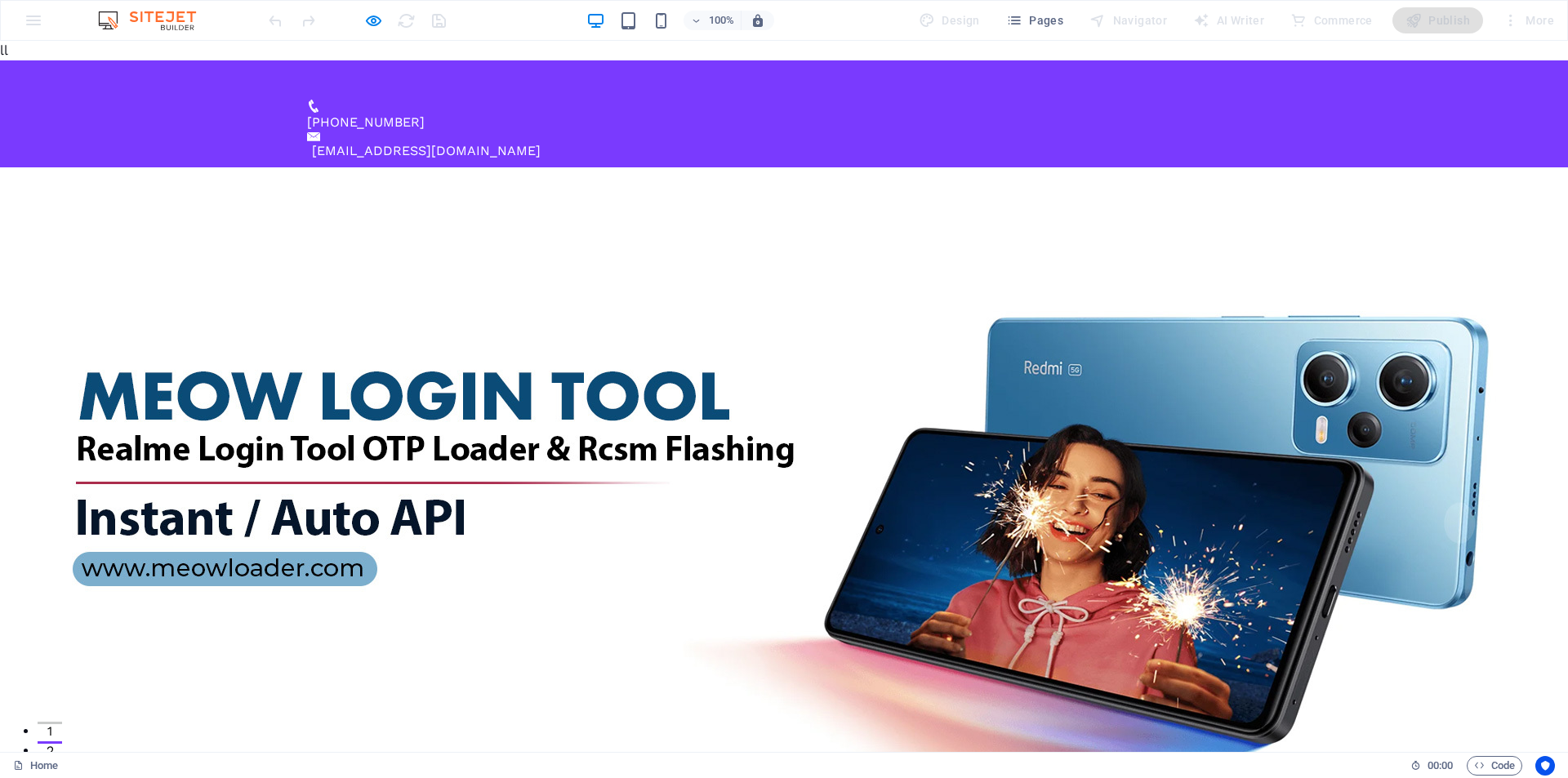
click at [777, 200] on div at bounding box center [784, 488] width 1568 height 640
click at [980, 167] on div at bounding box center [784, 488] width 1568 height 640
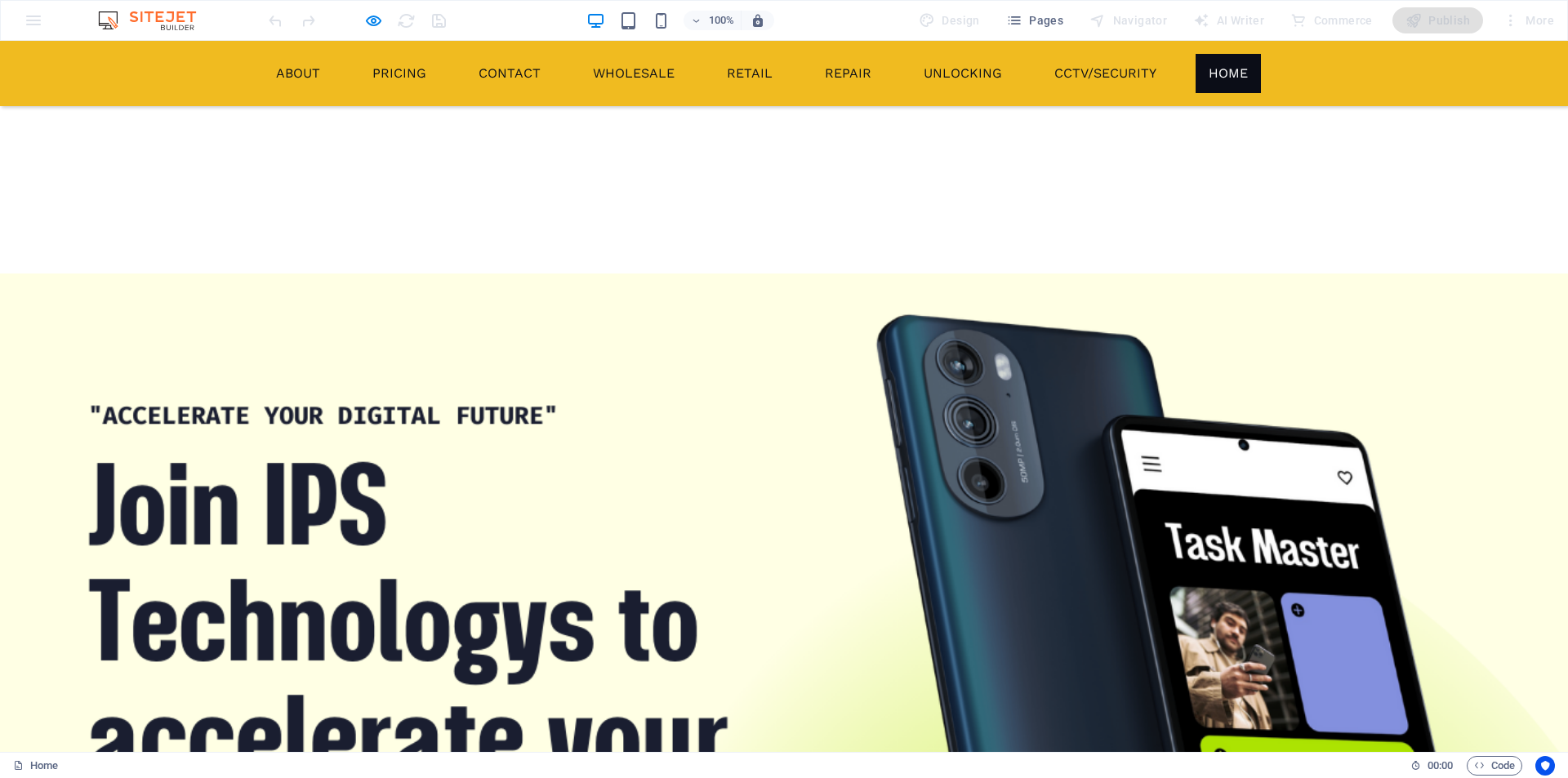
scroll to position [1905, 0]
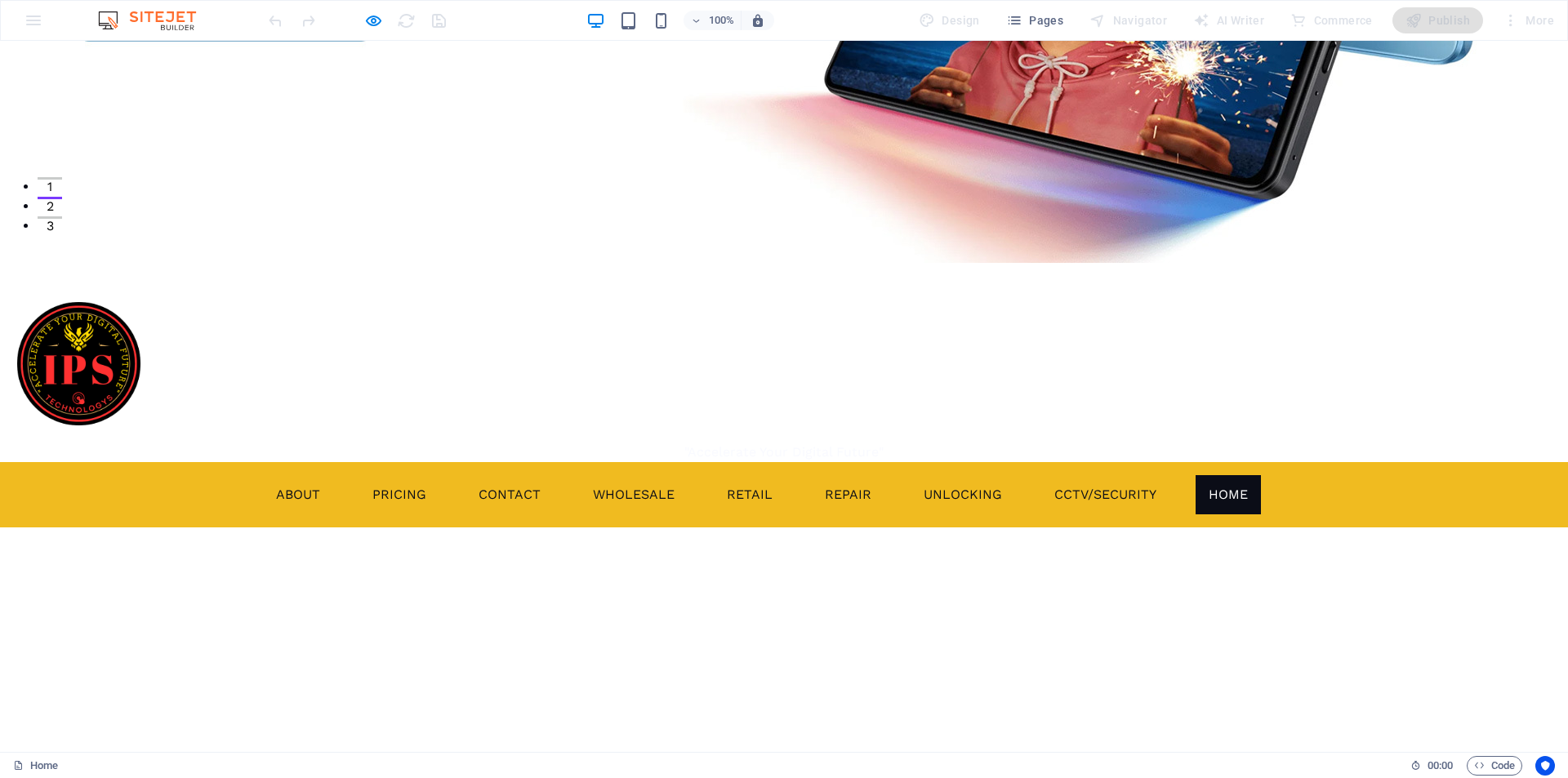
scroll to position [0, 0]
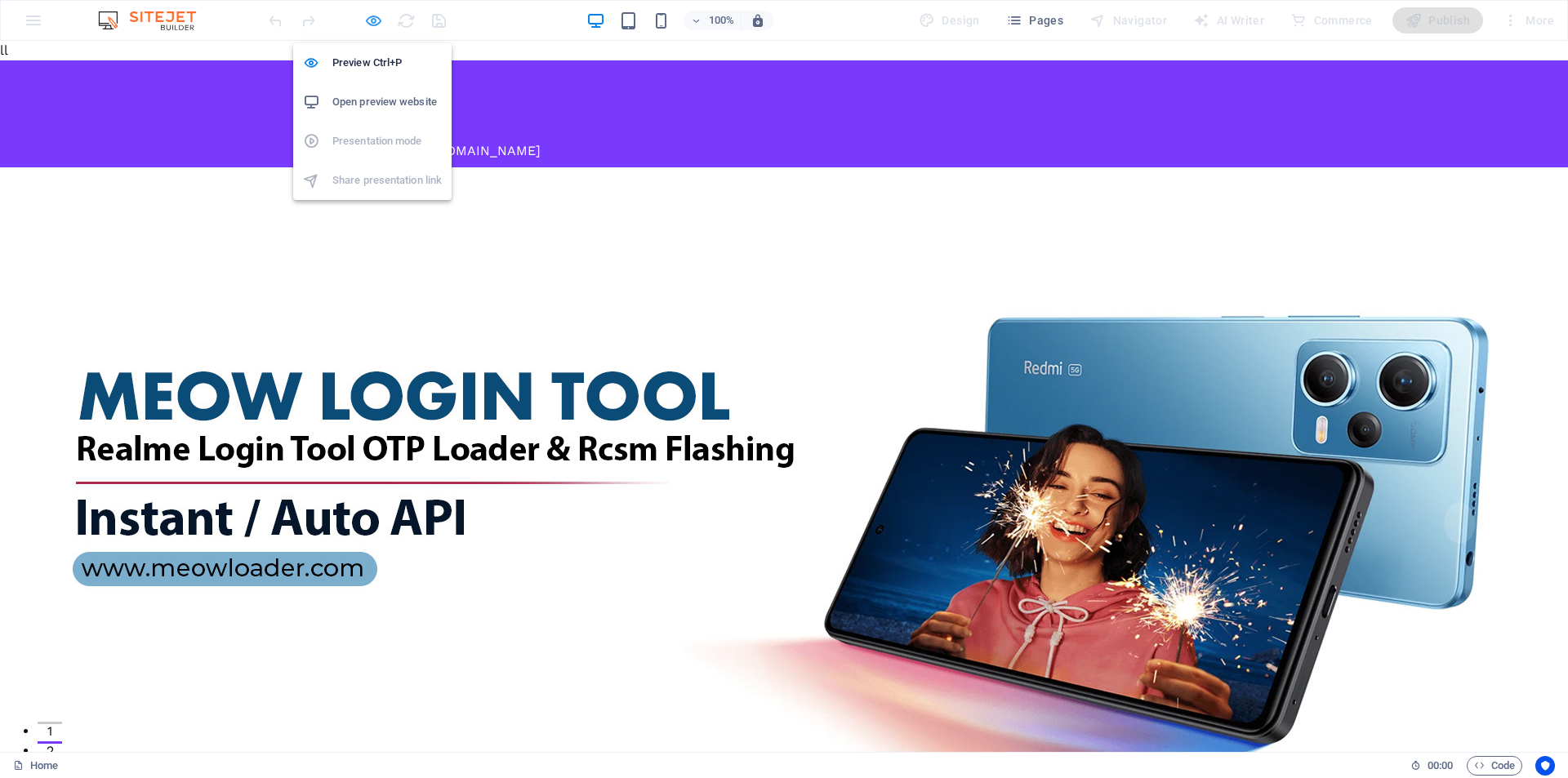
click at [370, 23] on icon "button" at bounding box center [373, 21] width 19 height 19
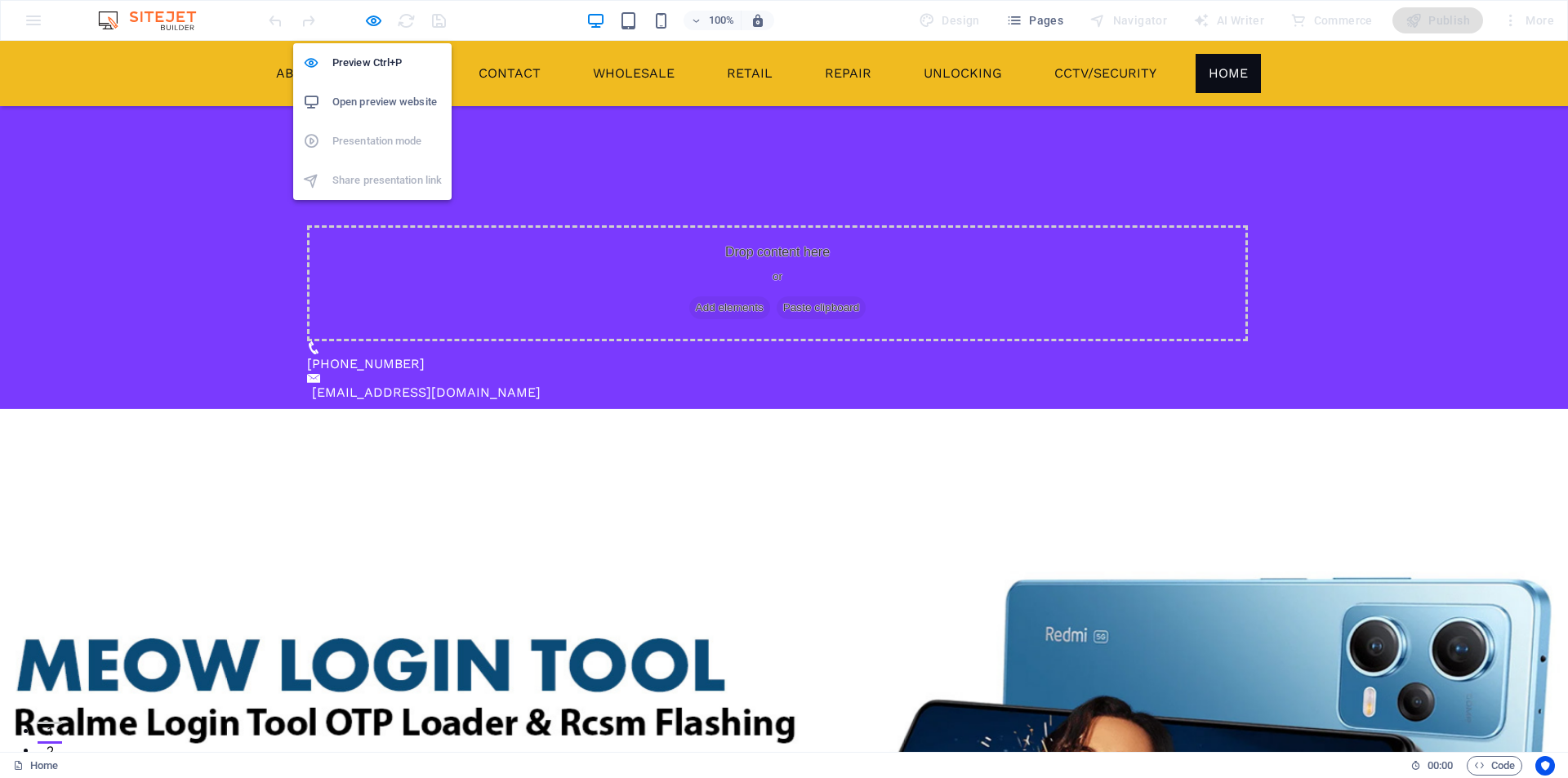
select select "rem"
select select "preset-menu-v2-border"
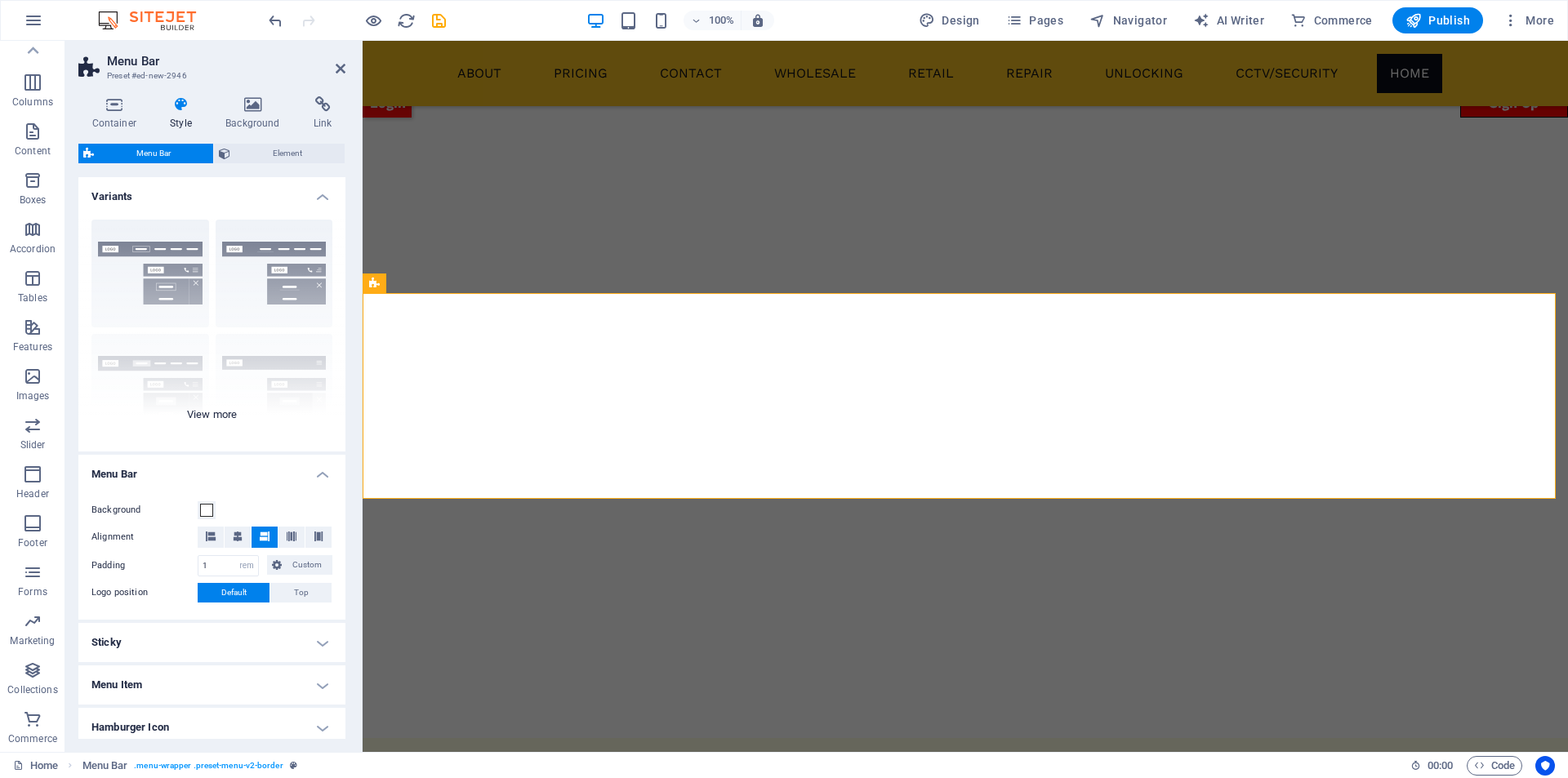
click at [212, 413] on div "Border Centered Default Fixed Loki Trigger Wide XXL" at bounding box center [212, 328] width 267 height 245
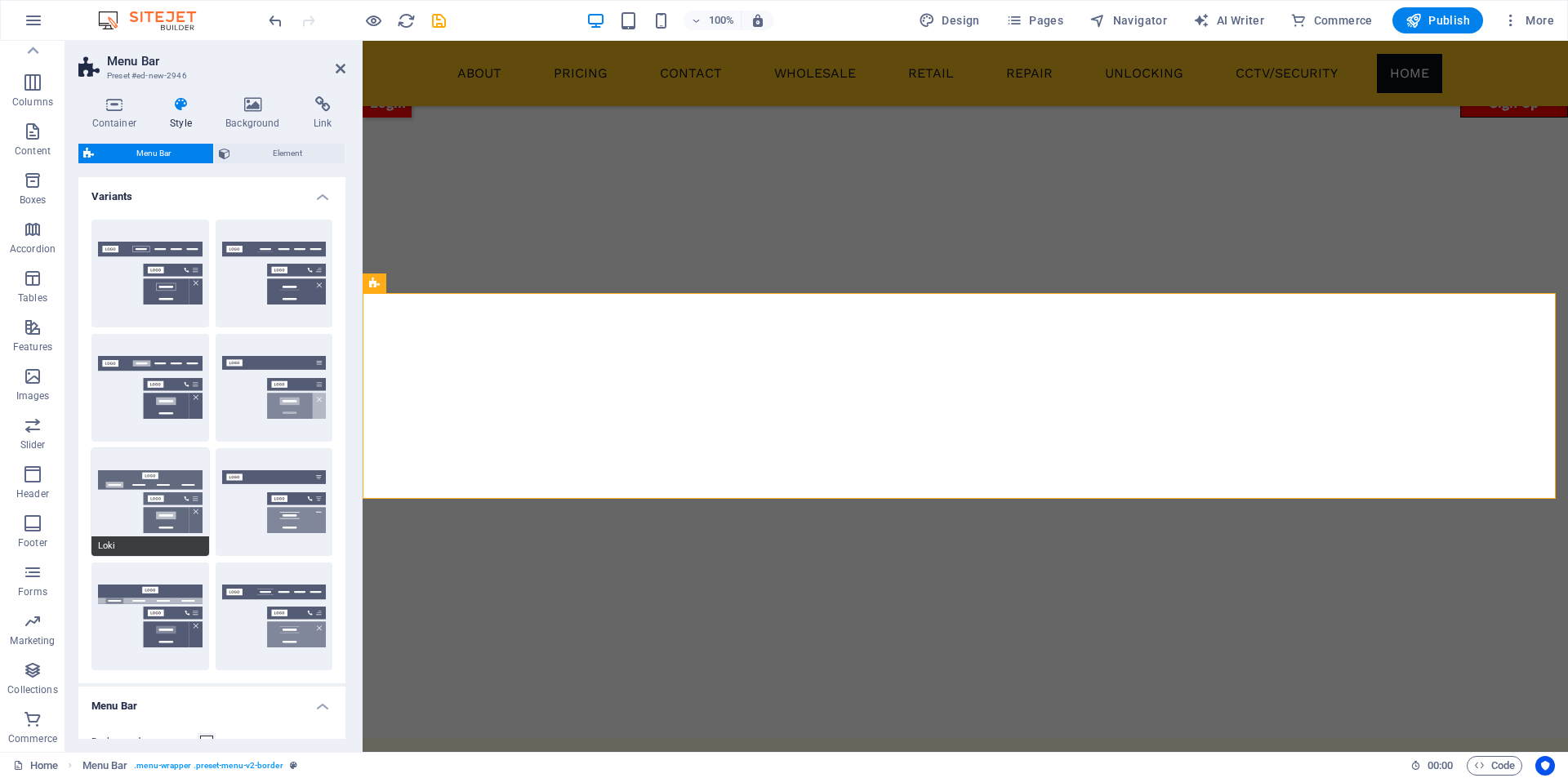
click at [155, 493] on button "Loki" at bounding box center [150, 502] width 117 height 108
type input "0"
select select "DISABLED_OPTION_VALUE"
type input "2"
type input "1"
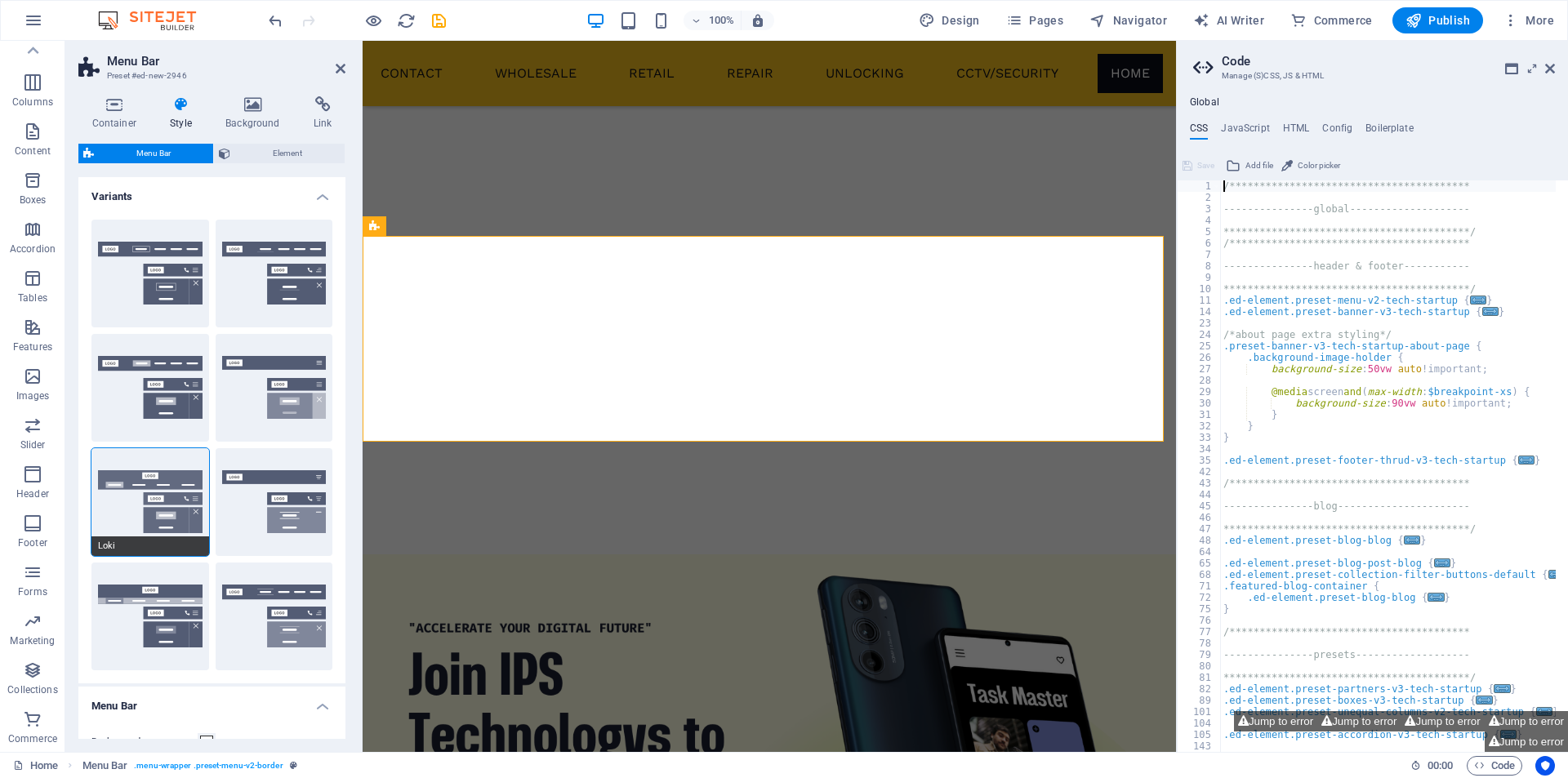
scroll to position [1640, 0]
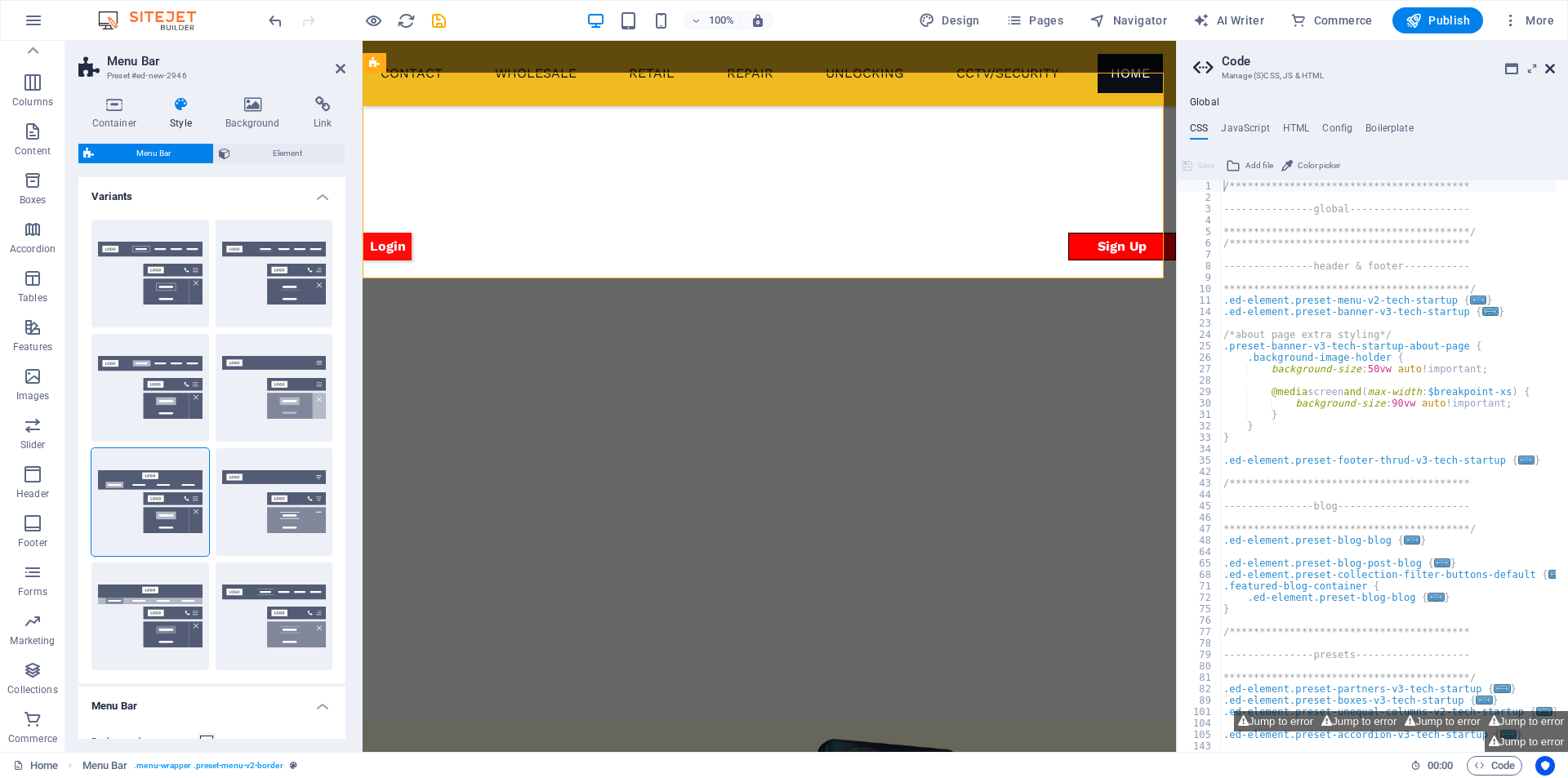
drag, startPoint x: 1550, startPoint y: 69, endPoint x: 1187, endPoint y: 31, distance: 365.0
click at [1550, 69] on icon at bounding box center [1550, 68] width 10 height 13
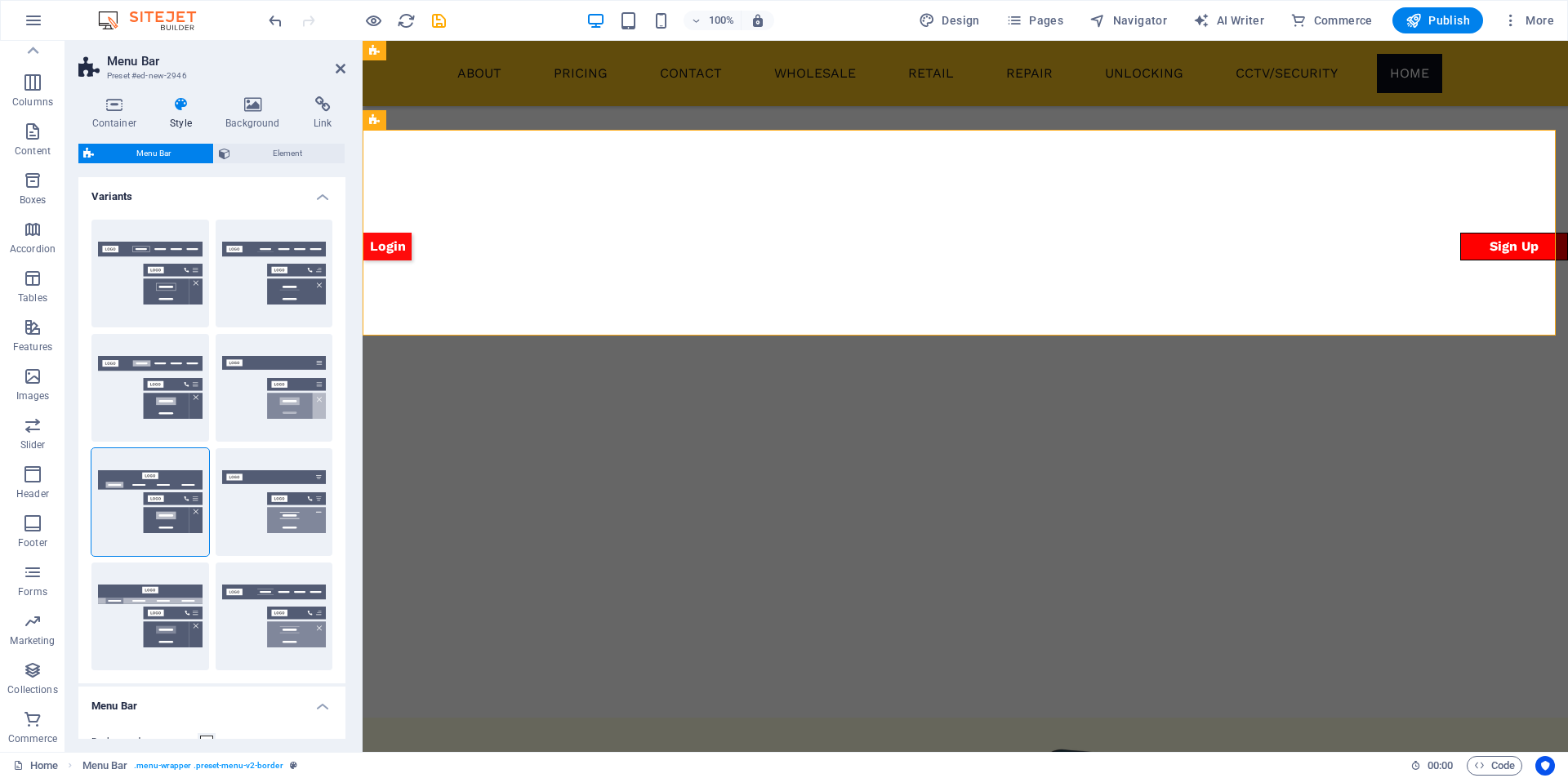
scroll to position [1804, 0]
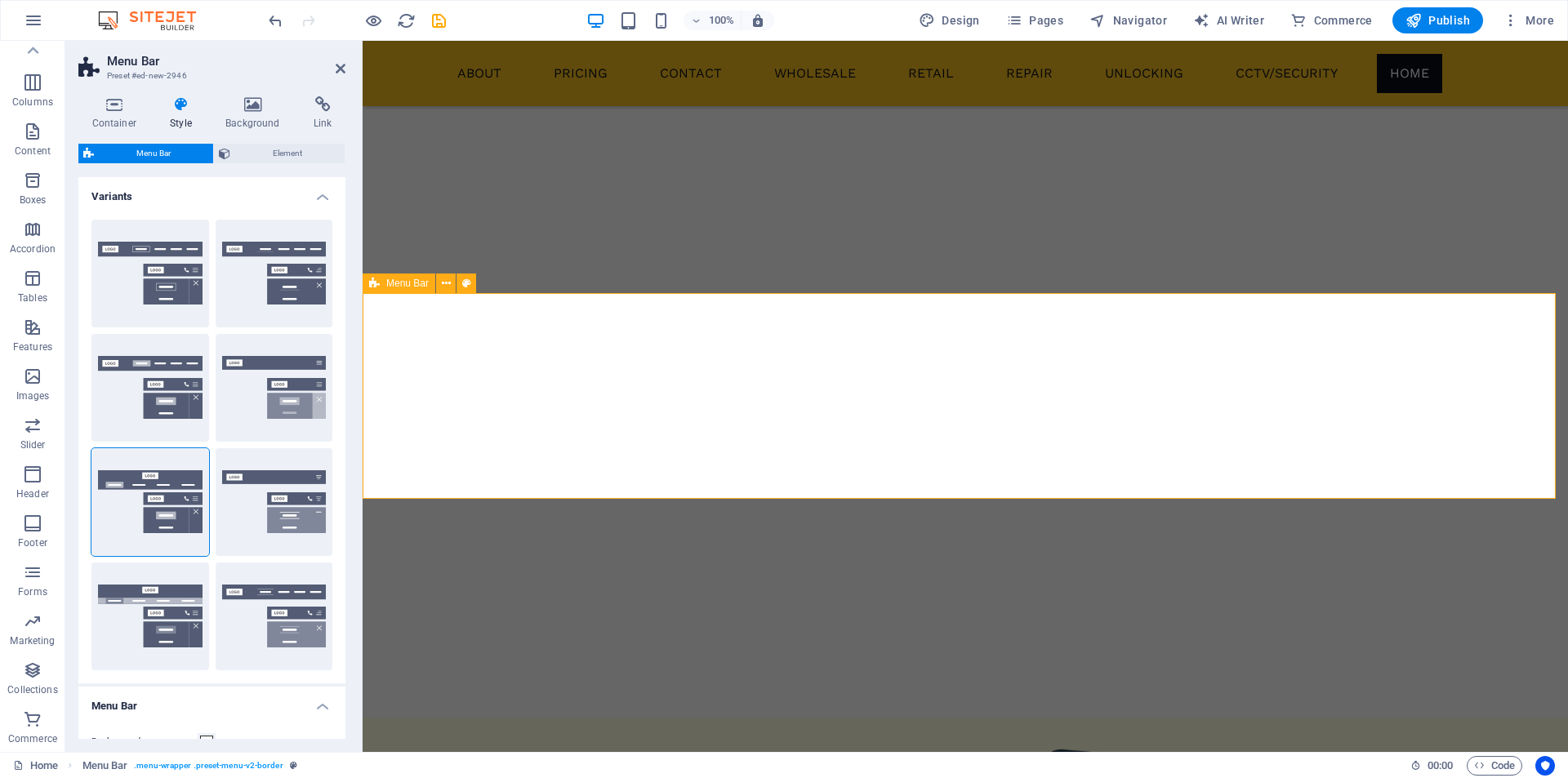
click at [150, 625] on button "Wide" at bounding box center [150, 616] width 117 height 108
type input "0"
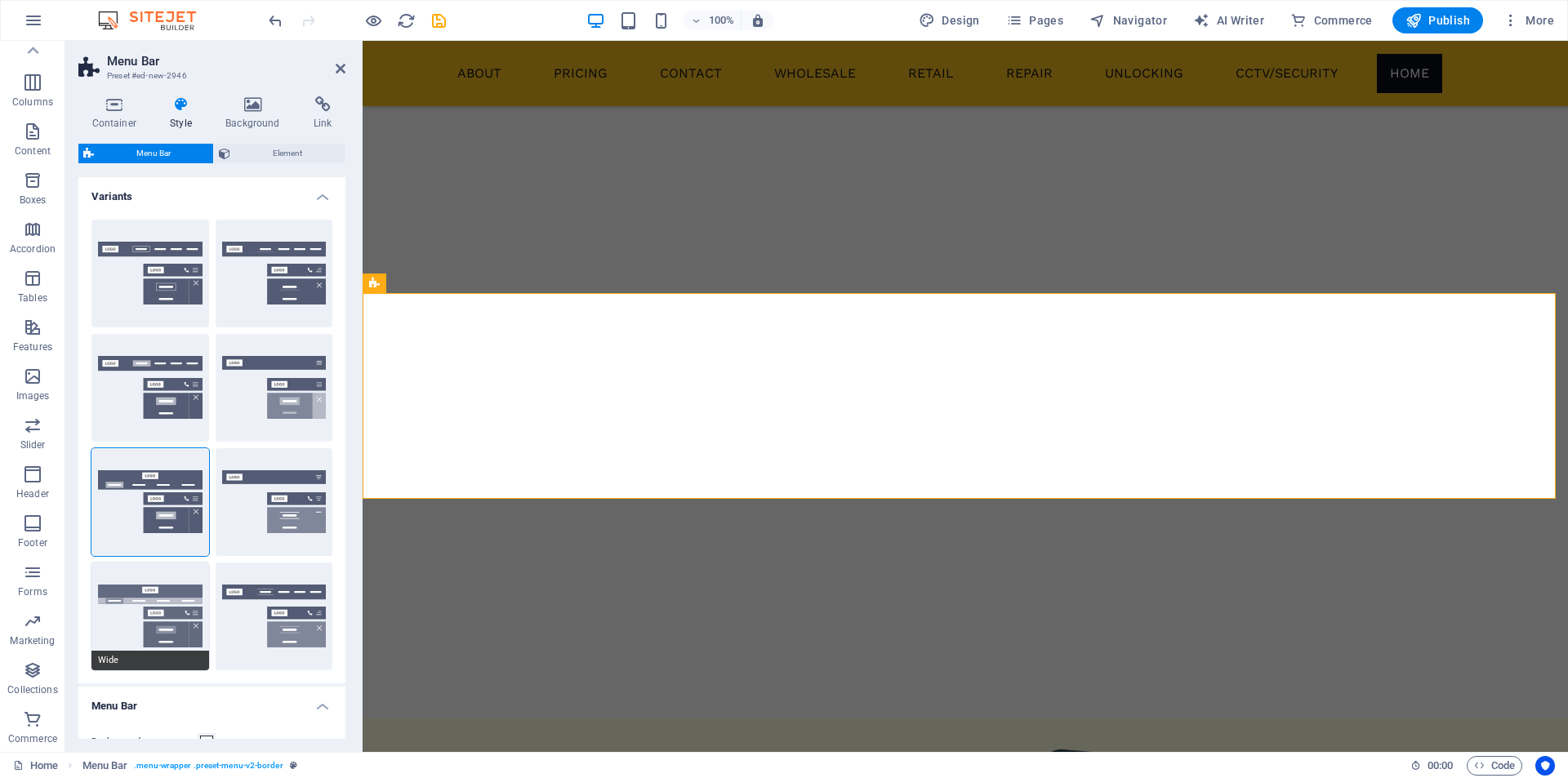
type input "2"
select select "rem"
type input "2"
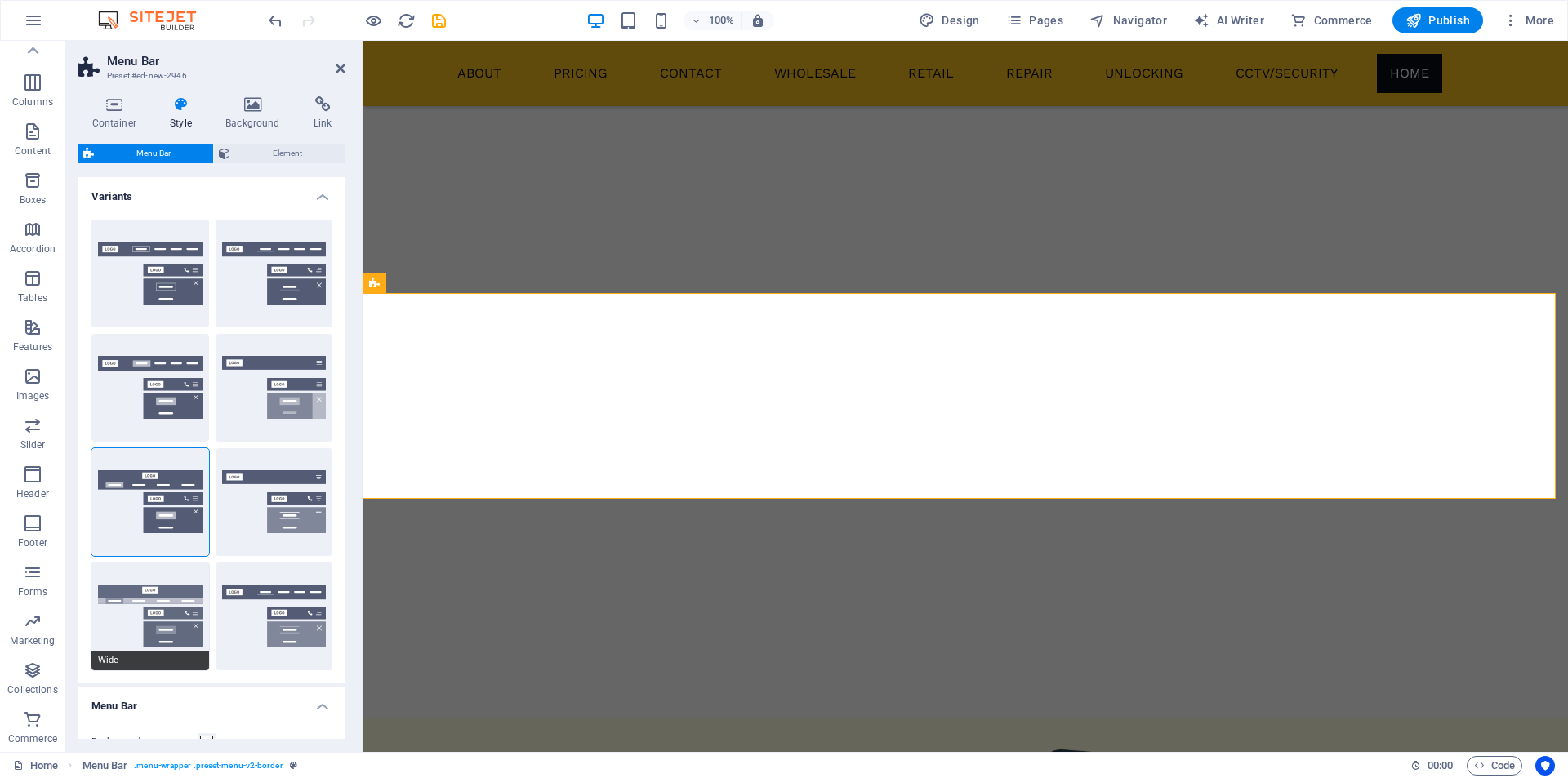
type input "2"
type input "0"
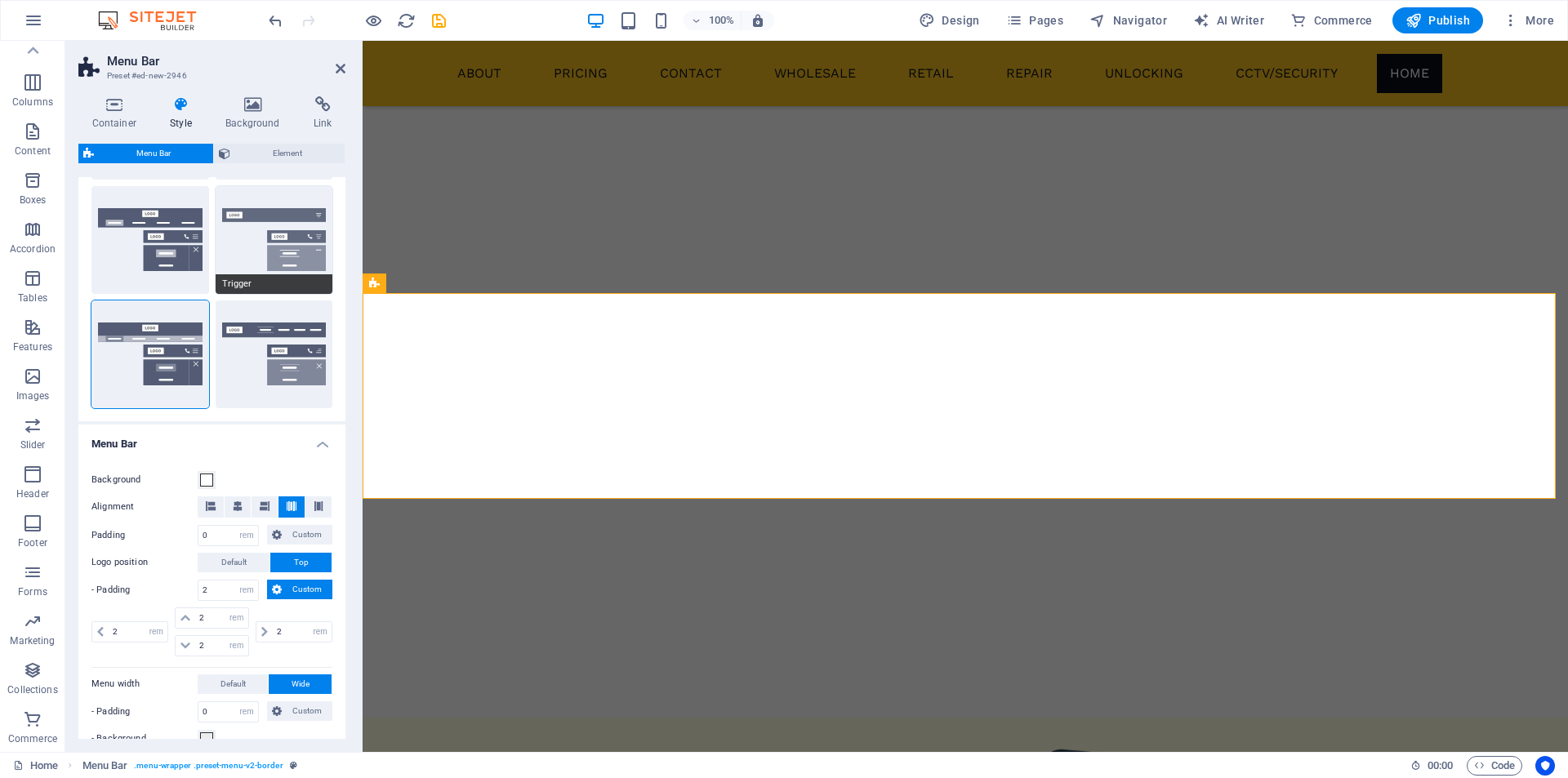
scroll to position [272, 0]
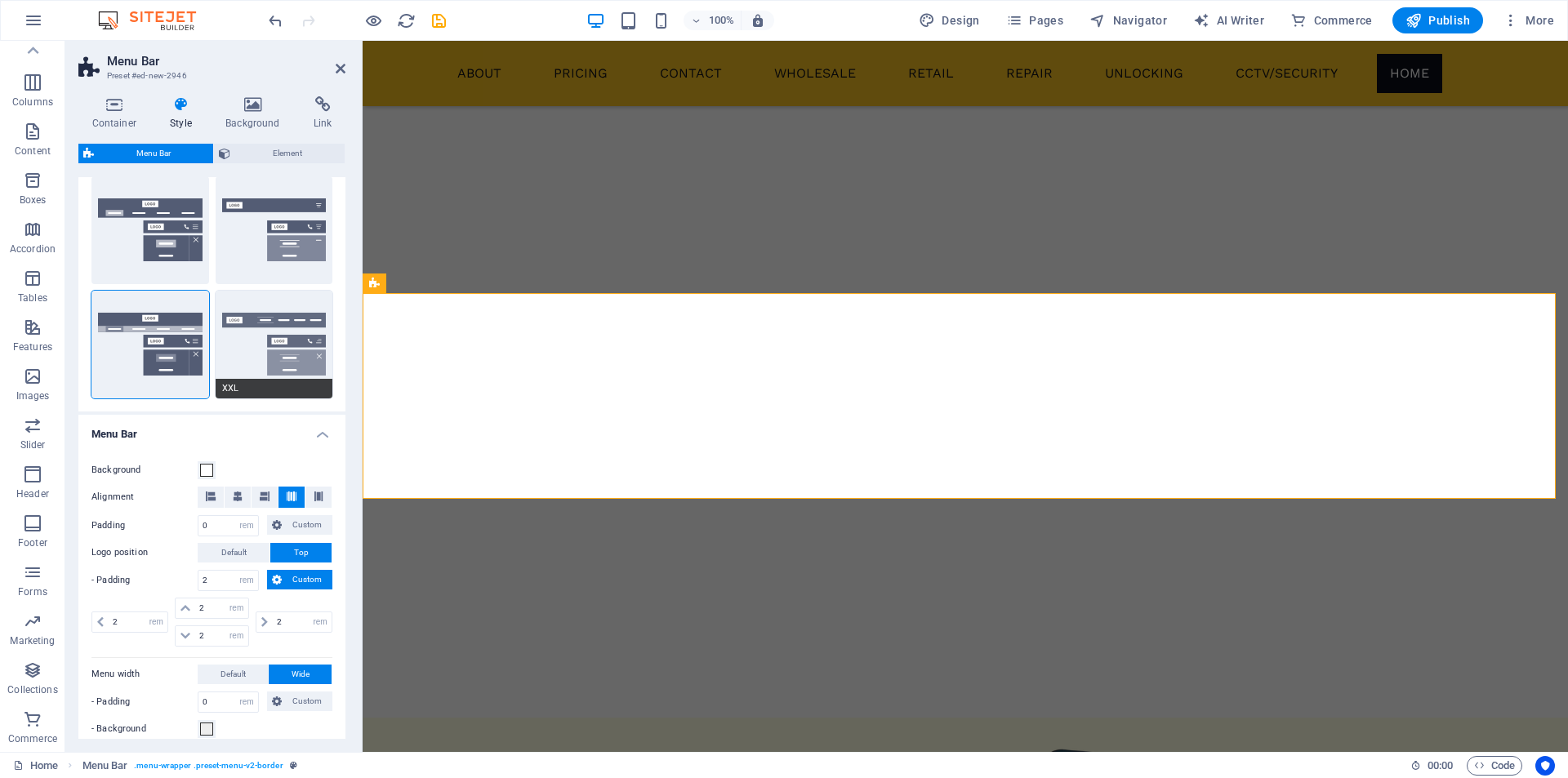
click at [263, 340] on button "XXL" at bounding box center [274, 344] width 117 height 108
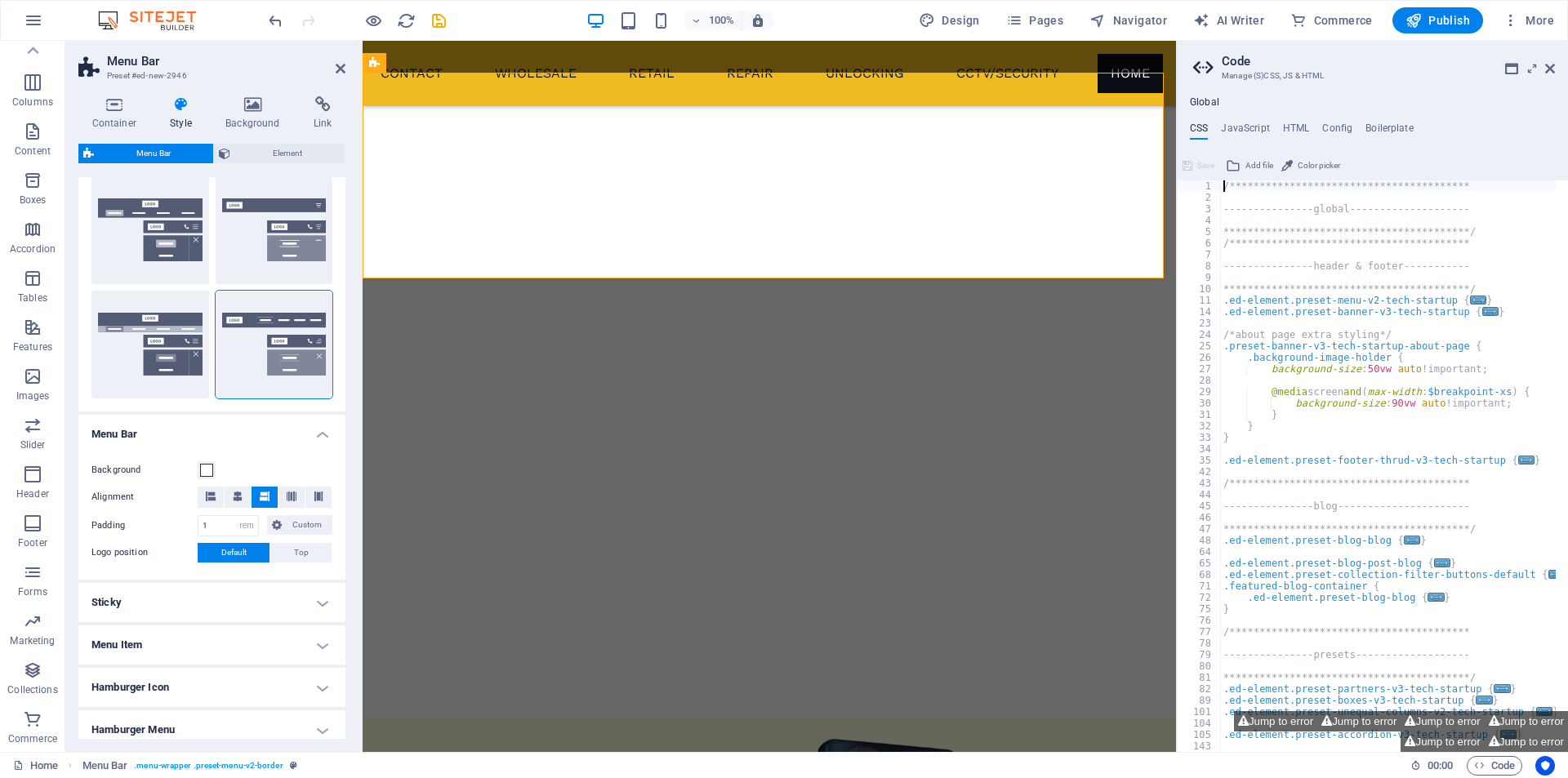
scroll to position [1640, 0]
click at [1556, 68] on aside "**********" at bounding box center [1372, 396] width 392 height 711
click at [1553, 68] on icon at bounding box center [1550, 68] width 10 height 13
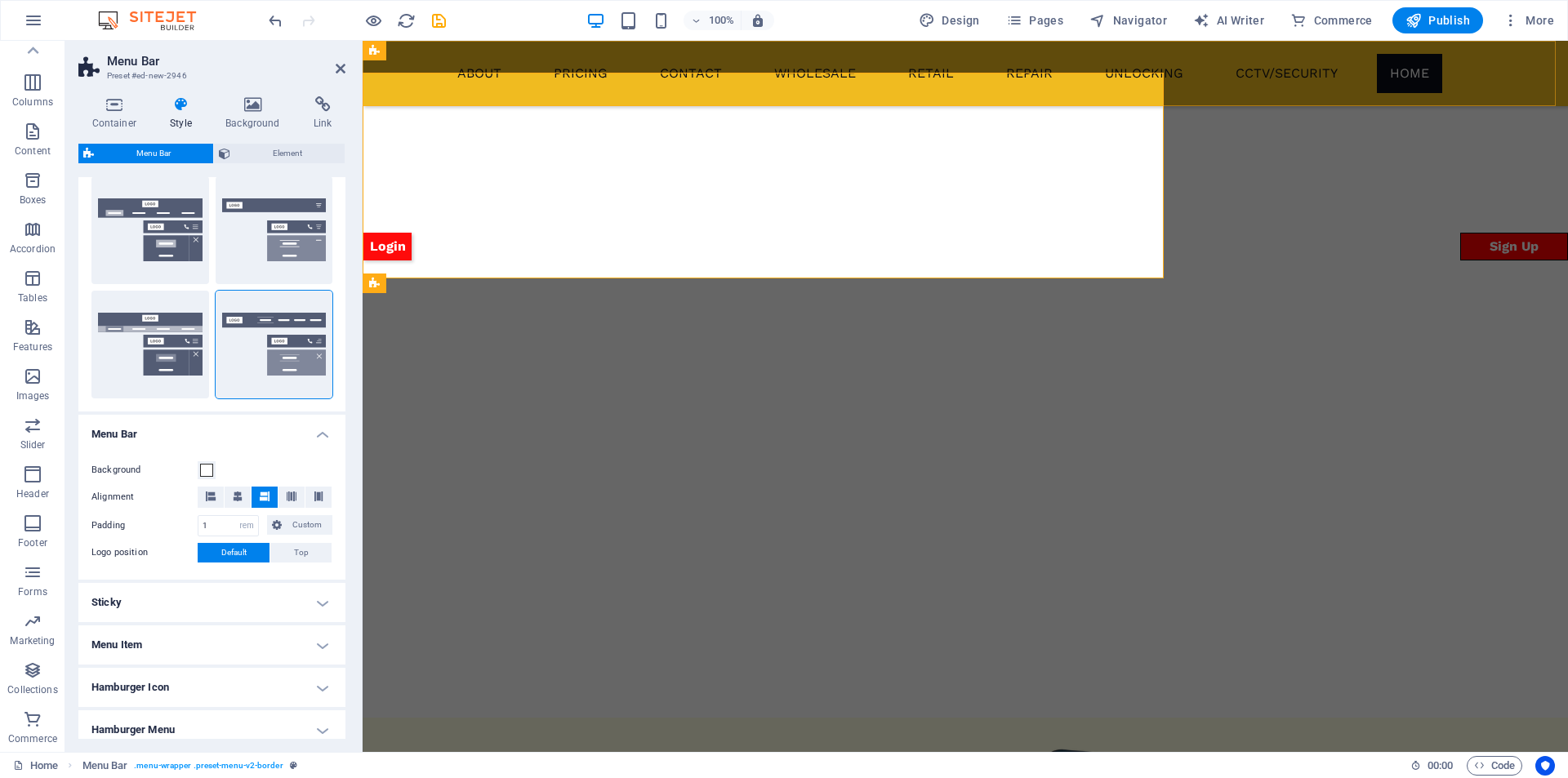
scroll to position [1804, 0]
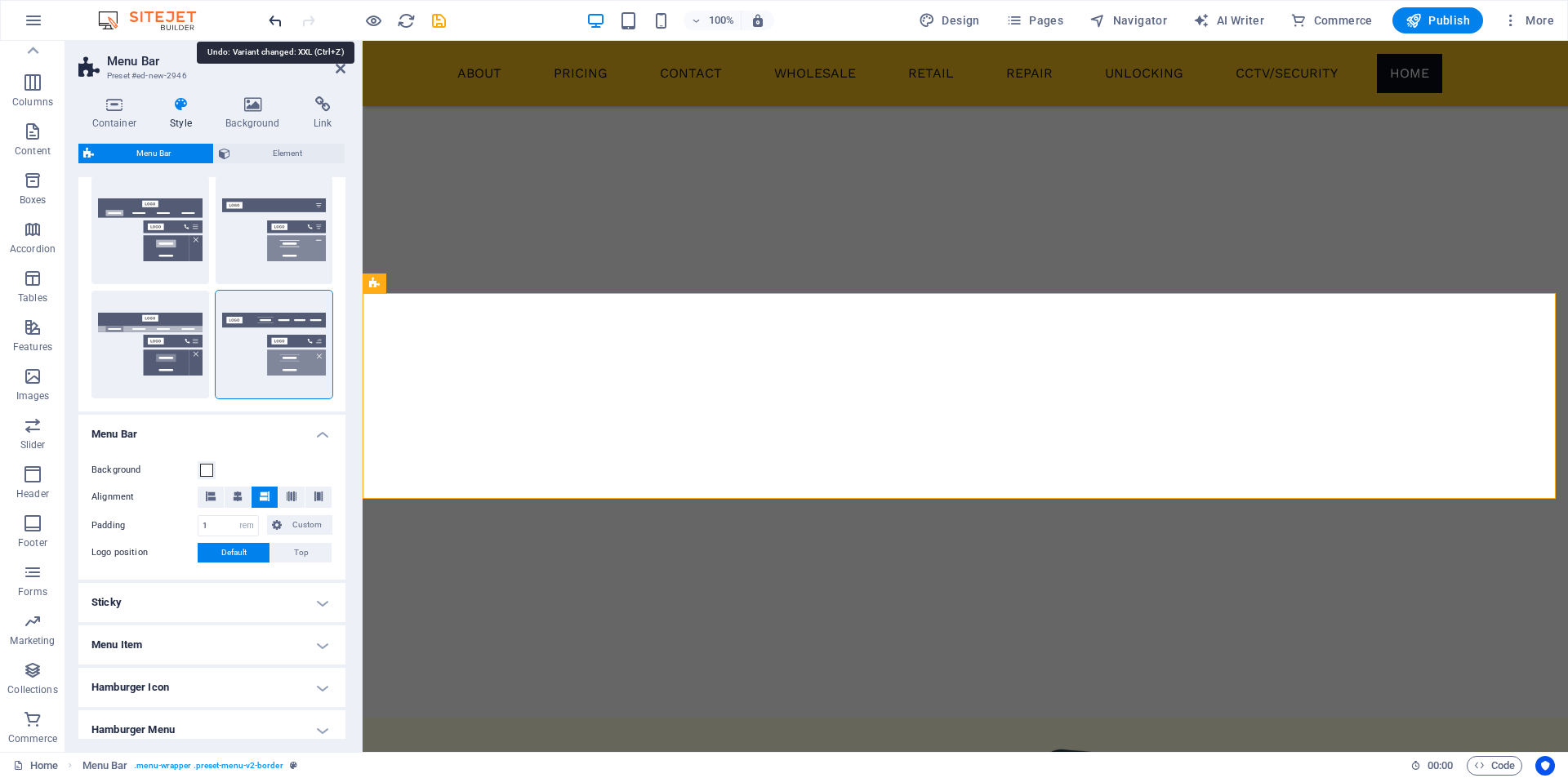
click at [270, 22] on icon "undo" at bounding box center [276, 21] width 19 height 19
type input "0"
type input "2"
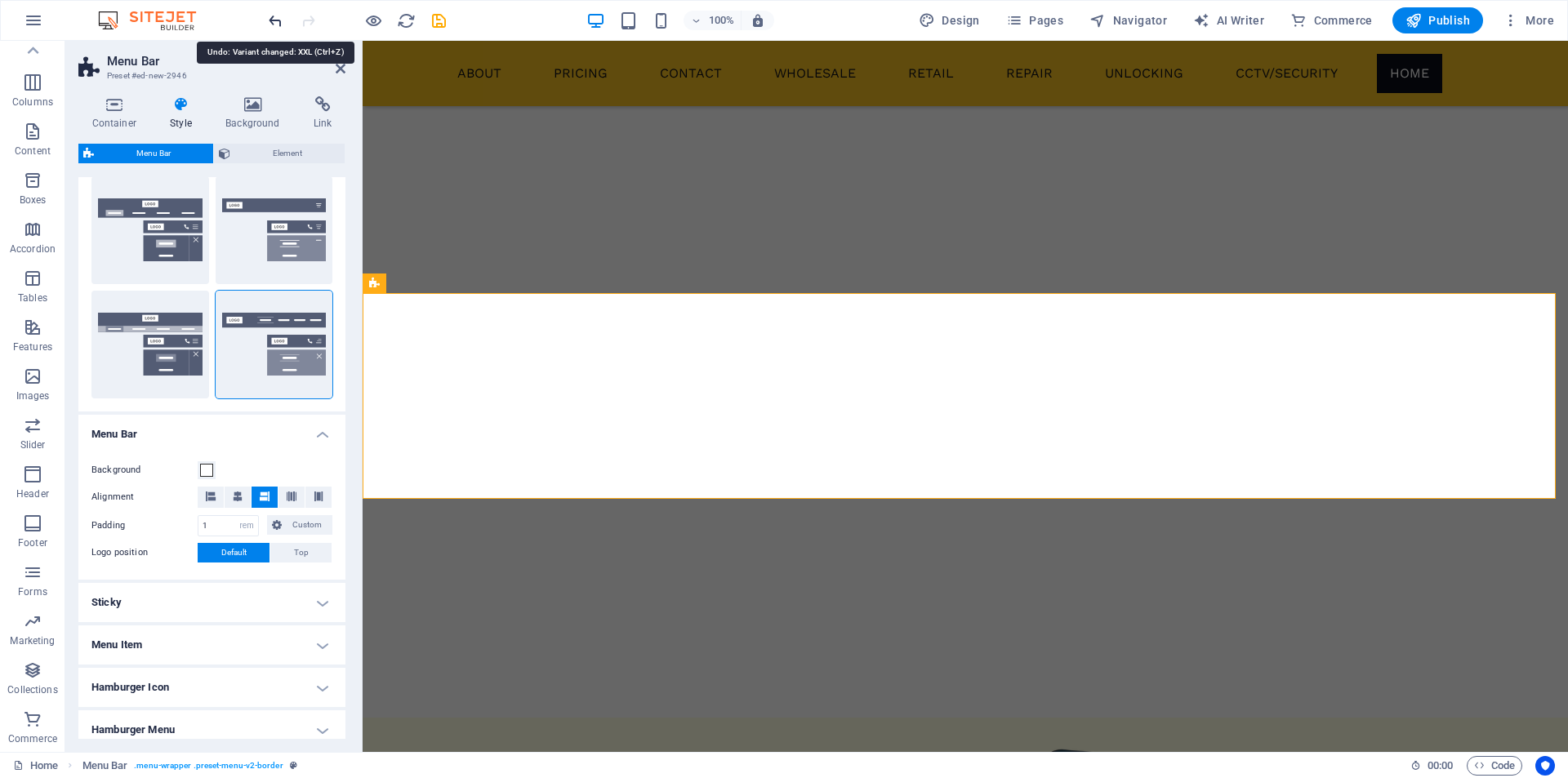
type input "2"
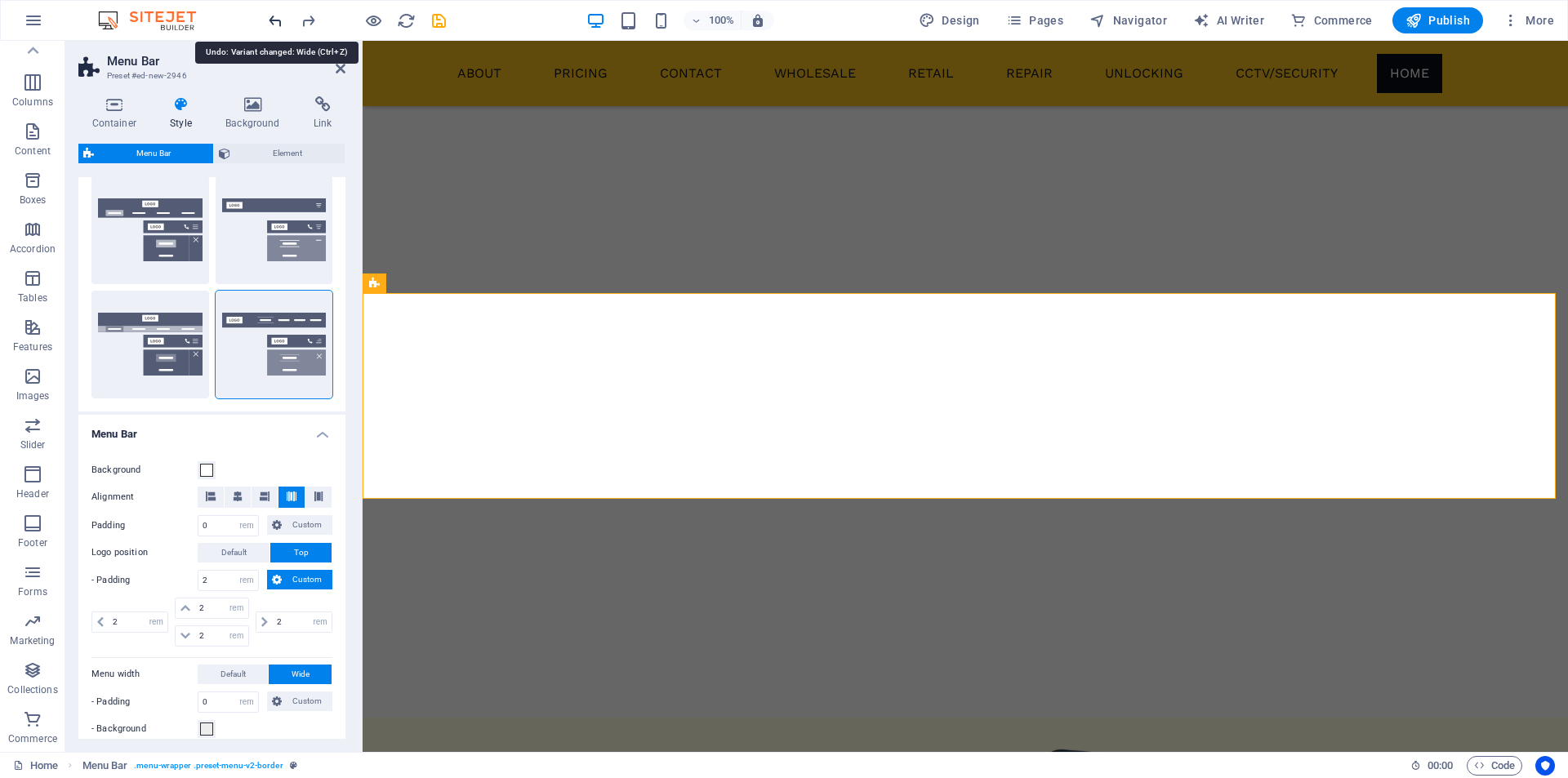
click at [273, 21] on icon "undo" at bounding box center [276, 21] width 19 height 19
select select "DISABLED_OPTION_VALUE"
type input "1"
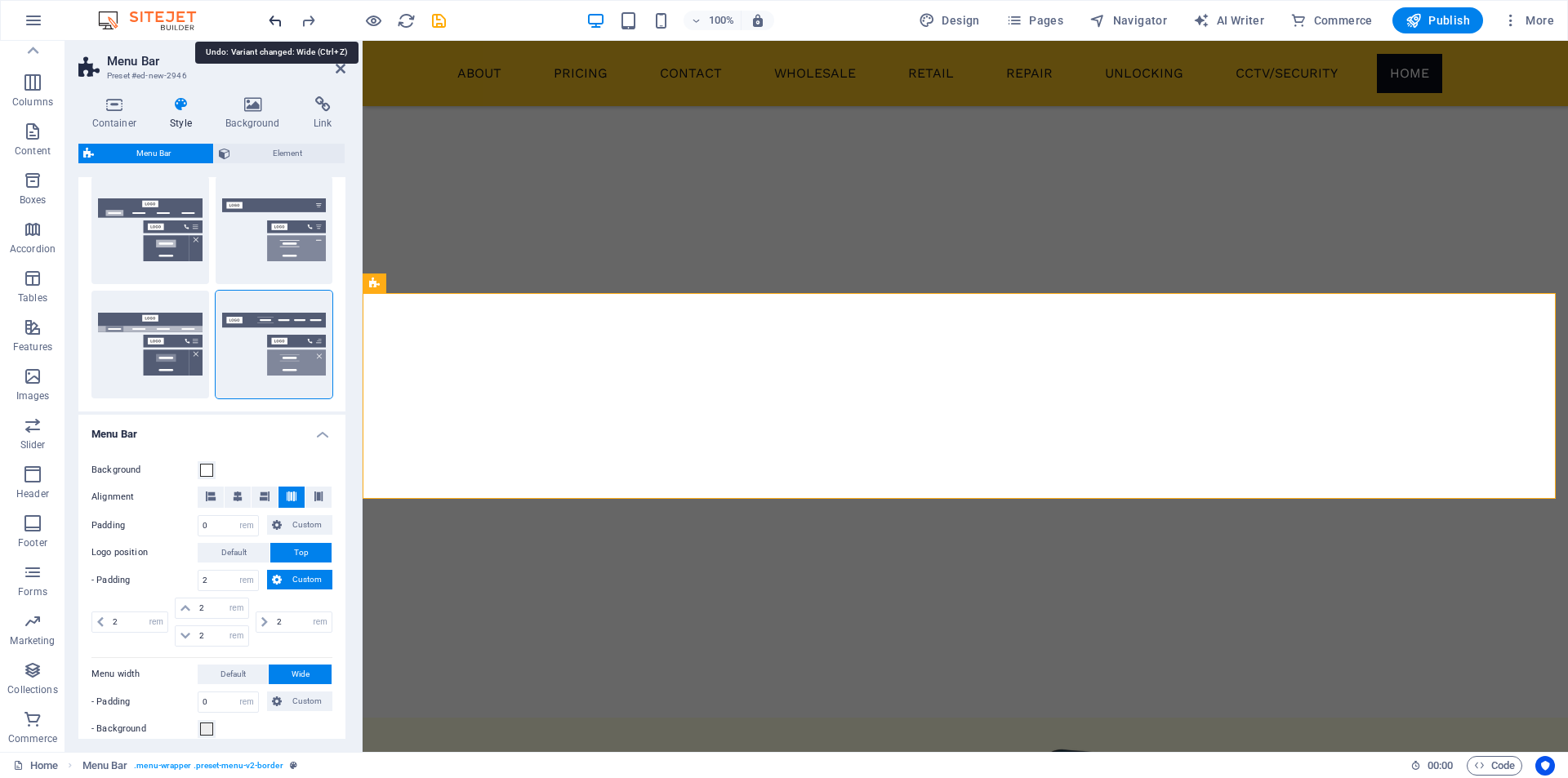
type input "1"
click at [273, 21] on icon "undo" at bounding box center [276, 21] width 19 height 19
type input "1"
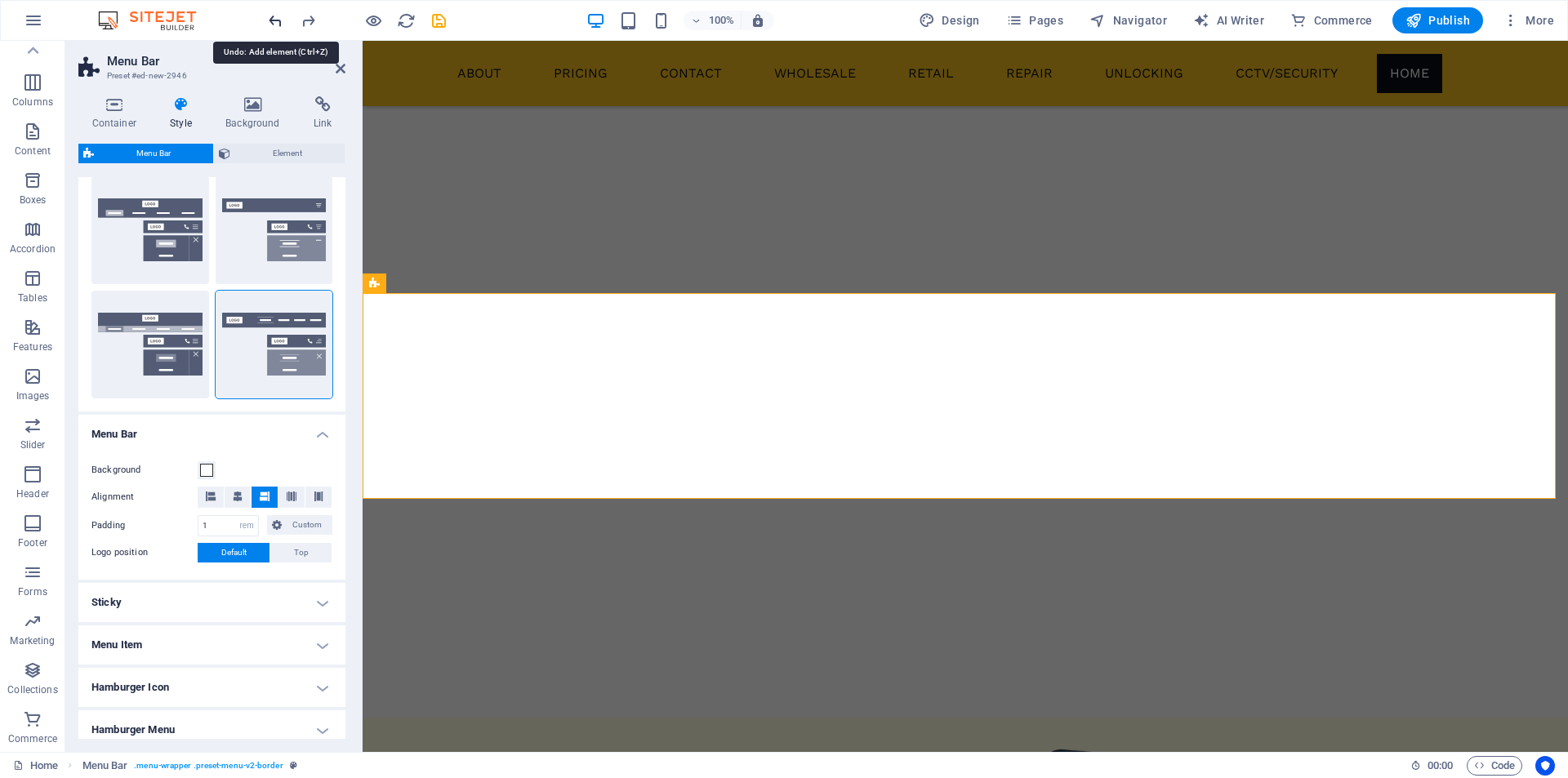
click at [273, 21] on icon "undo" at bounding box center [276, 21] width 19 height 19
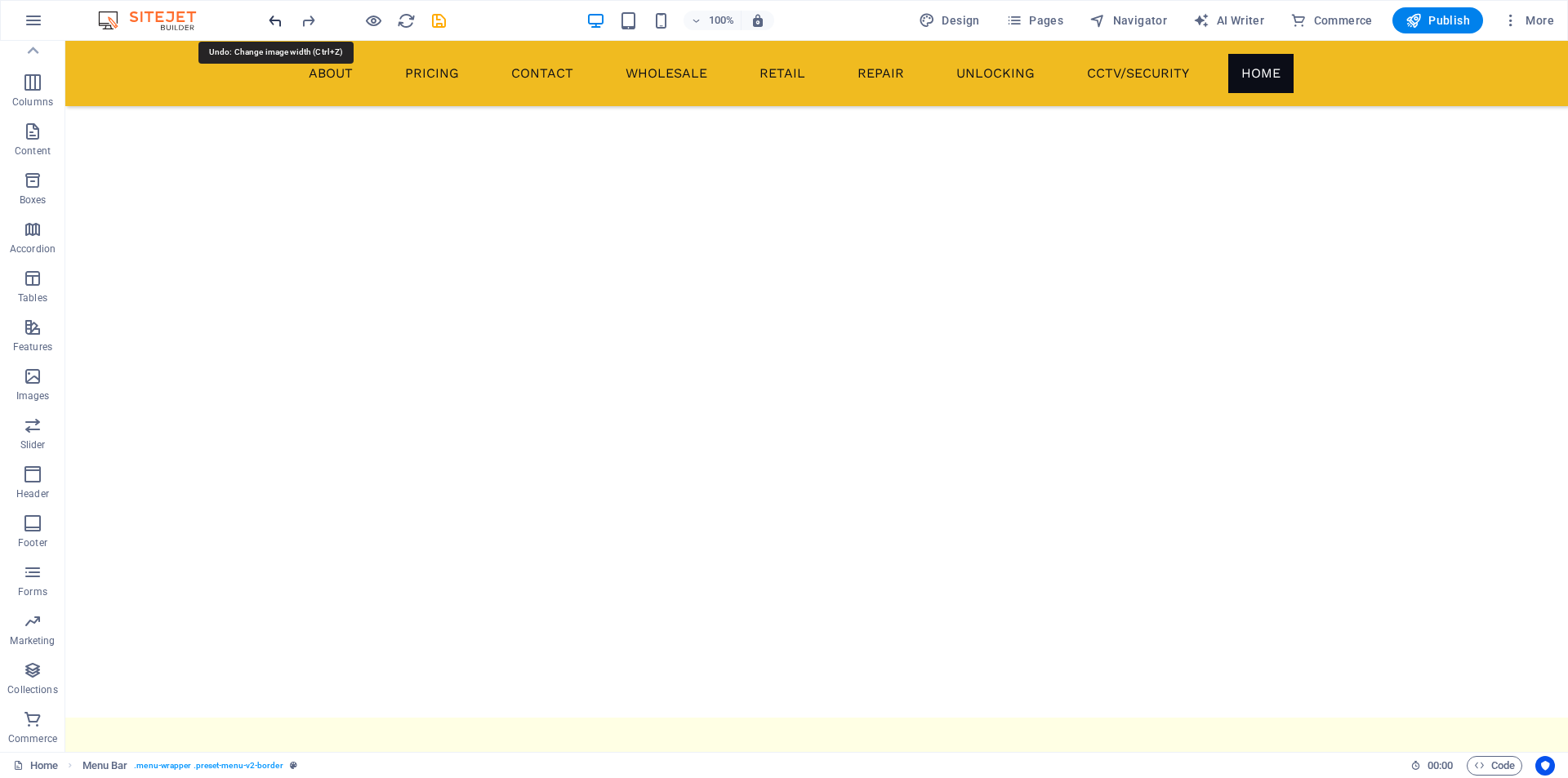
scroll to position [1926, 0]
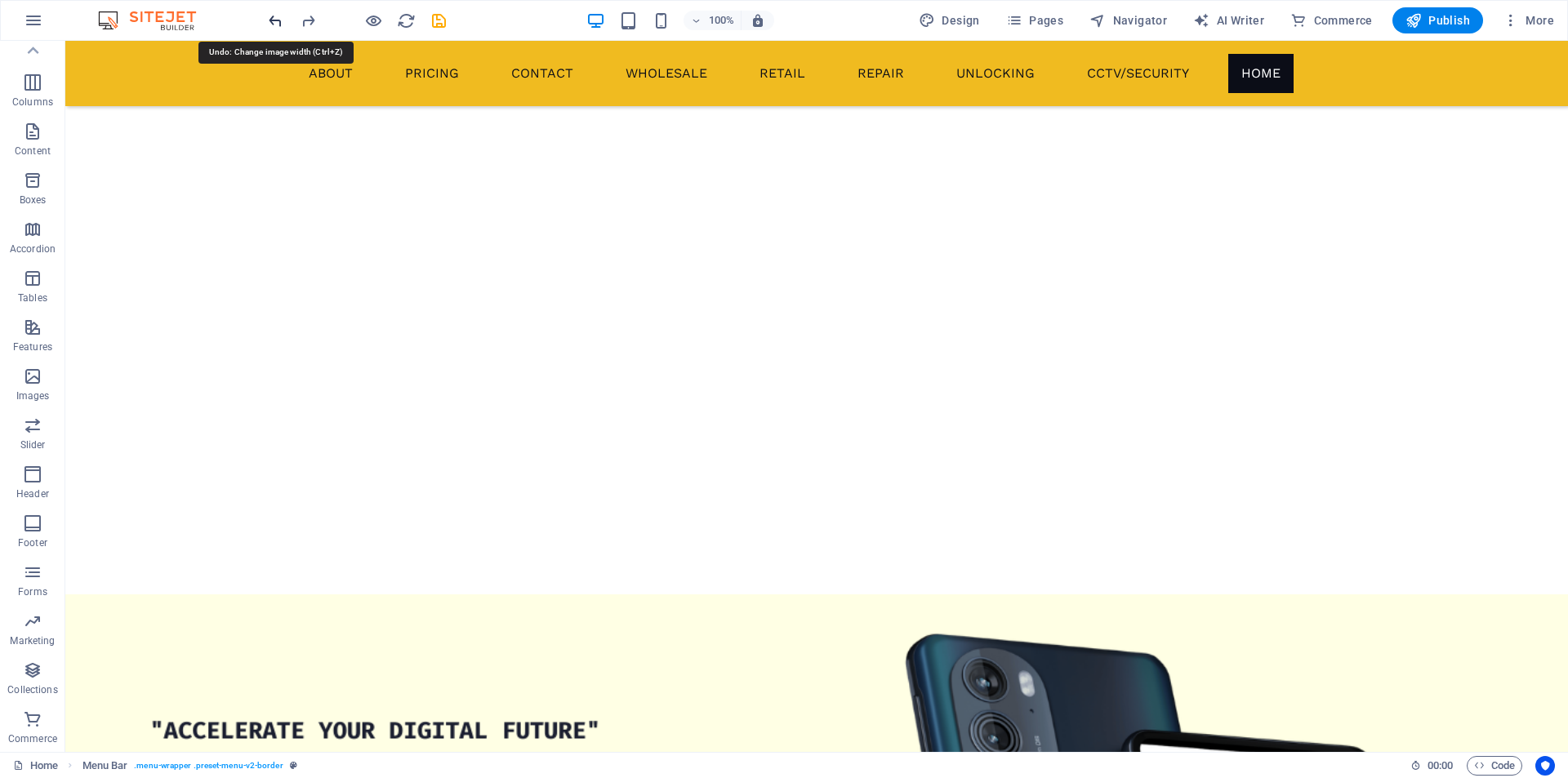
click at [273, 21] on icon "undo" at bounding box center [276, 21] width 19 height 19
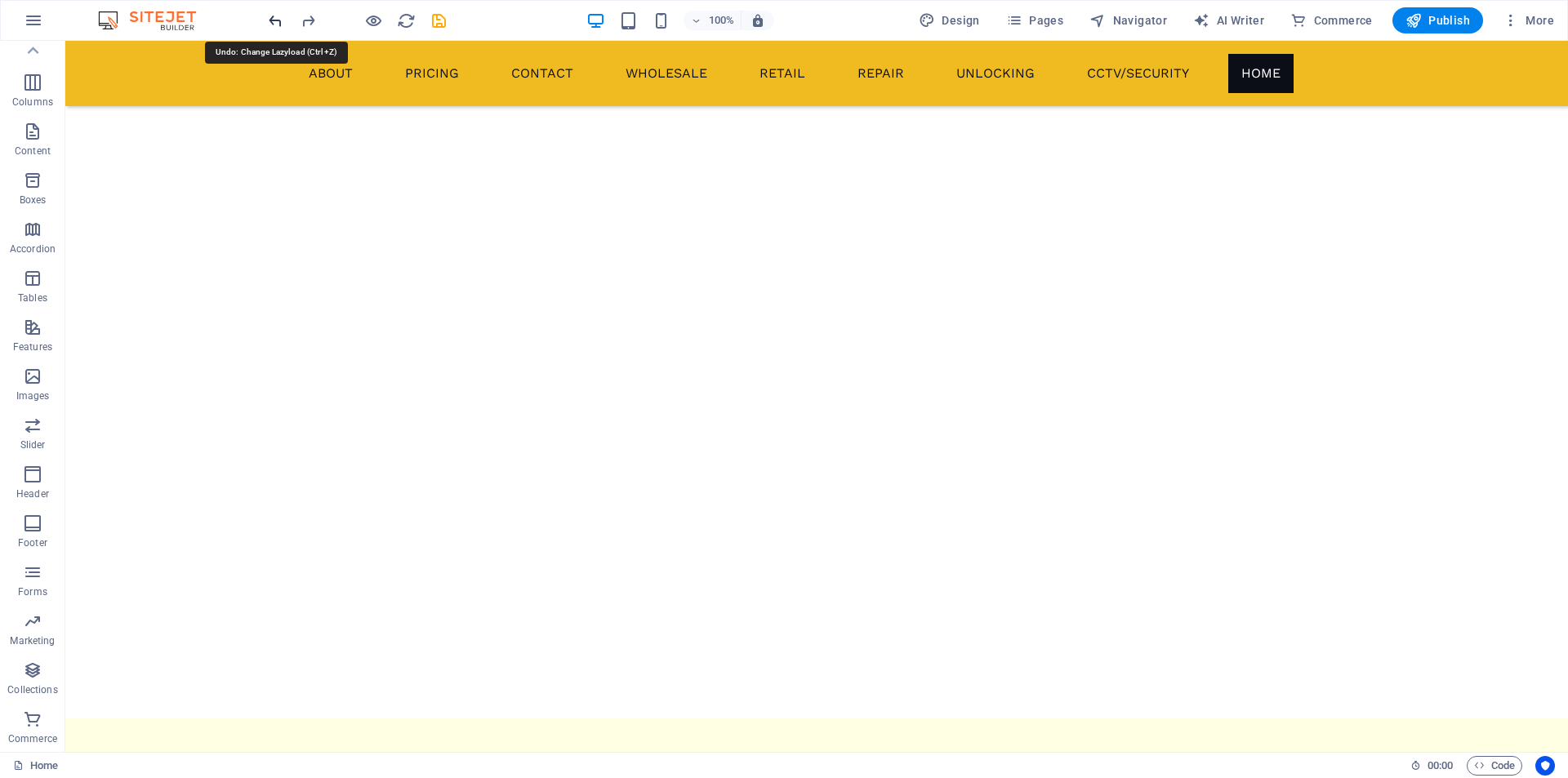
click at [273, 21] on icon "undo" at bounding box center [276, 21] width 19 height 19
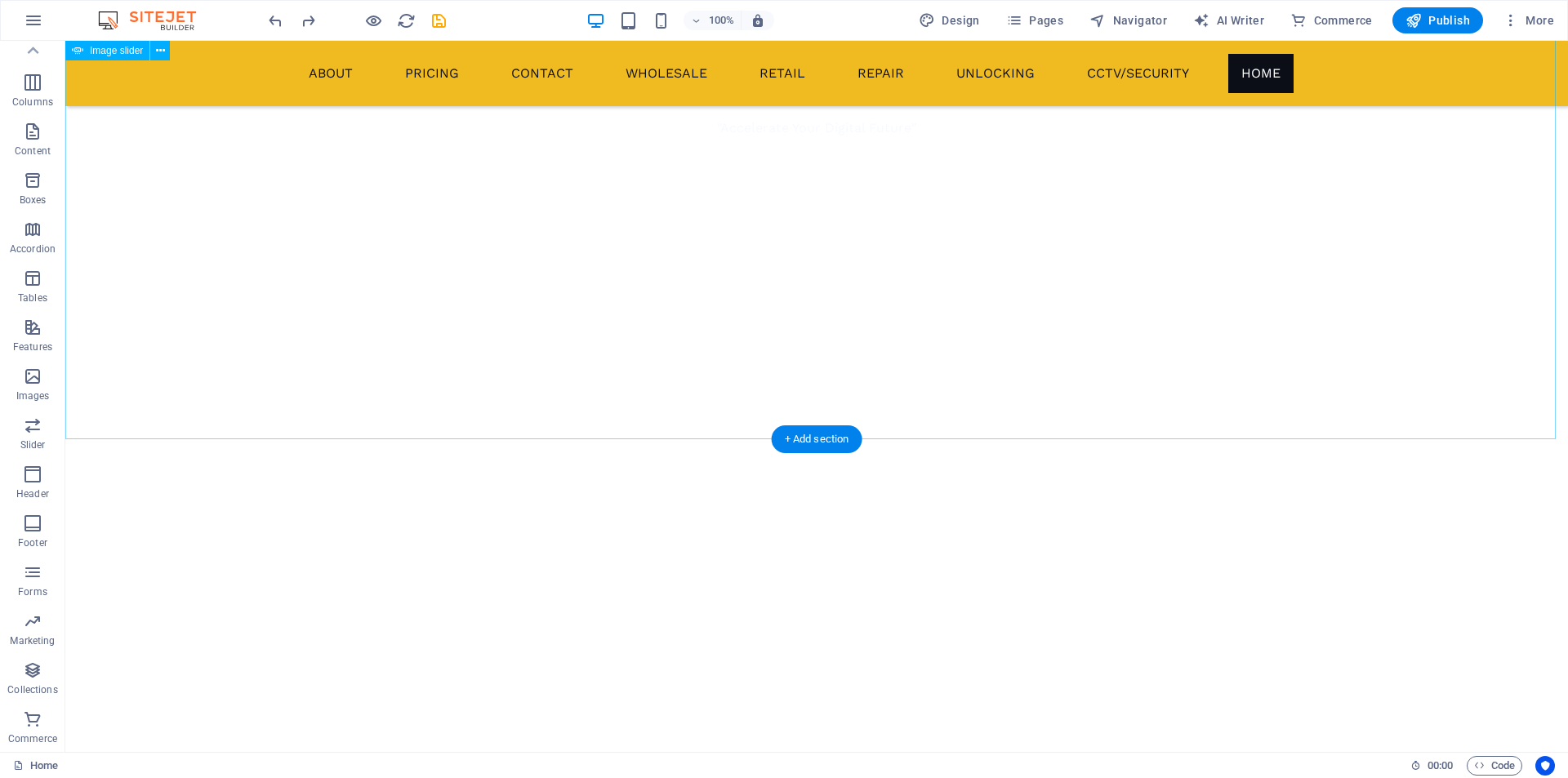
scroll to position [1029, 0]
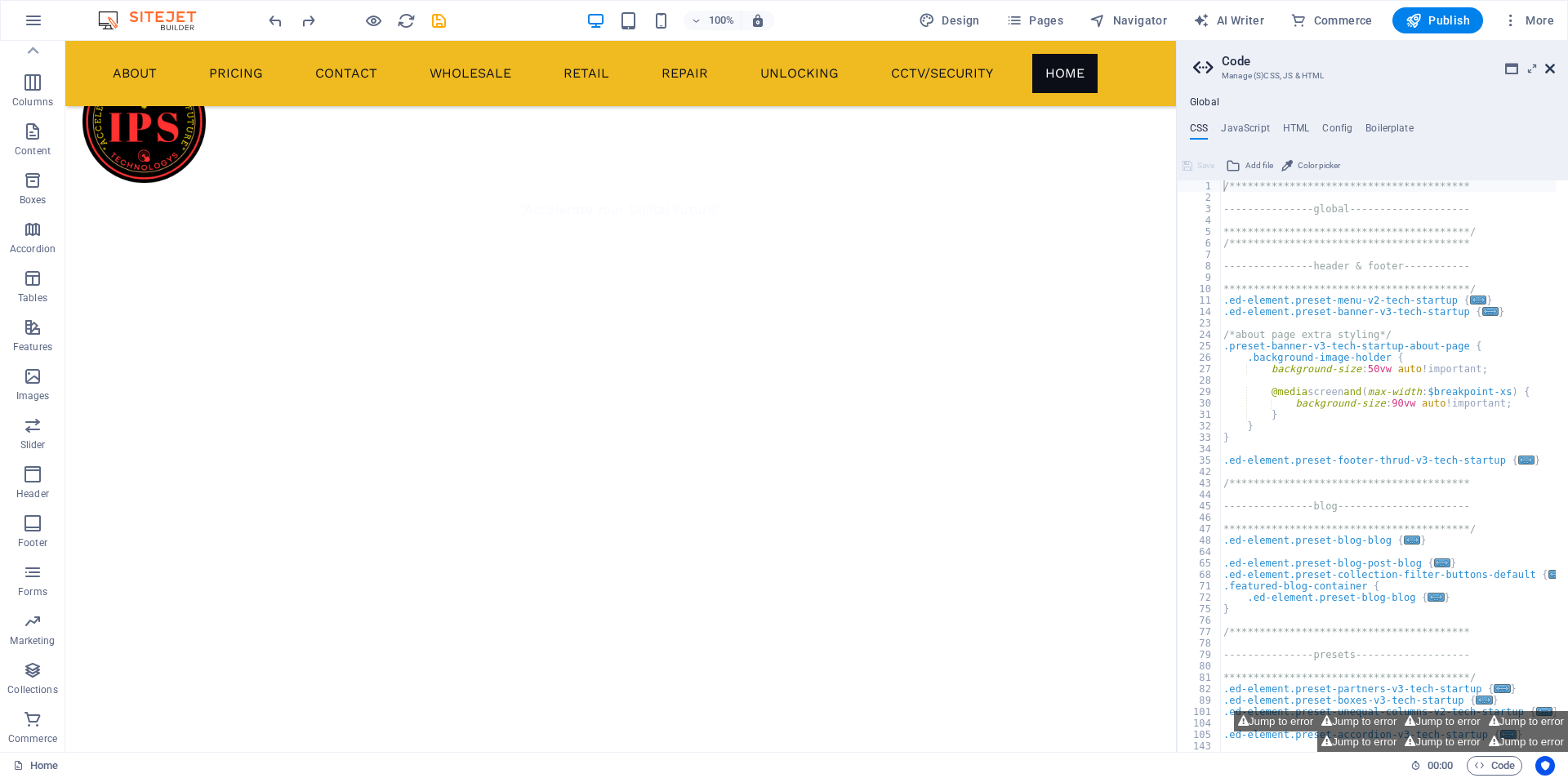
click at [1547, 65] on icon at bounding box center [1550, 68] width 10 height 13
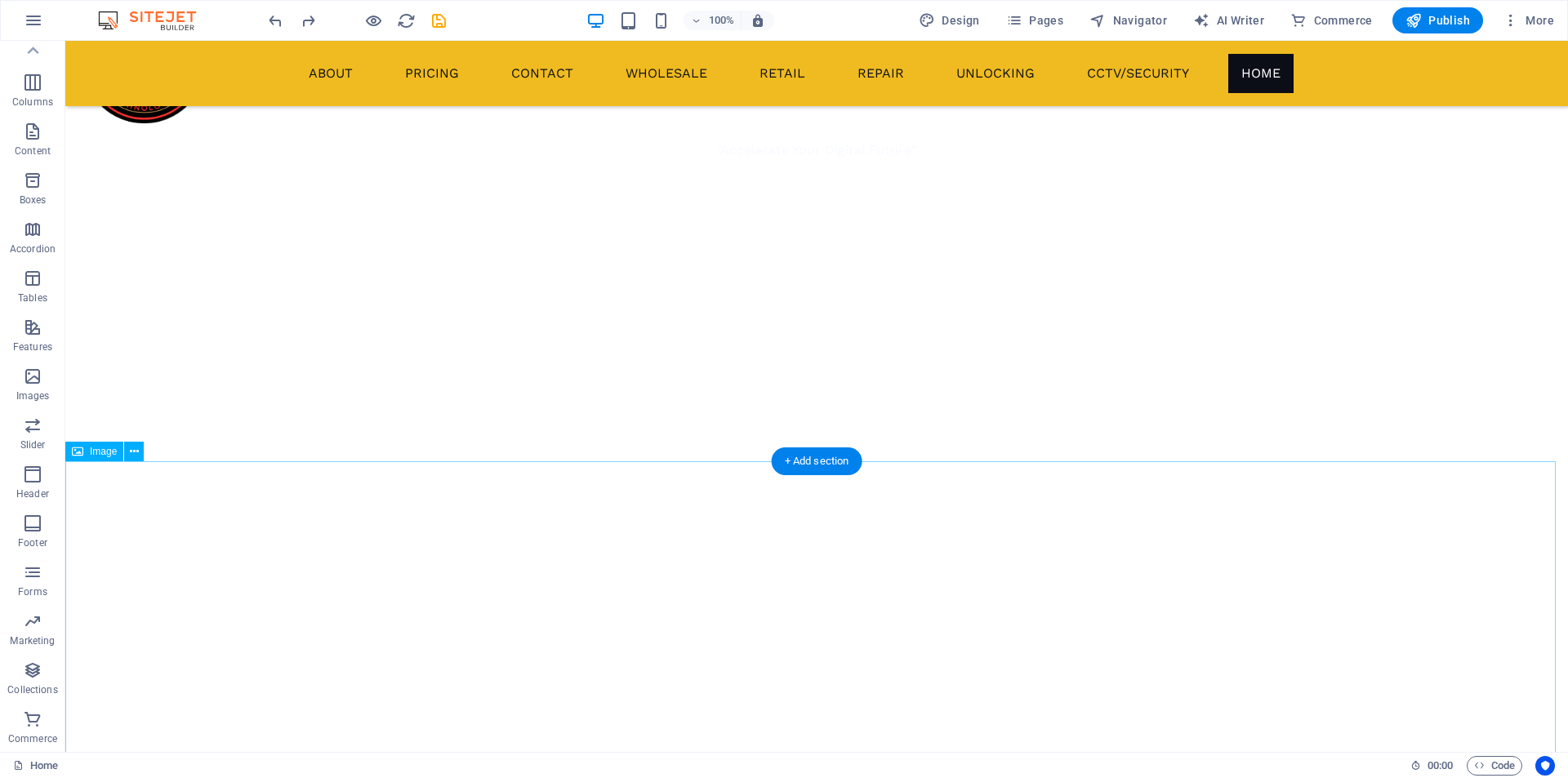
scroll to position [1633, 0]
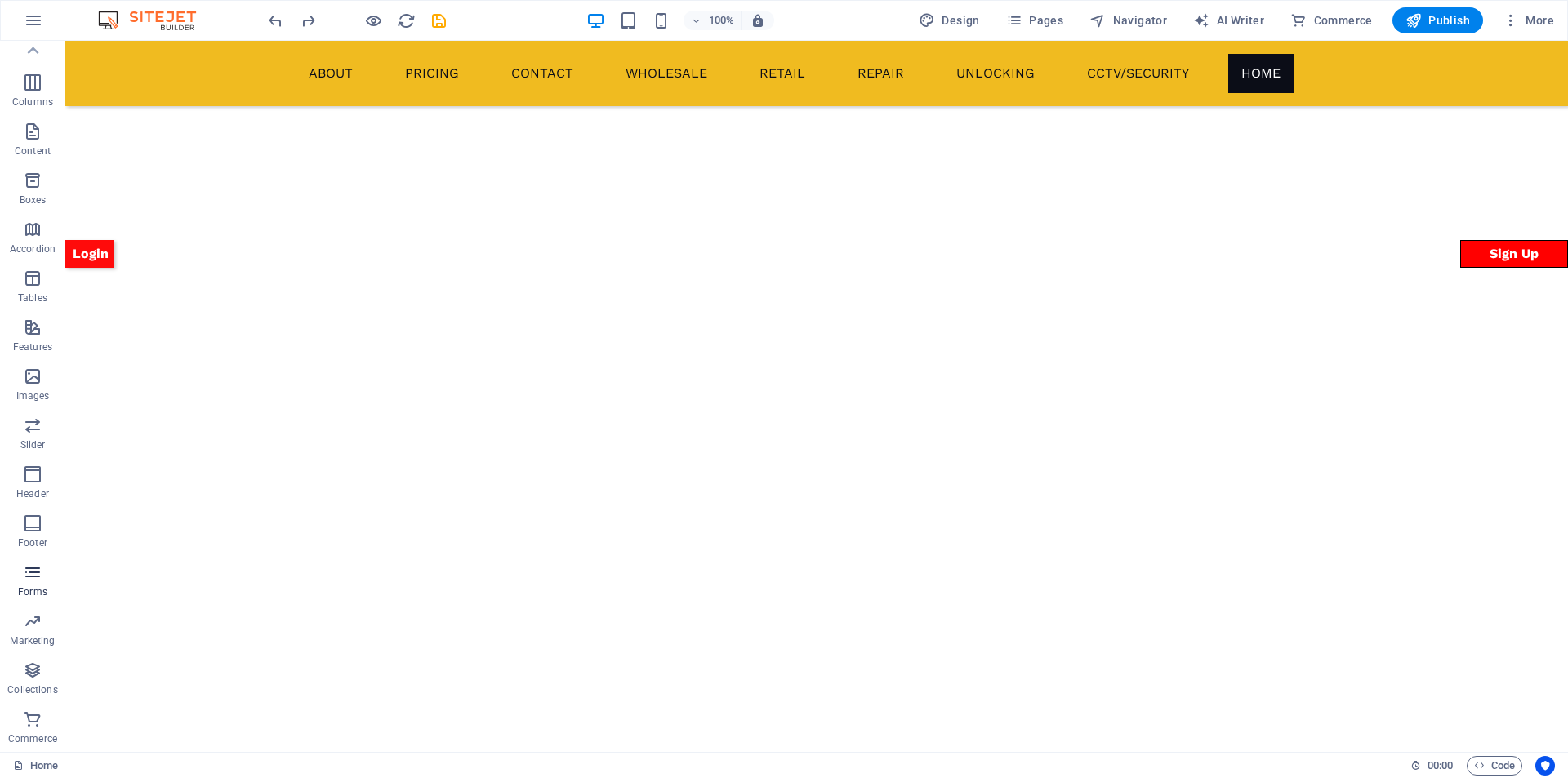
click at [31, 571] on icon "button" at bounding box center [33, 573] width 20 height 20
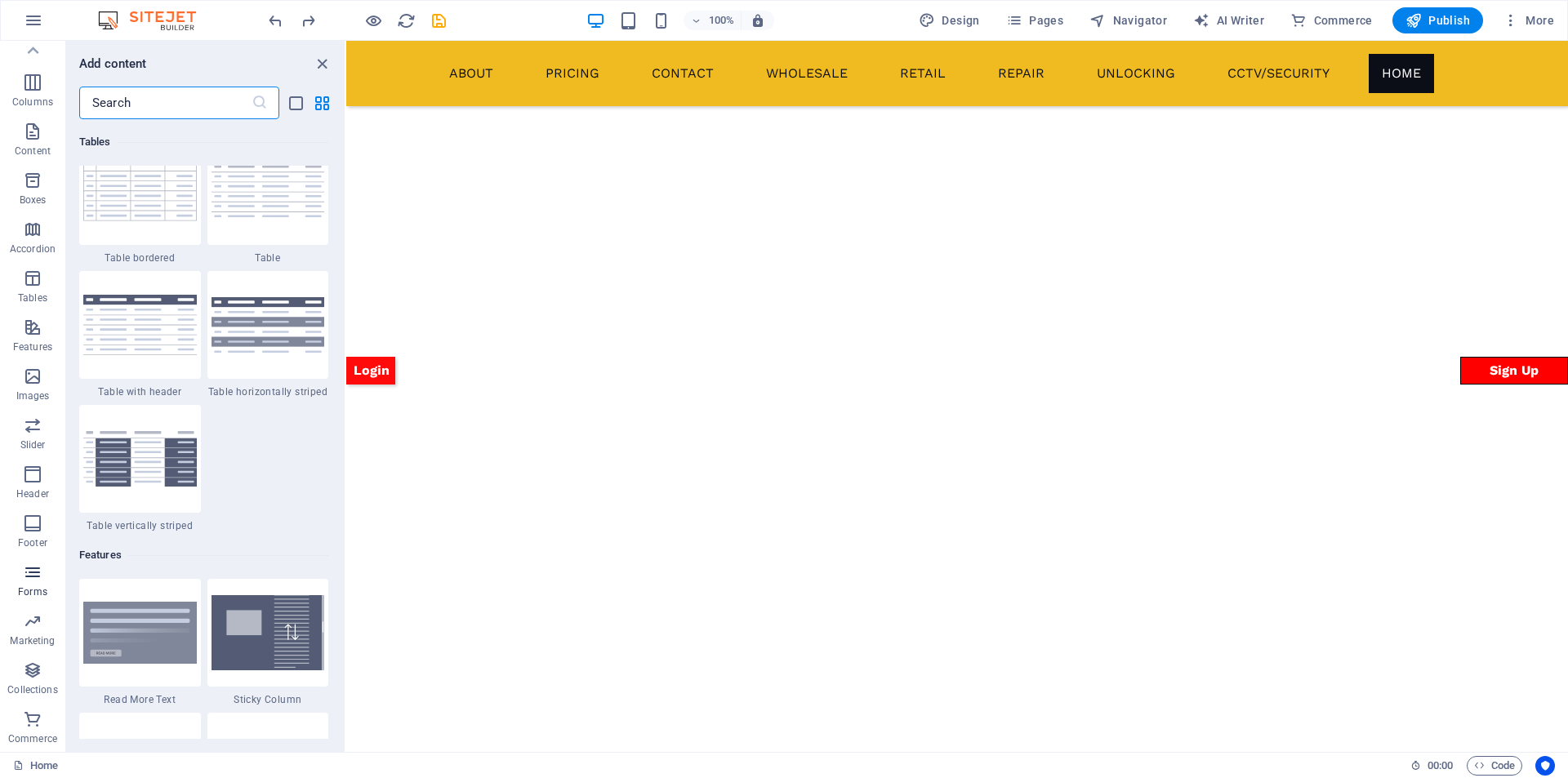
scroll to position [11919, 0]
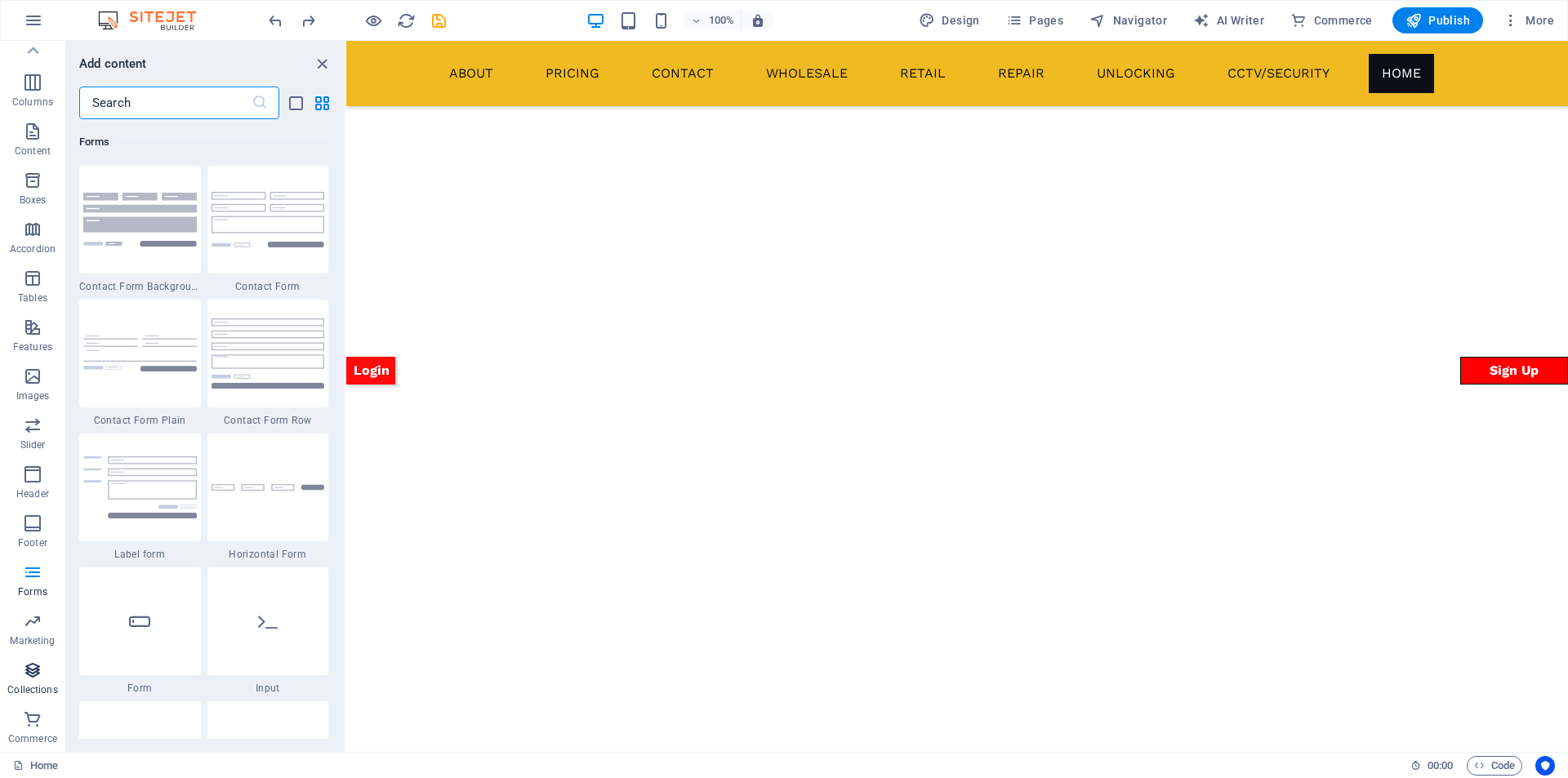
click at [35, 659] on button "Collections" at bounding box center [32, 678] width 65 height 49
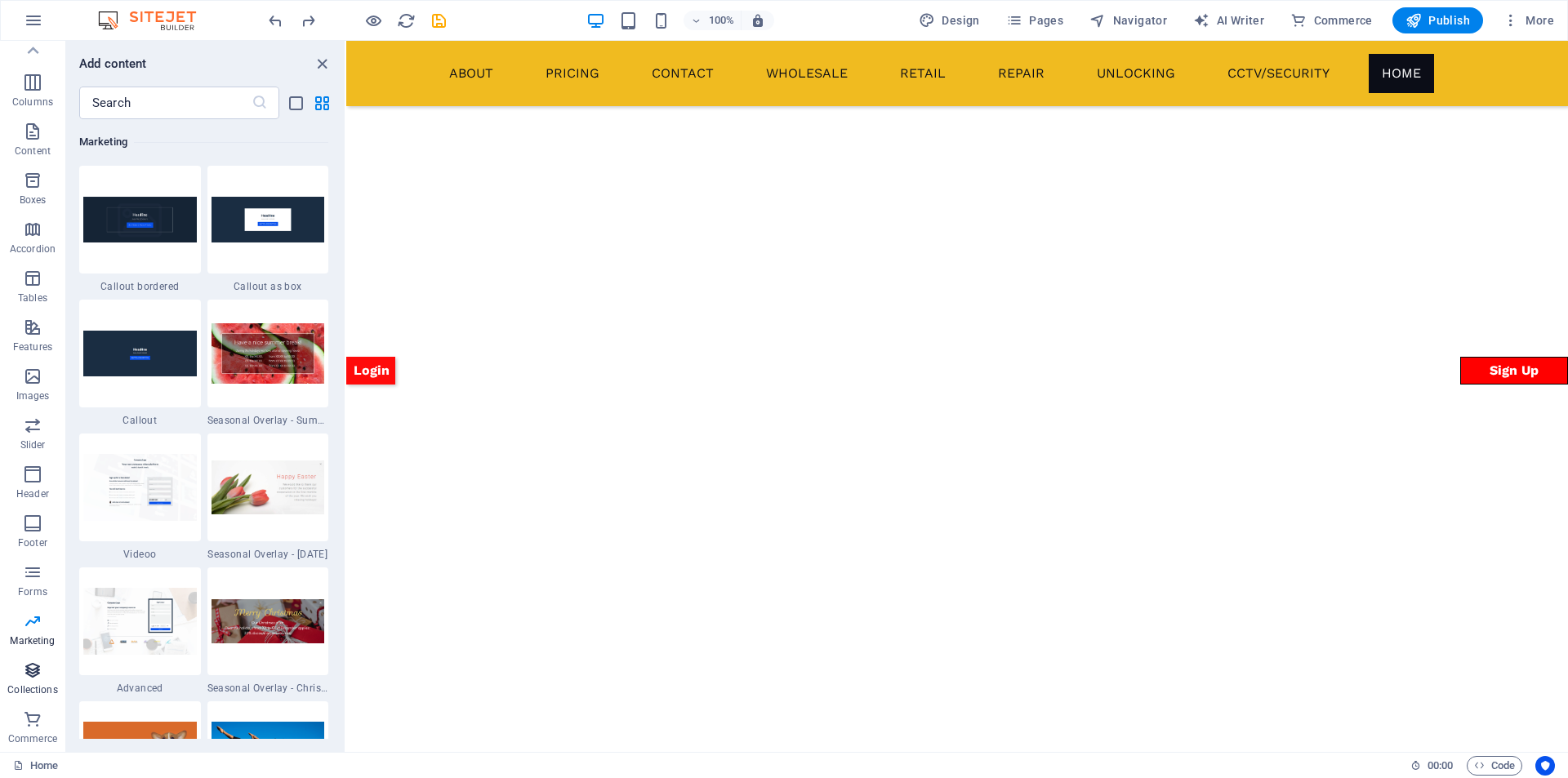
scroll to position [14945, 0]
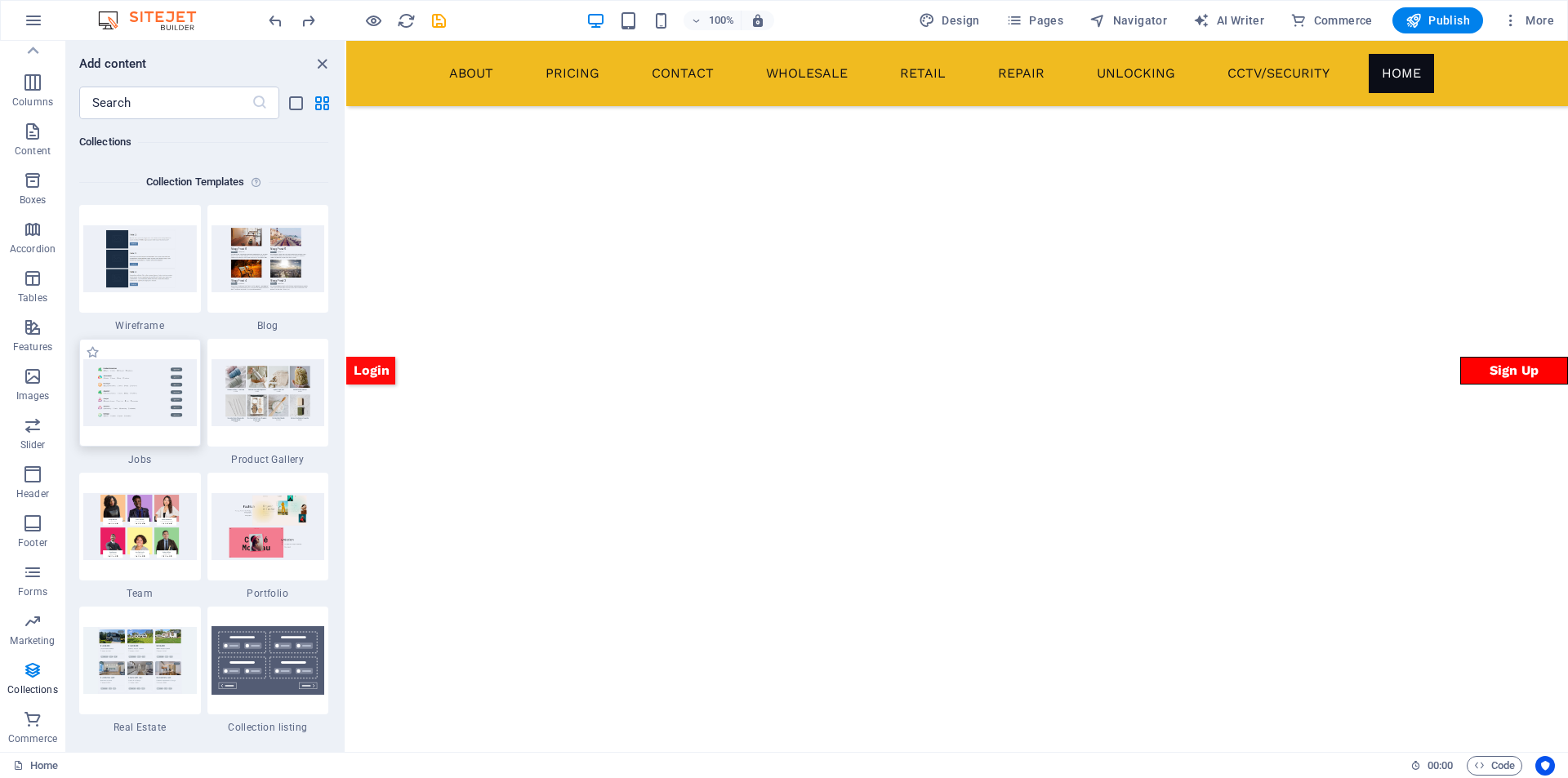
click at [111, 366] on img at bounding box center [140, 392] width 114 height 66
click at [140, 403] on img at bounding box center [140, 392] width 114 height 66
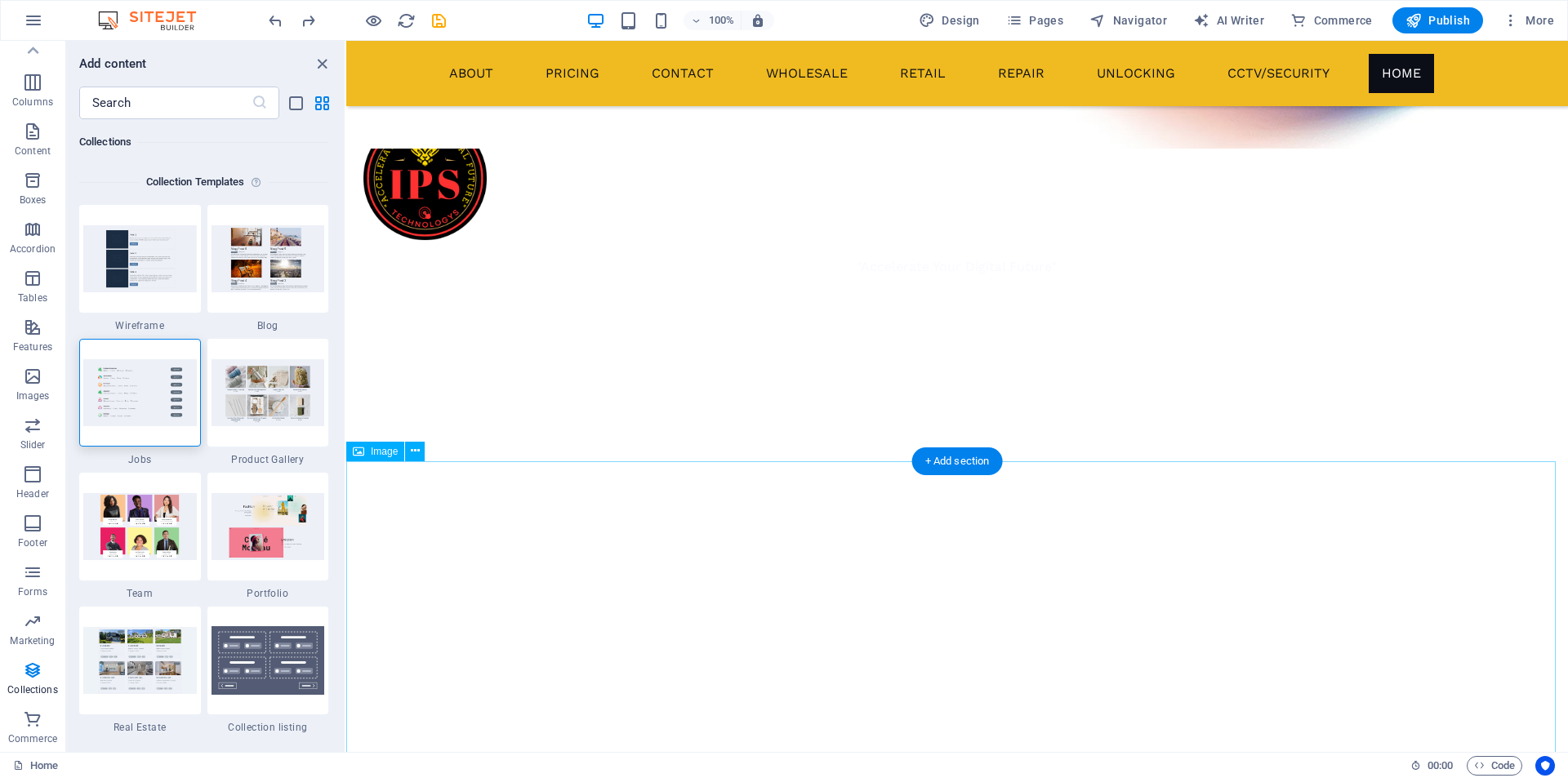
click at [174, 389] on img at bounding box center [140, 392] width 114 height 66
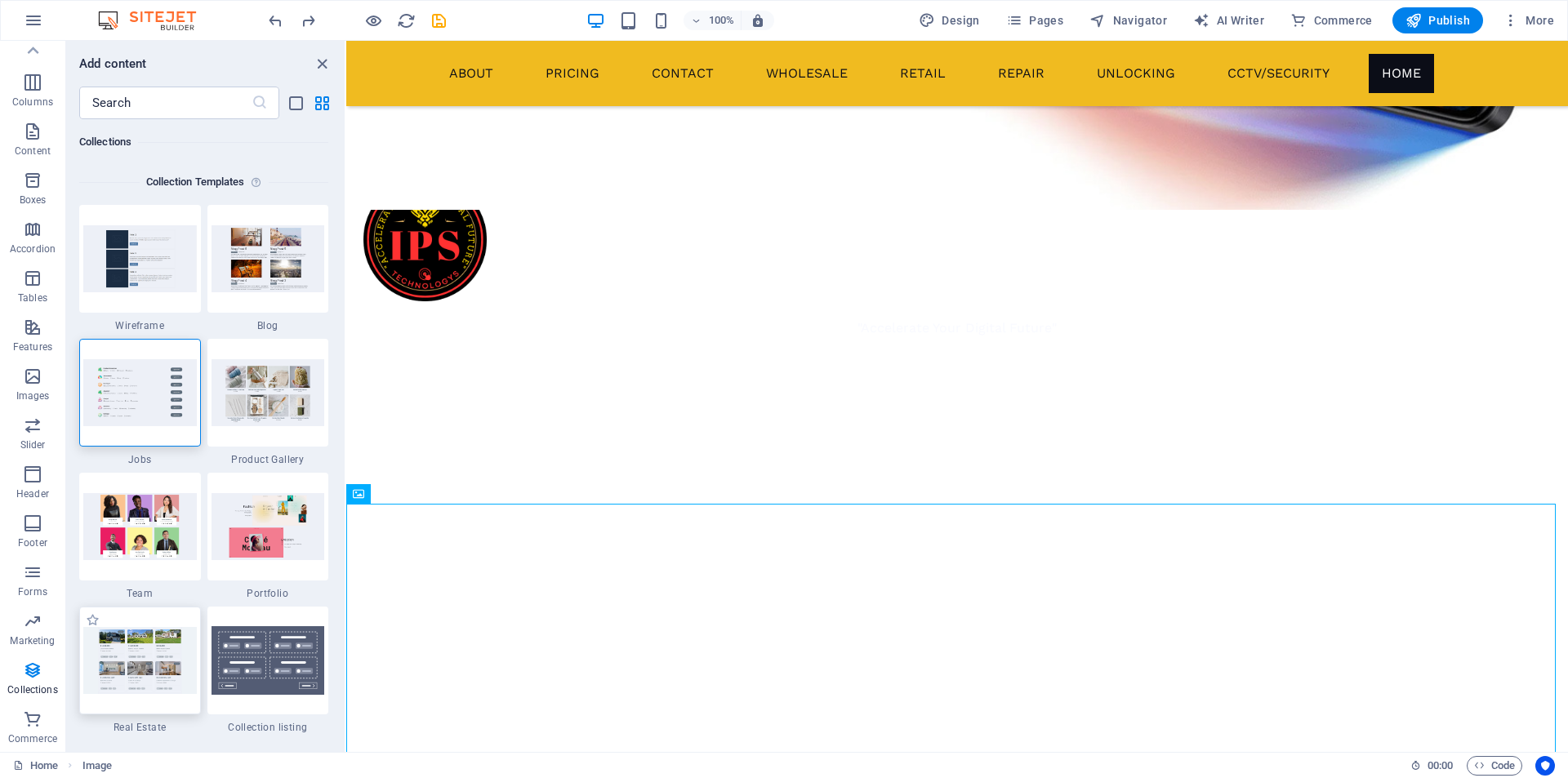
scroll to position [908, 0]
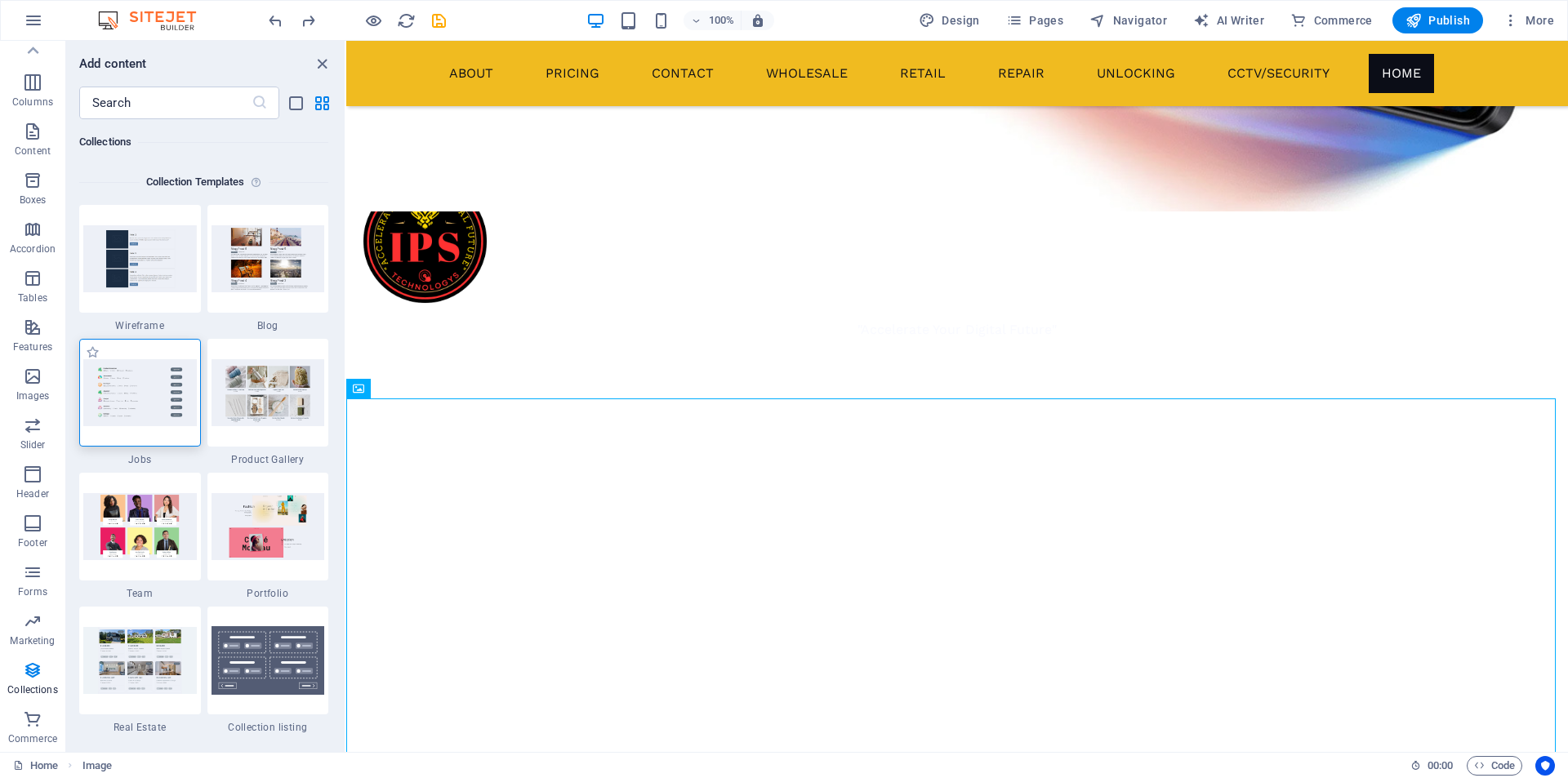
click at [149, 384] on img at bounding box center [140, 392] width 114 height 66
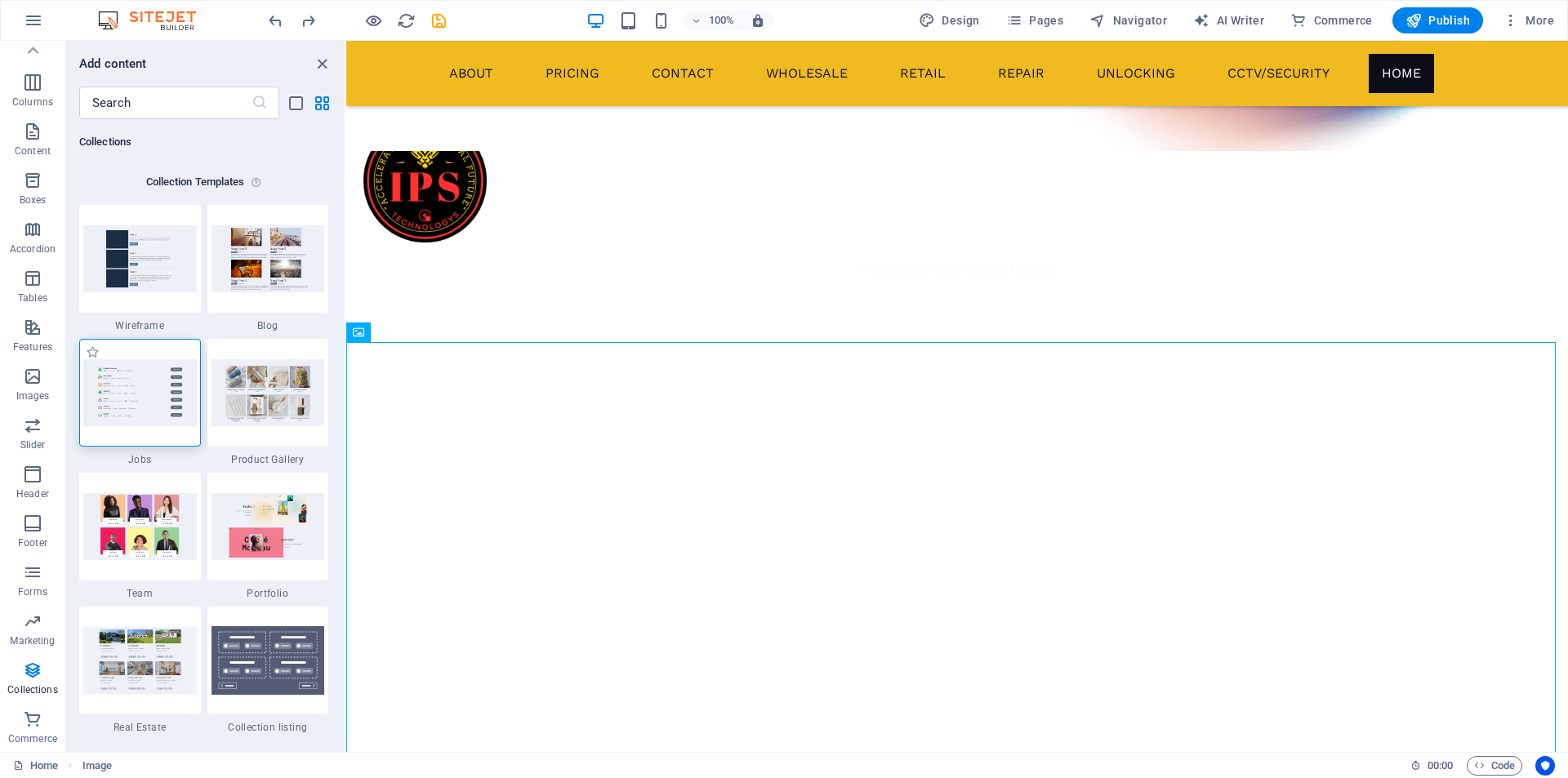
scroll to position [972, 0]
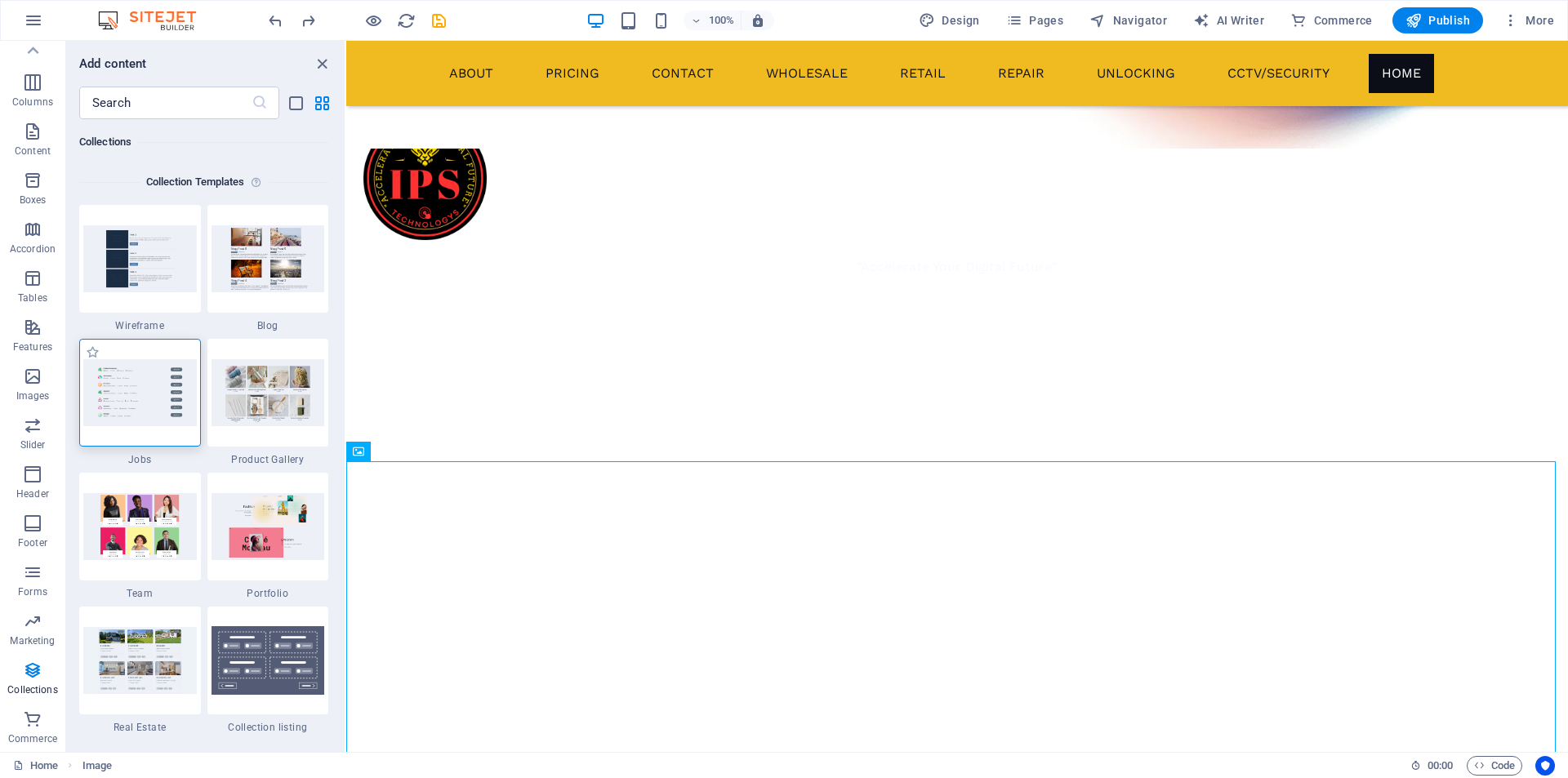
click at [178, 375] on img at bounding box center [140, 392] width 114 height 66
click at [158, 386] on img at bounding box center [140, 392] width 114 height 66
click at [158, 397] on img at bounding box center [140, 392] width 114 height 66
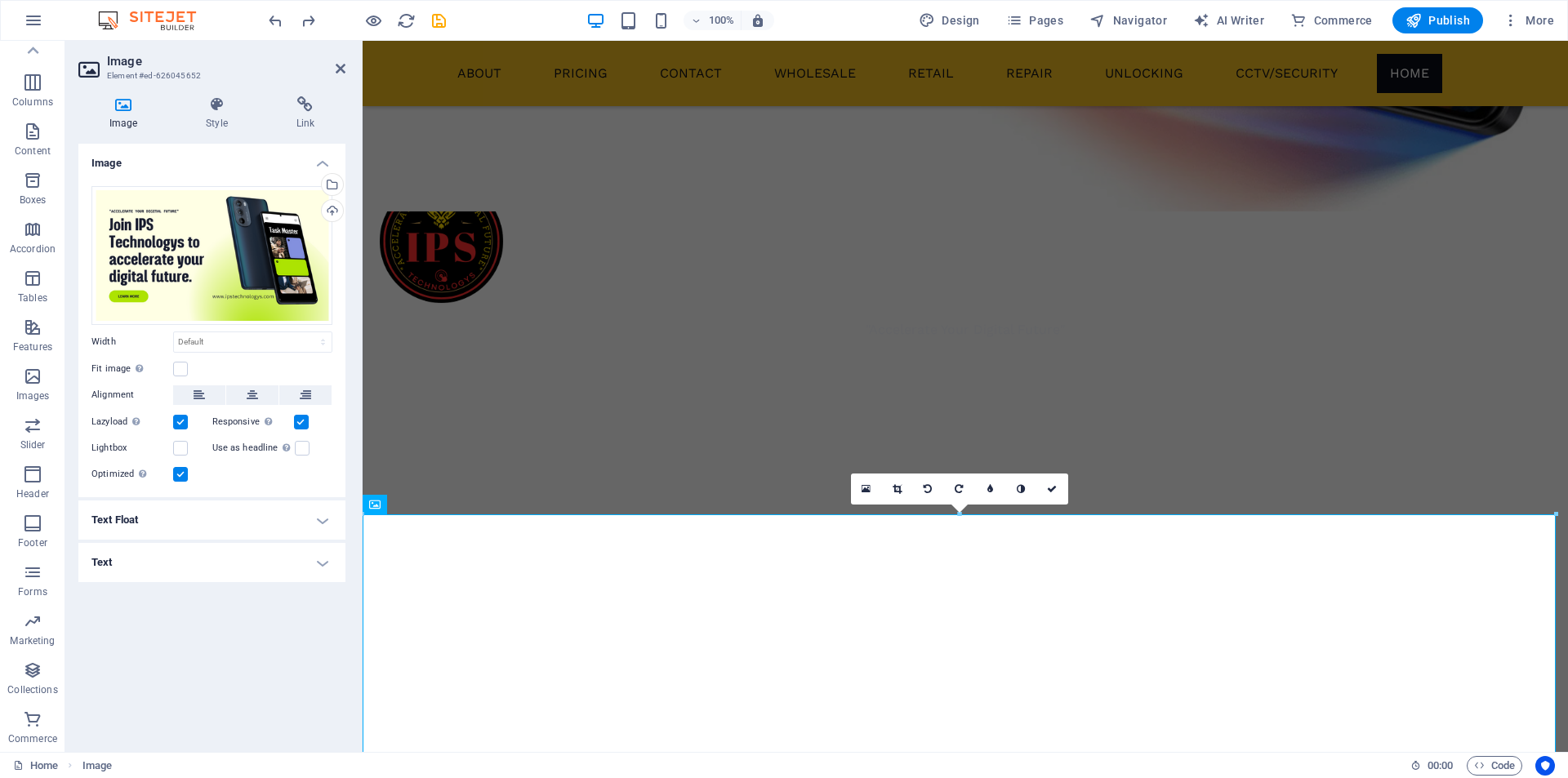
scroll to position [906, 0]
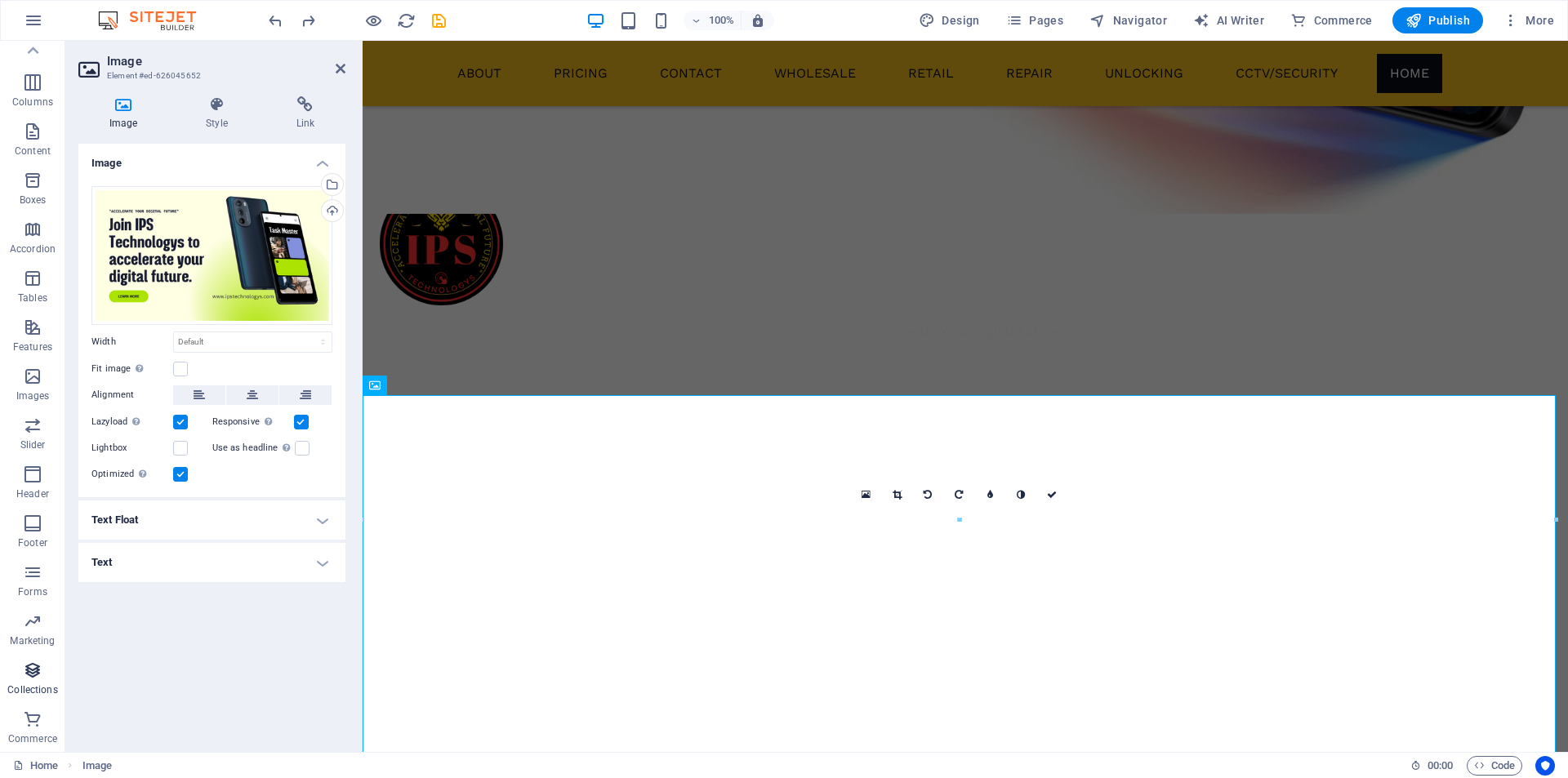
click at [39, 667] on icon "button" at bounding box center [33, 671] width 20 height 20
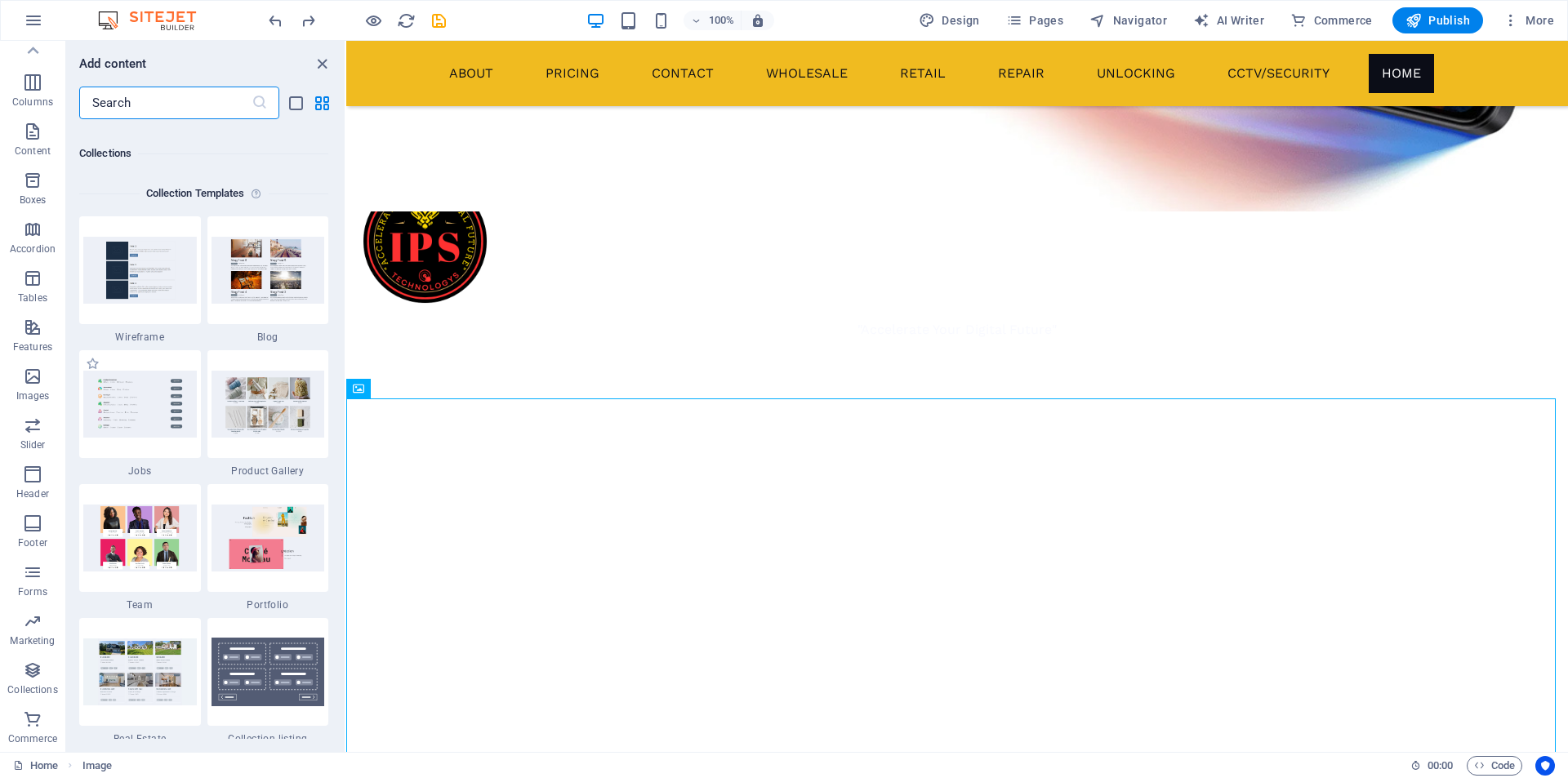
scroll to position [14945, 0]
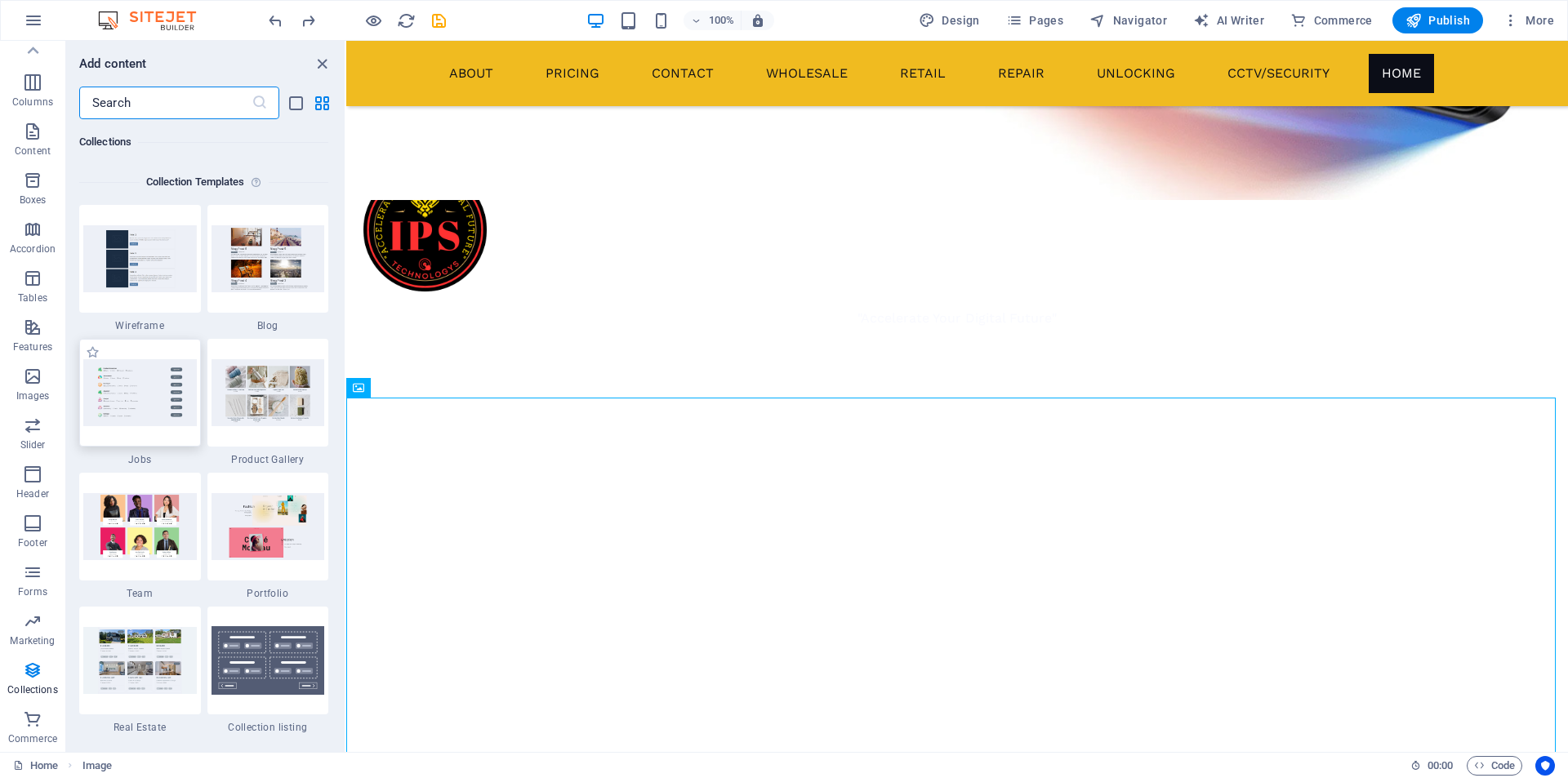
click at [161, 379] on img at bounding box center [140, 392] width 114 height 66
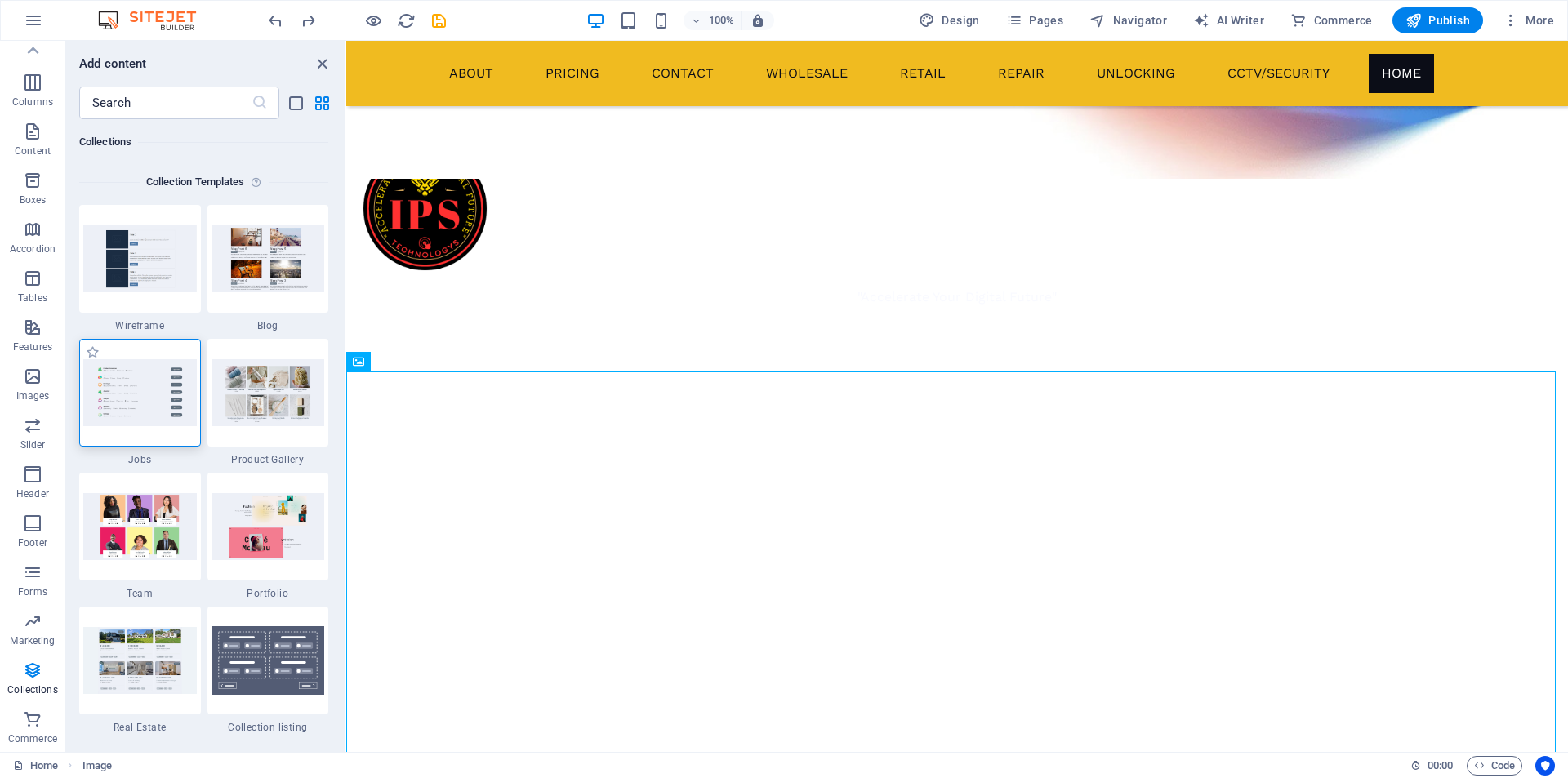
click at [161, 379] on img at bounding box center [140, 392] width 114 height 66
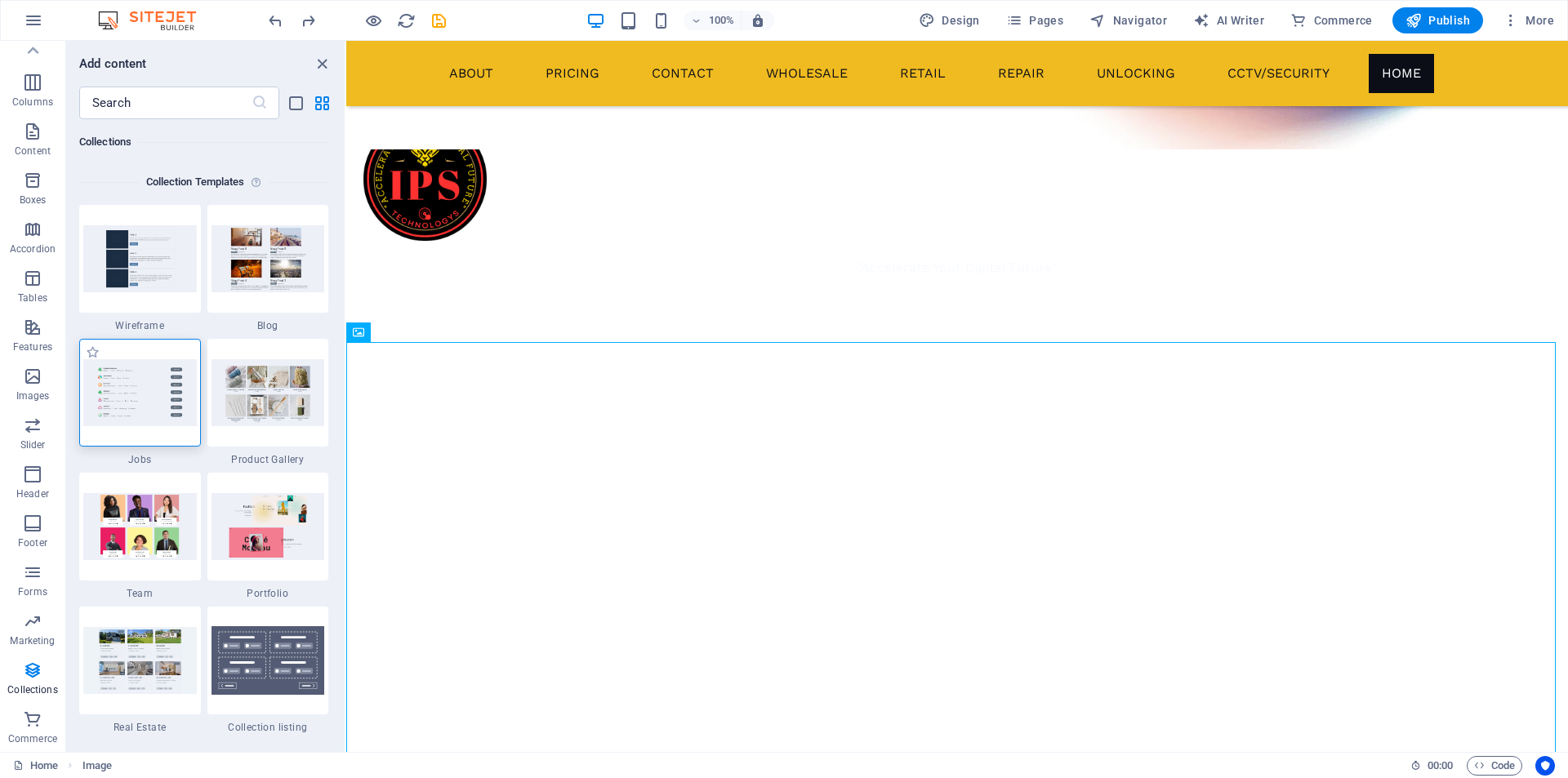
scroll to position [972, 0]
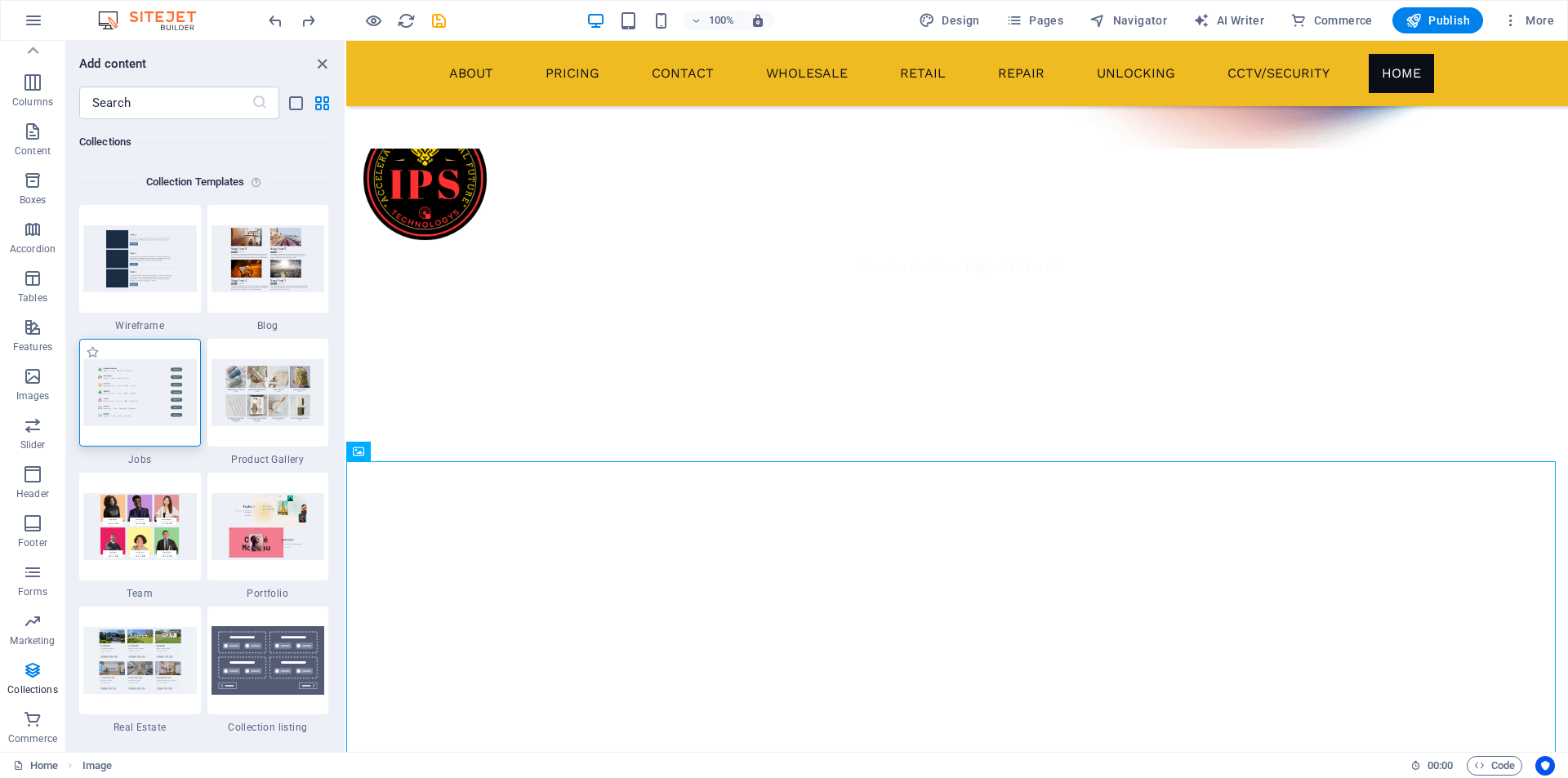
click at [161, 379] on img at bounding box center [140, 392] width 114 height 66
click at [152, 533] on img at bounding box center [140, 526] width 114 height 66
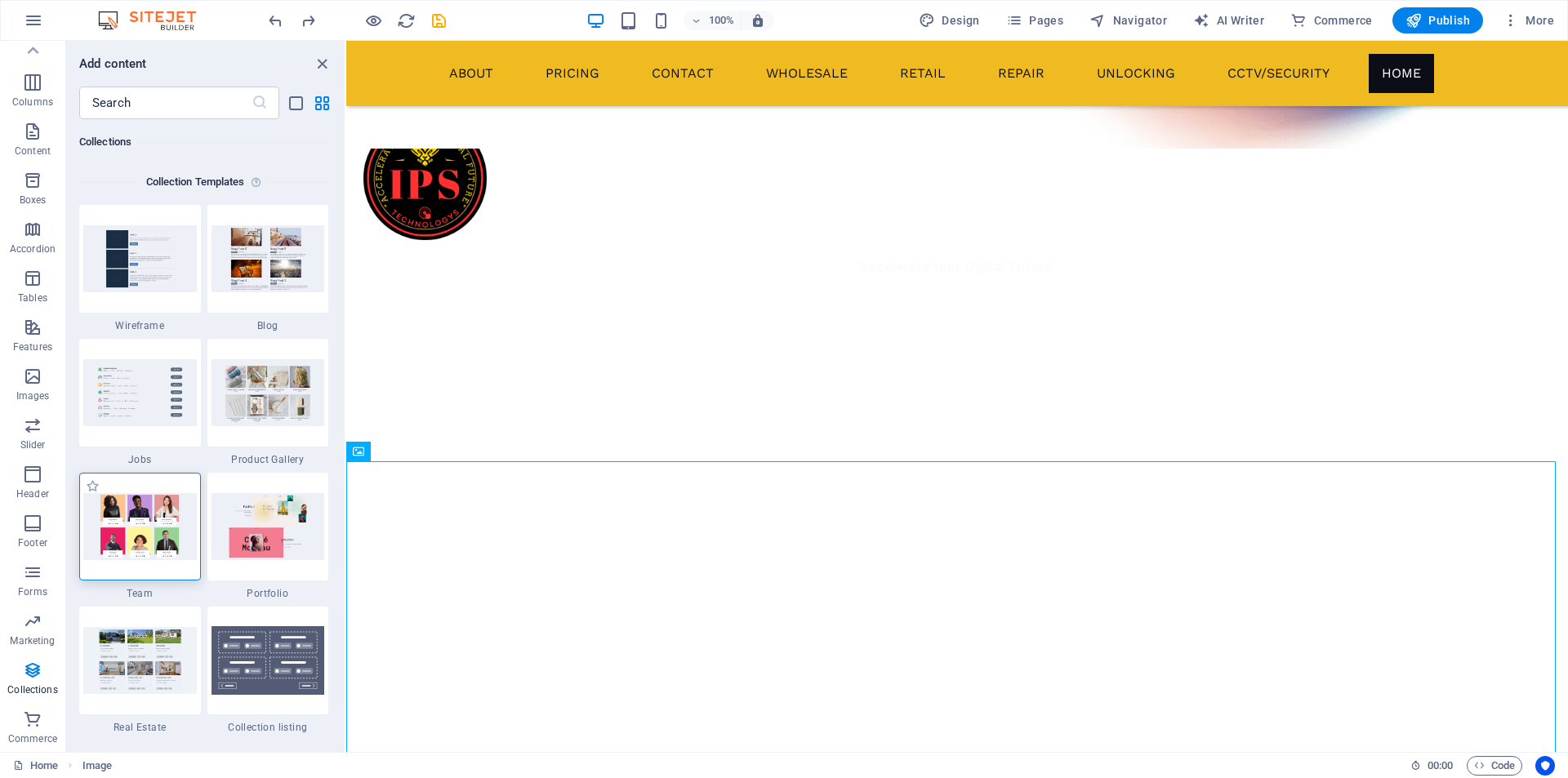
click at [152, 534] on img at bounding box center [140, 526] width 114 height 66
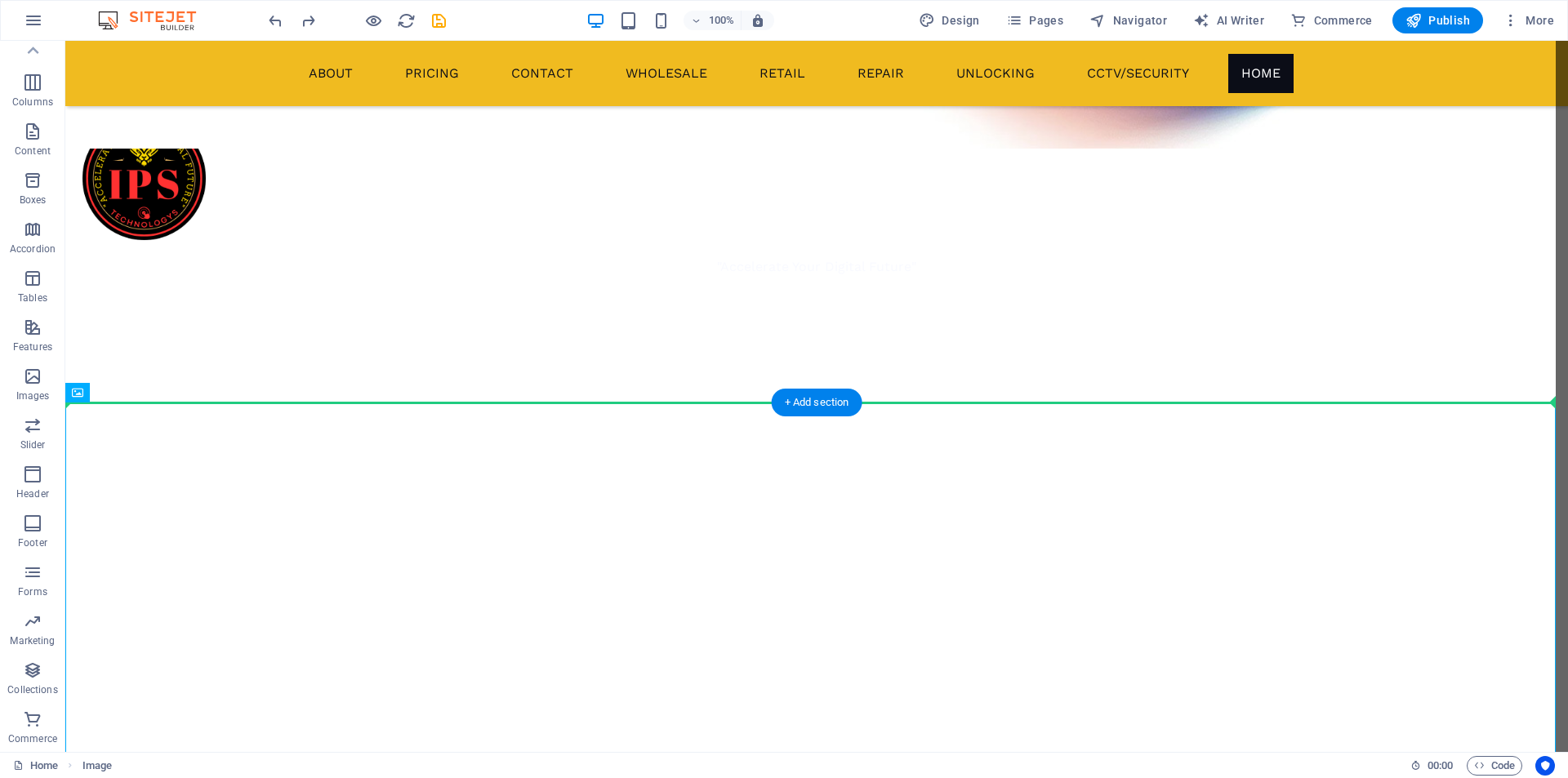
scroll to position [1030, 0]
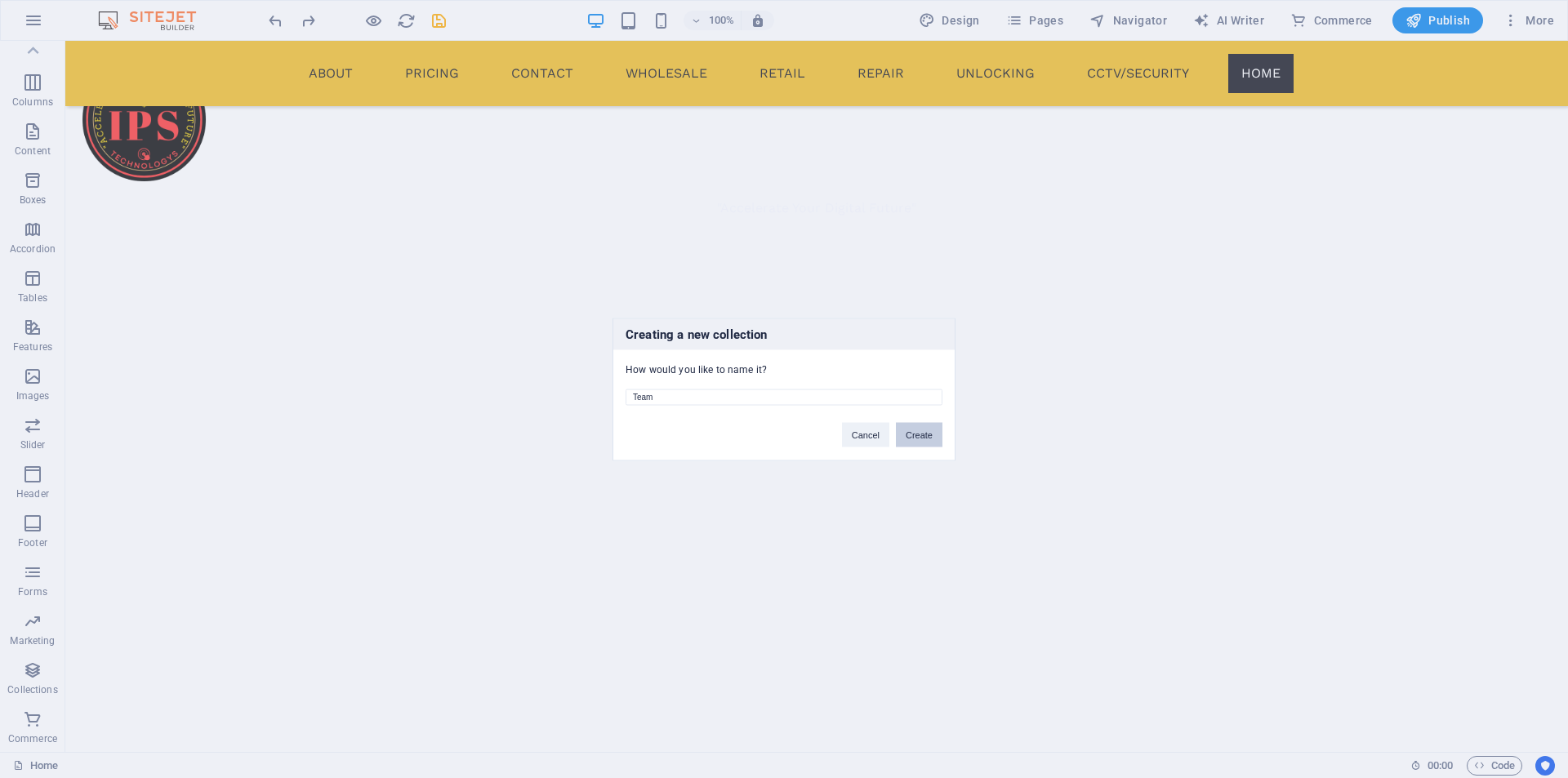
click at [919, 431] on button "Create" at bounding box center [919, 435] width 46 height 25
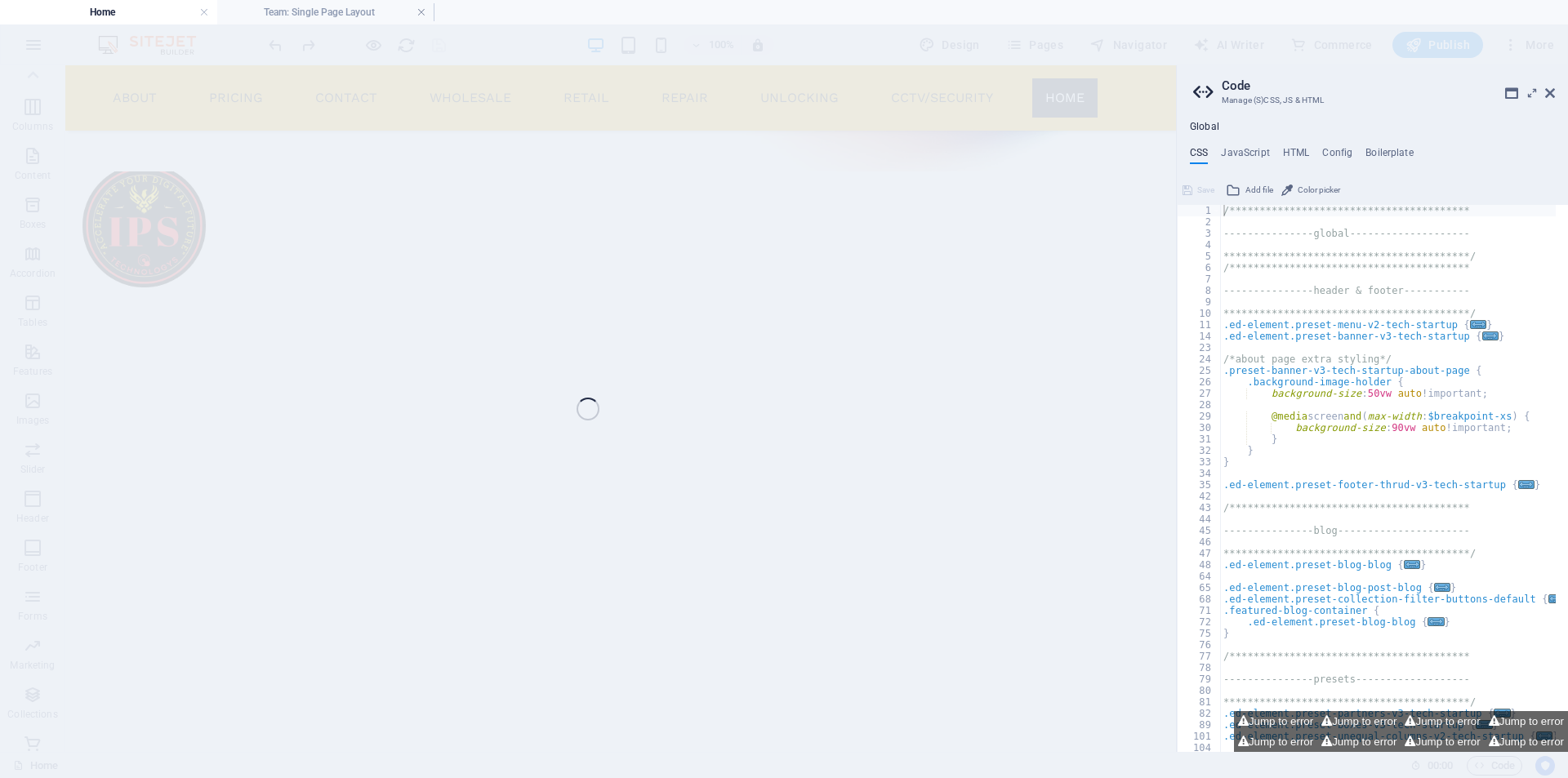
scroll to position [986, 0]
click at [1551, 92] on icon at bounding box center [1550, 93] width 10 height 13
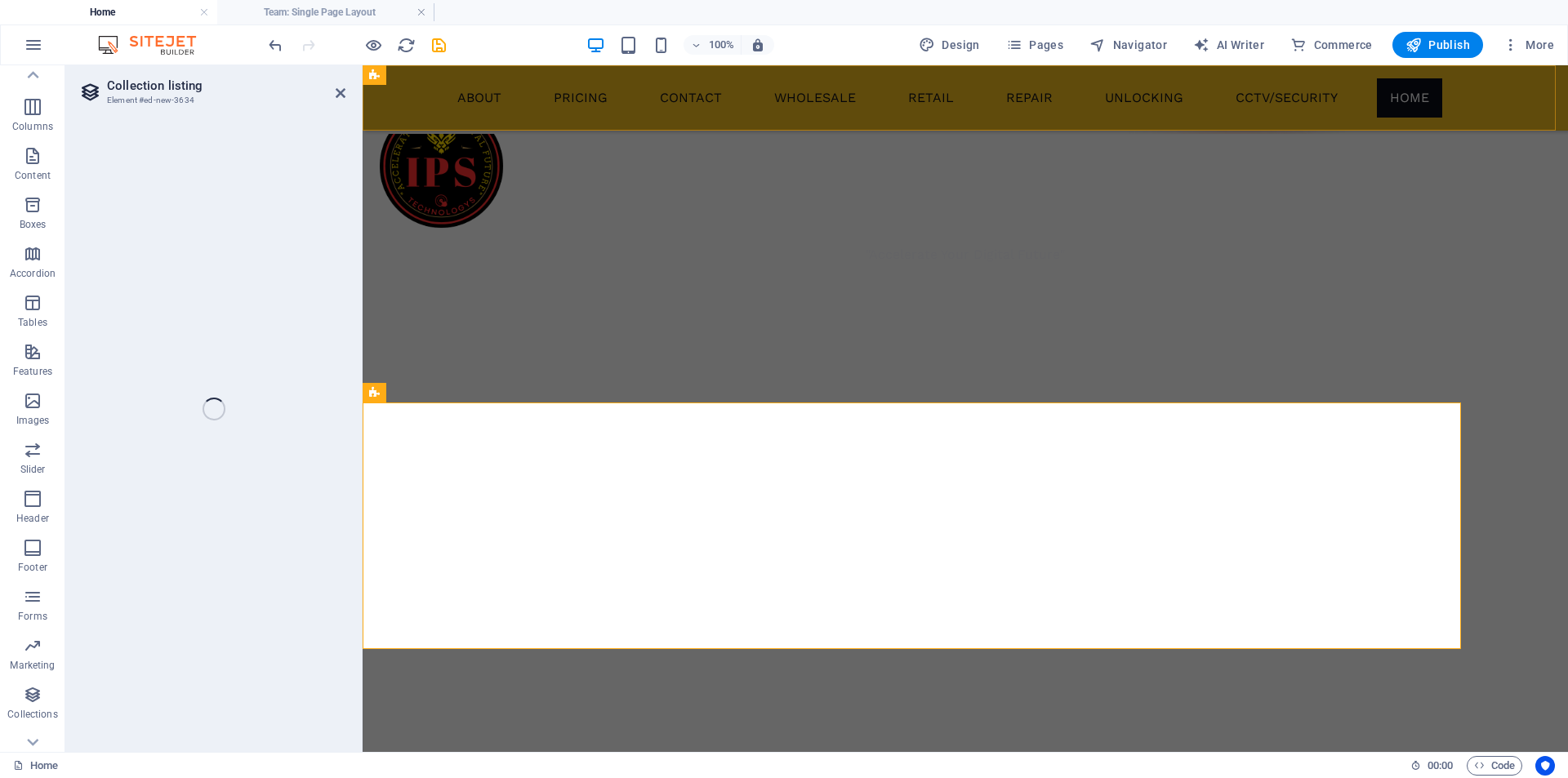
select select "68b86f362dd6d4874c0701ef"
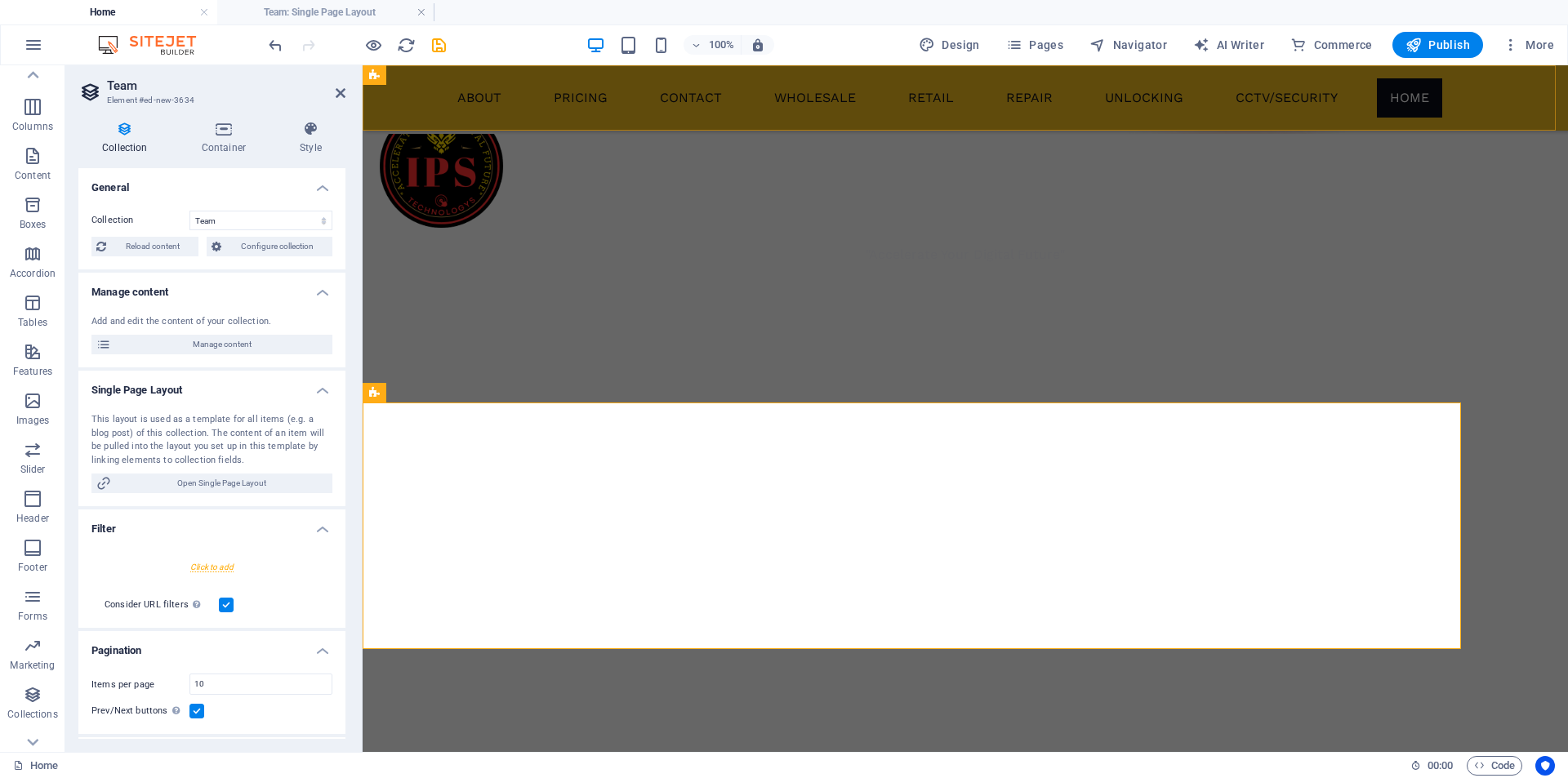
scroll to position [1006, 0]
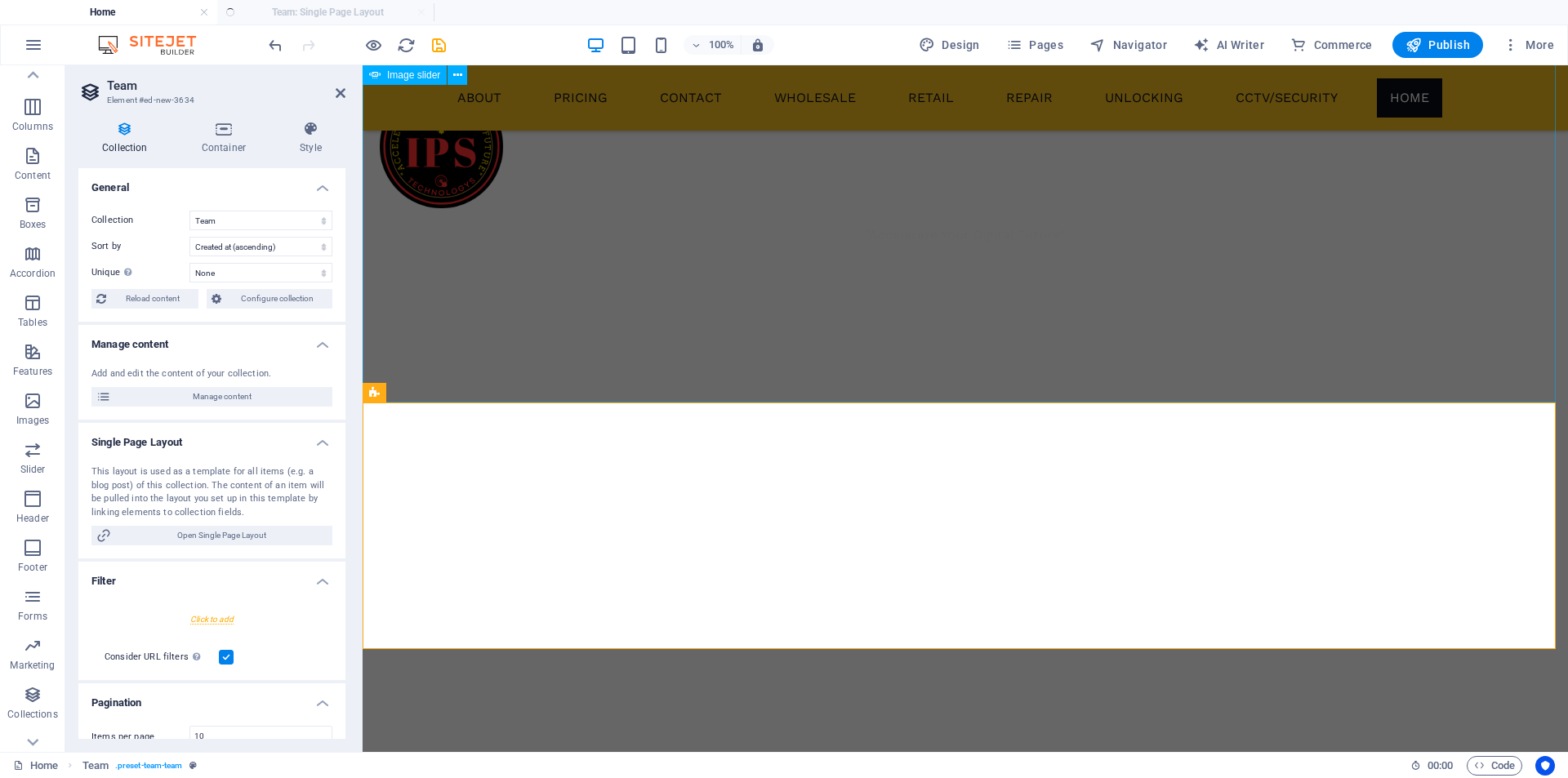
select select "createdAt_DESC"
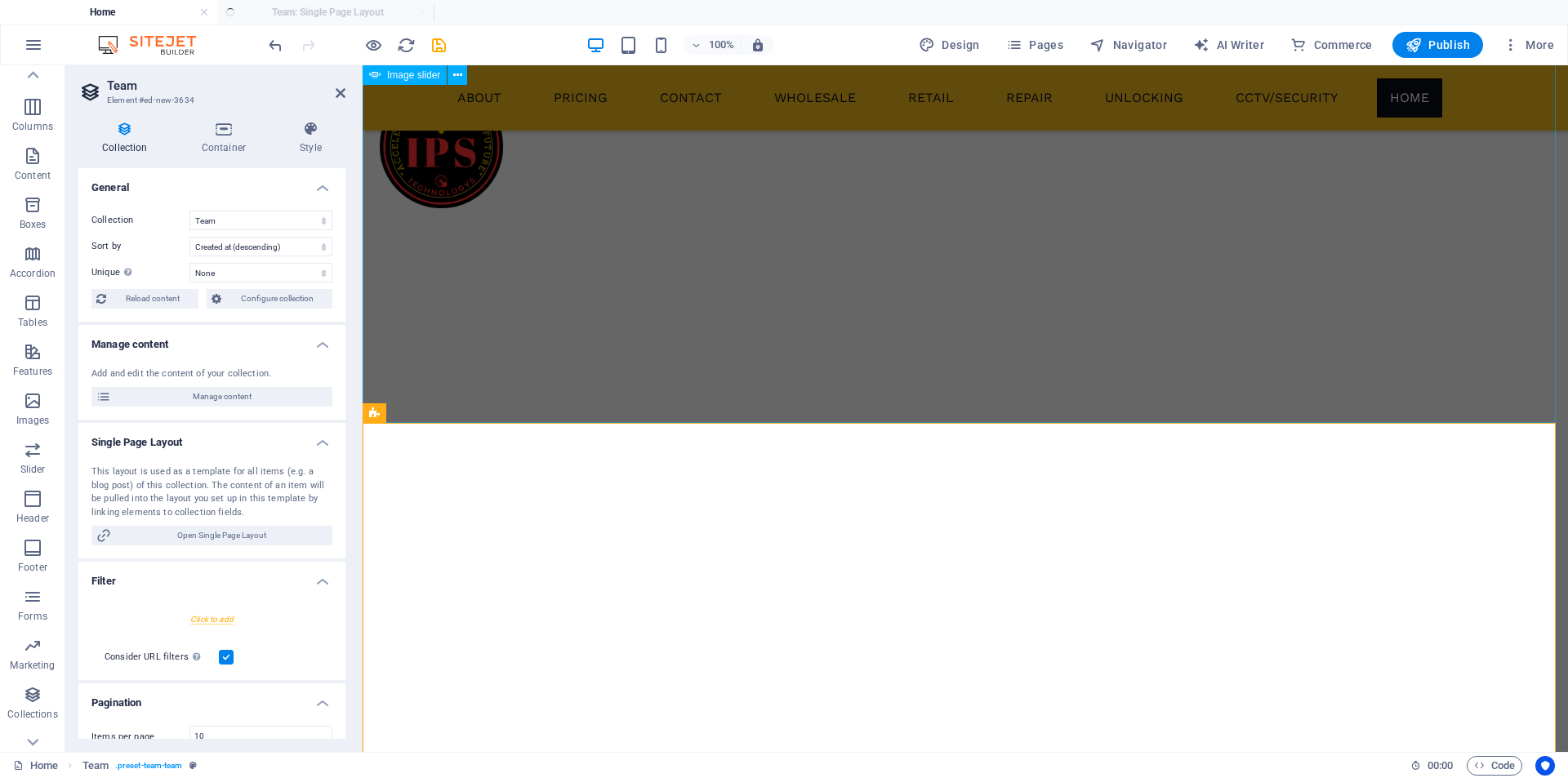
scroll to position [0, 0]
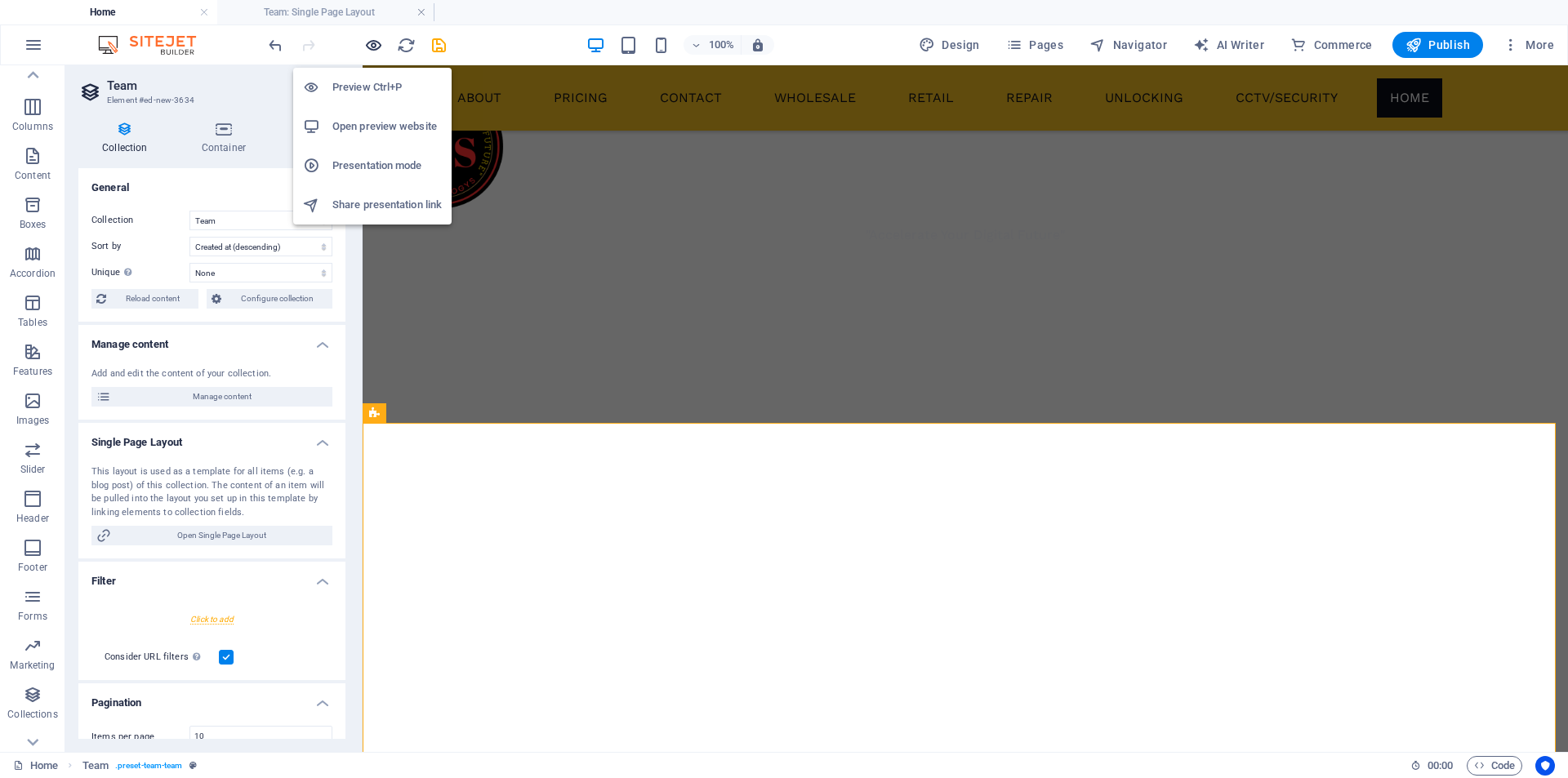
click at [369, 45] on icon "button" at bounding box center [373, 45] width 19 height 19
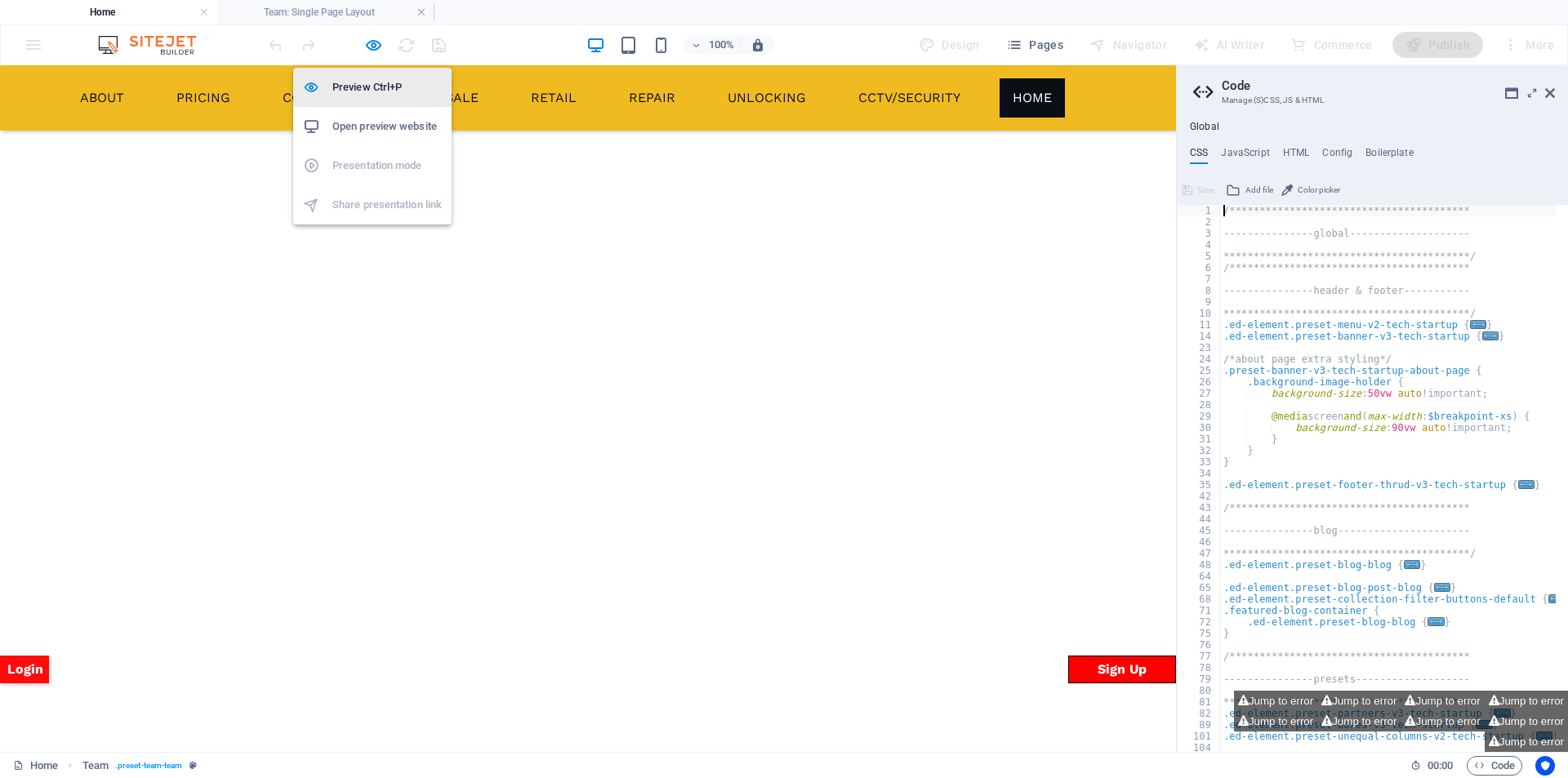
scroll to position [875, 0]
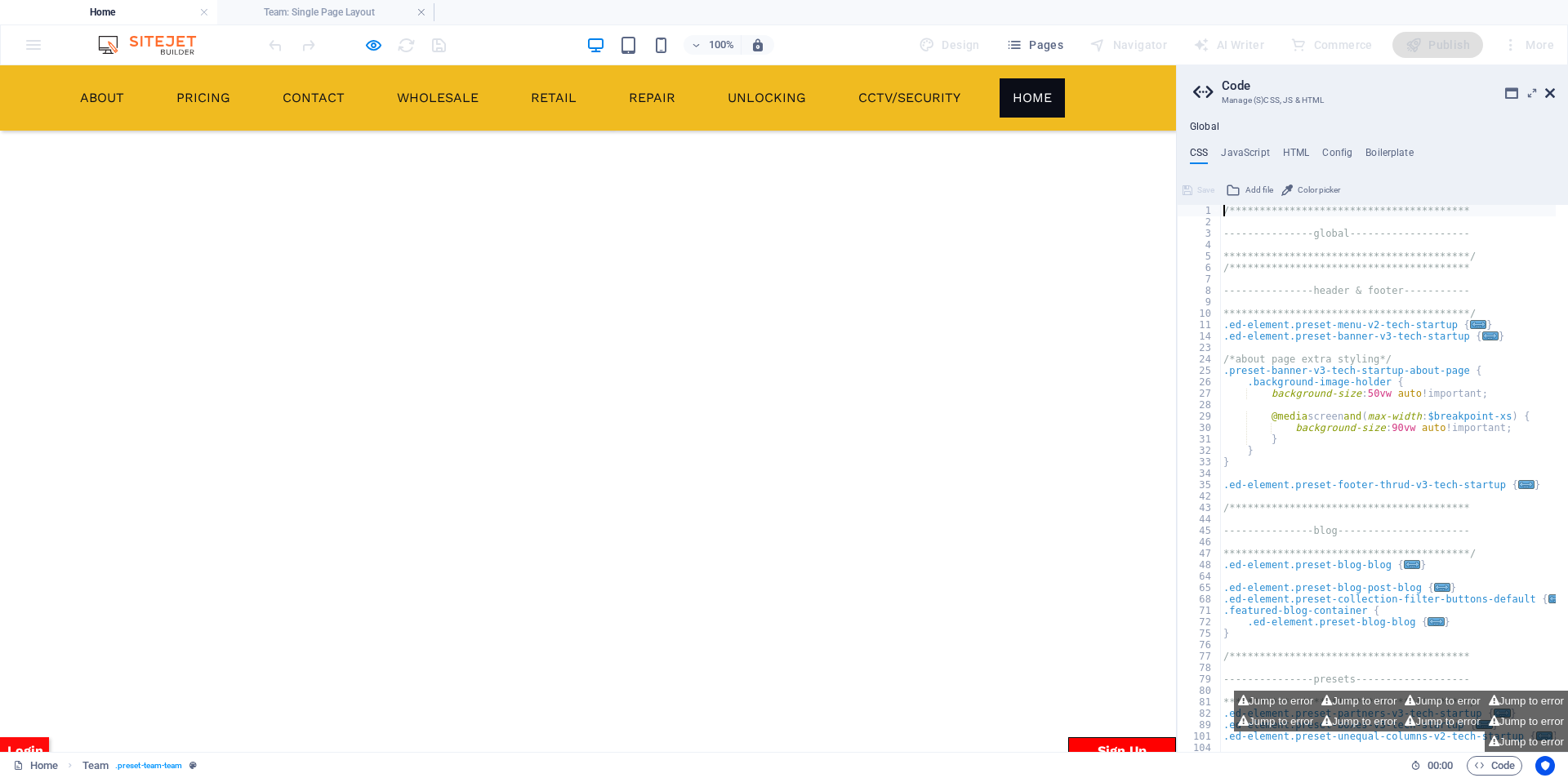
click at [1547, 94] on icon at bounding box center [1550, 93] width 10 height 13
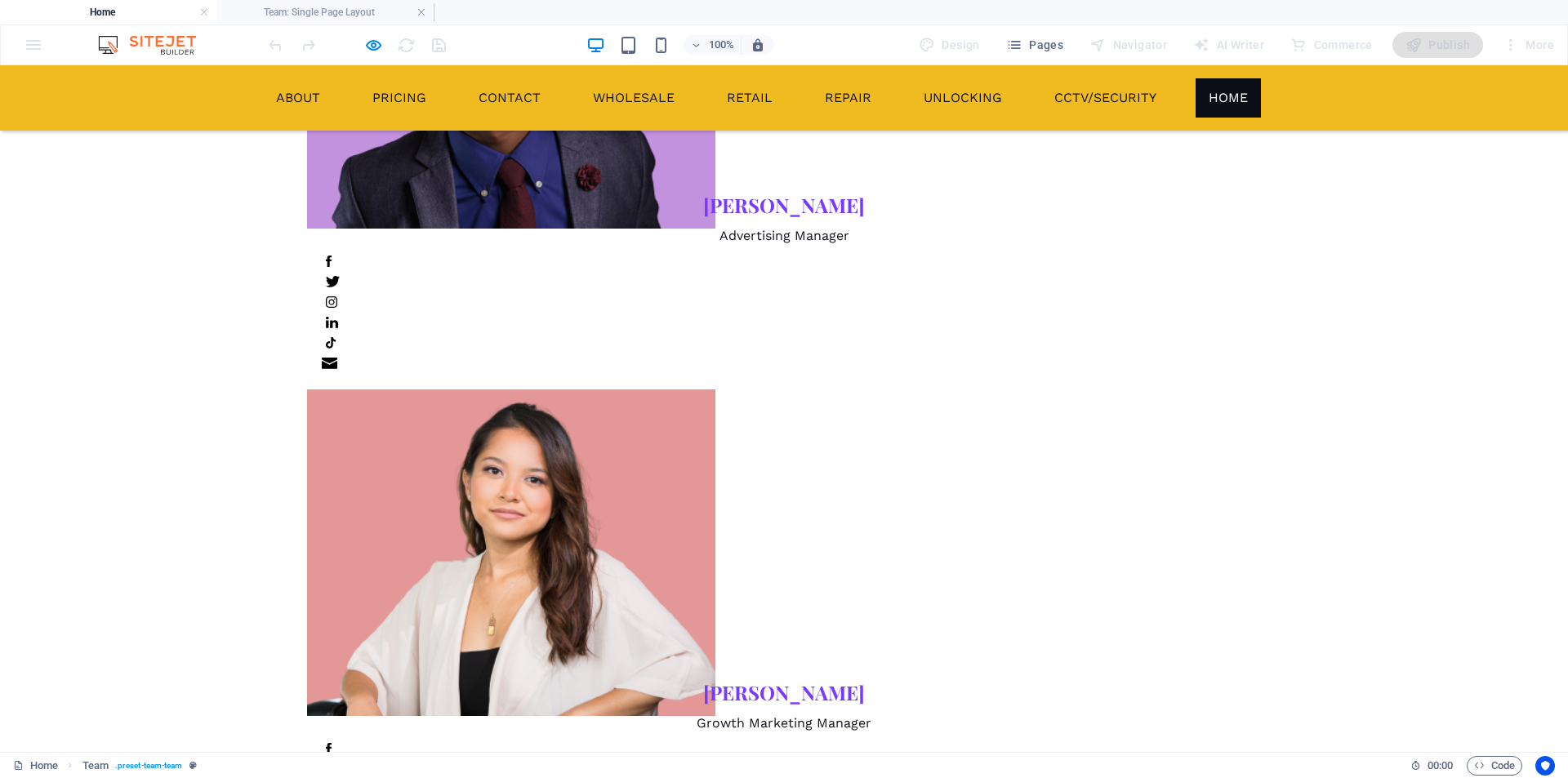
scroll to position [2861, 0]
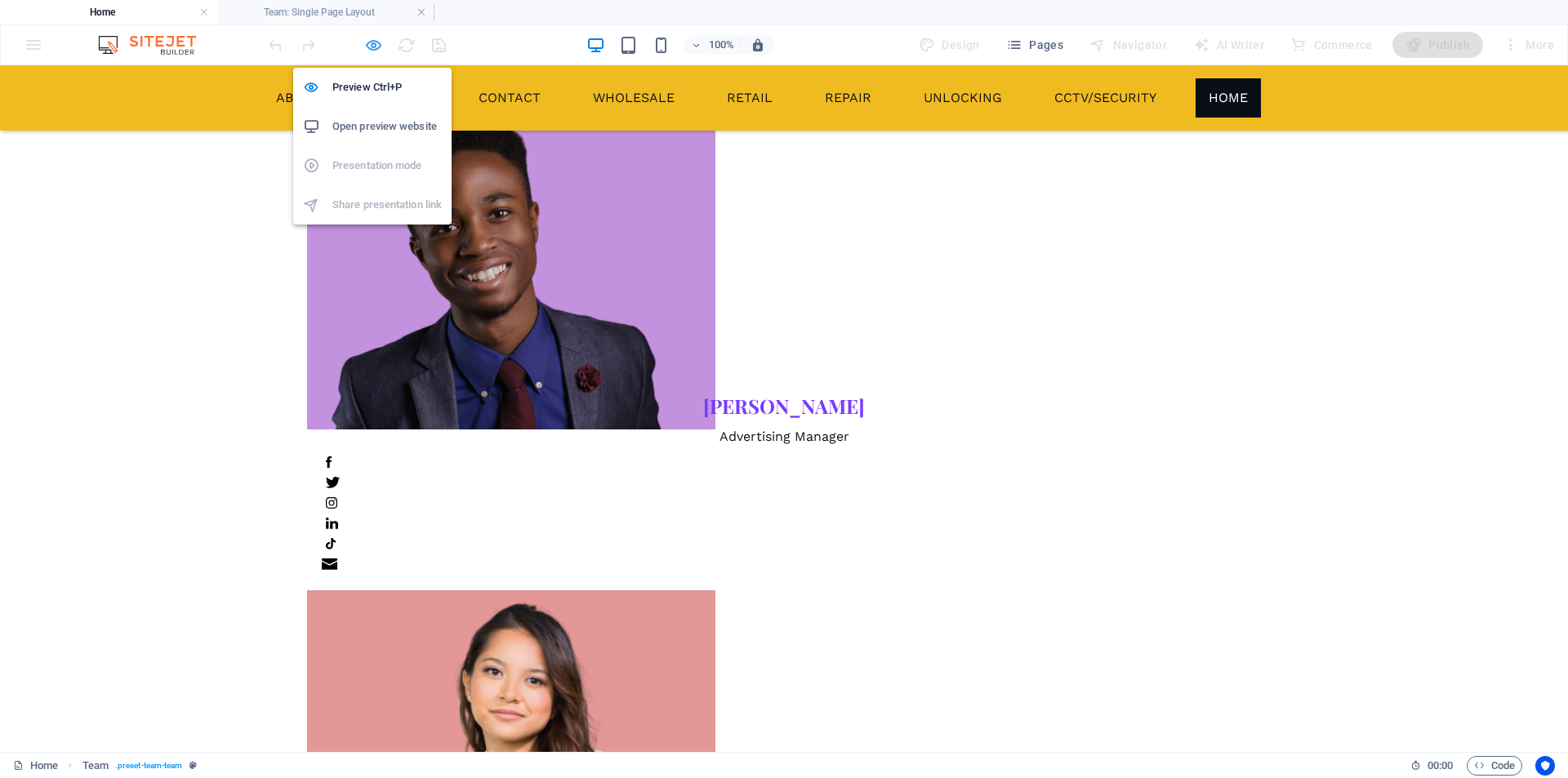
click at [371, 48] on icon "button" at bounding box center [373, 45] width 19 height 19
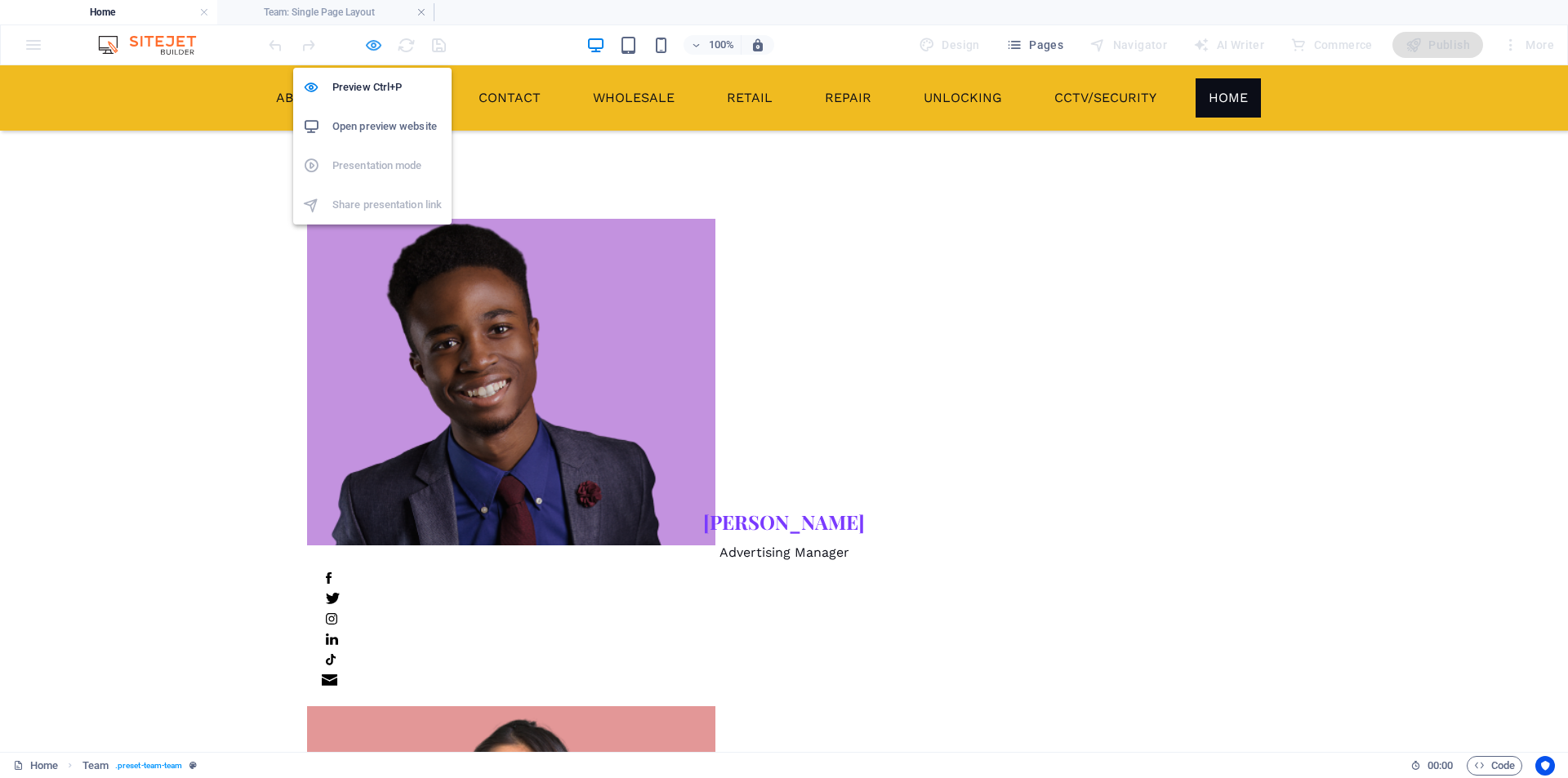
select select "68b86f362dd6d4874c0701ef"
select select "createdAt_DESC"
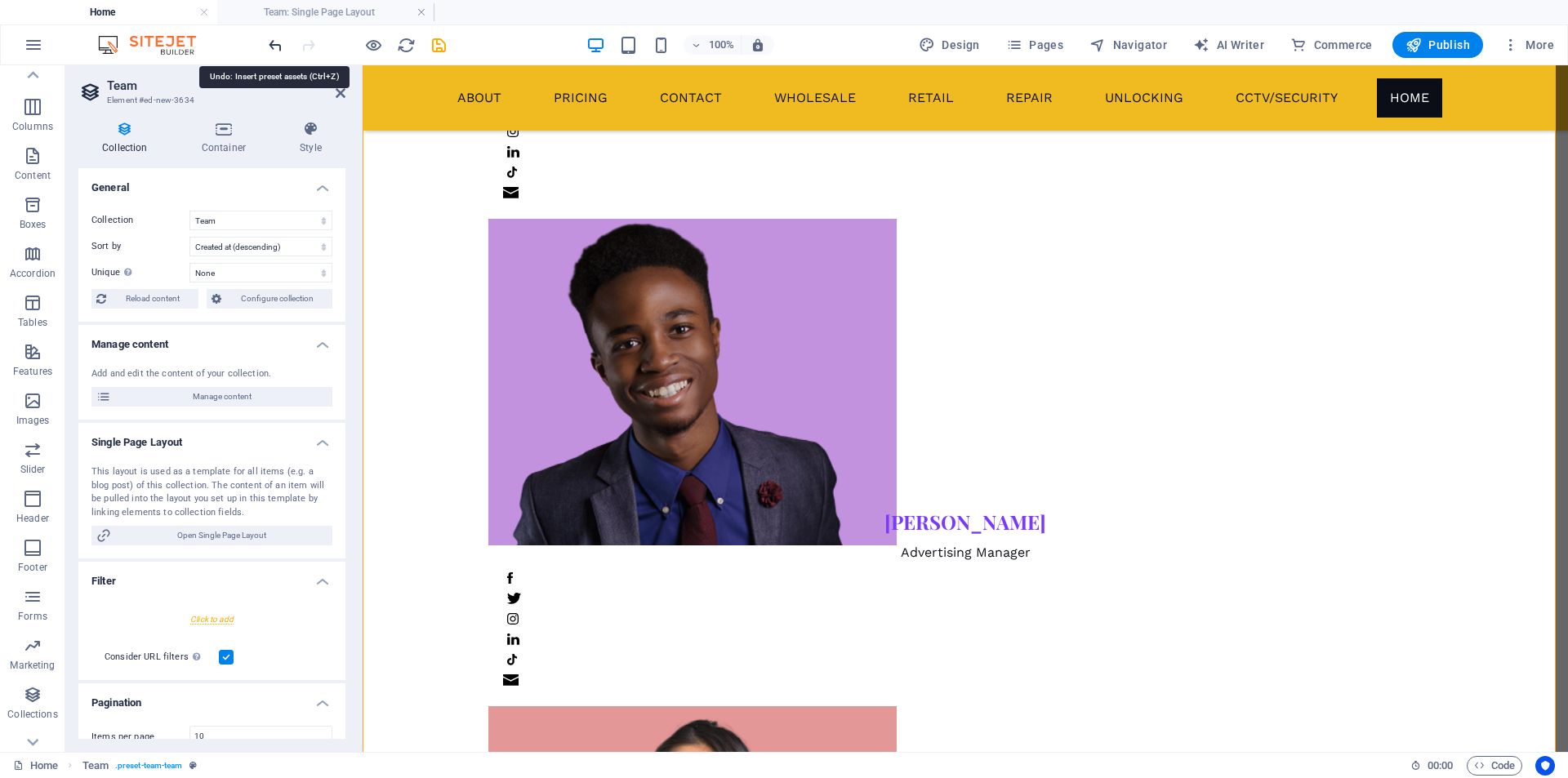
click at [272, 47] on icon "undo" at bounding box center [276, 45] width 19 height 19
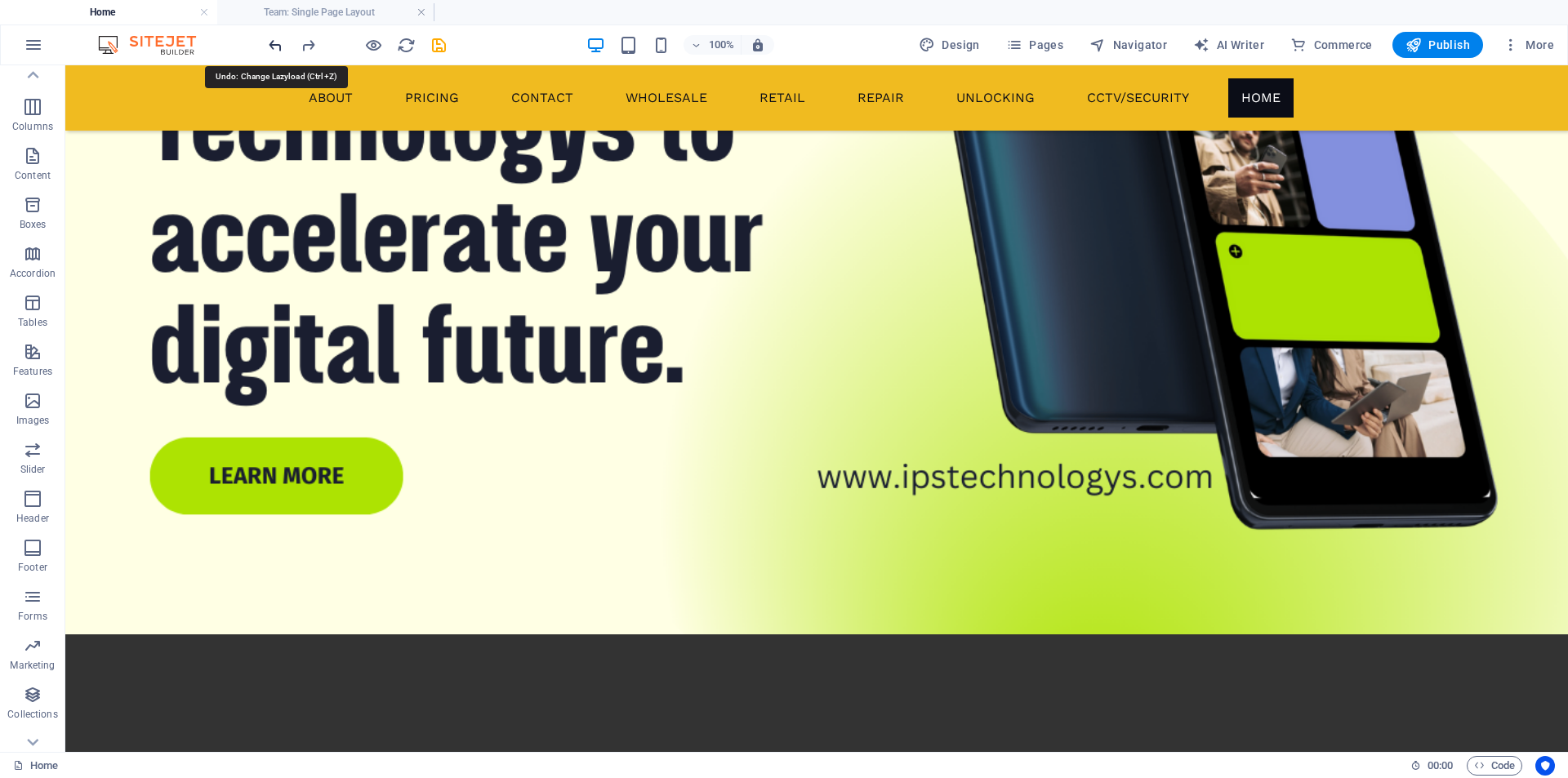
click at [272, 47] on icon "undo" at bounding box center [276, 45] width 19 height 19
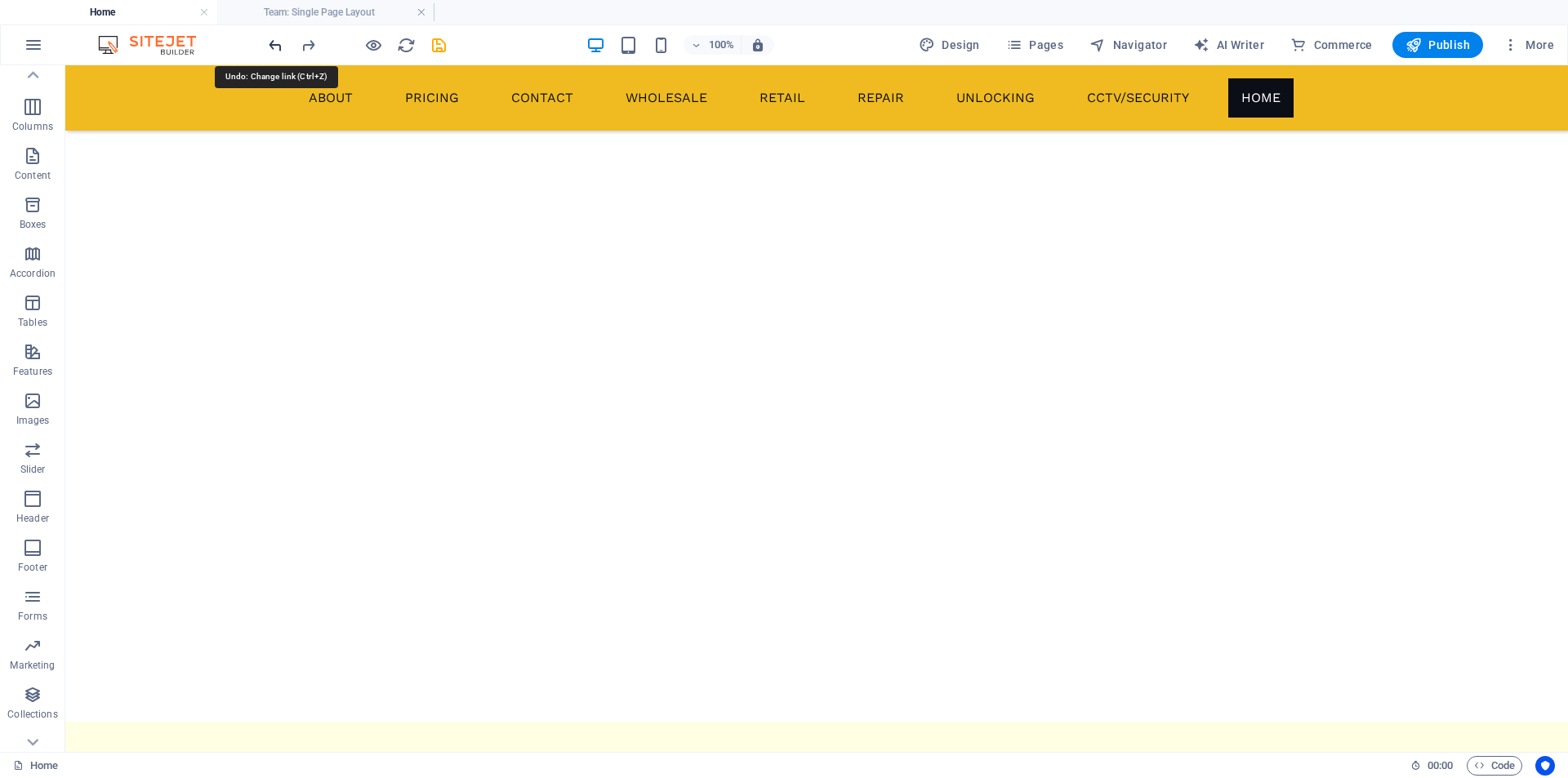
scroll to position [1563, 0]
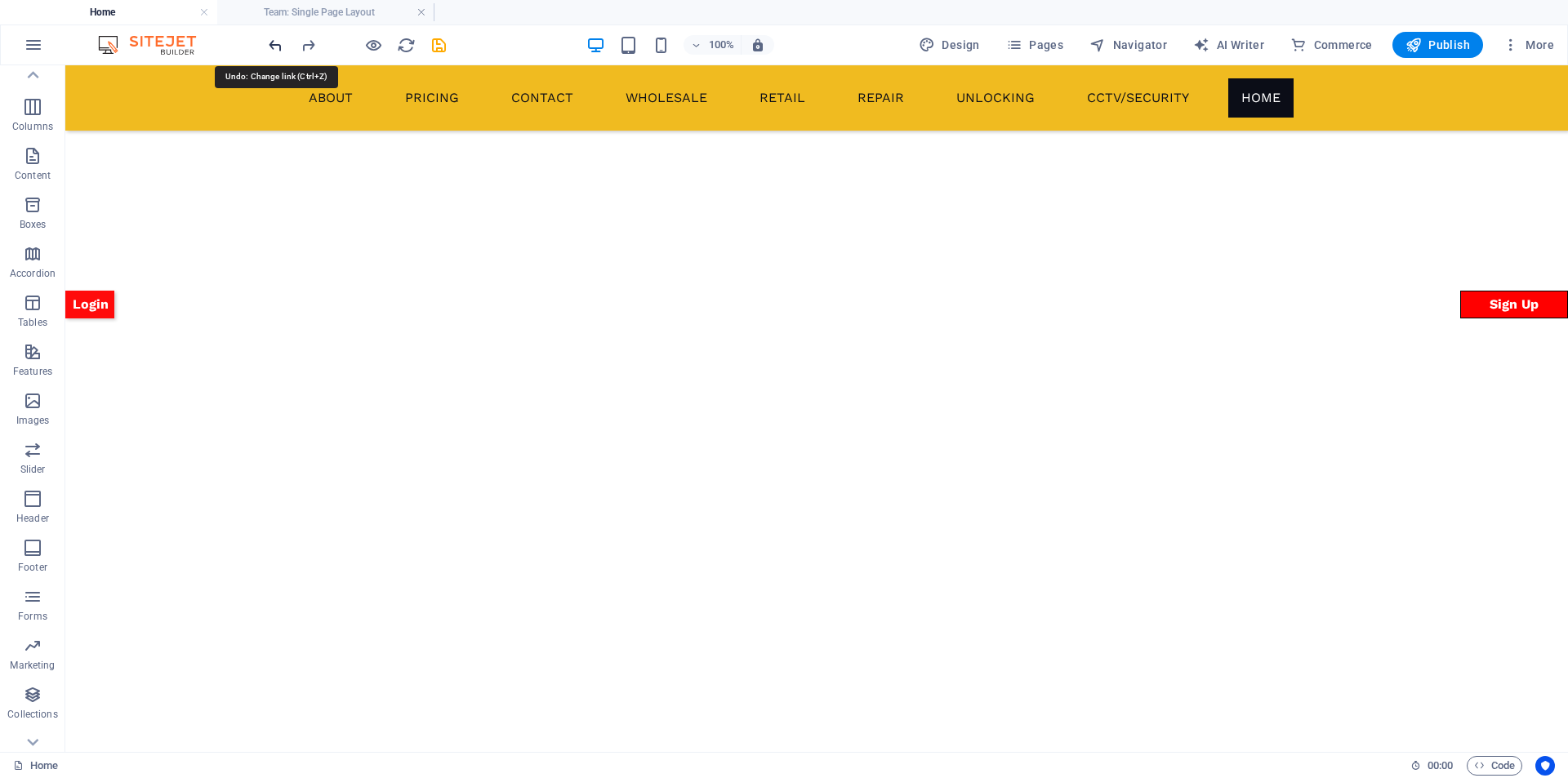
click at [272, 47] on icon "undo" at bounding box center [276, 45] width 19 height 19
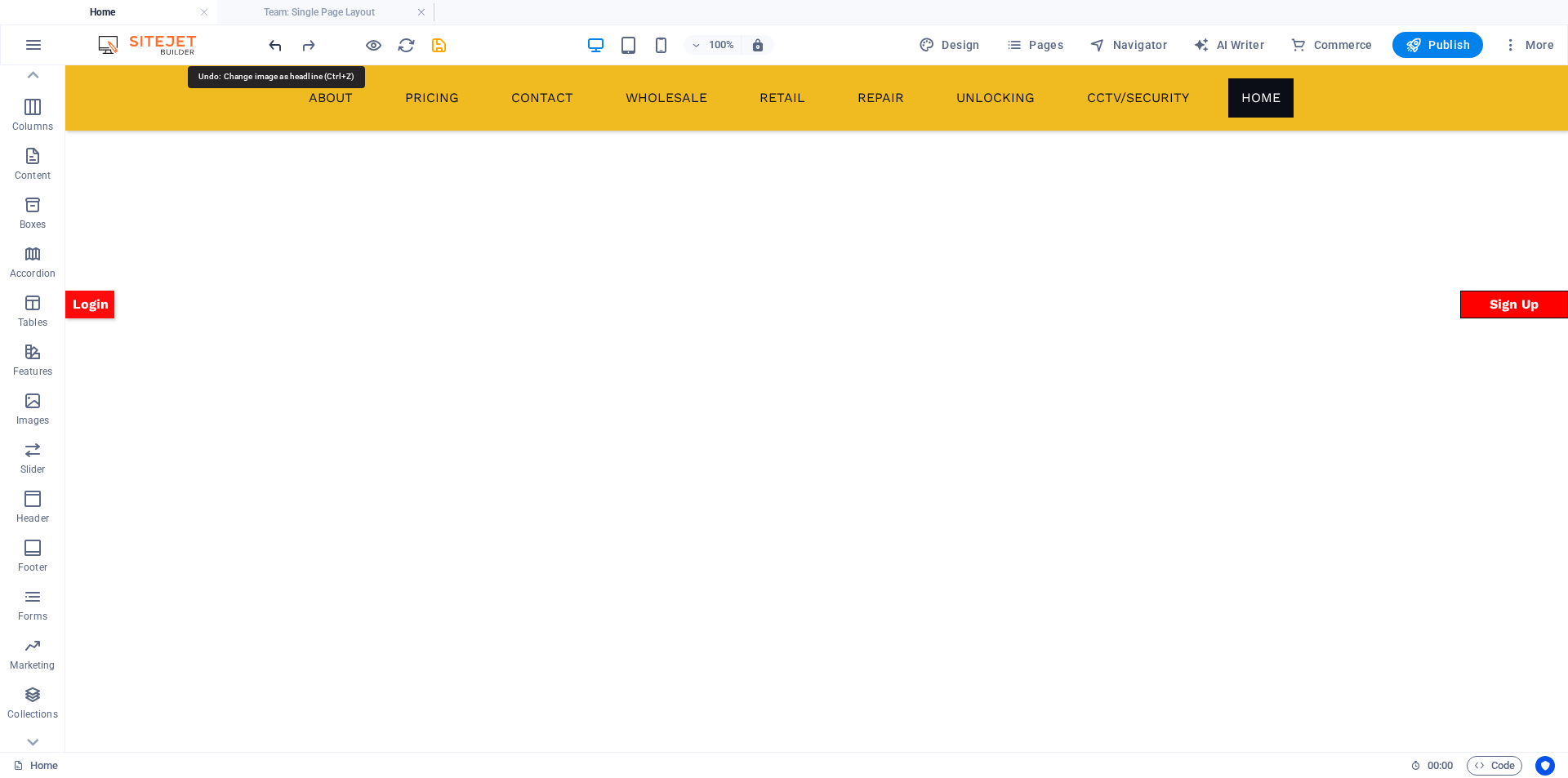
click at [272, 47] on icon "undo" at bounding box center [276, 45] width 19 height 19
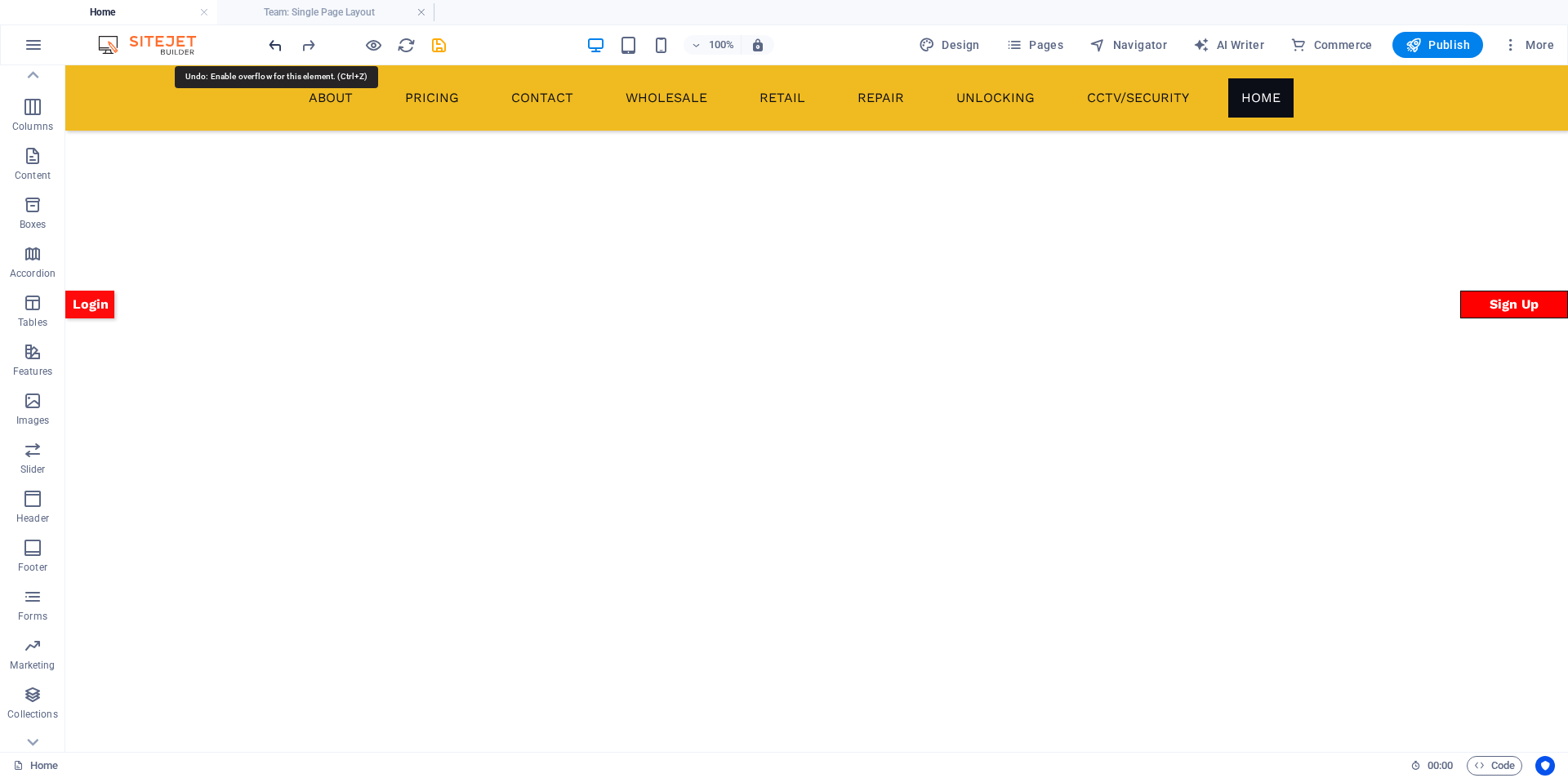
click at [272, 47] on icon "undo" at bounding box center [276, 45] width 19 height 19
click at [272, 47] on div at bounding box center [357, 45] width 183 height 26
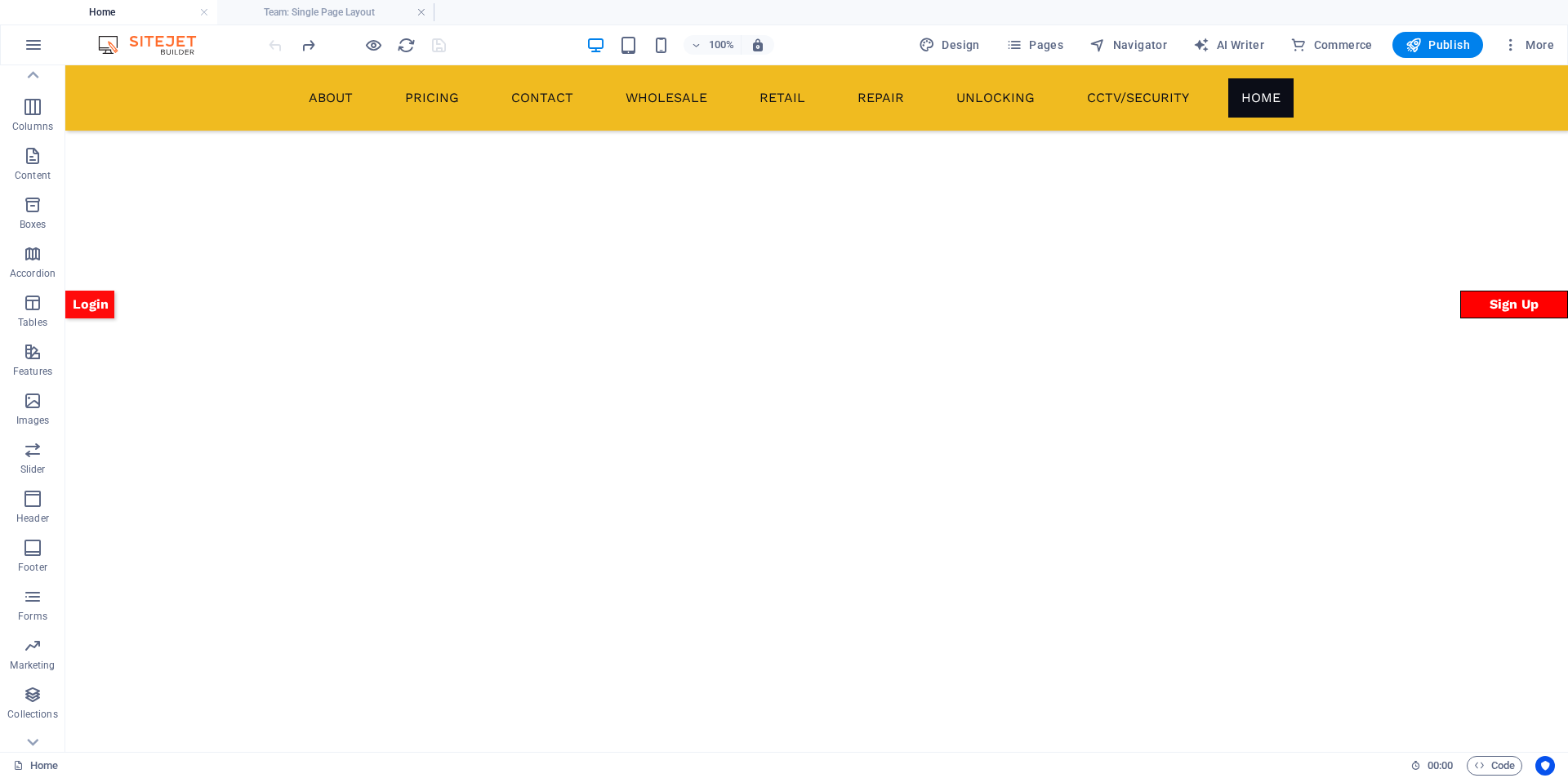
click at [272, 47] on div at bounding box center [357, 45] width 183 height 26
